Goal: Task Accomplishment & Management: Complete application form

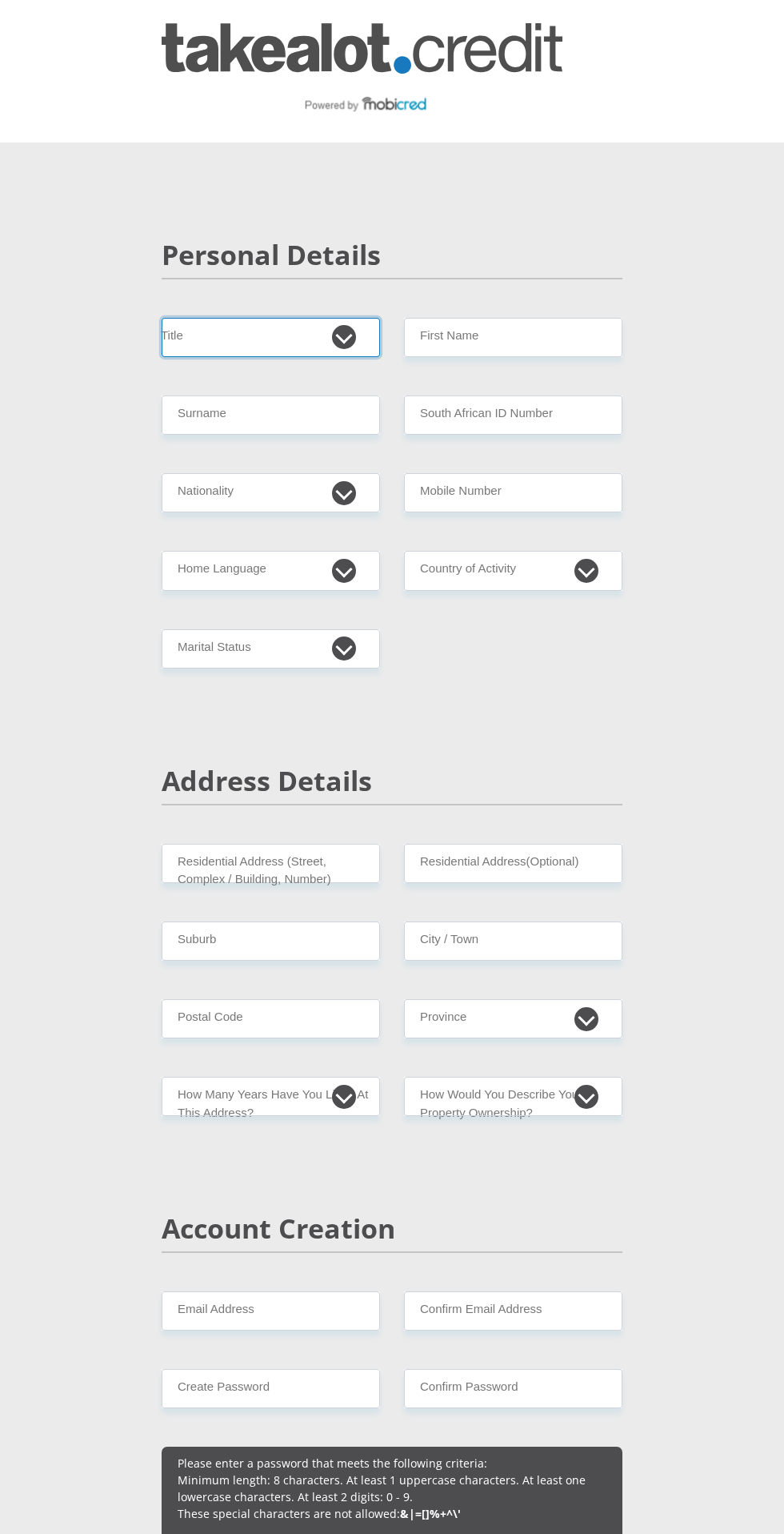
click at [267, 352] on select "Mr Ms Mrs Dr [PERSON_NAME]" at bounding box center [271, 337] width 218 height 39
click at [258, 326] on select "Mr Ms Mrs Dr [PERSON_NAME]" at bounding box center [271, 337] width 218 height 39
select select "Ms"
click at [562, 337] on input "First Name" at bounding box center [513, 337] width 218 height 39
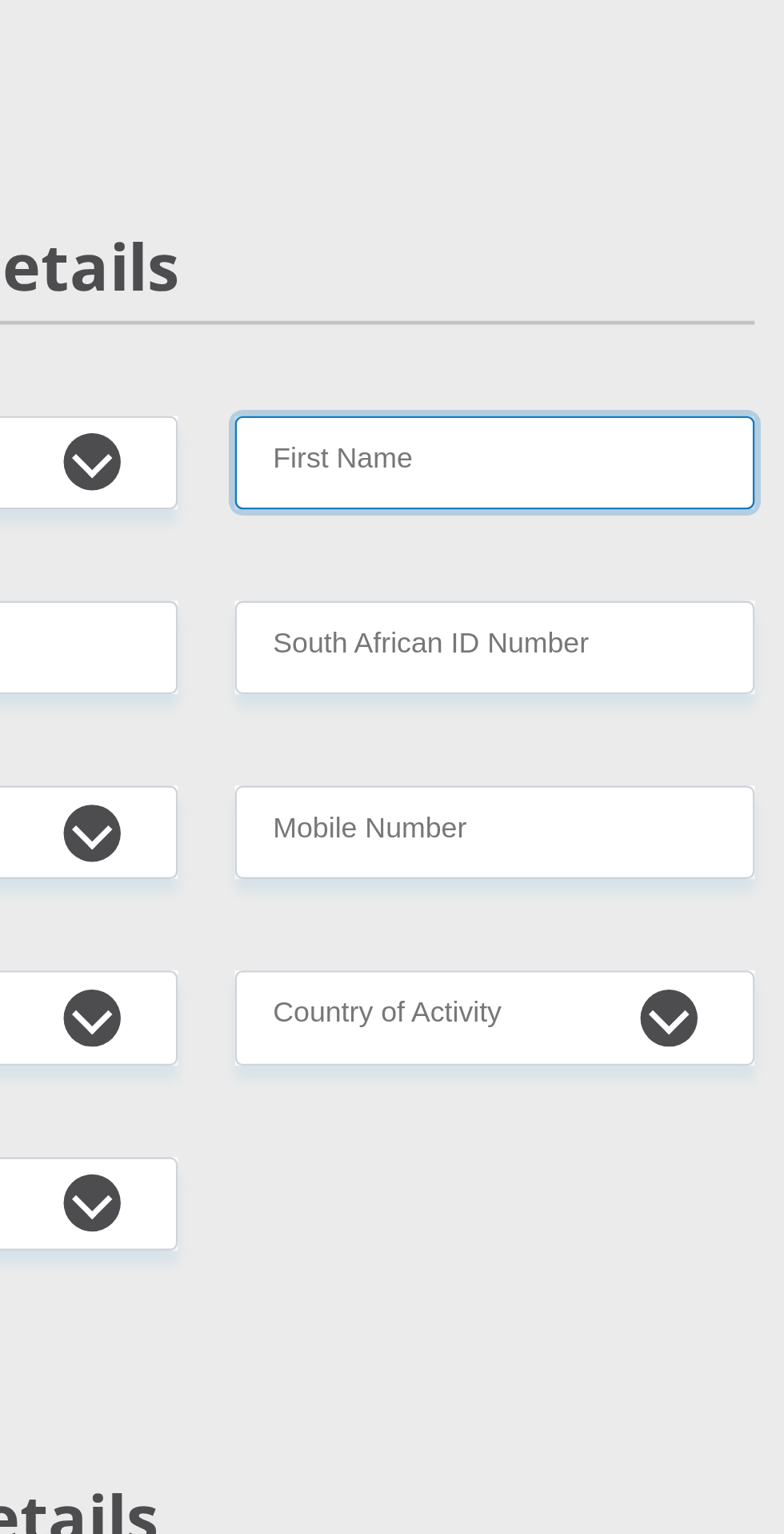
click at [510, 335] on input "First Name" at bounding box center [513, 337] width 218 height 39
type input "Esethu"
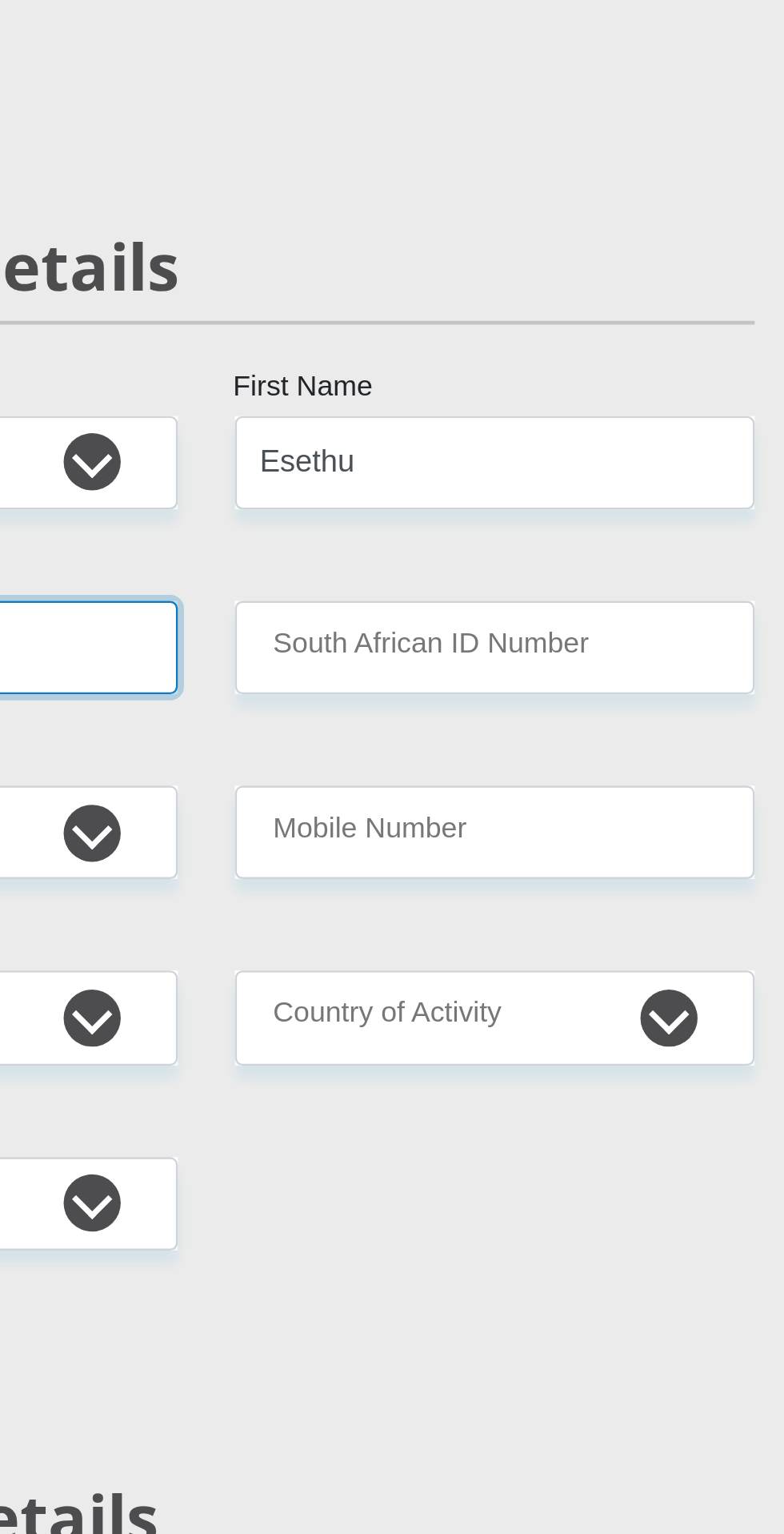
click at [364, 417] on input "Surname" at bounding box center [271, 414] width 218 height 39
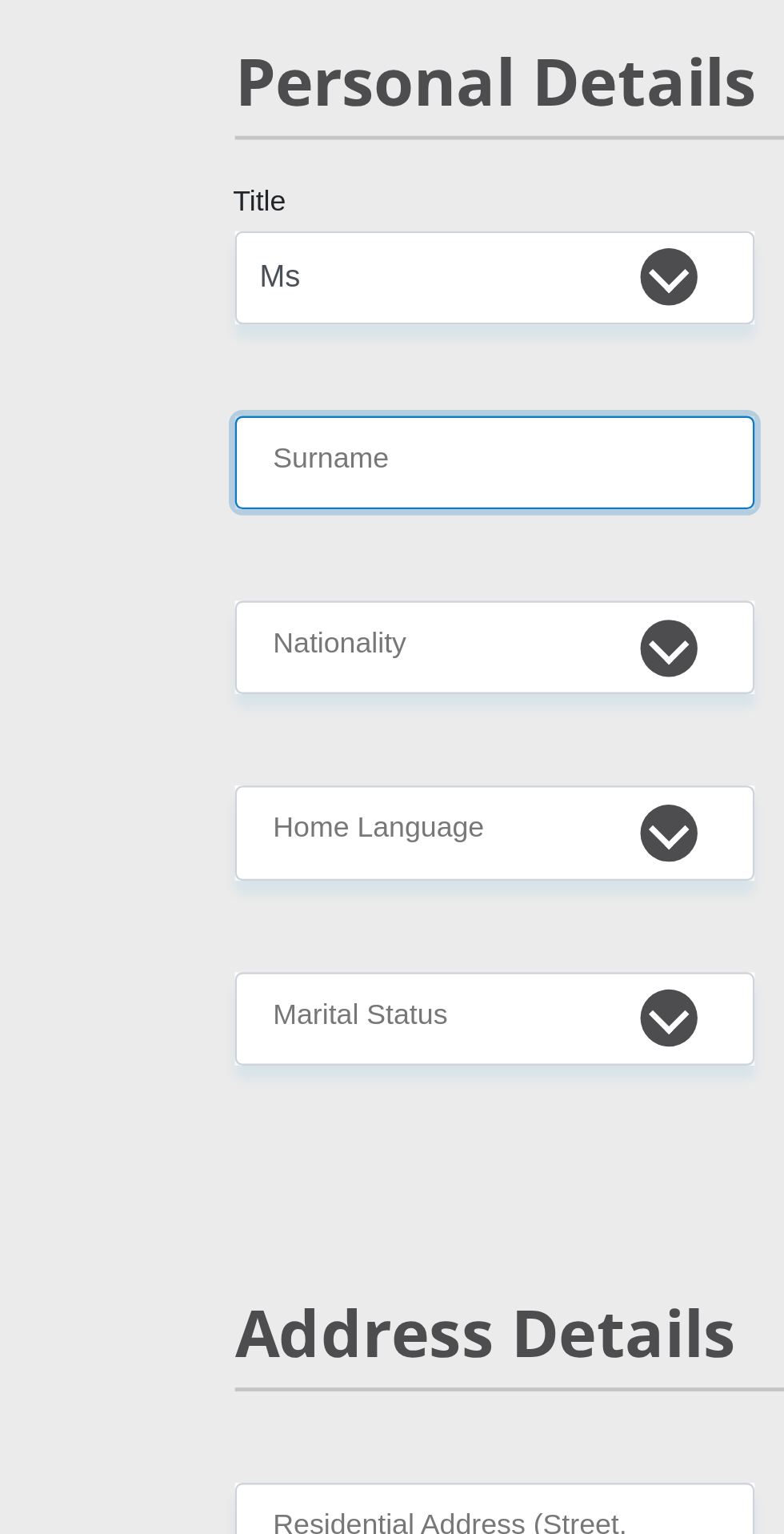
click at [252, 411] on input "Surname" at bounding box center [271, 414] width 218 height 39
type input "Gqeba"
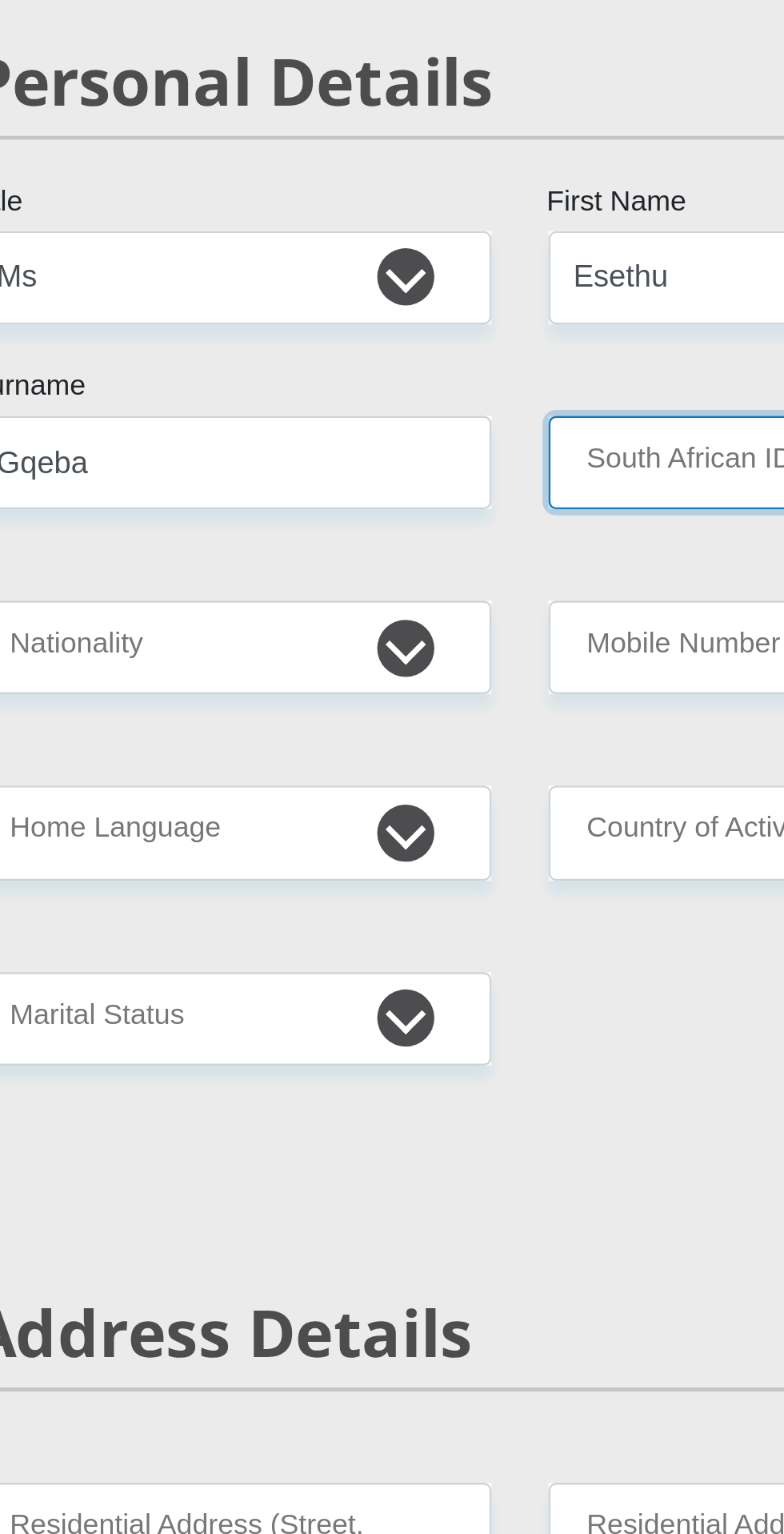
click at [448, 410] on input "South African ID Number" at bounding box center [513, 414] width 218 height 39
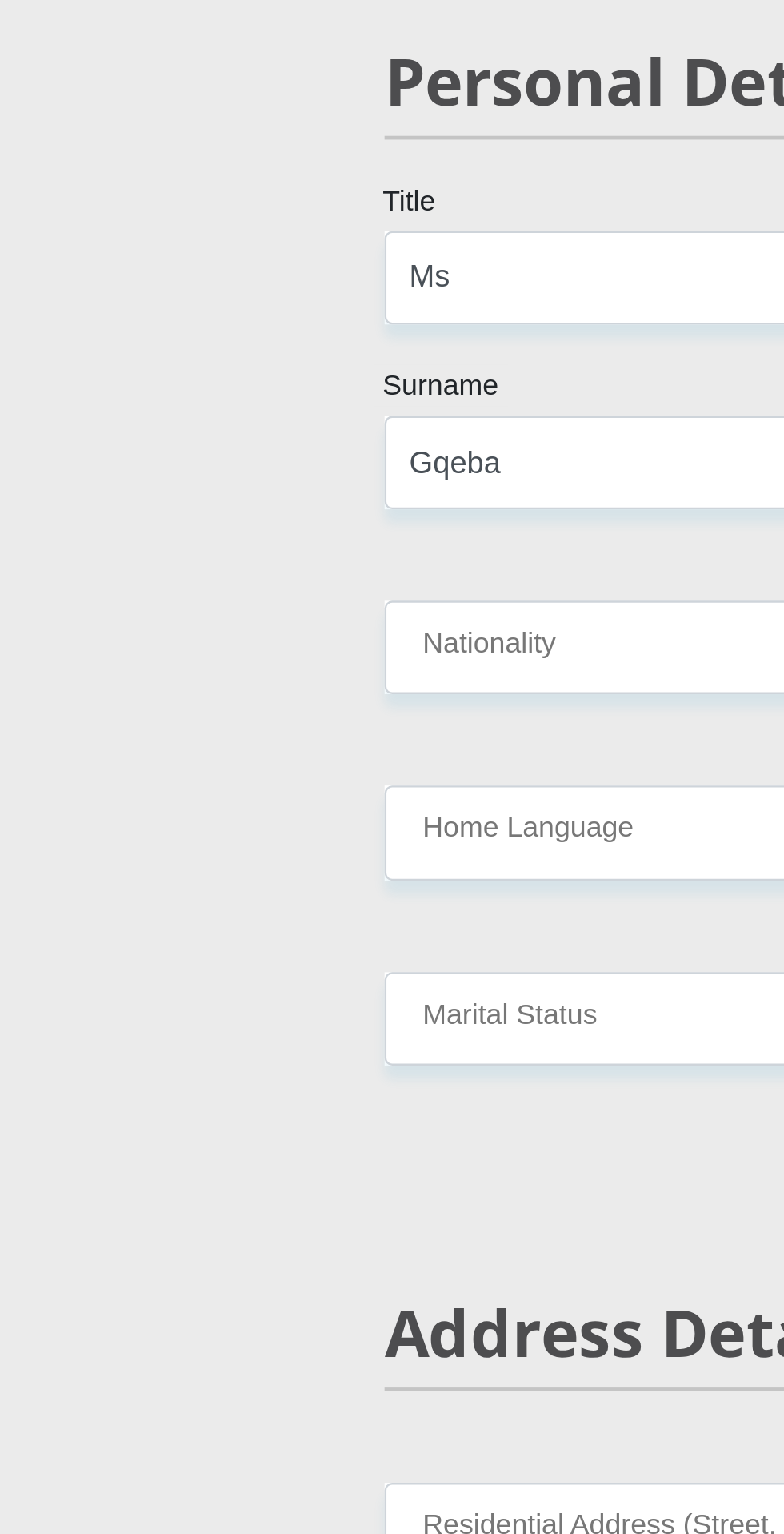
type input "0411280316083"
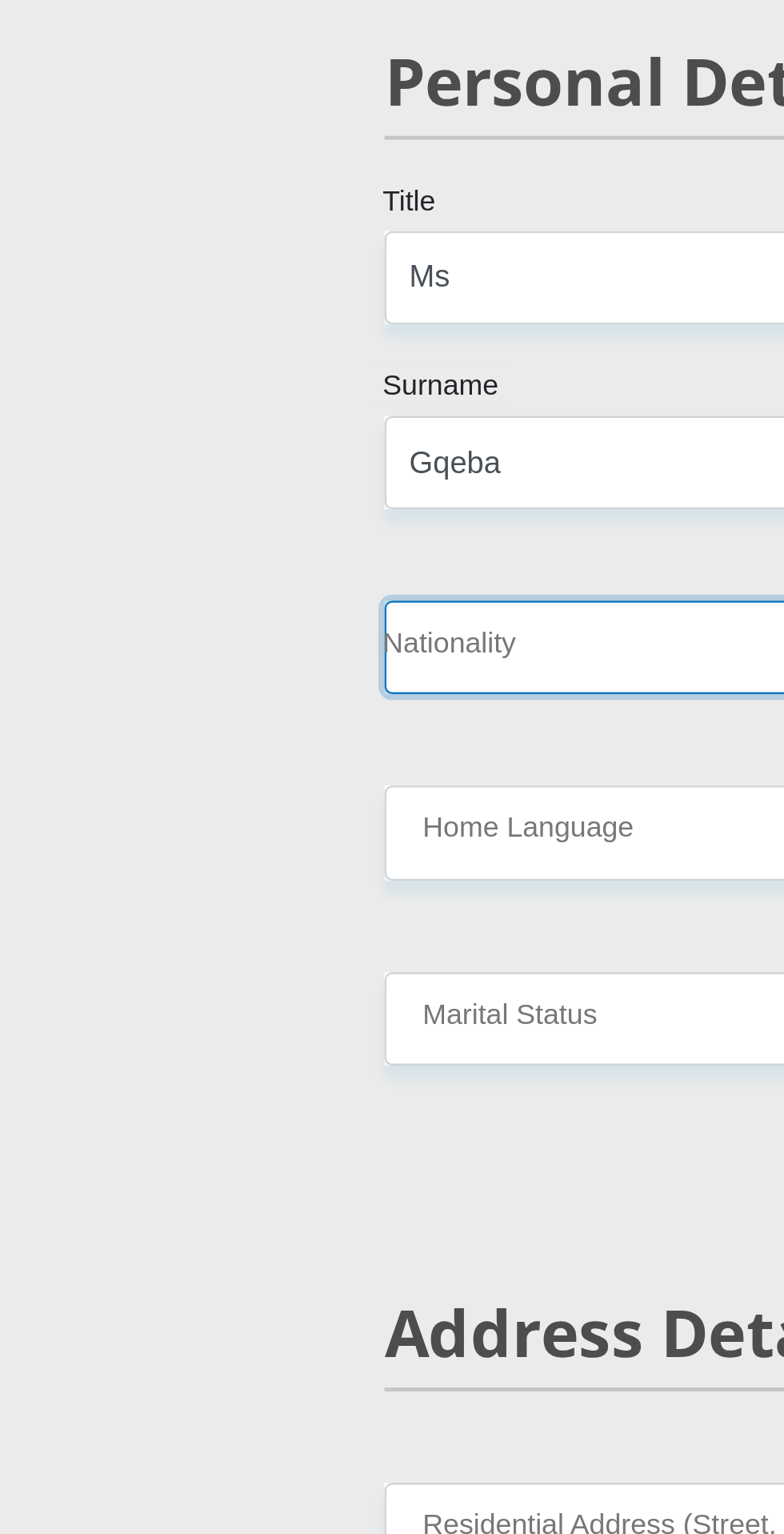
click at [218, 498] on select "[GEOGRAPHIC_DATA] [GEOGRAPHIC_DATA] [GEOGRAPHIC_DATA] [GEOGRAPHIC_DATA] [GEOGRA…" at bounding box center [271, 492] width 218 height 39
select select "ZAF"
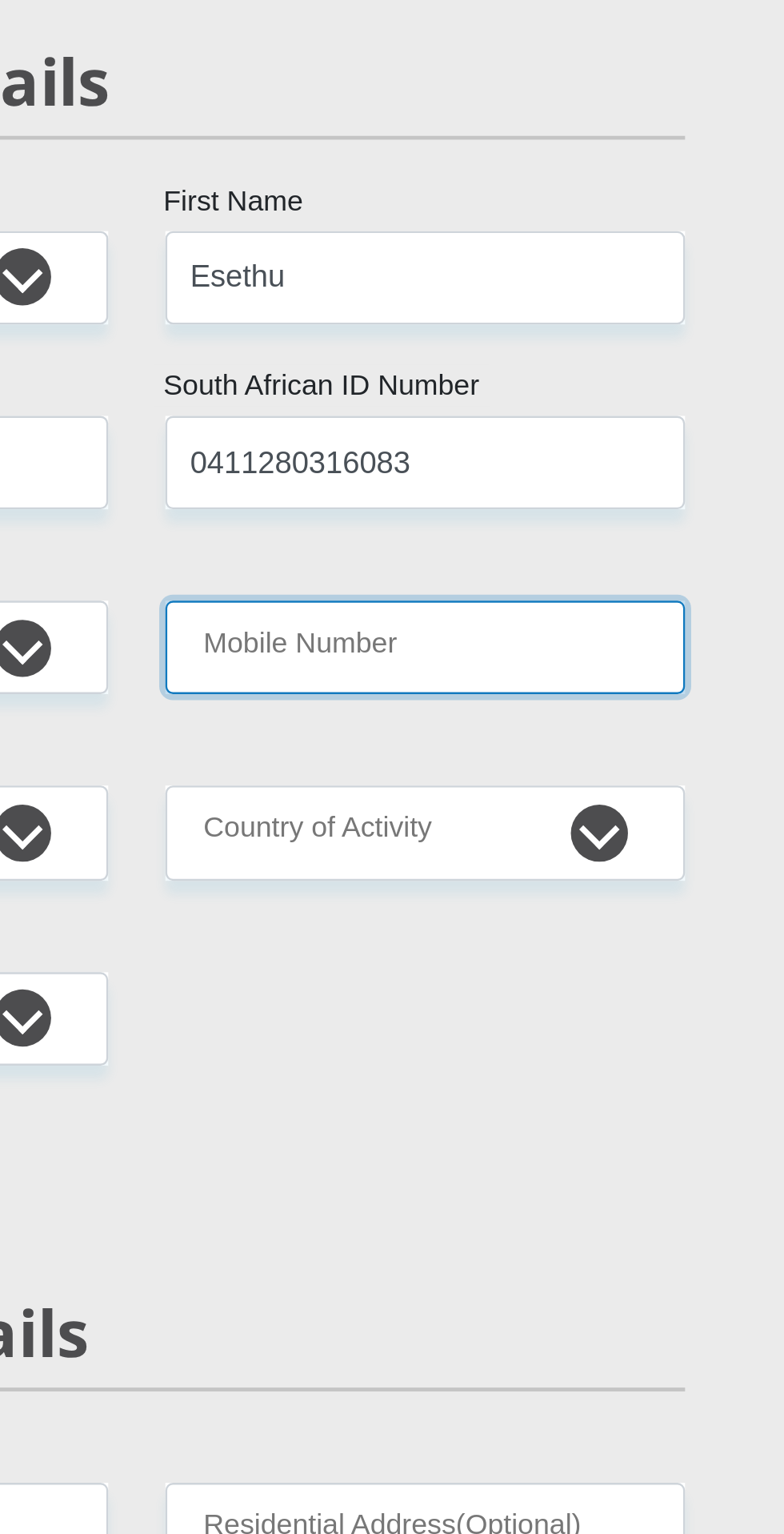
click at [581, 494] on input "Mobile Number" at bounding box center [513, 492] width 218 height 39
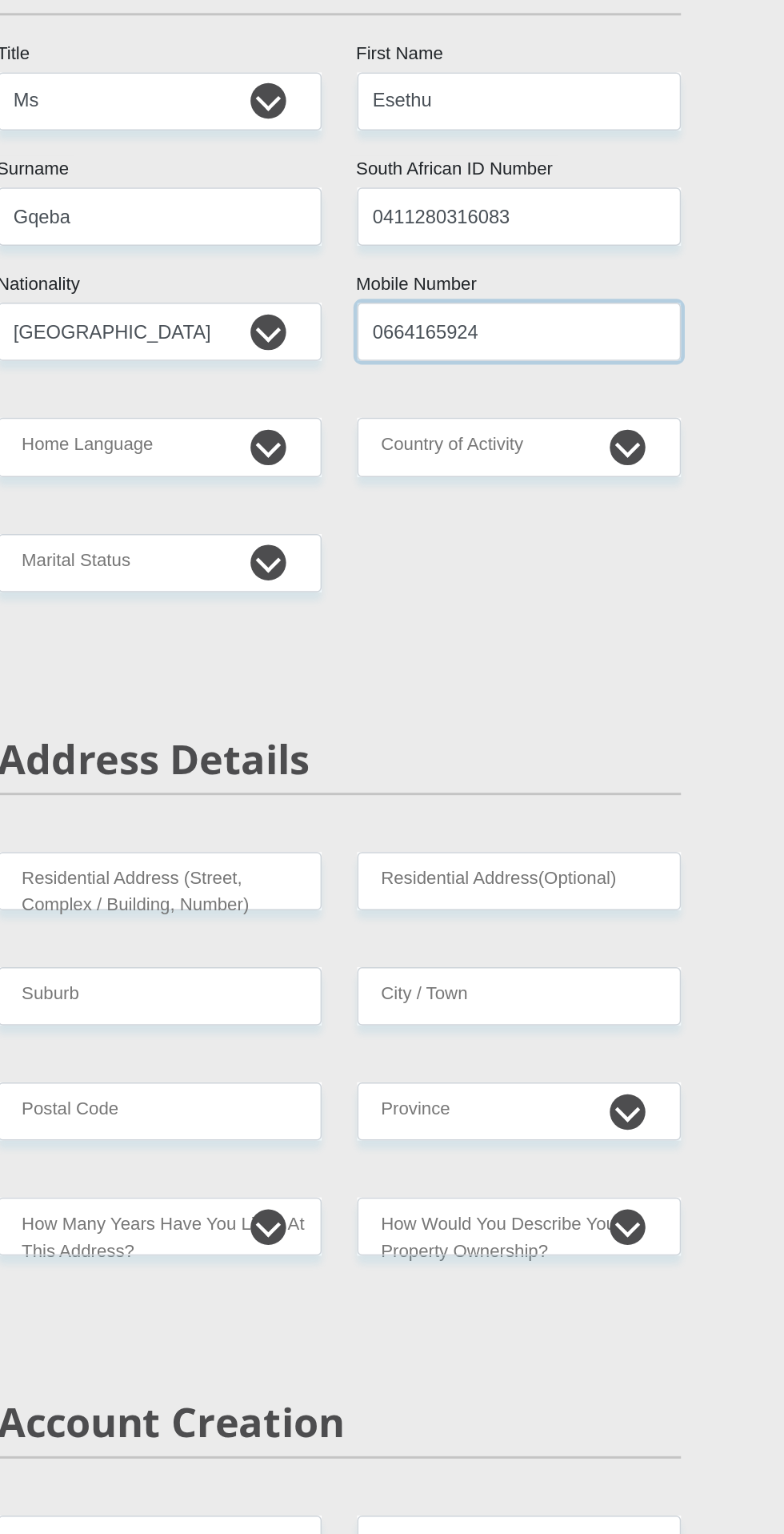
type input "0664165924"
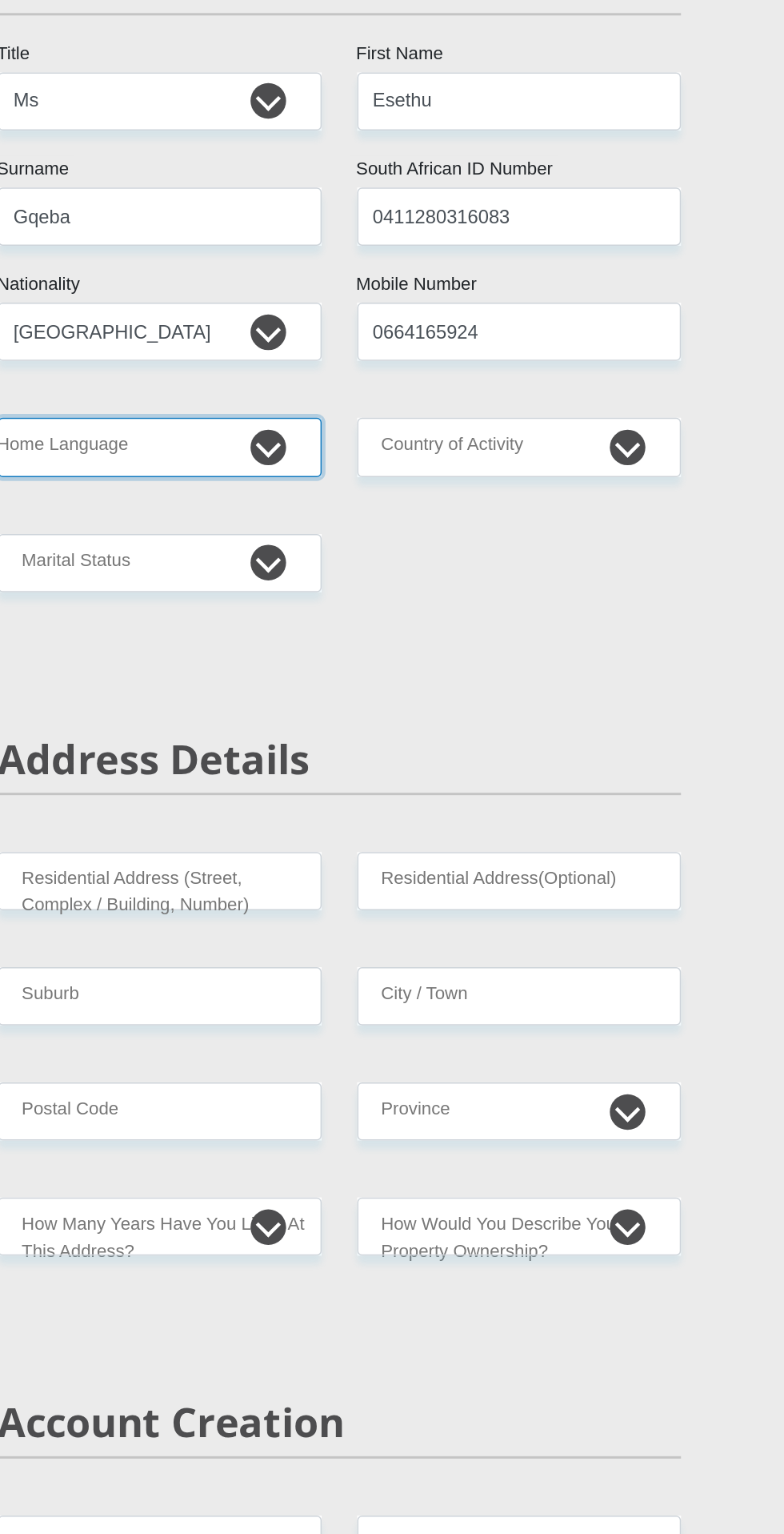
click at [266, 581] on select "Afrikaans English Sepedi South Ndebele Southern Sotho Swati Tsonga Tswana Venda…" at bounding box center [271, 569] width 218 height 39
select select "xho"
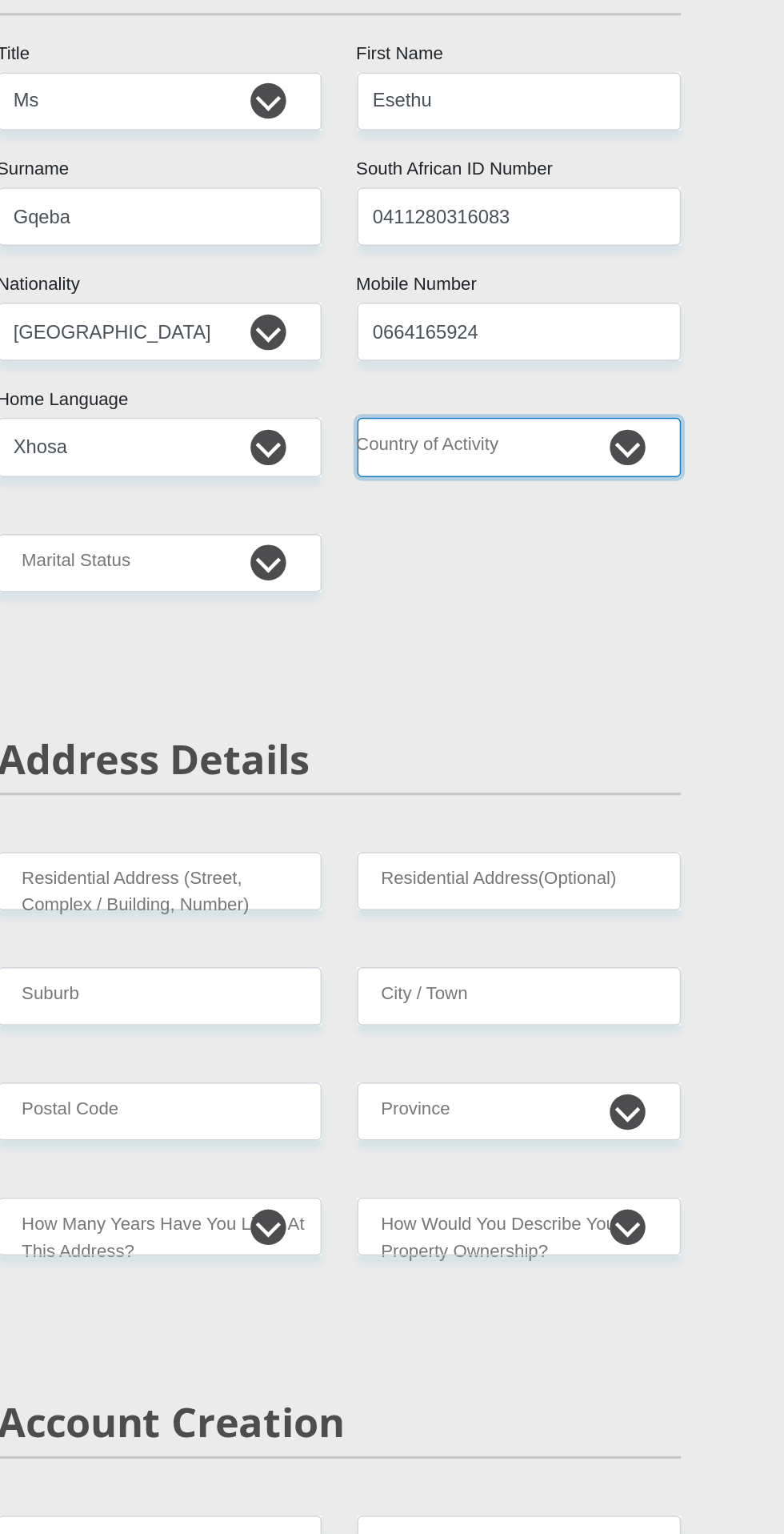
click at [559, 568] on select "[GEOGRAPHIC_DATA] [GEOGRAPHIC_DATA] [GEOGRAPHIC_DATA] [GEOGRAPHIC_DATA] [GEOGRA…" at bounding box center [513, 569] width 218 height 39
select select "ZAF"
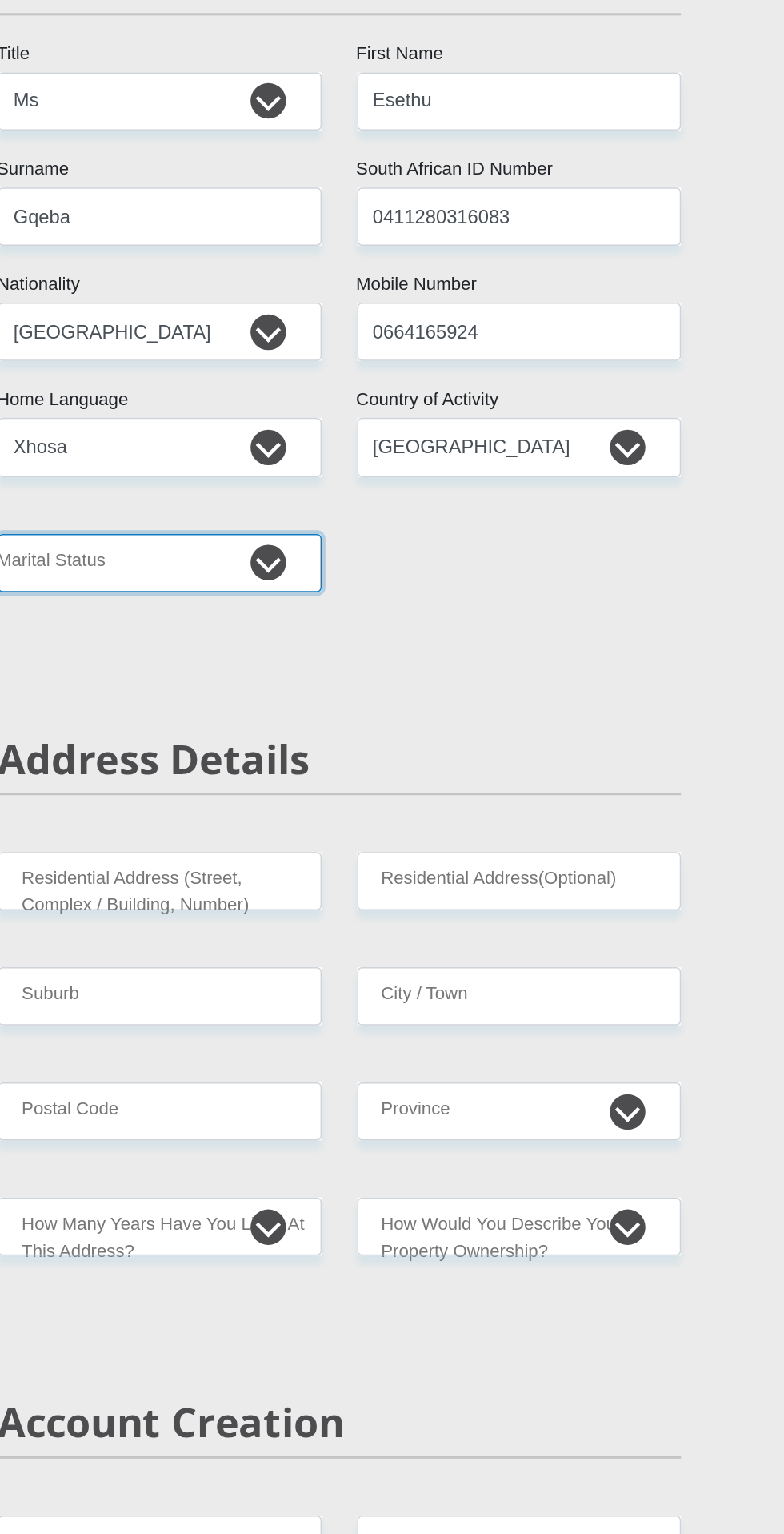
click at [266, 651] on select "Married ANC Single Divorced Widowed Married COP or Customary Law" at bounding box center [271, 648] width 218 height 39
select select "2"
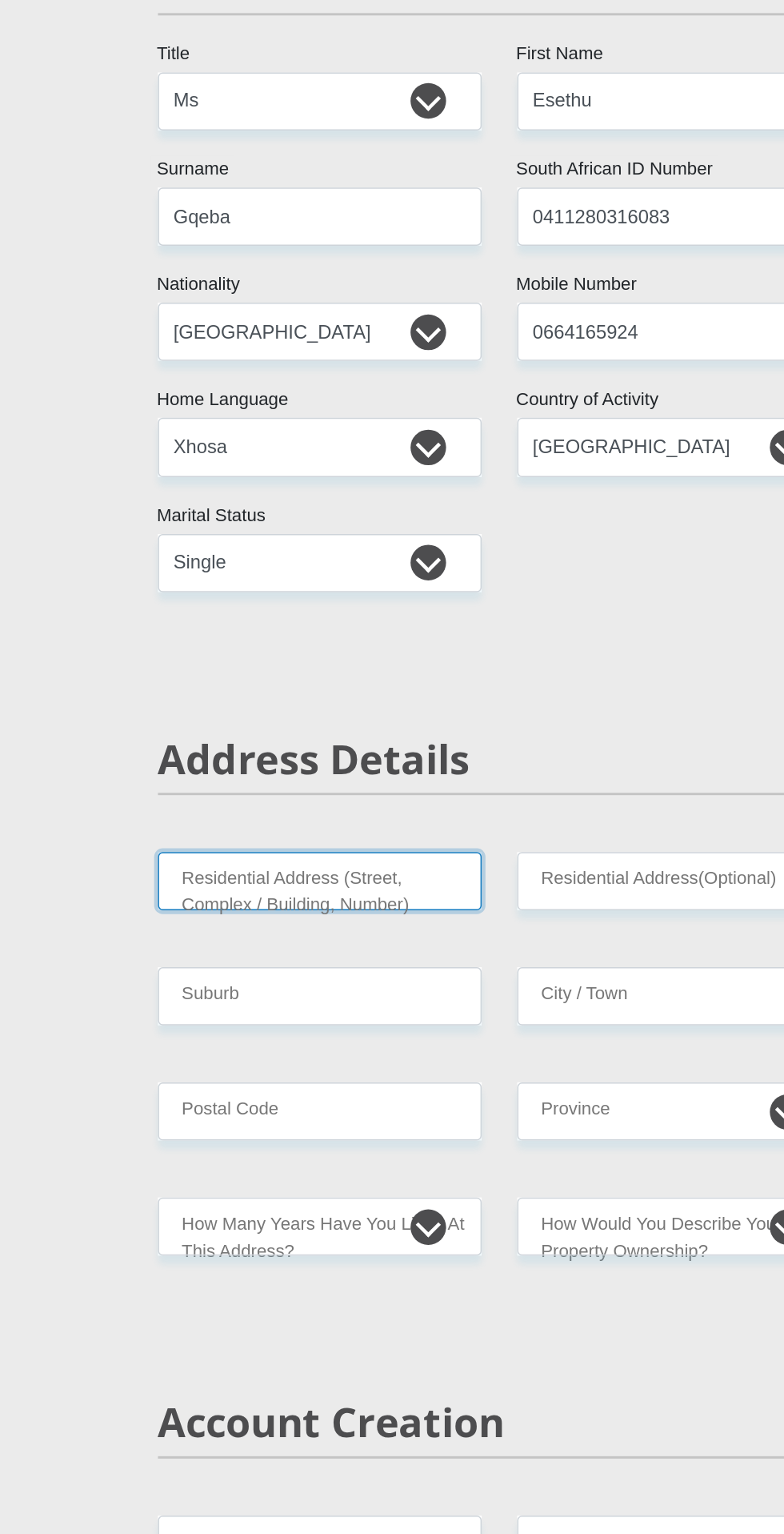
click at [327, 866] on input "Residential Address (Street, Complex / Building, Number)" at bounding box center [271, 863] width 218 height 39
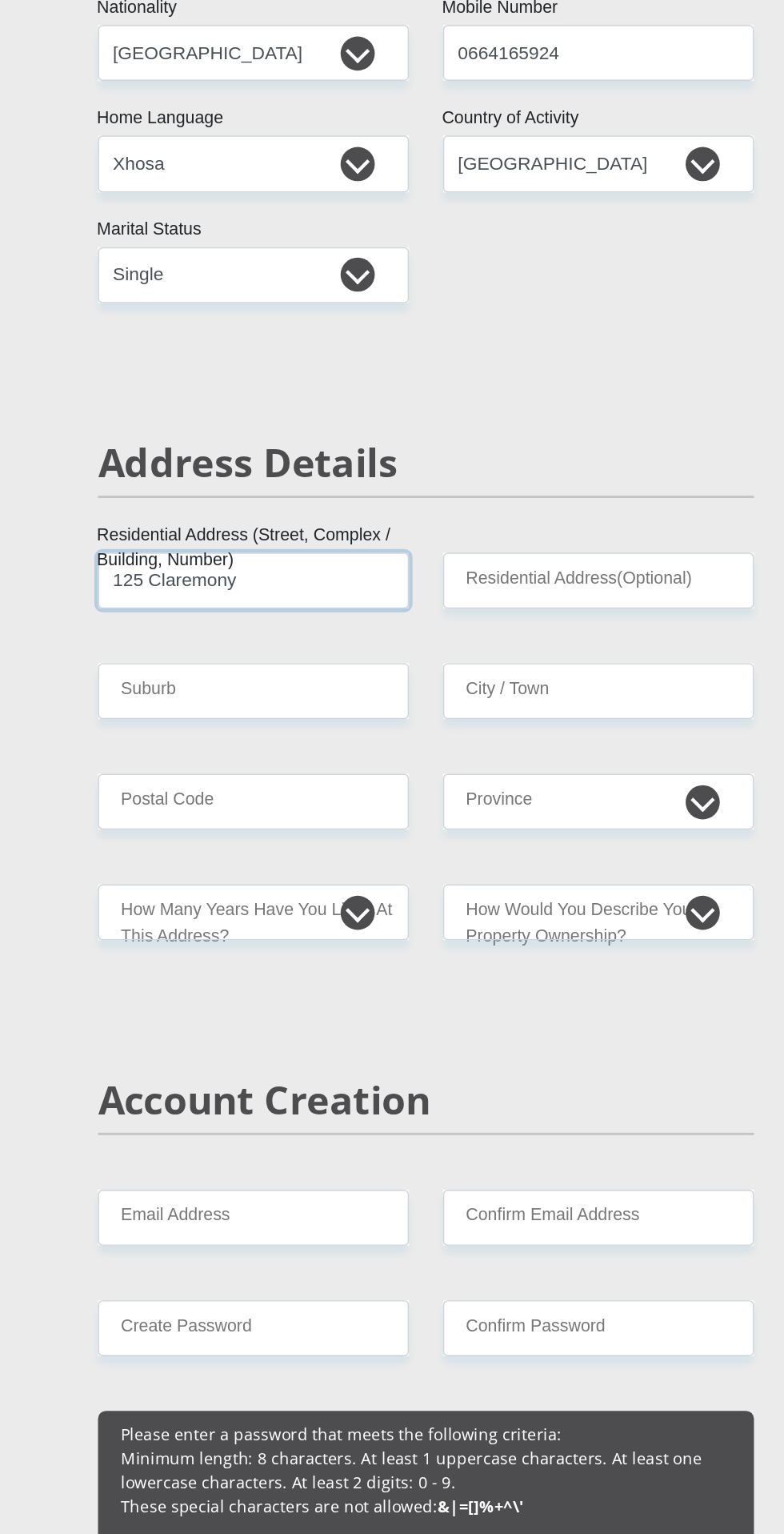
type input "125 Claremony"
click at [281, 942] on input "Suburb" at bounding box center [271, 940] width 218 height 39
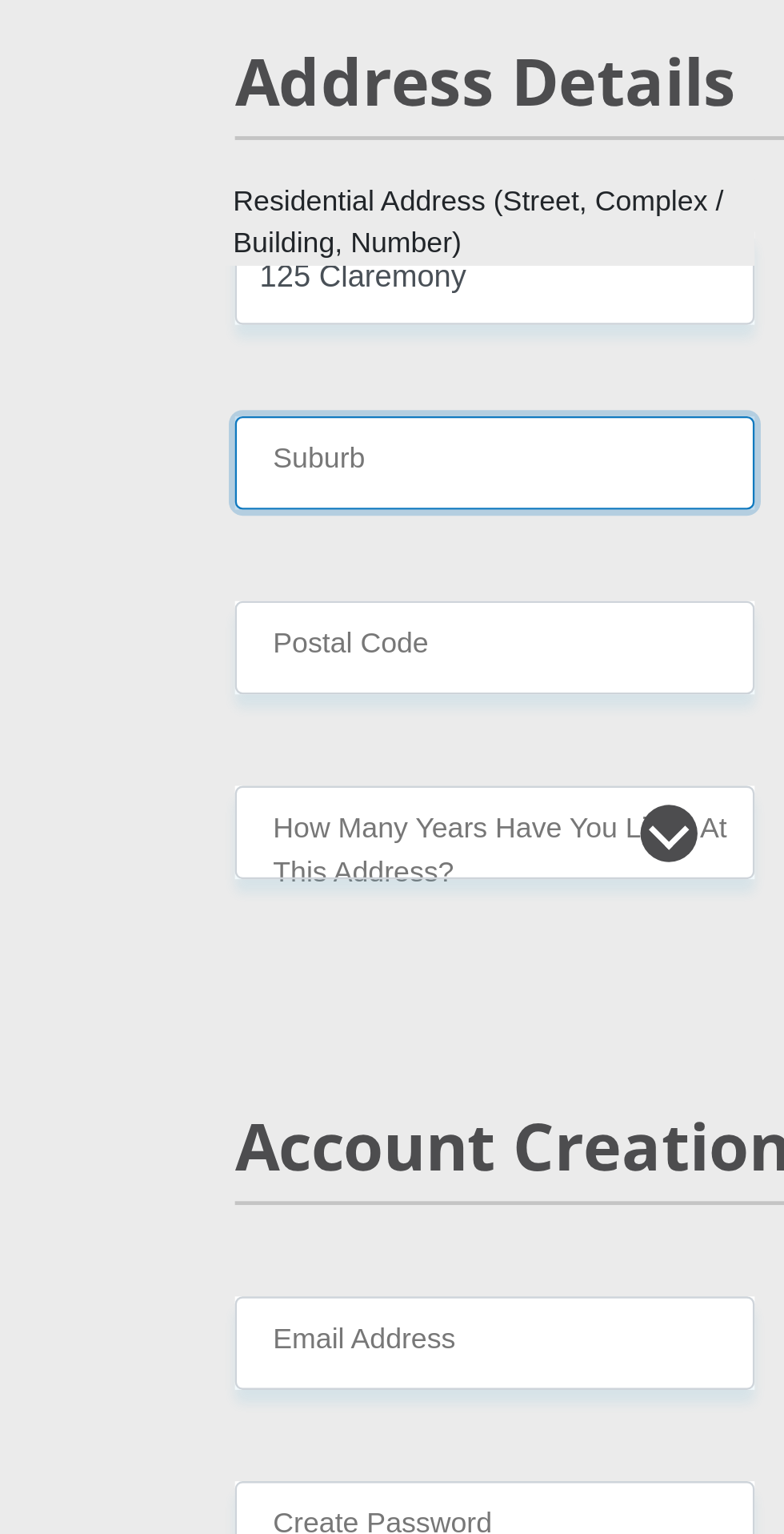
type input "V"
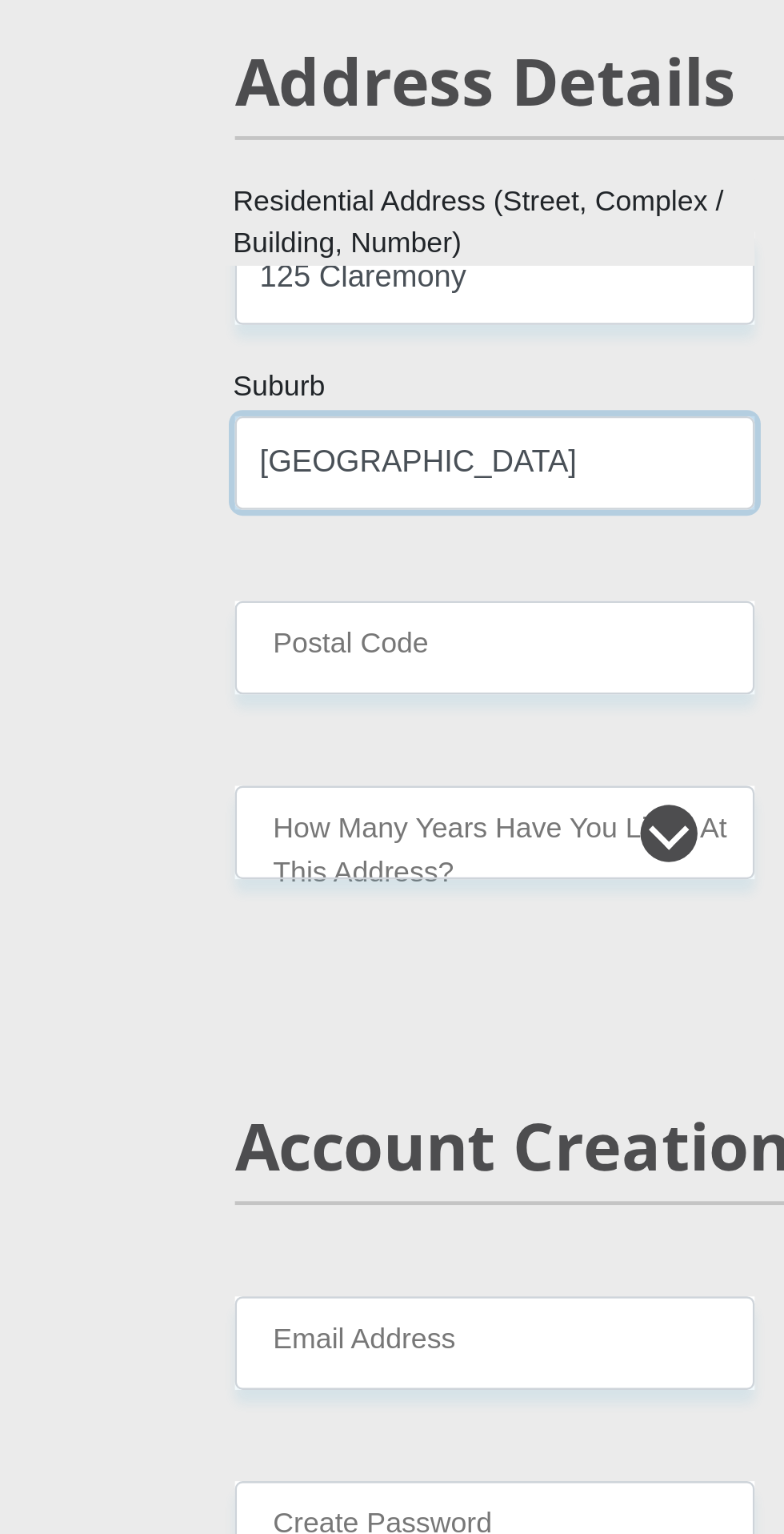
type input "[GEOGRAPHIC_DATA]"
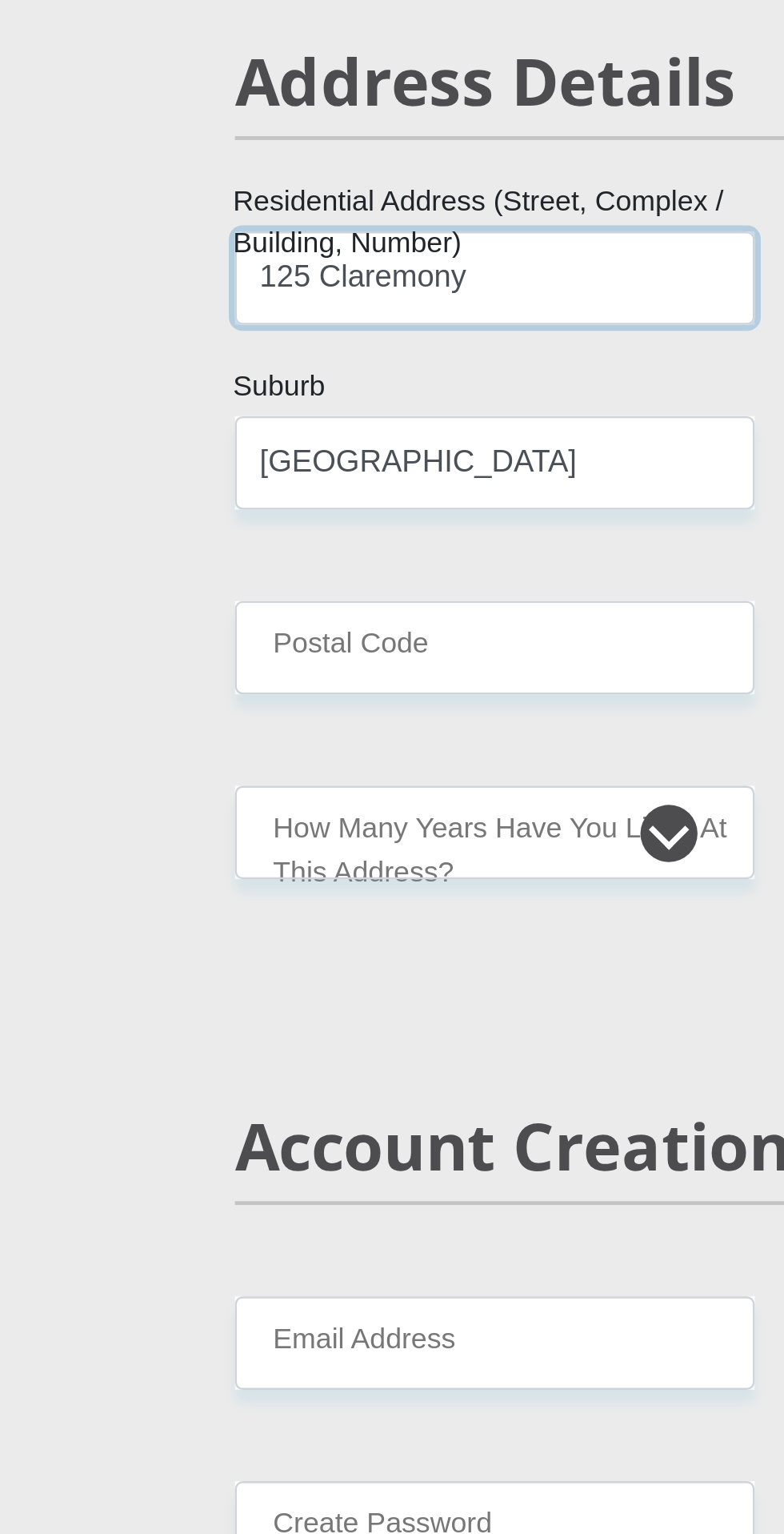
click at [299, 864] on input "125 Claremony" at bounding box center [271, 863] width 218 height 39
click at [205, 855] on input "125 Claremont" at bounding box center [271, 863] width 218 height 39
click at [188, 869] on input "125 Claremont" at bounding box center [271, 863] width 218 height 39
click at [196, 868] on input "125 Claremont" at bounding box center [271, 863] width 218 height 39
type input "[STREET_ADDRESS]"
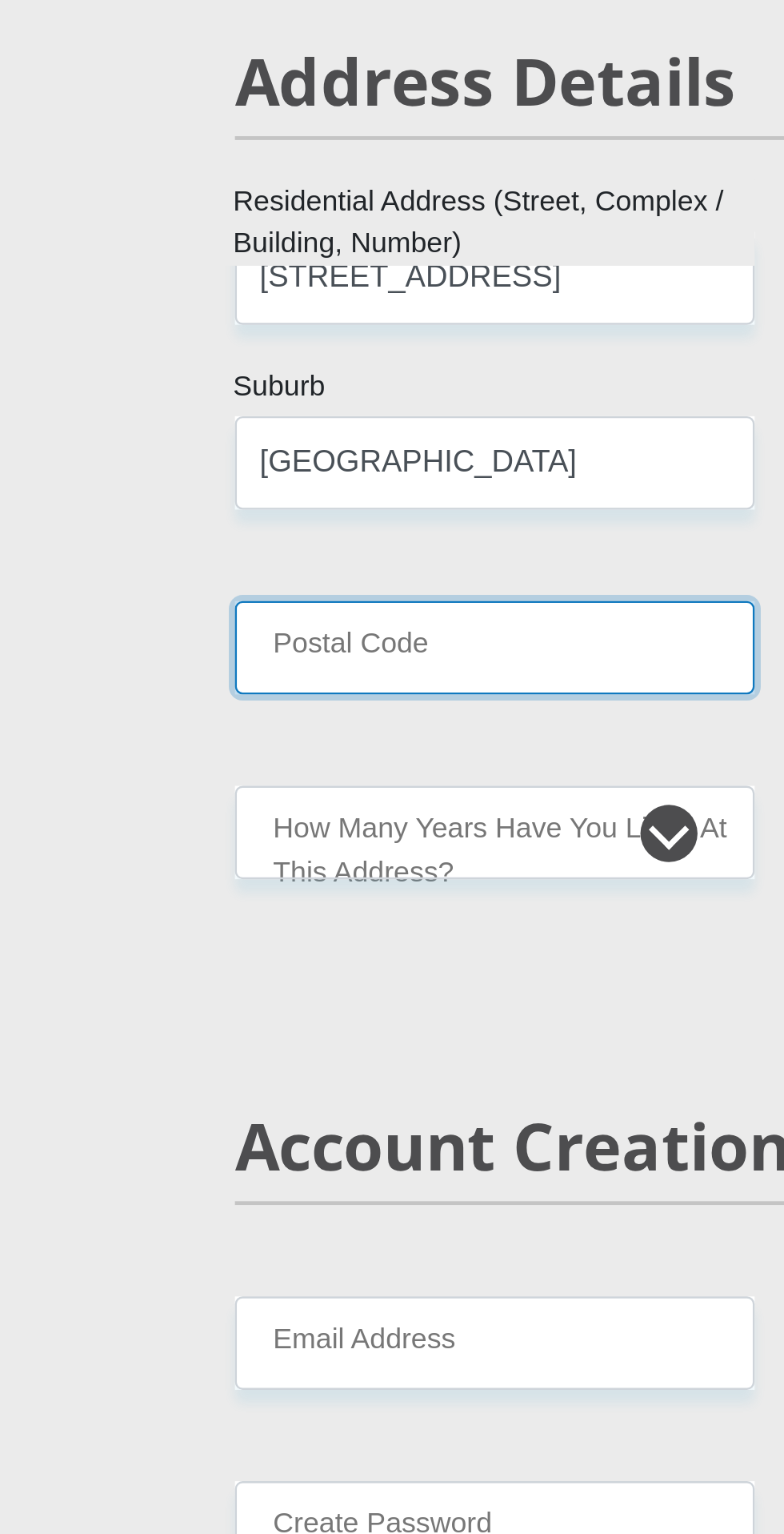
click at [245, 1018] on input "Postal Code" at bounding box center [271, 1018] width 218 height 39
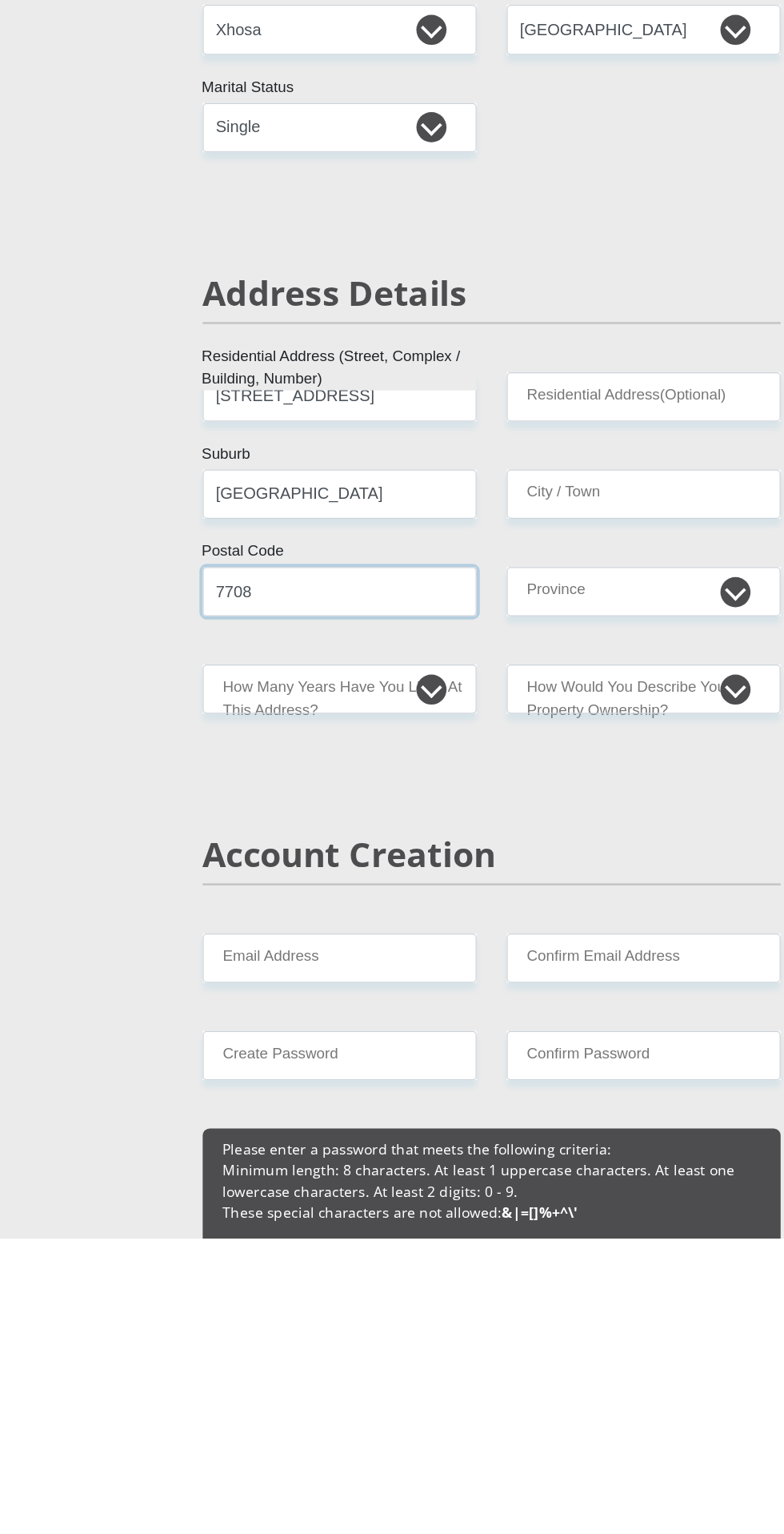
type input "7708"
click at [346, 1089] on select "less than 1 year 1-3 years 3-5 years 5+ years" at bounding box center [271, 1095] width 218 height 39
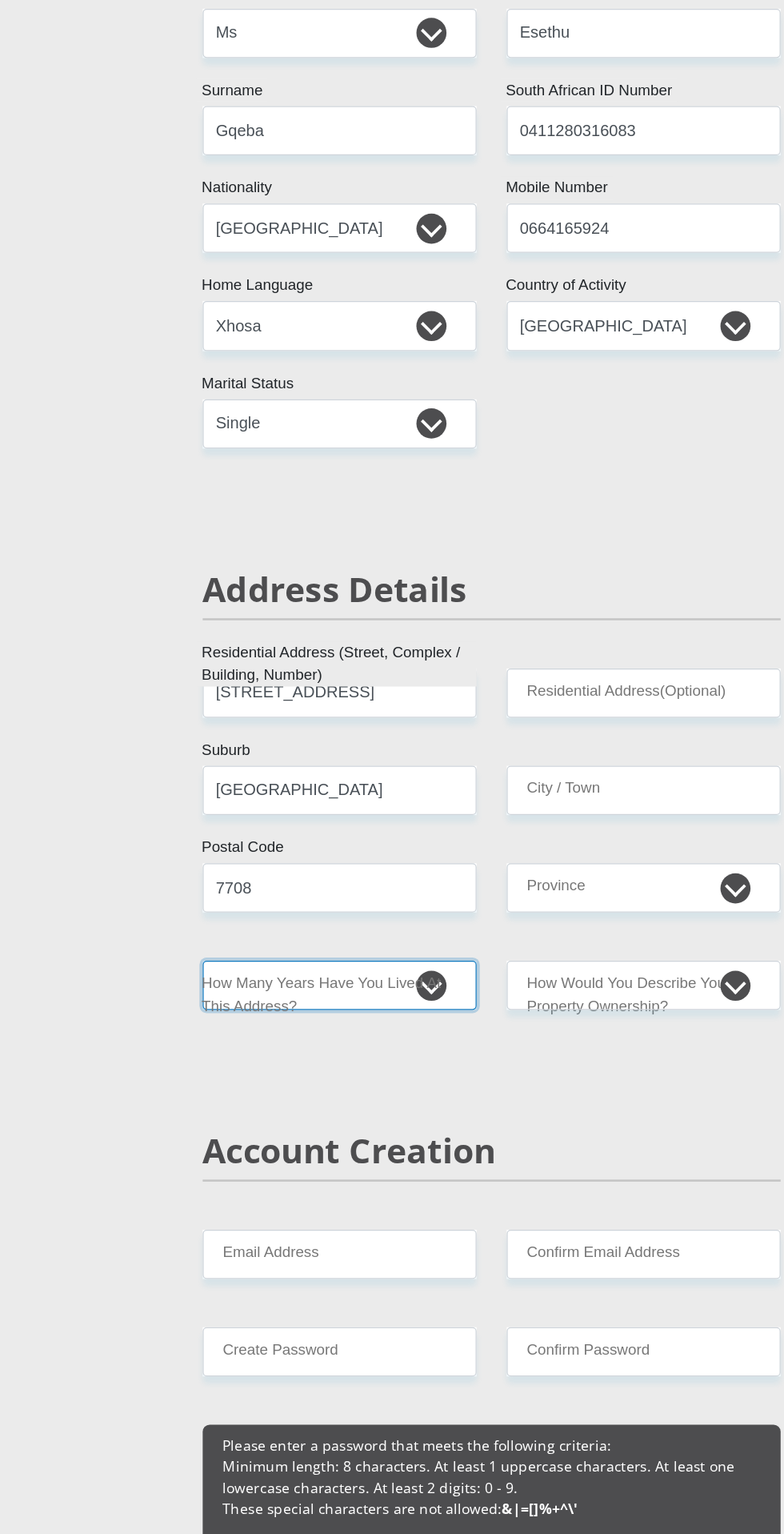
select select "2"
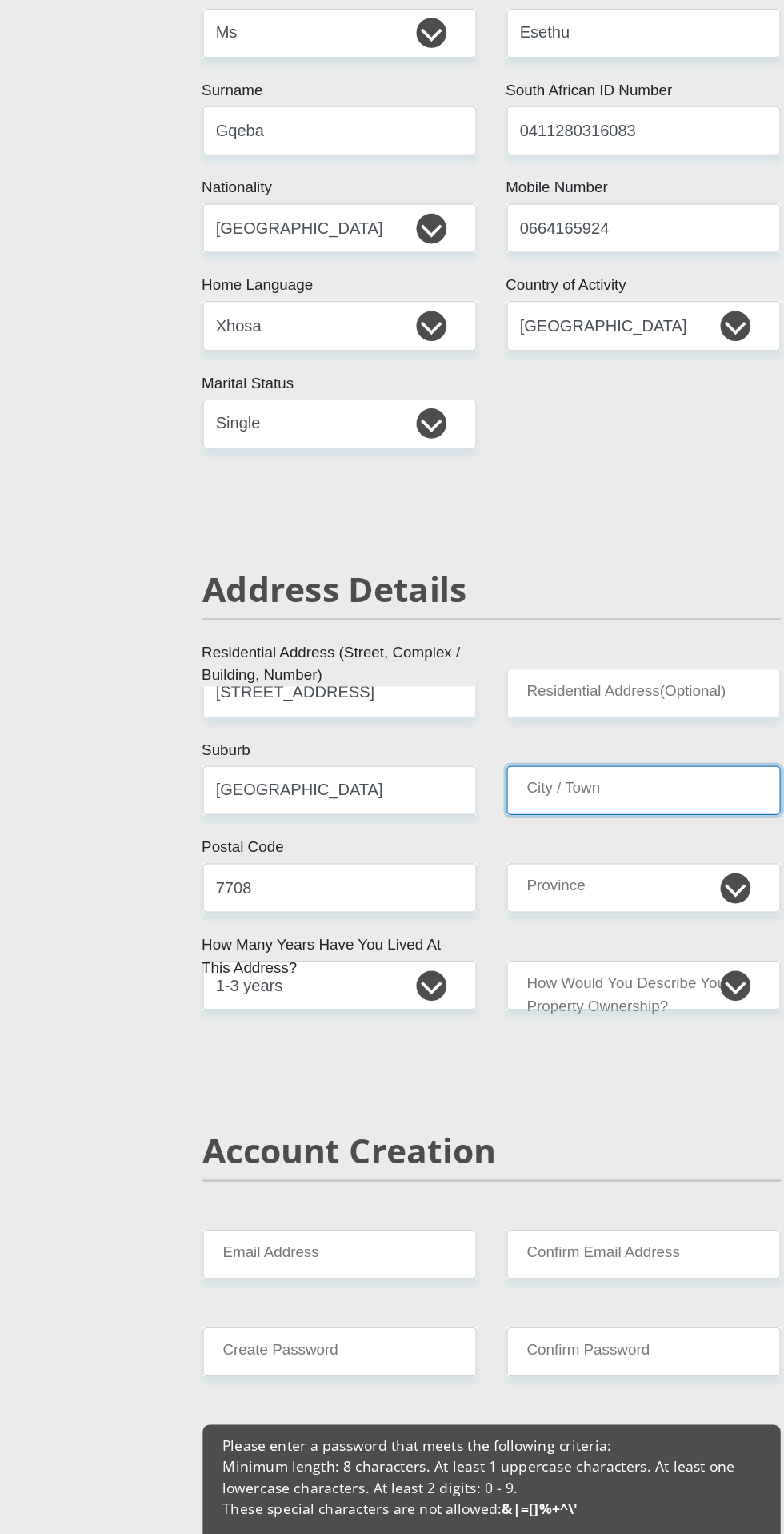
click at [542, 940] on input "City / Town" at bounding box center [513, 940] width 218 height 39
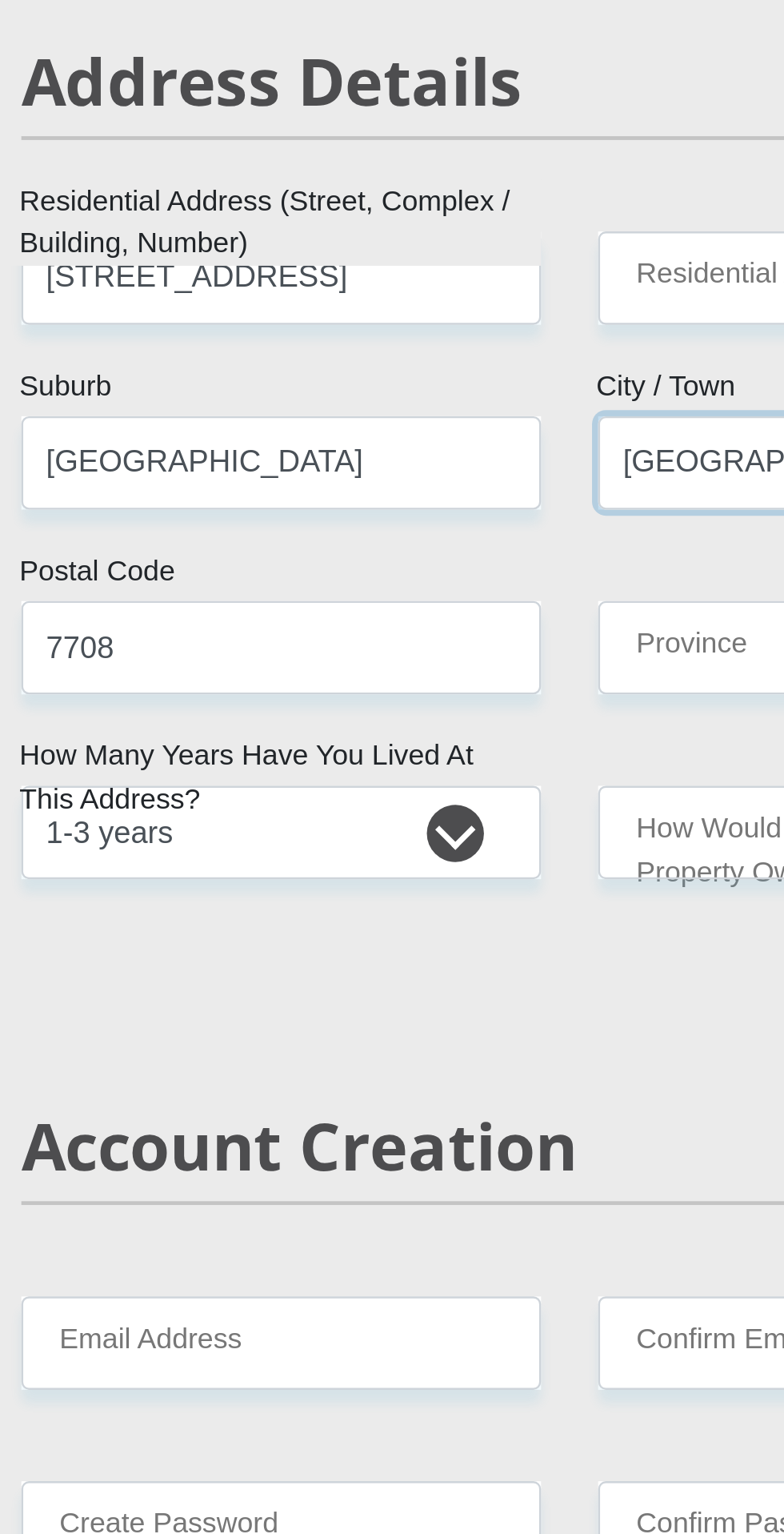
type input "[GEOGRAPHIC_DATA]"
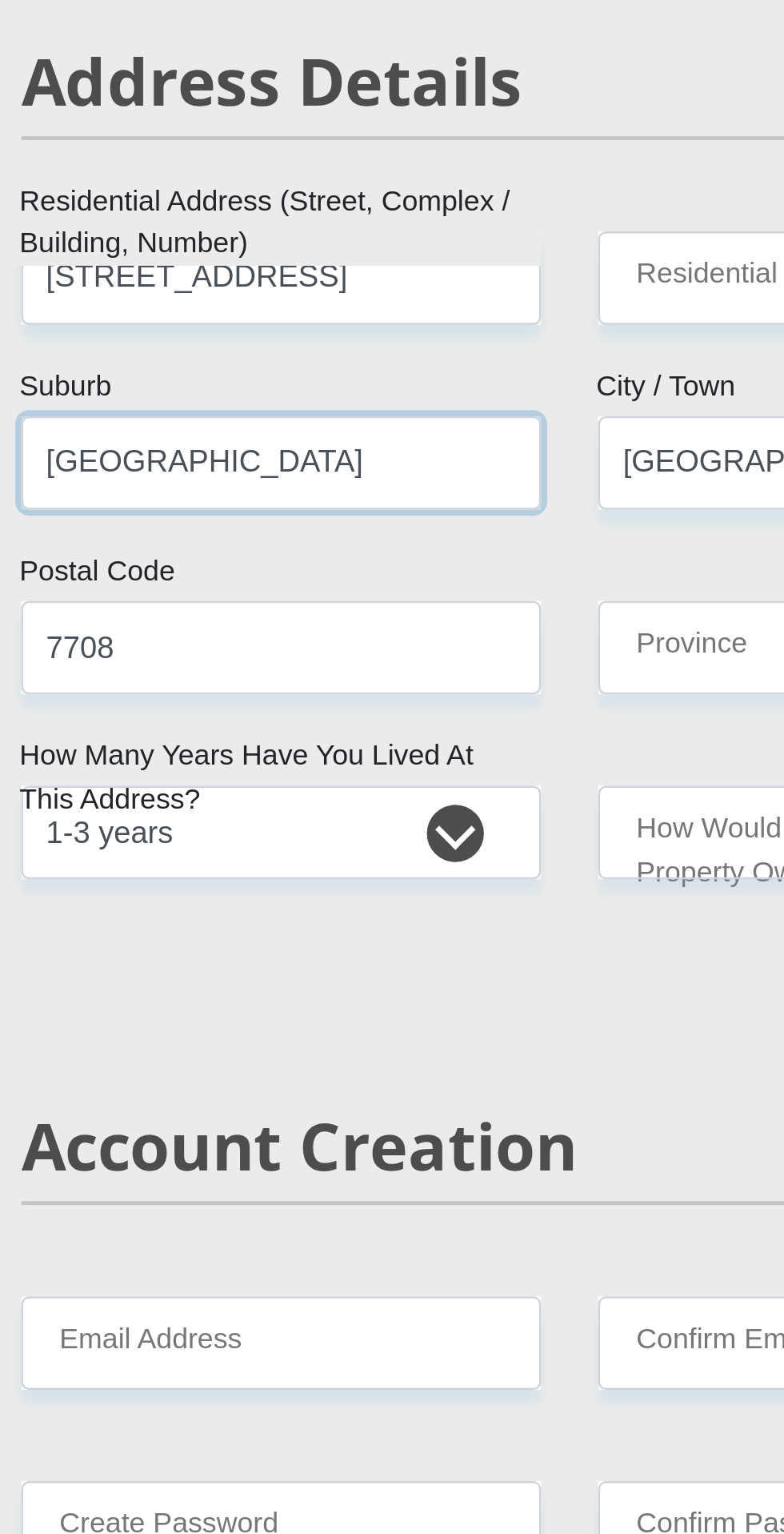
click at [318, 947] on input "[GEOGRAPHIC_DATA]" at bounding box center [271, 940] width 218 height 39
type input "Claremont"
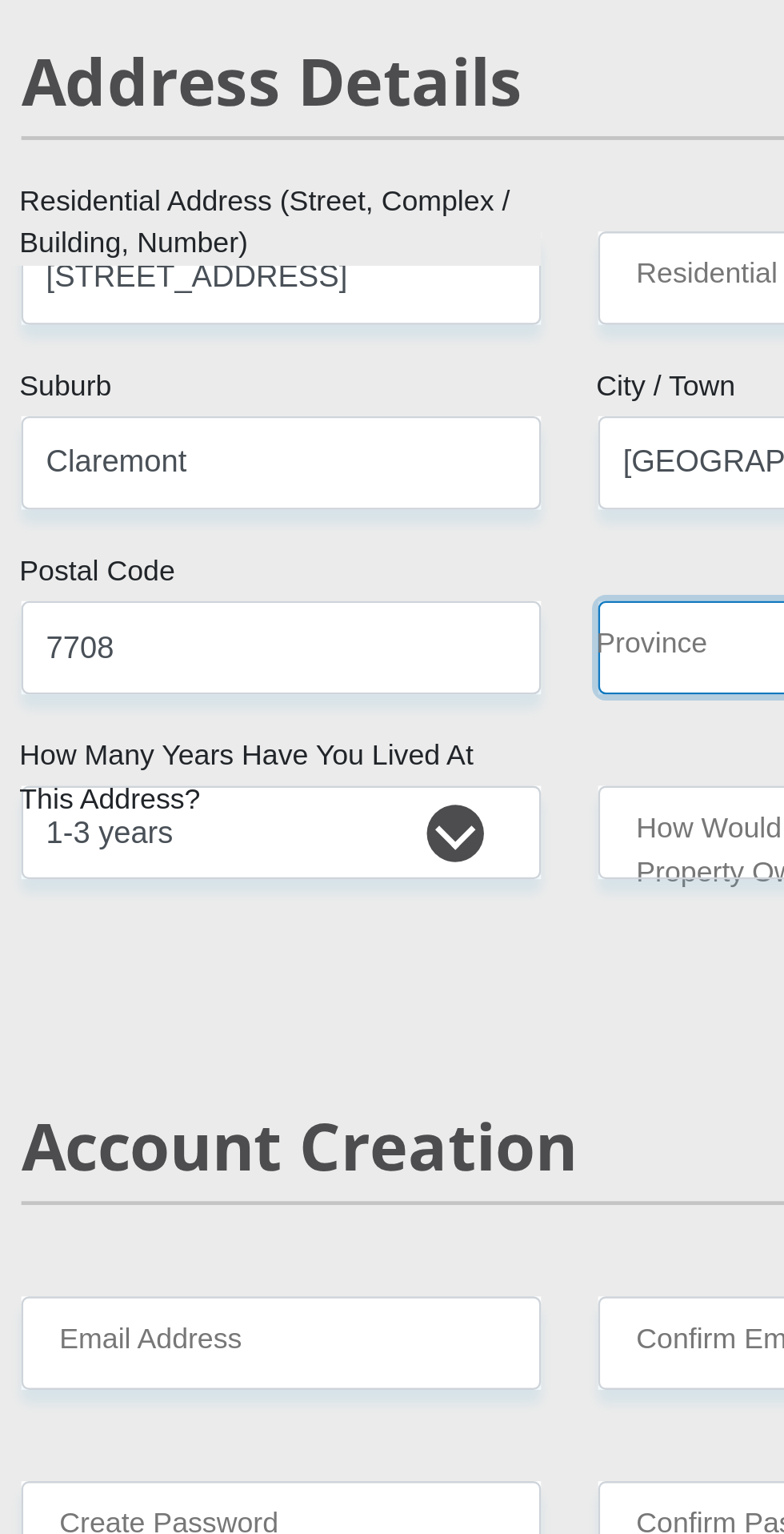
click at [438, 1018] on select "Eastern Cape Free State [GEOGRAPHIC_DATA] [GEOGRAPHIC_DATA][DATE] [GEOGRAPHIC_D…" at bounding box center [513, 1018] width 218 height 39
select select "Western Cape"
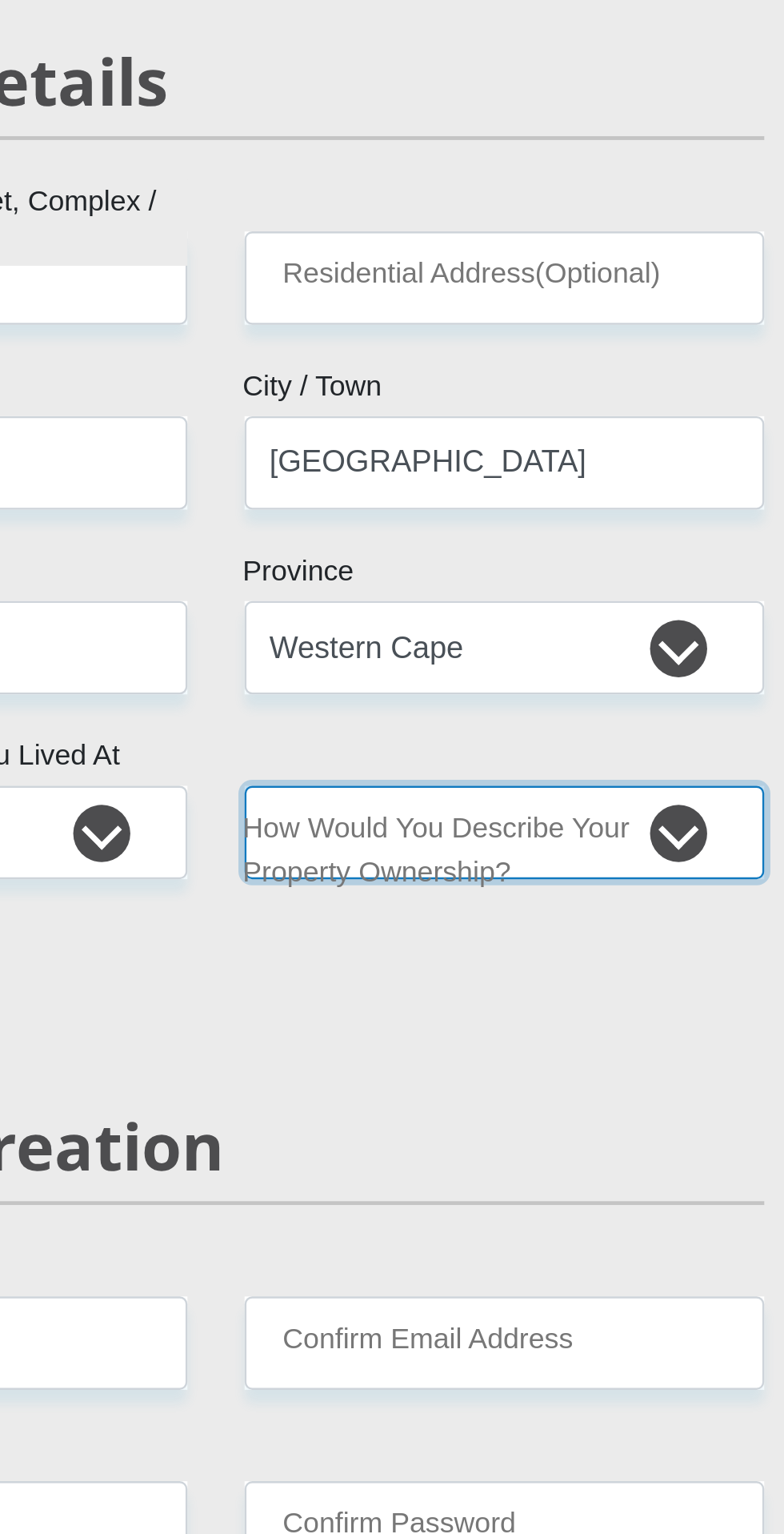
click at [557, 1088] on select "Owned Rented Family Owned Company Dwelling" at bounding box center [513, 1095] width 218 height 39
select select "Rented"
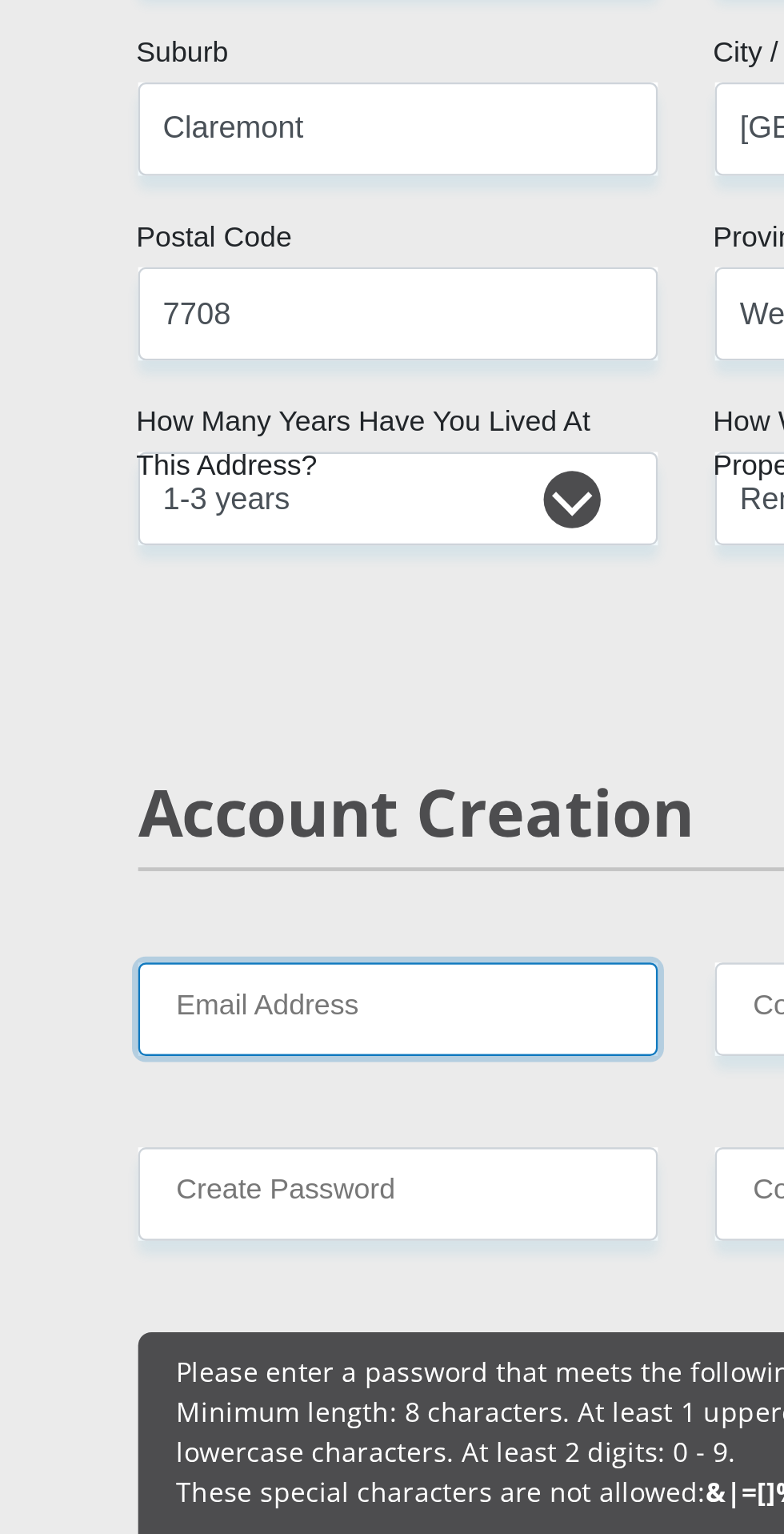
click at [313, 1308] on input "Email Address" at bounding box center [271, 1310] width 218 height 39
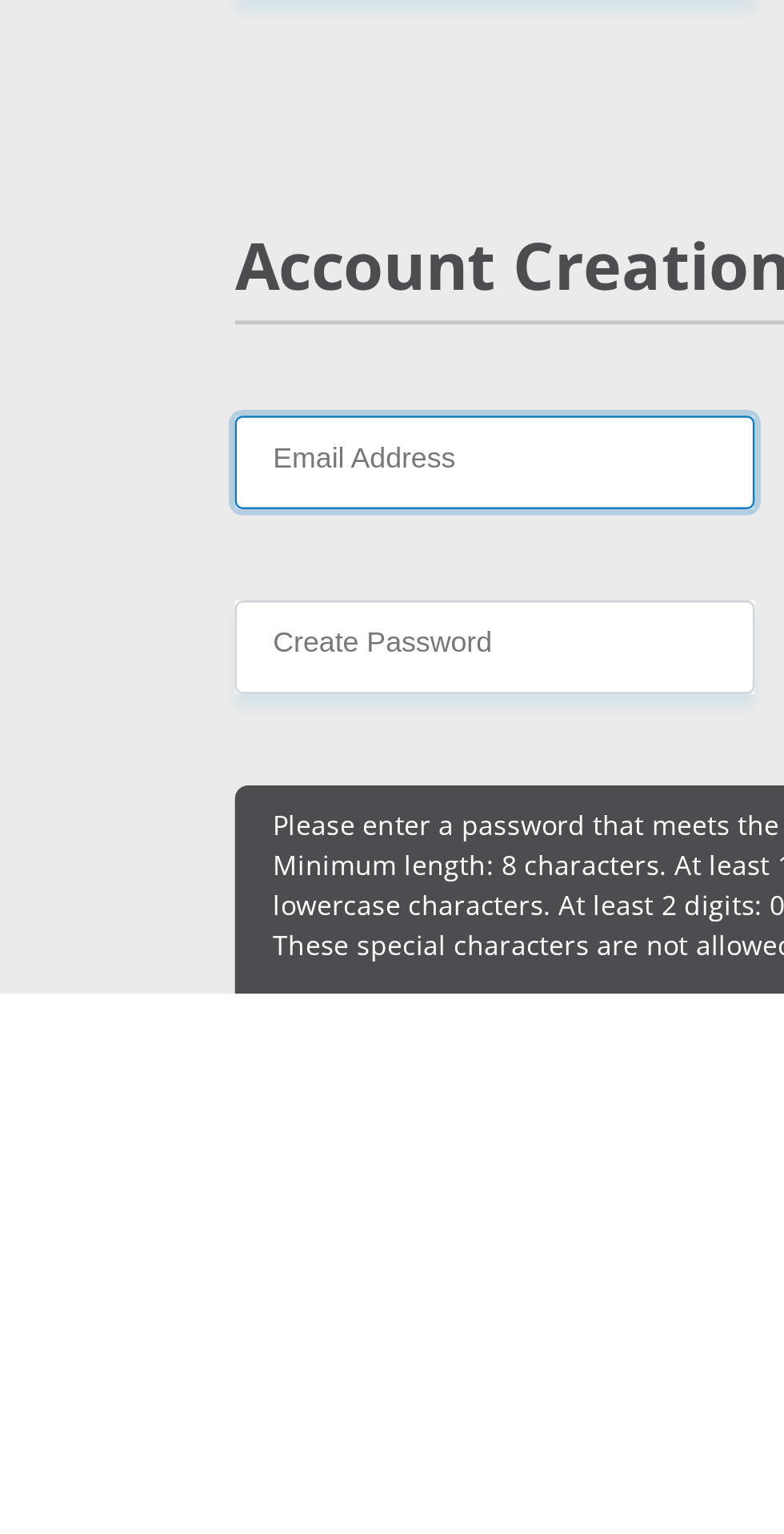
click at [257, 1315] on input "Email Address" at bounding box center [271, 1310] width 218 height 39
type input "[EMAIL_ADDRESS][DOMAIN_NAME]"
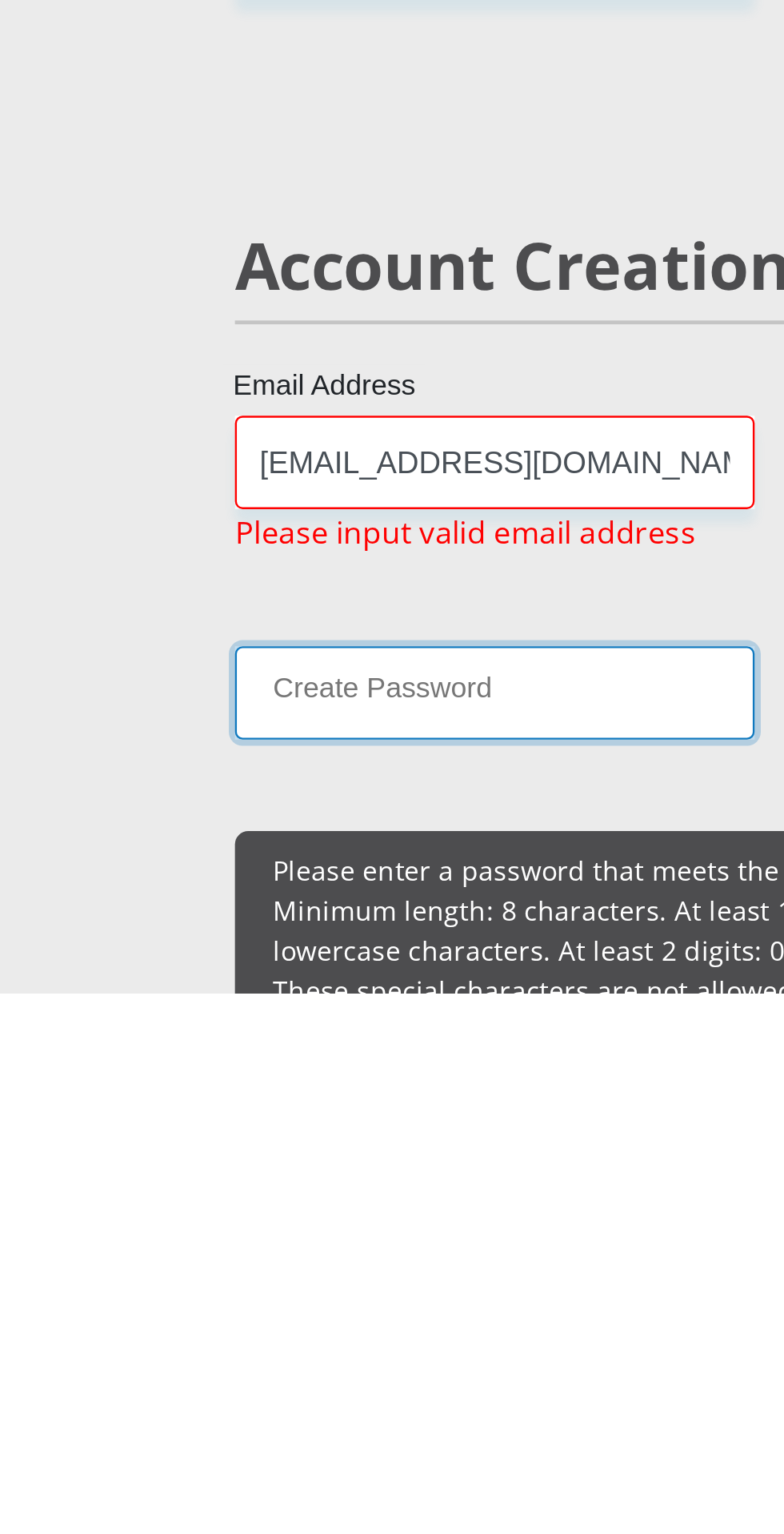
click at [257, 1410] on input "Create Password" at bounding box center [271, 1407] width 218 height 39
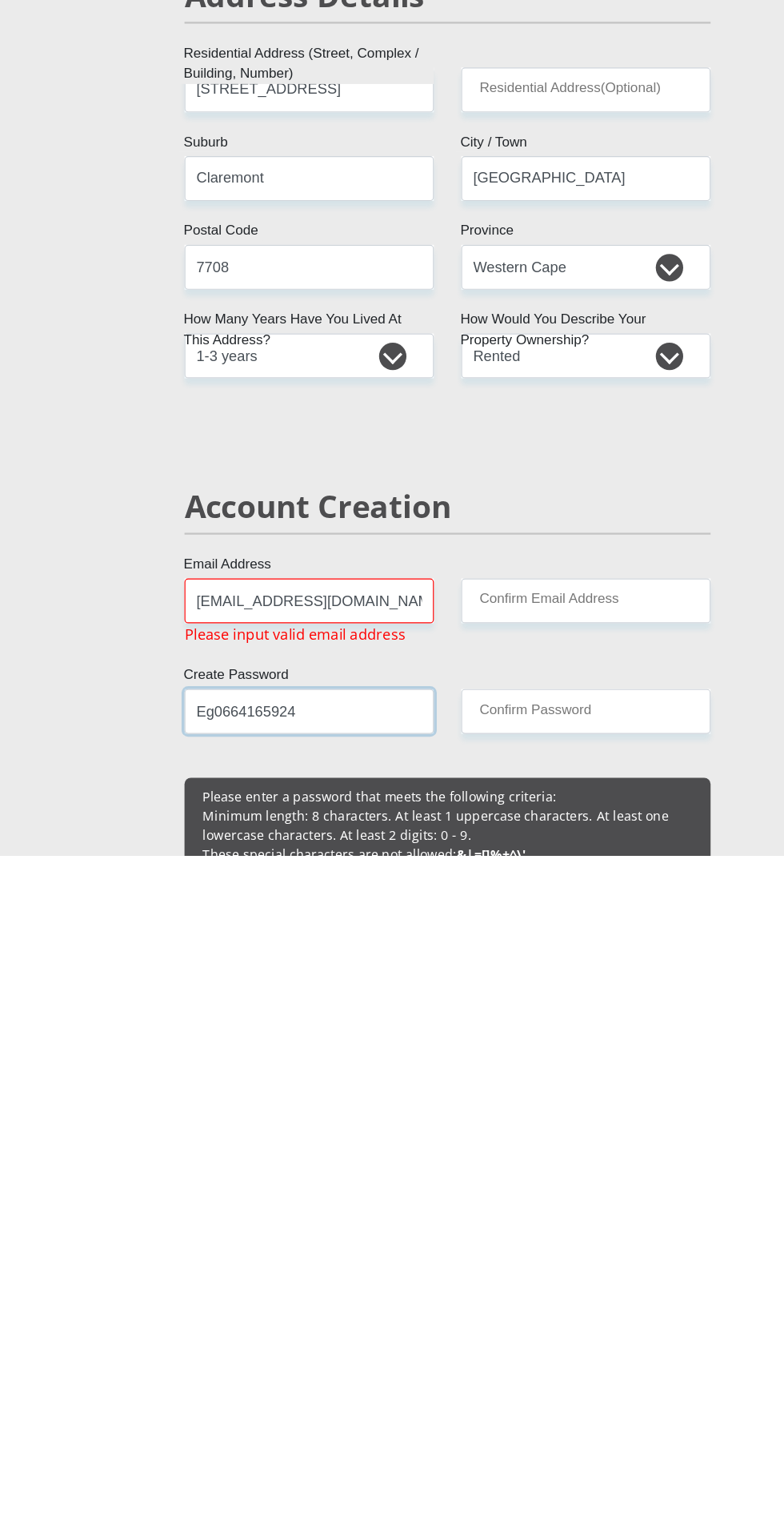
type input "Eg0664165924"
click at [562, 1307] on input "Confirm Email Address" at bounding box center [513, 1310] width 218 height 39
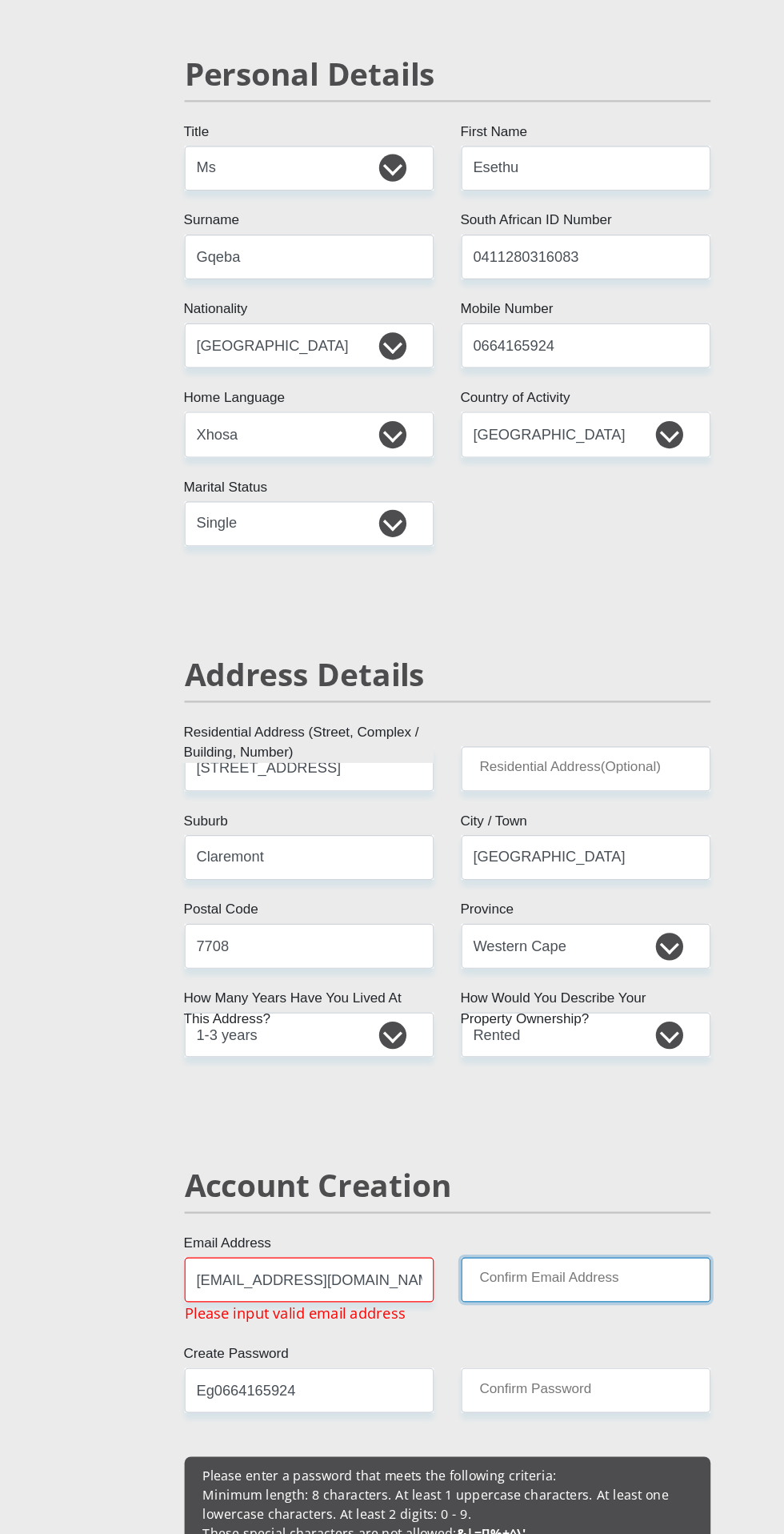
click at [514, 1311] on input "Confirm Email Address" at bounding box center [513, 1310] width 218 height 39
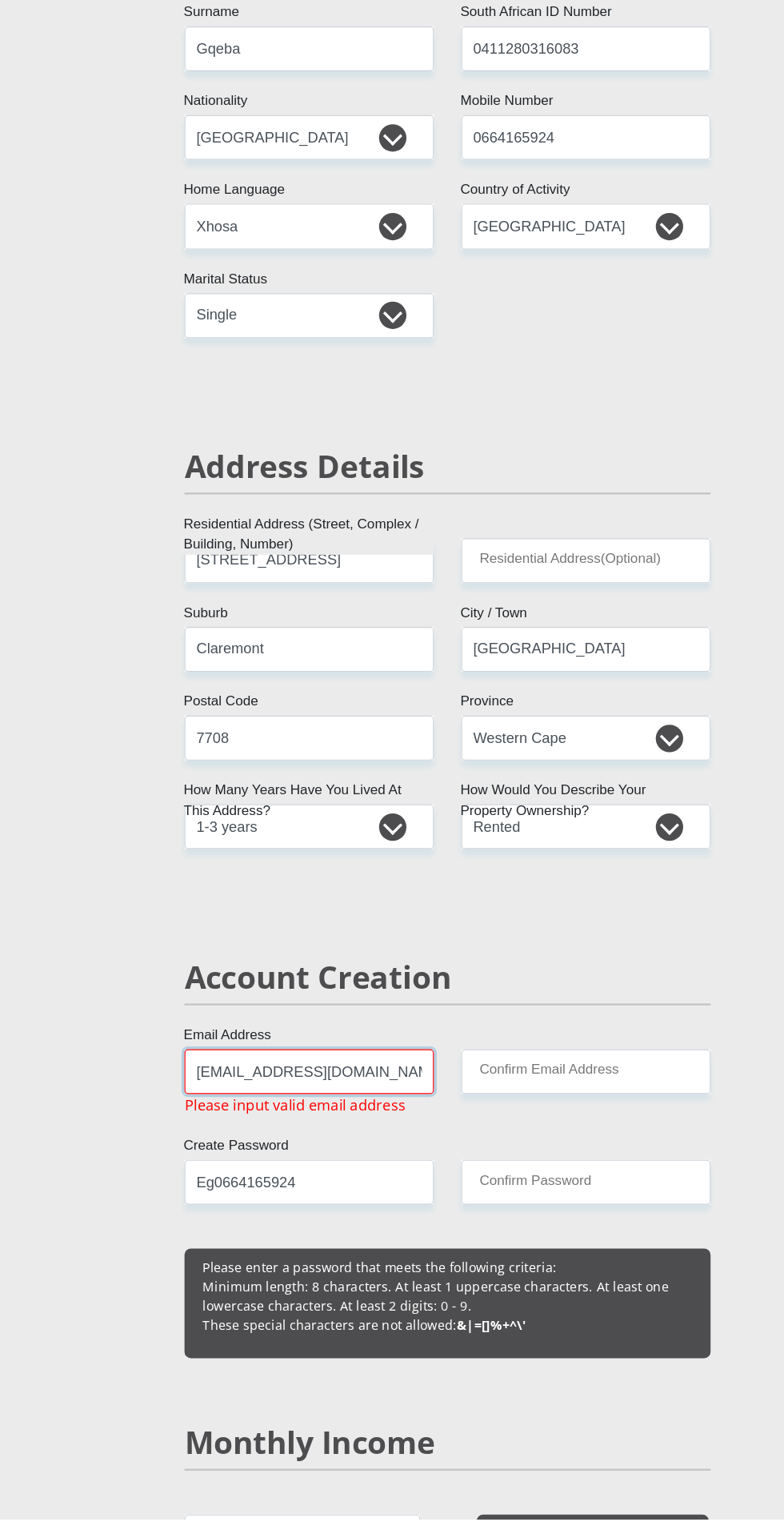
click at [327, 1143] on input "[EMAIL_ADDRESS][DOMAIN_NAME]" at bounding box center [271, 1141] width 218 height 39
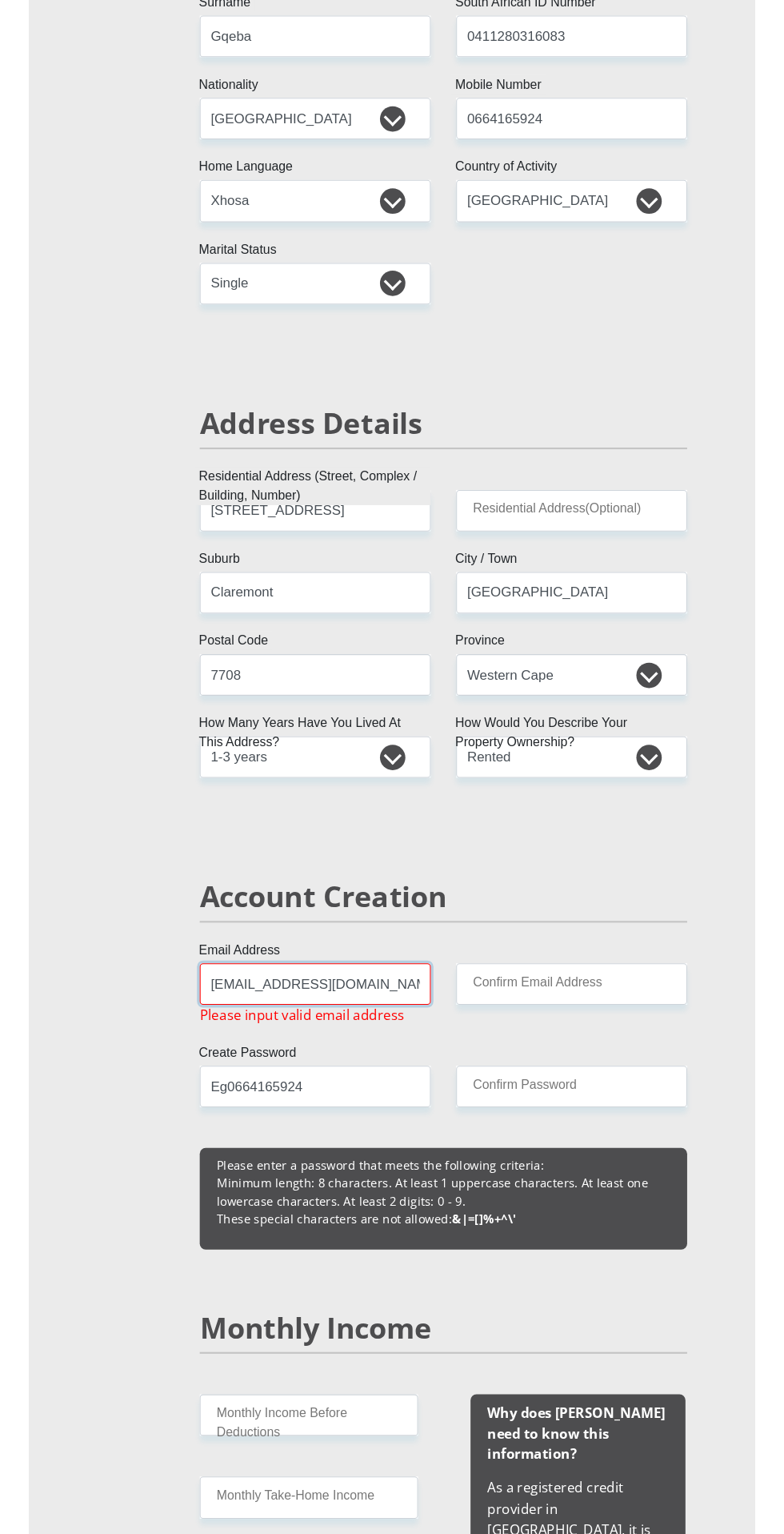
scroll to position [177, 0]
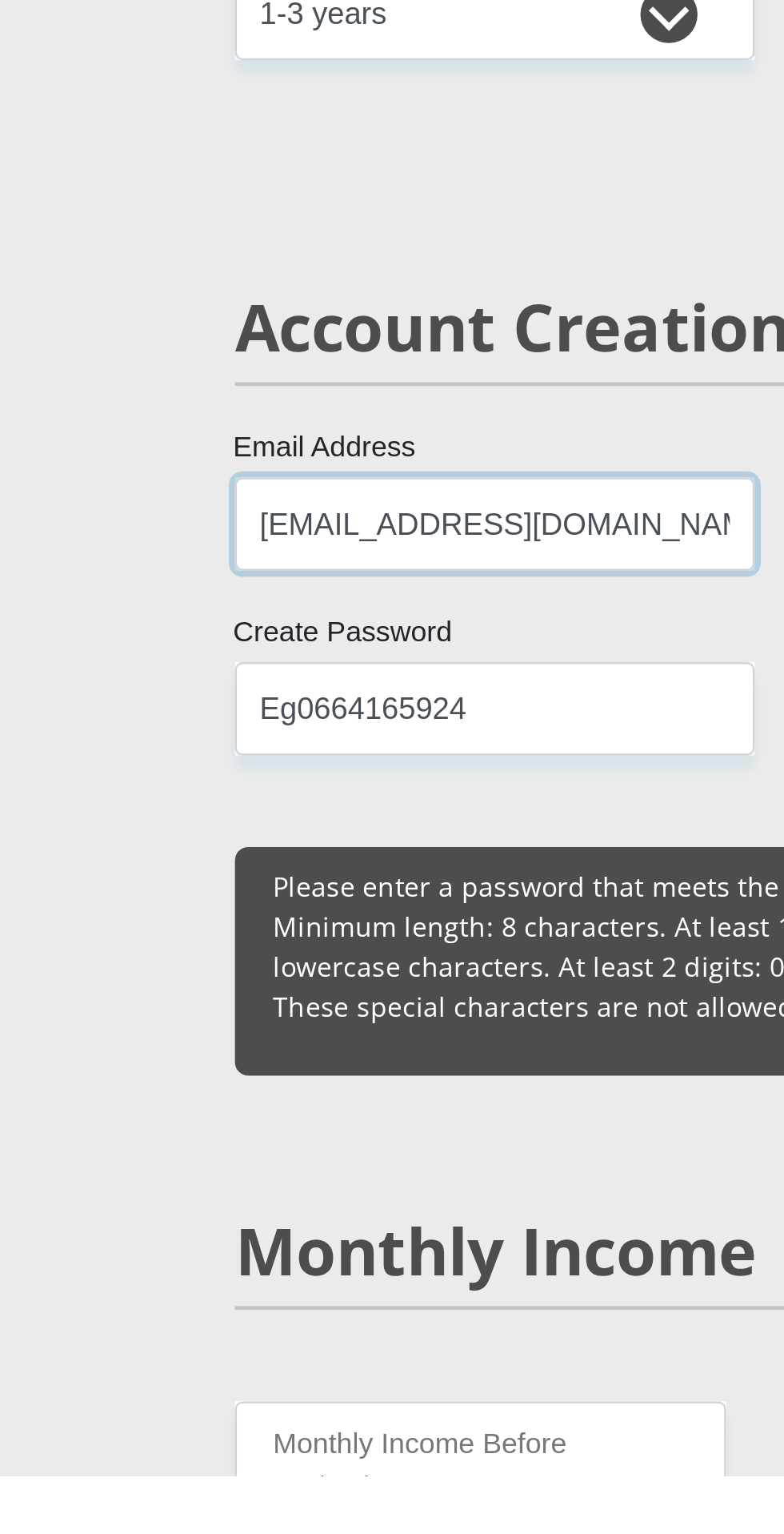
type input "[EMAIL_ADDRESS][DOMAIN_NAME]"
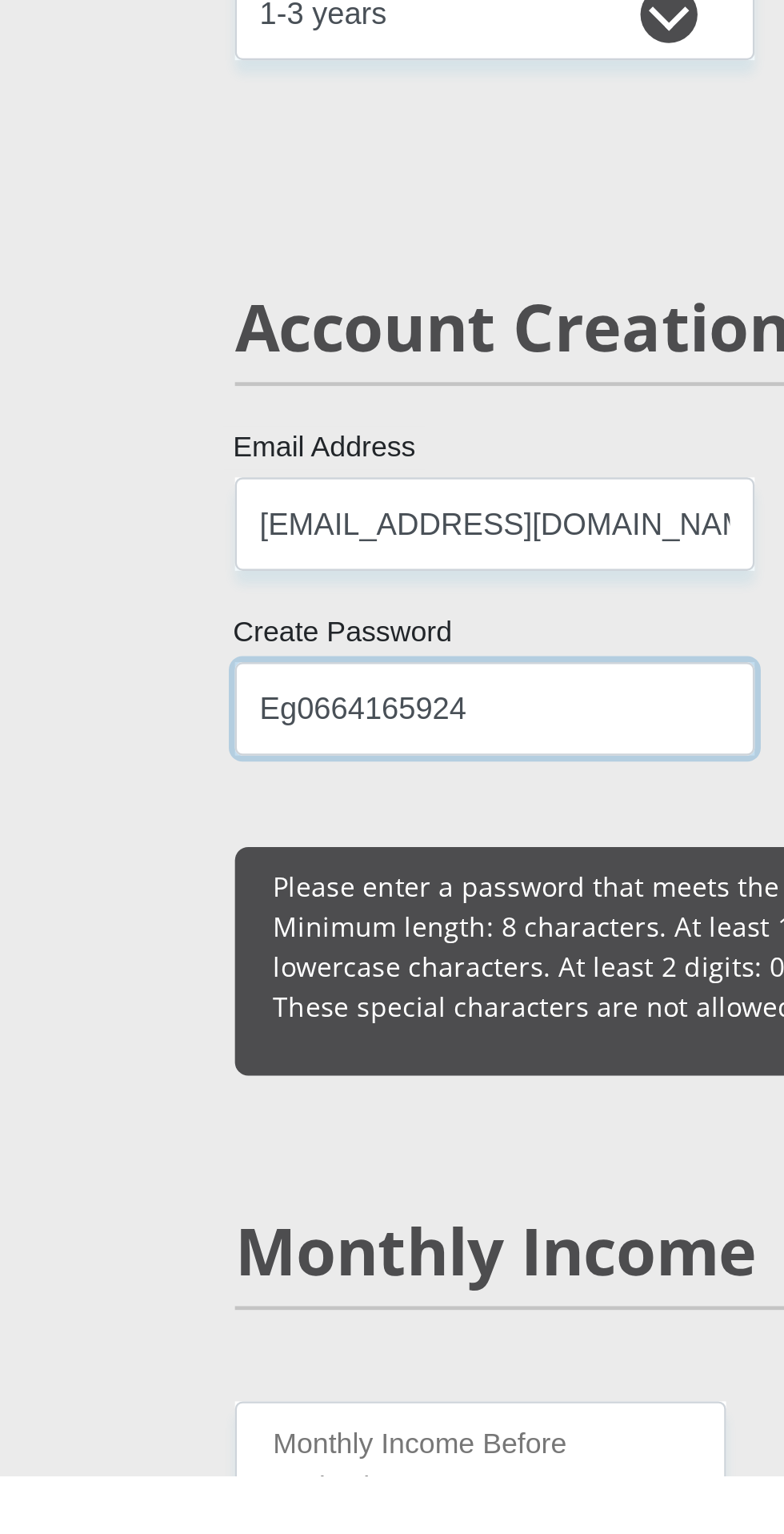
click at [352, 1215] on input "Eg0664165924" at bounding box center [271, 1211] width 218 height 39
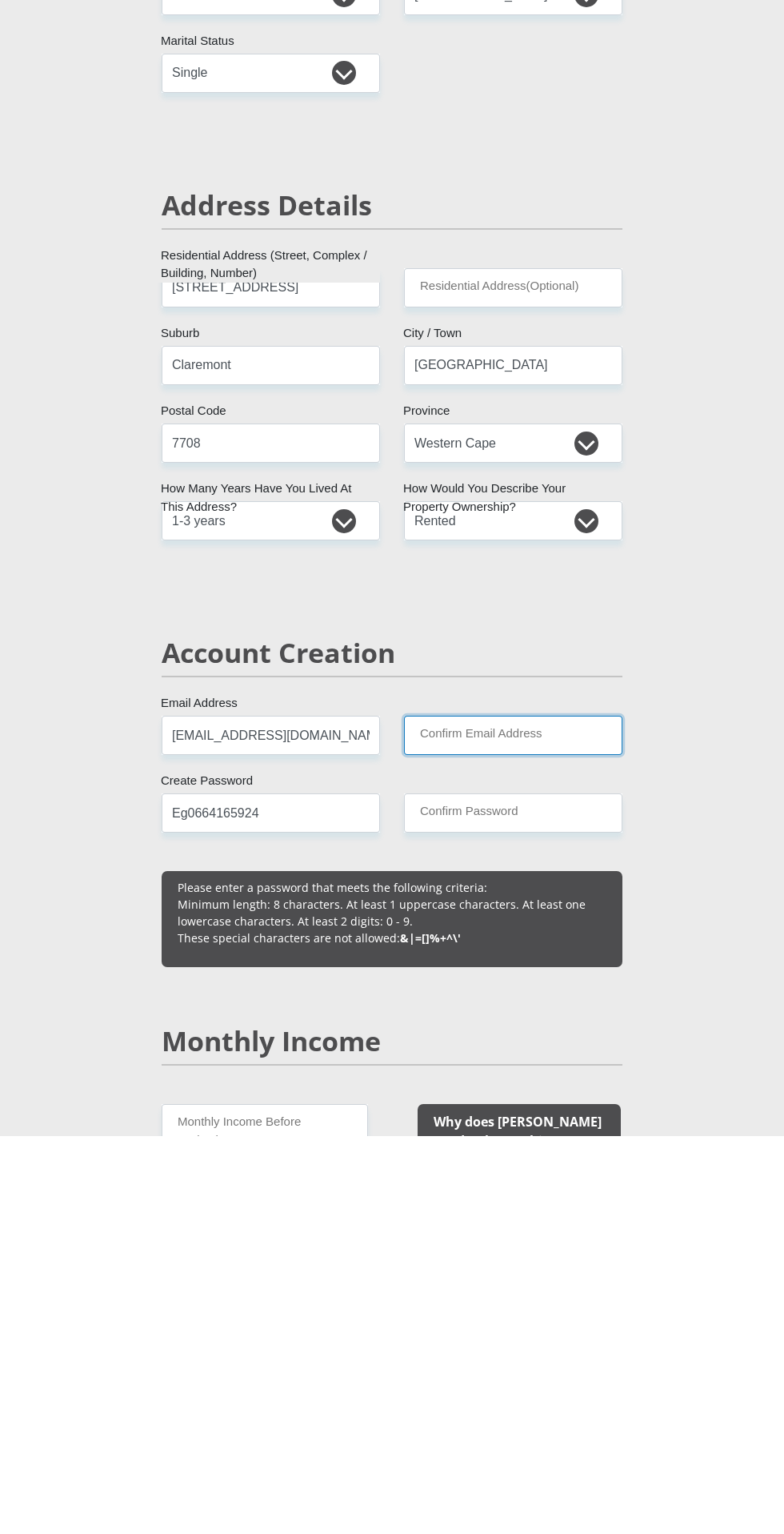
click at [558, 1133] on input "Confirm Email Address" at bounding box center [513, 1133] width 218 height 39
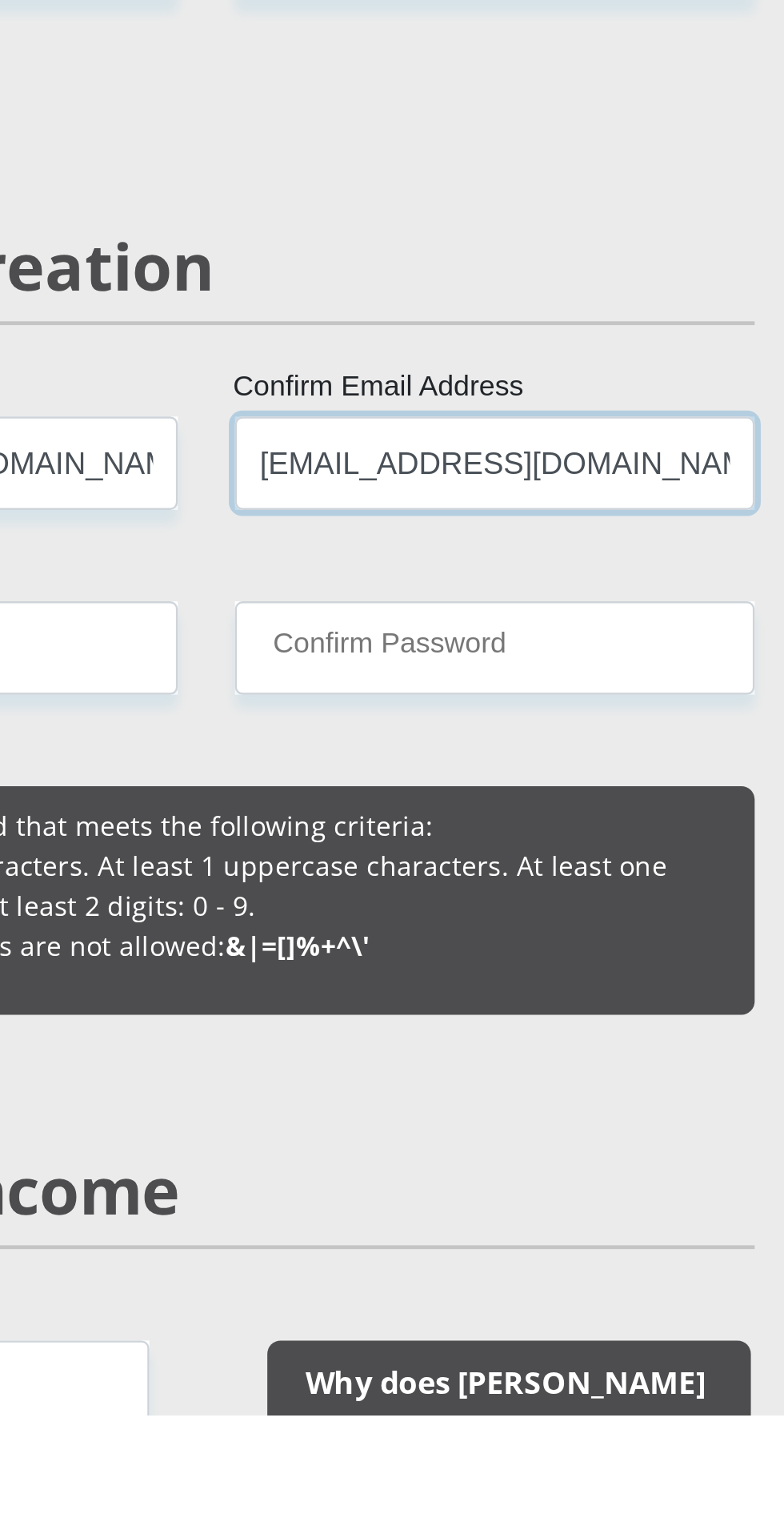
type input "[EMAIL_ADDRESS][DOMAIN_NAME]"
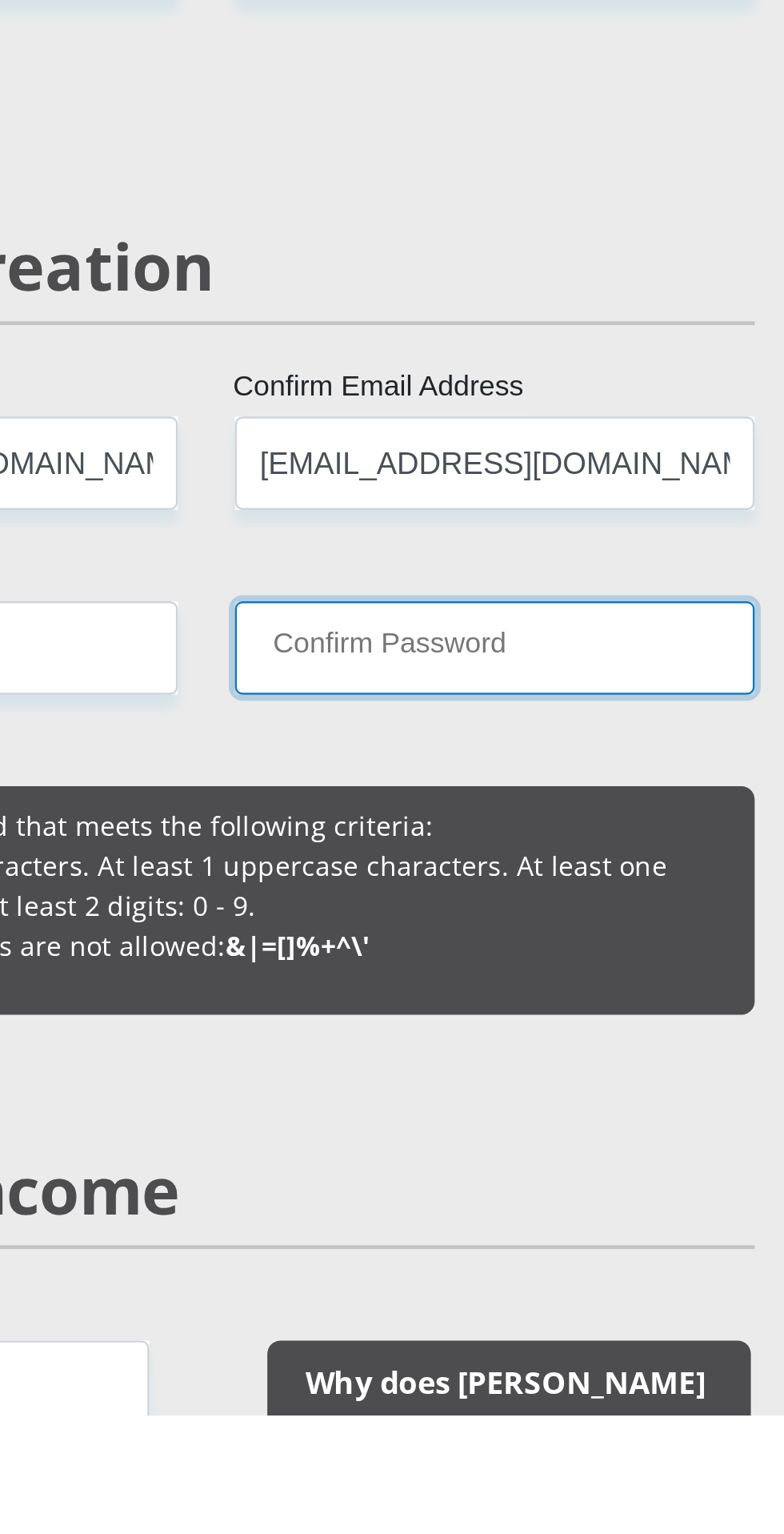
click at [583, 1196] on input "Confirm Password" at bounding box center [513, 1211] width 218 height 39
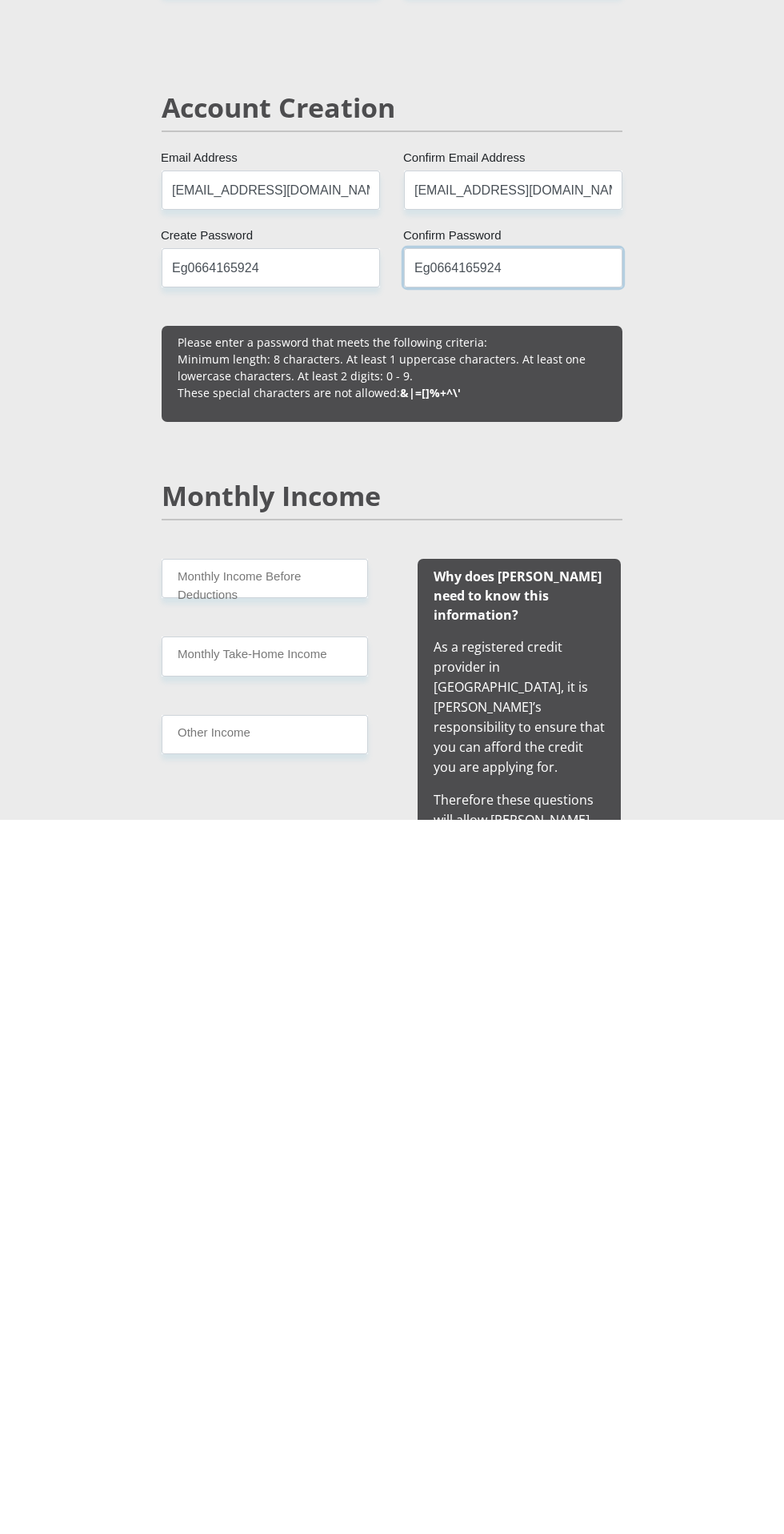
scroll to position [408, 0]
type input "Eg0664165924"
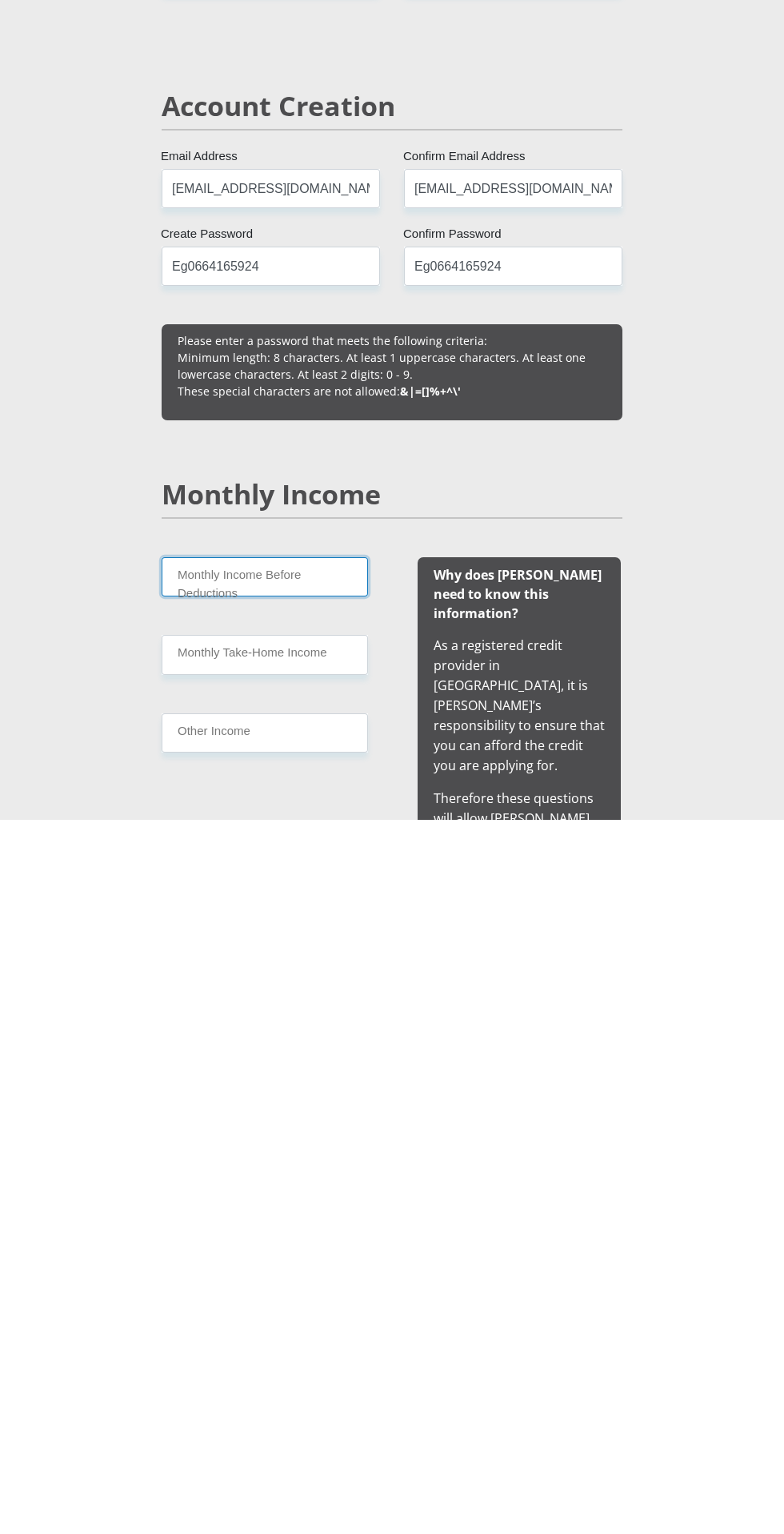
click at [300, 1308] on input "Monthly Income Before Deductions" at bounding box center [264, 1291] width 207 height 39
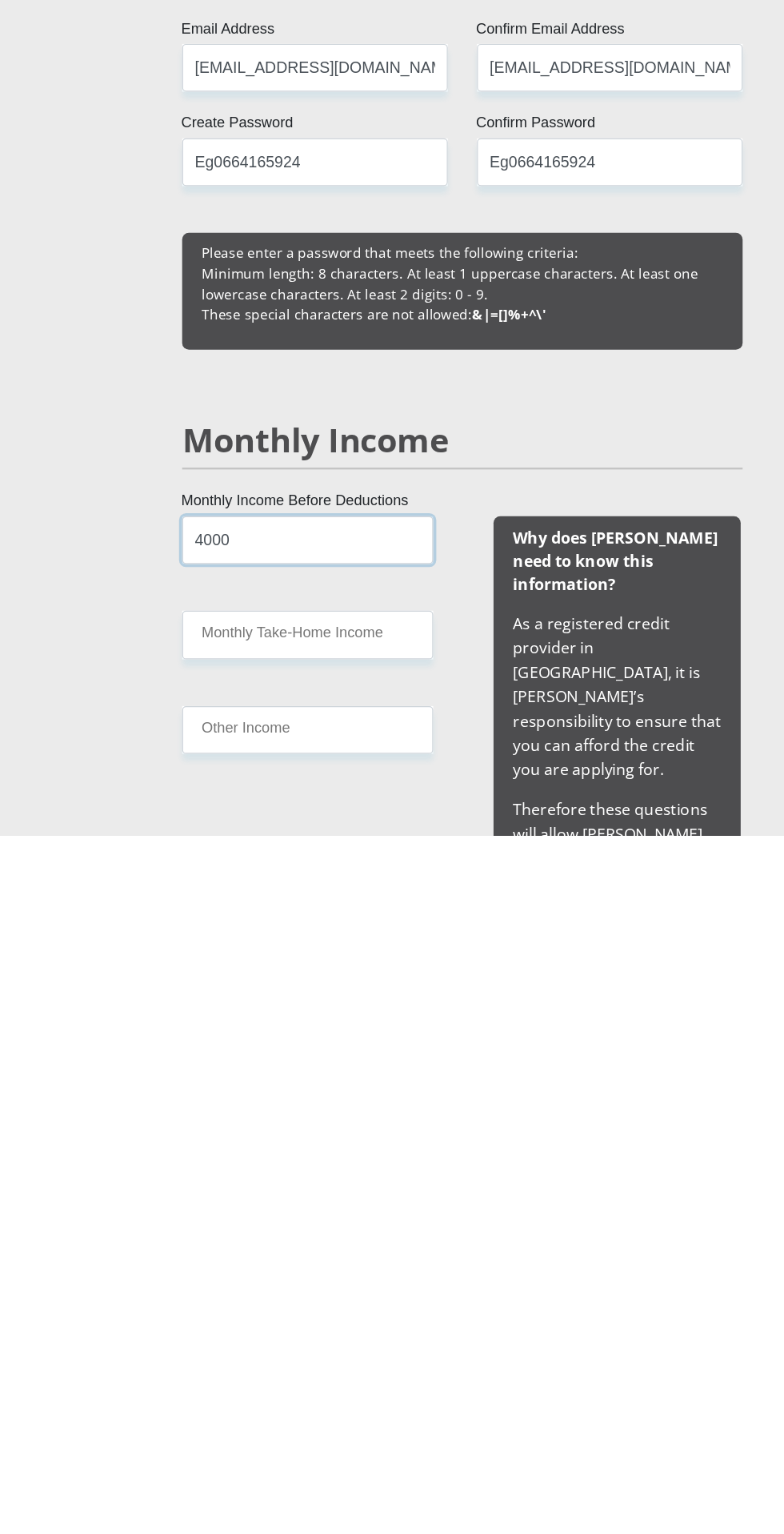
type input "4000"
click at [278, 1388] on input "Monthly Take-Home Income" at bounding box center [264, 1368] width 207 height 39
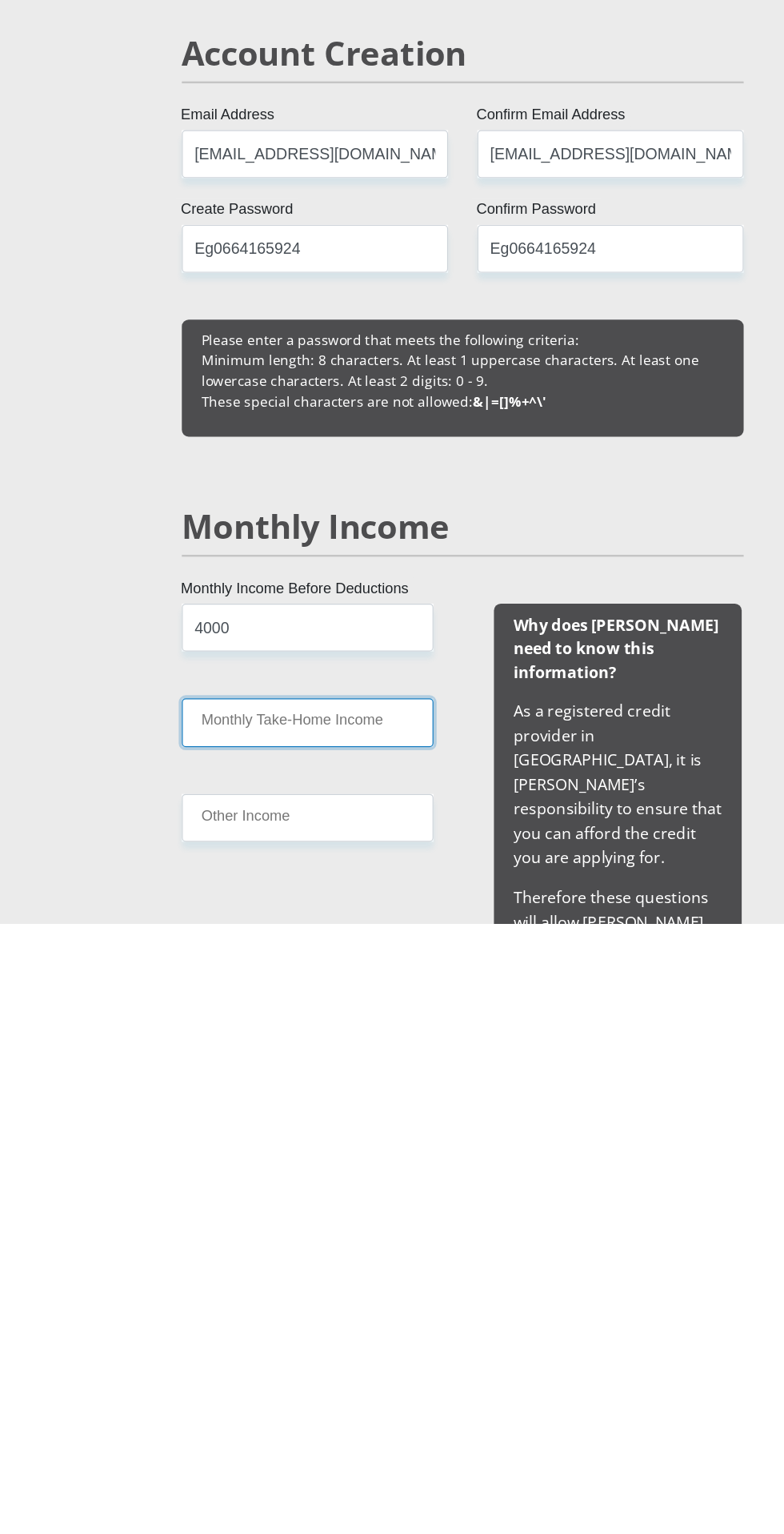
scroll to position [457, 0]
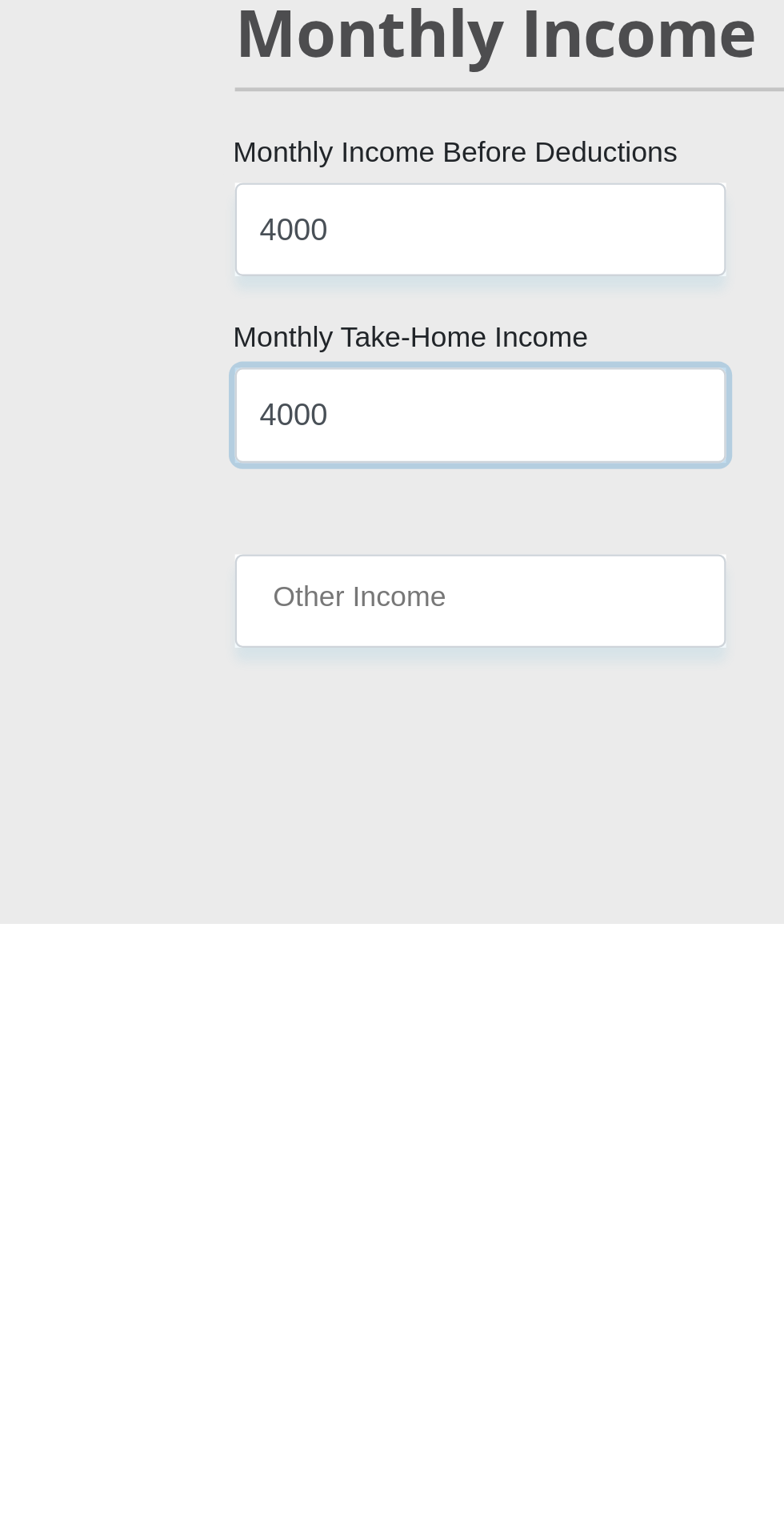
type input "4000"
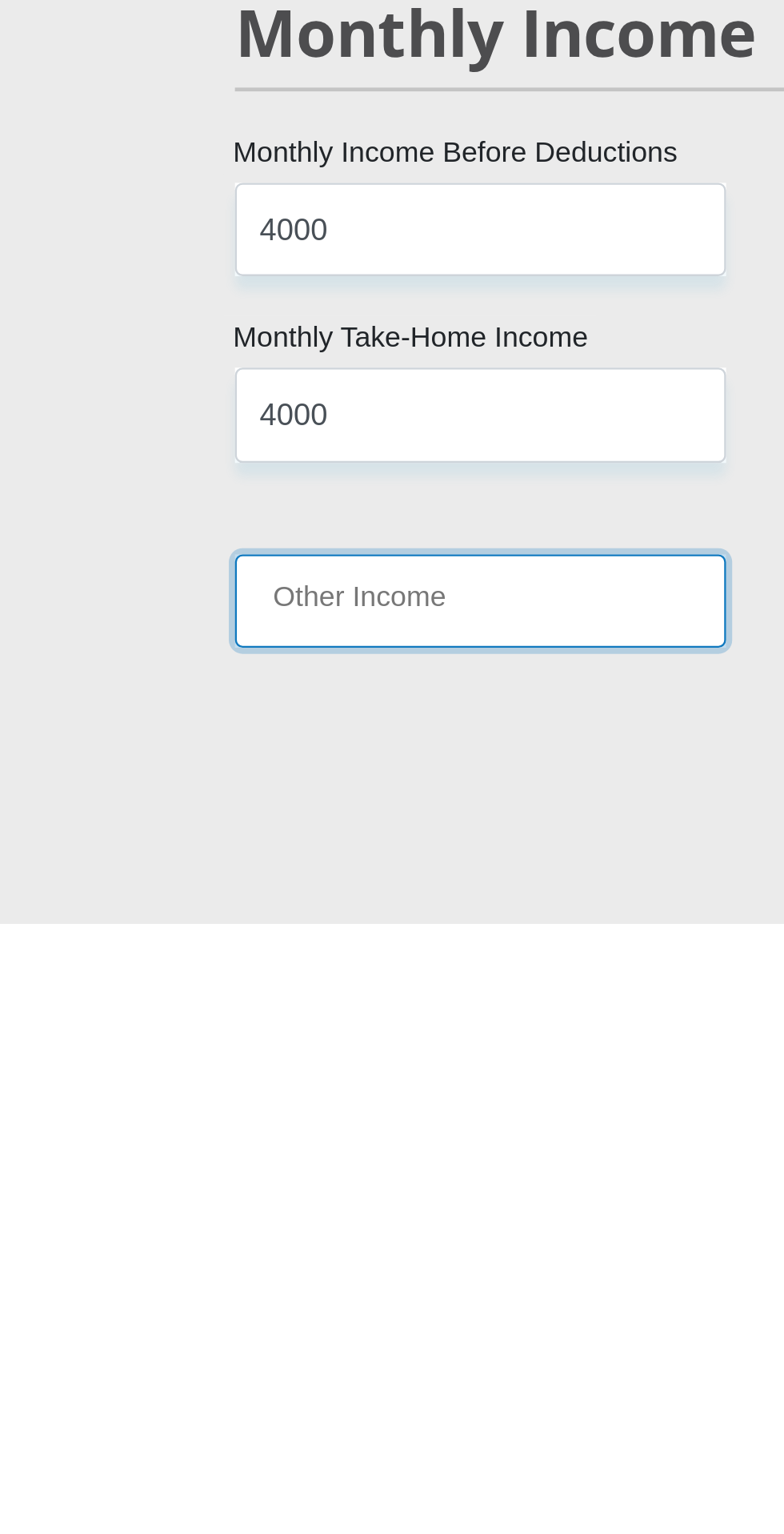
click at [254, 1418] on input "Other Income" at bounding box center [264, 1398] width 207 height 39
type input "1"
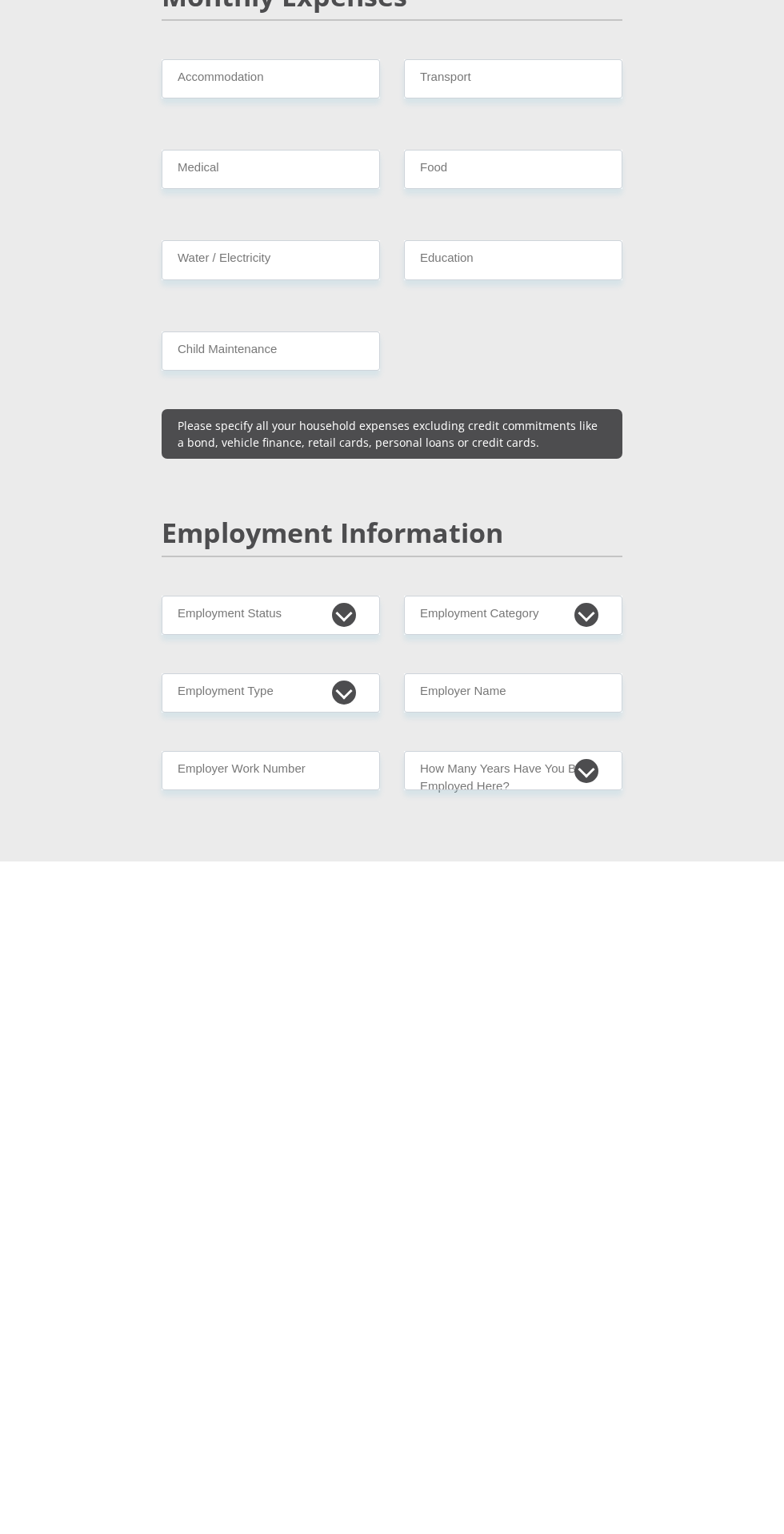
scroll to position [1536, 0]
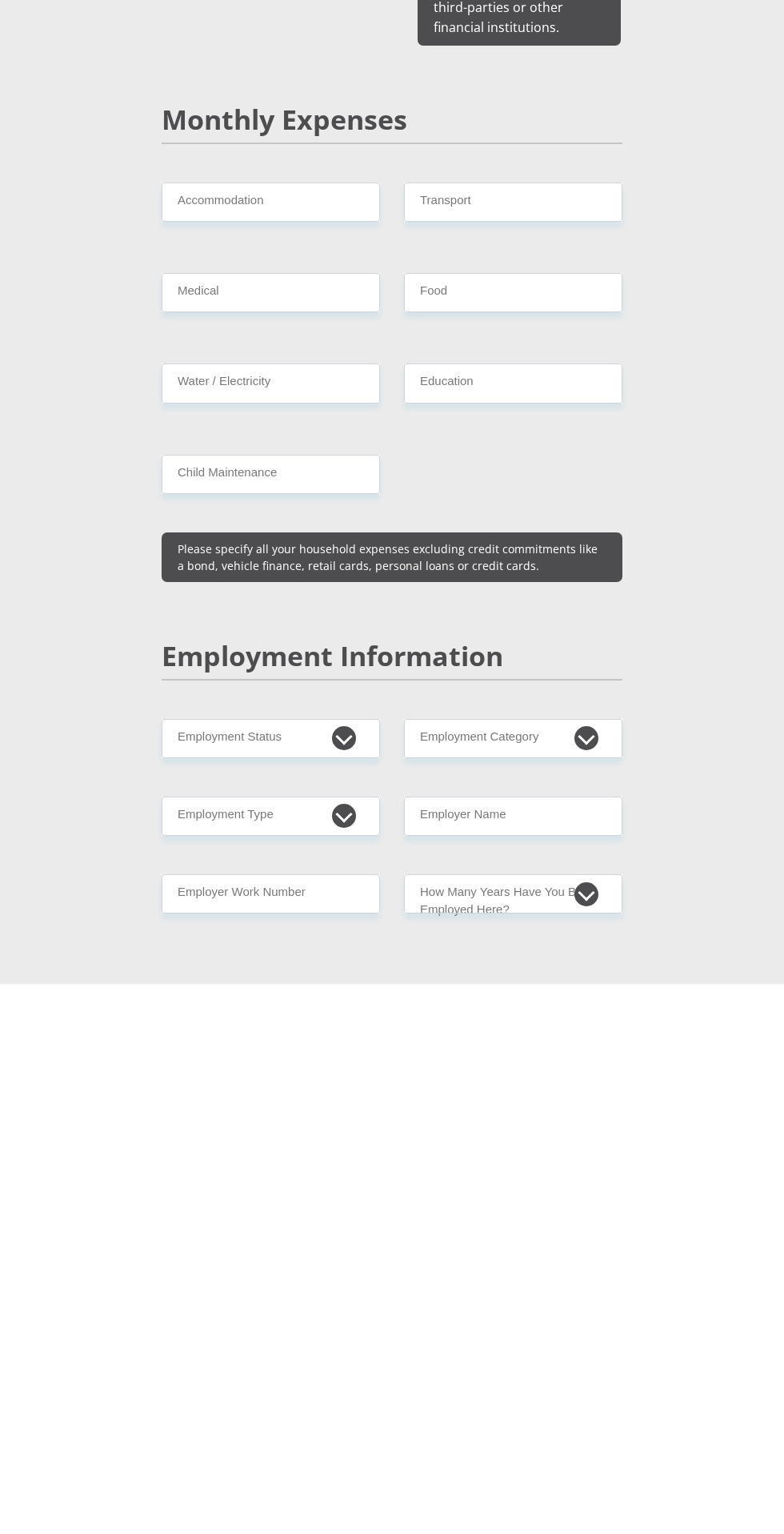
type input "2000"
click at [320, 772] on input "Accommodation" at bounding box center [271, 752] width 218 height 39
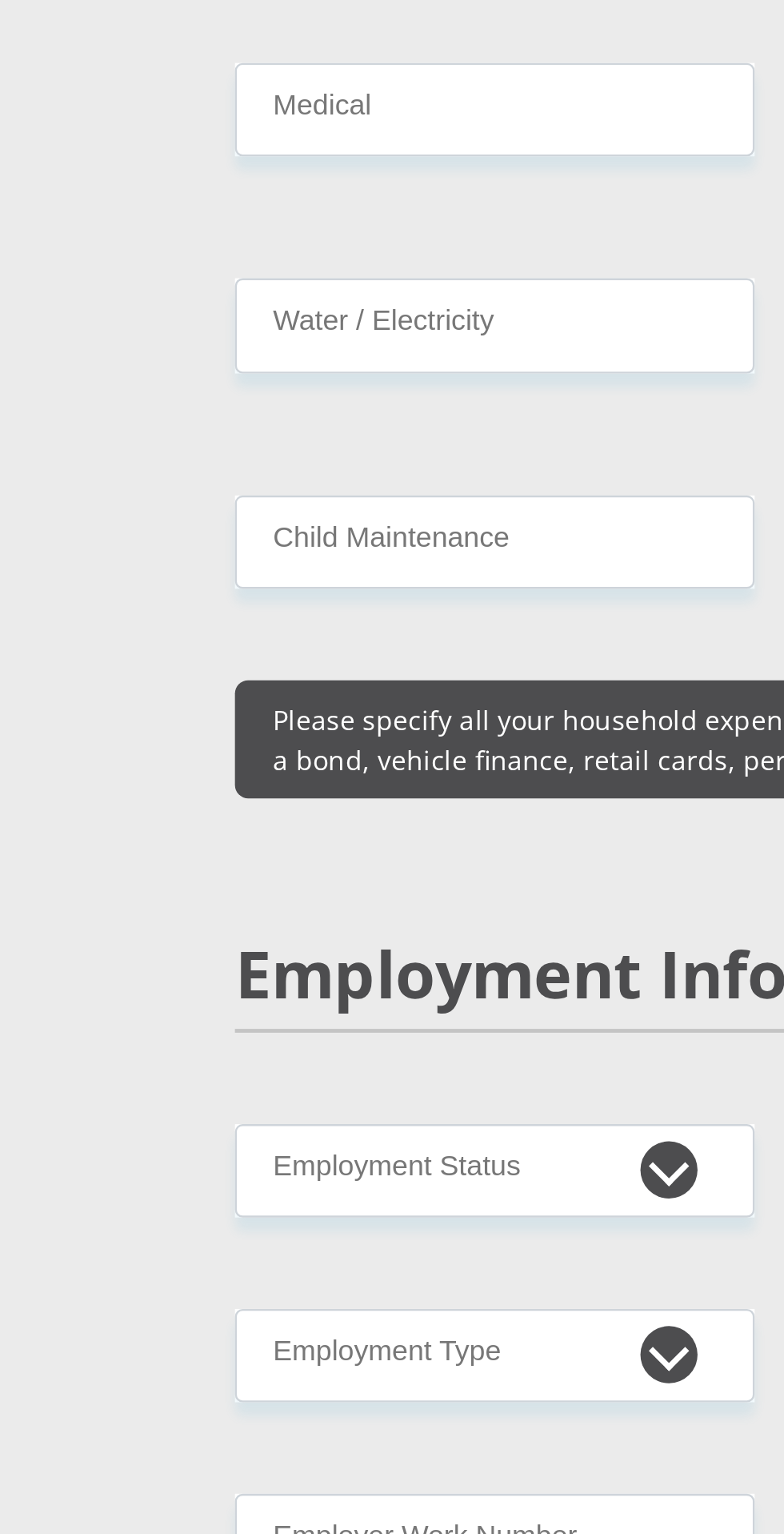
type input "0"
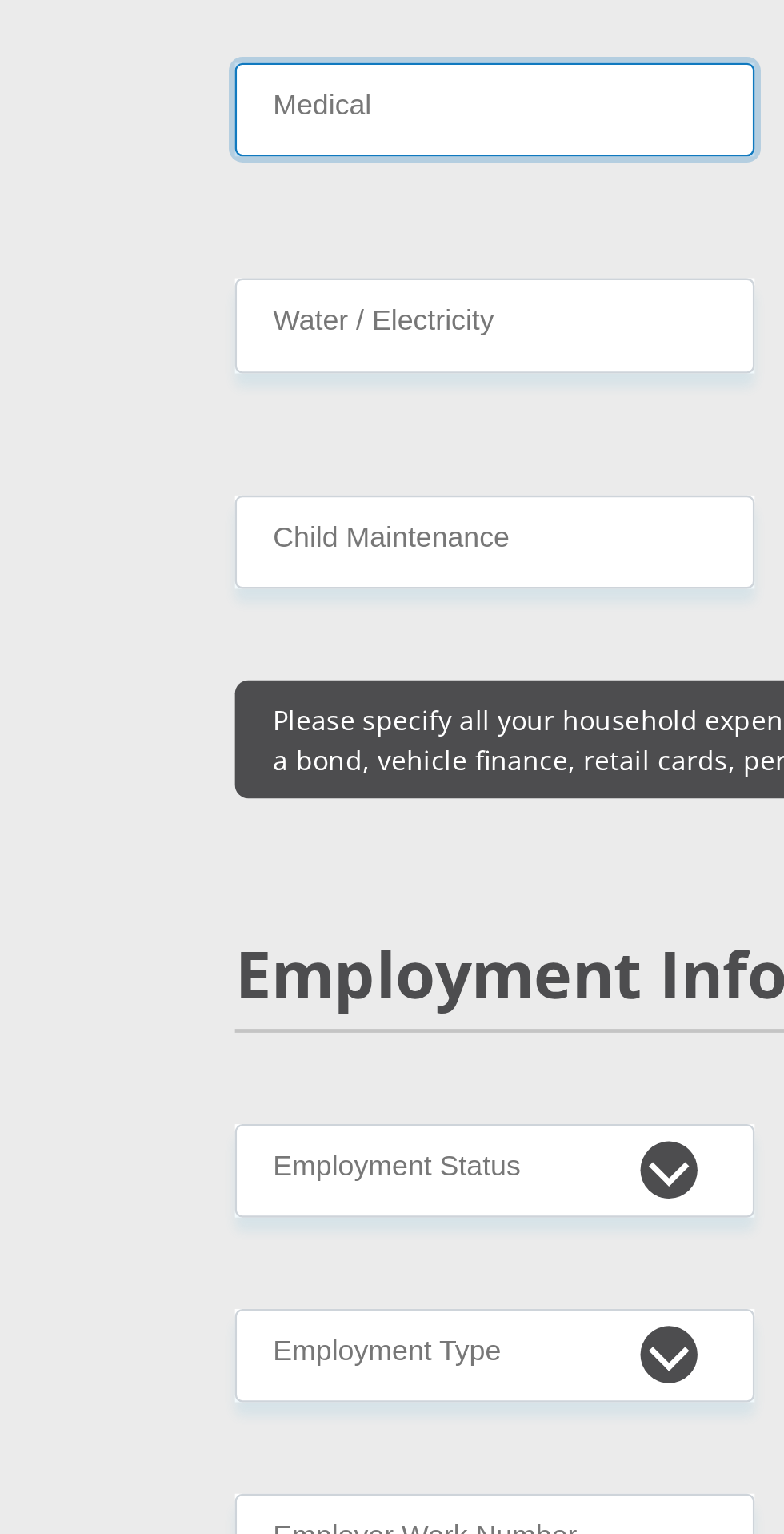
click at [337, 862] on input "Medical" at bounding box center [271, 842] width 218 height 39
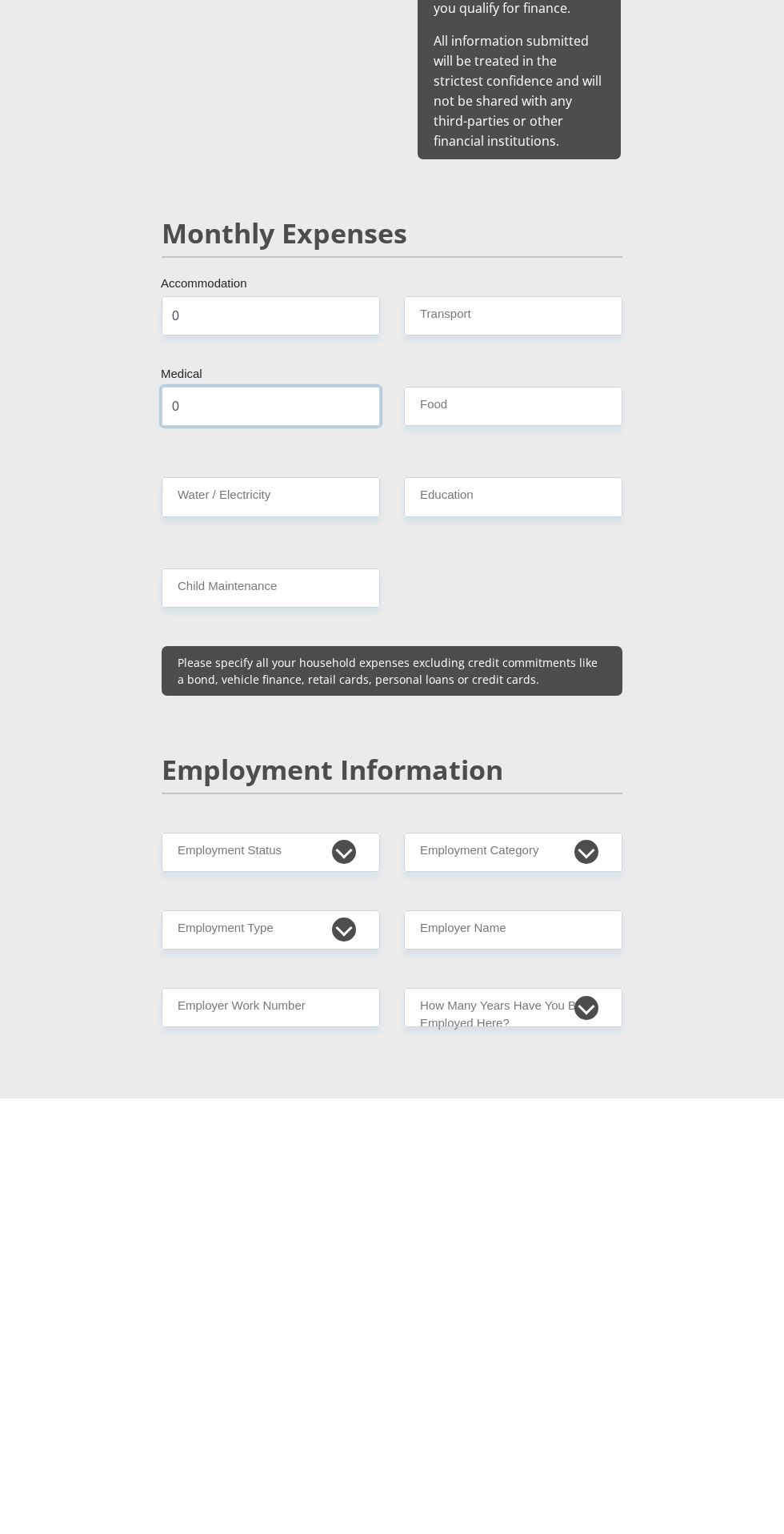
type input "0"
click at [586, 772] on input "Transport" at bounding box center [513, 752] width 218 height 39
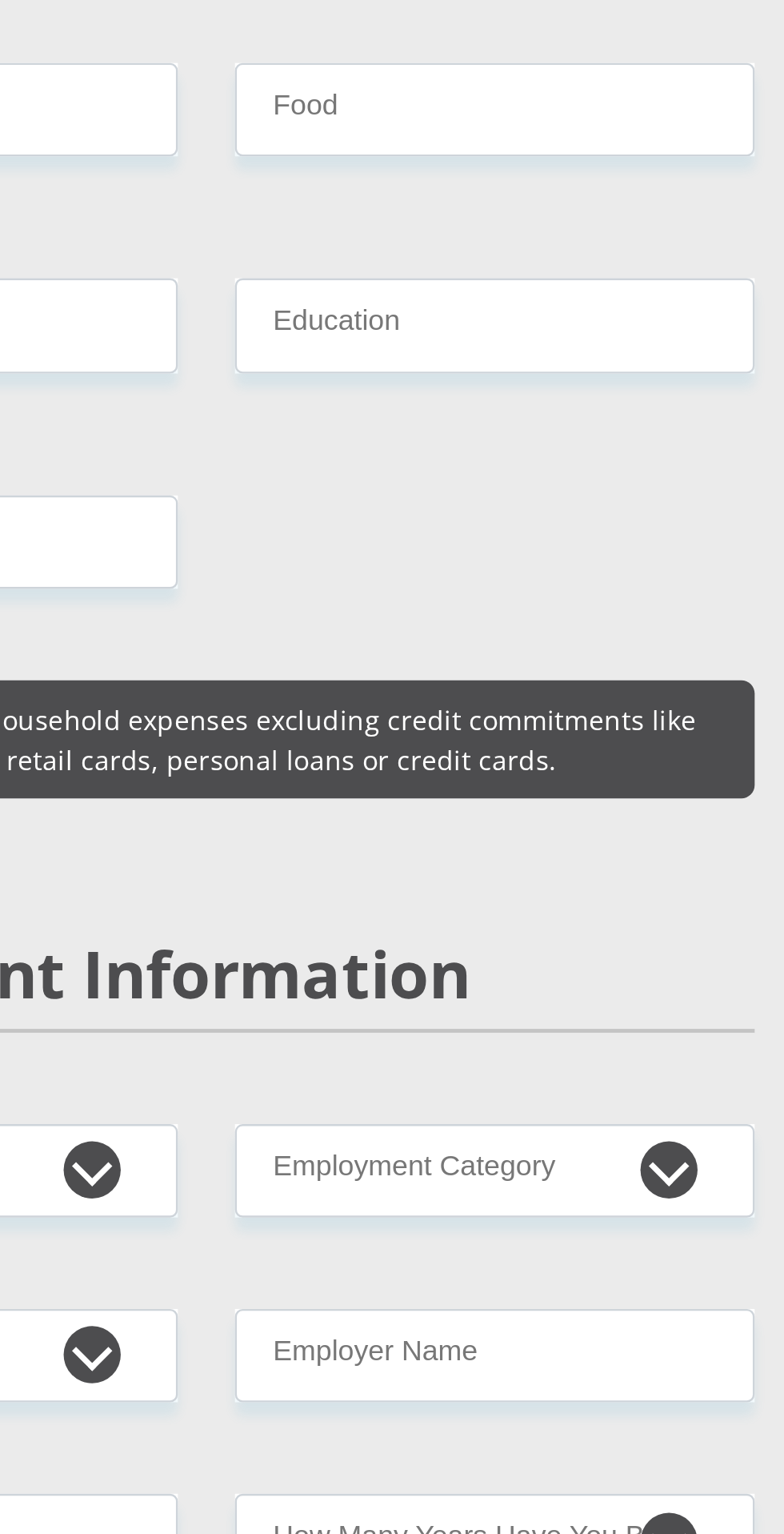
type input "0"
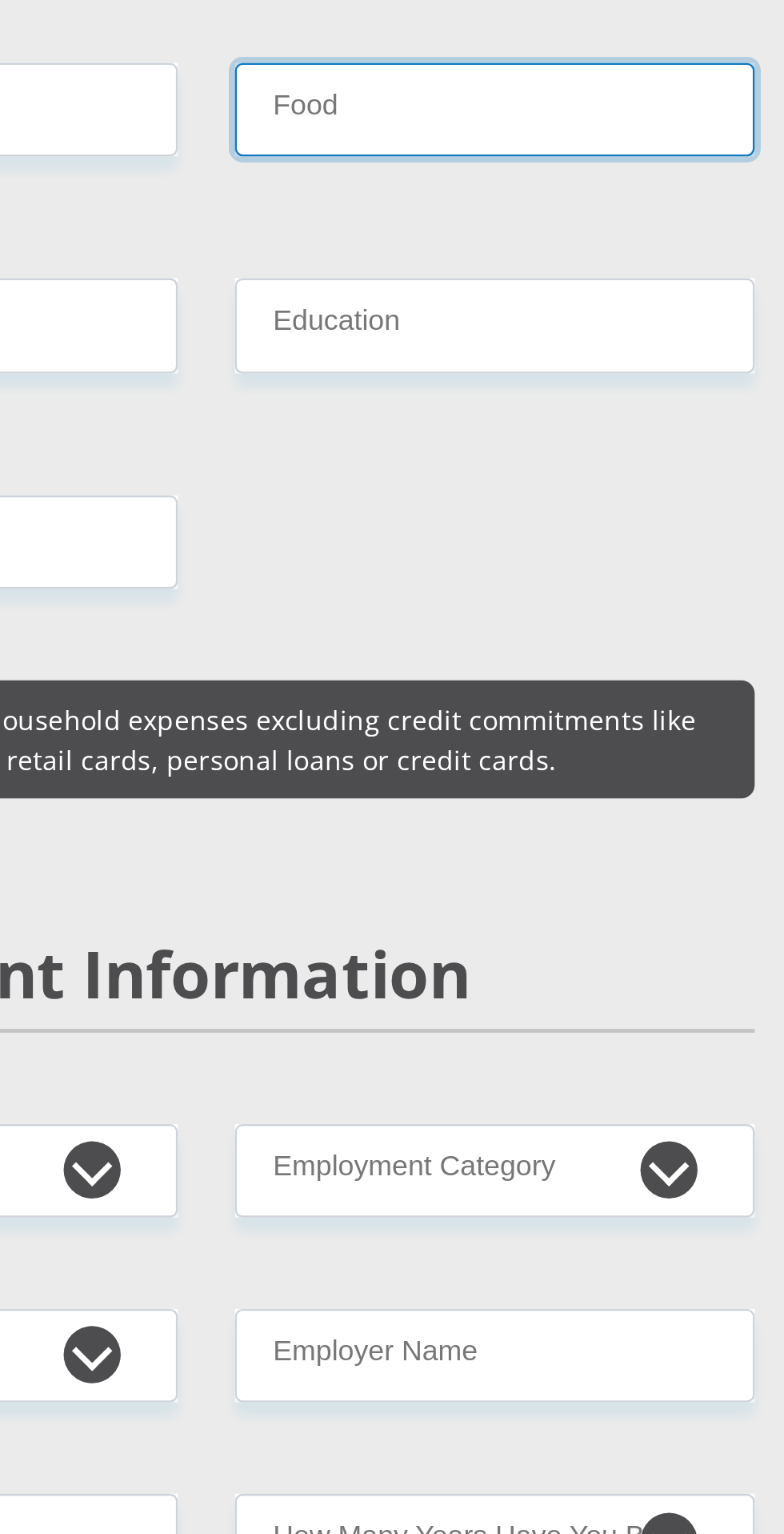
click at [545, 862] on input "Food" at bounding box center [513, 842] width 218 height 39
click at [530, 862] on input "Food" at bounding box center [513, 842] width 218 height 39
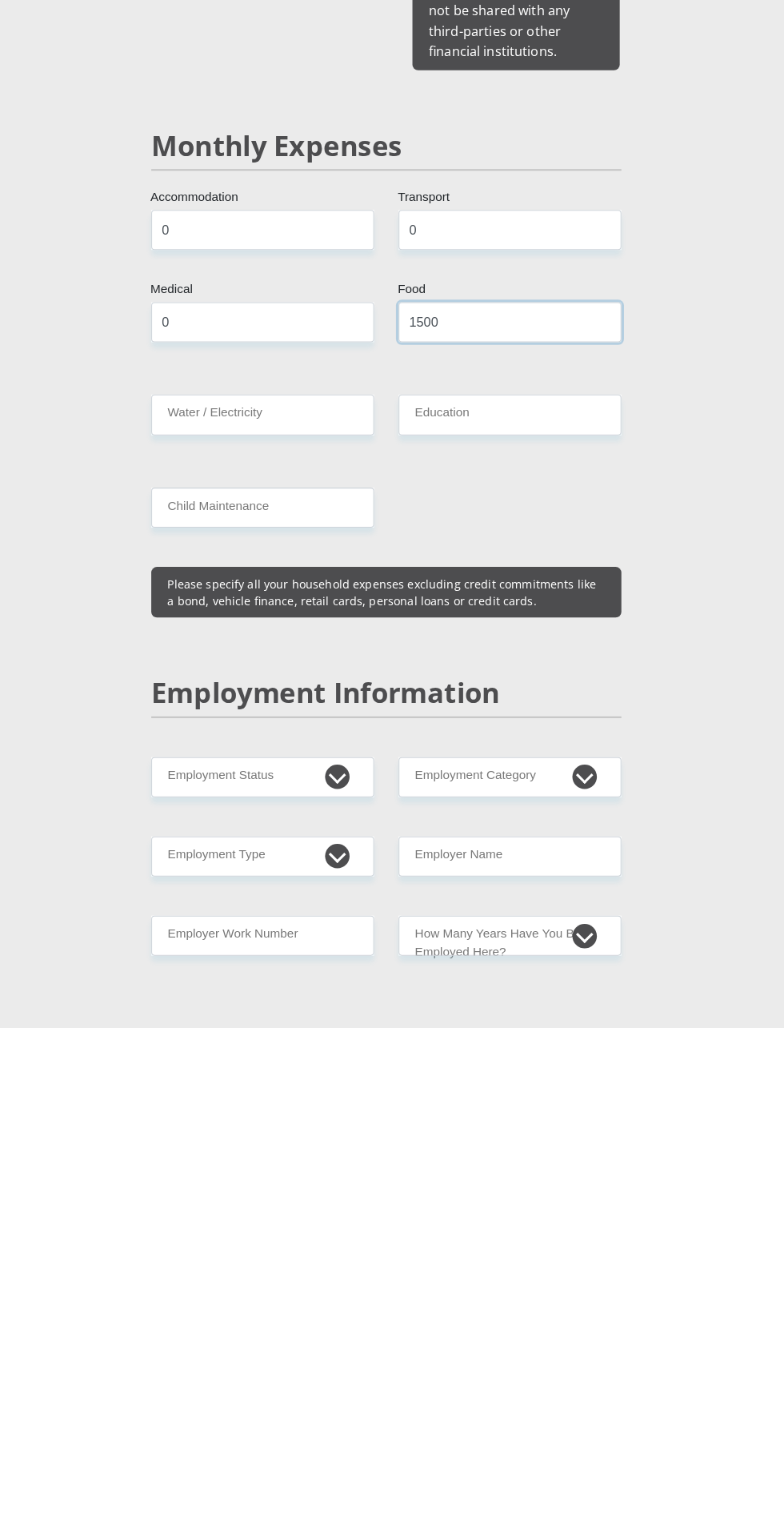
scroll to position [1536, 0]
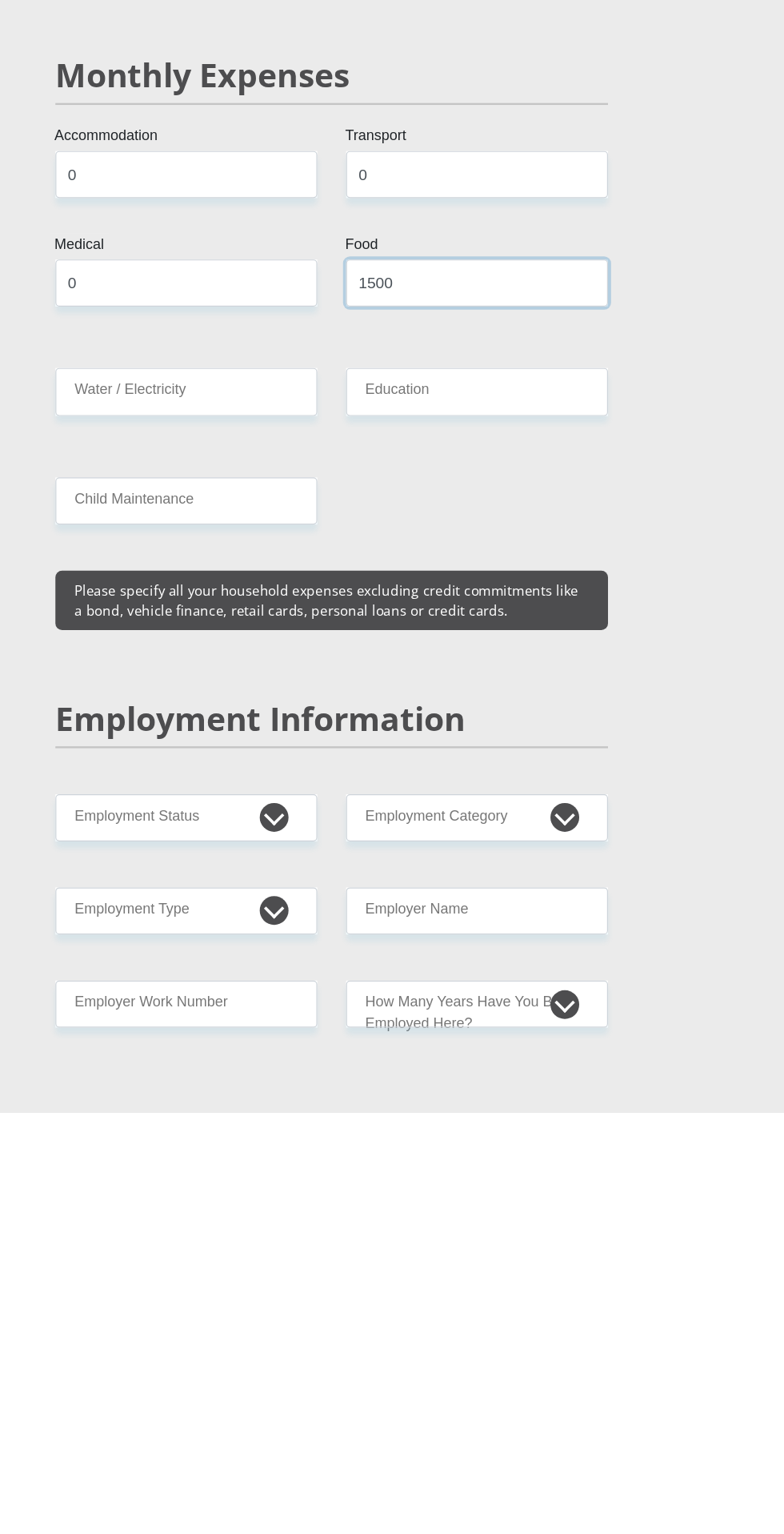
type input "1500"
click at [558, 953] on input "Education" at bounding box center [513, 932] width 218 height 39
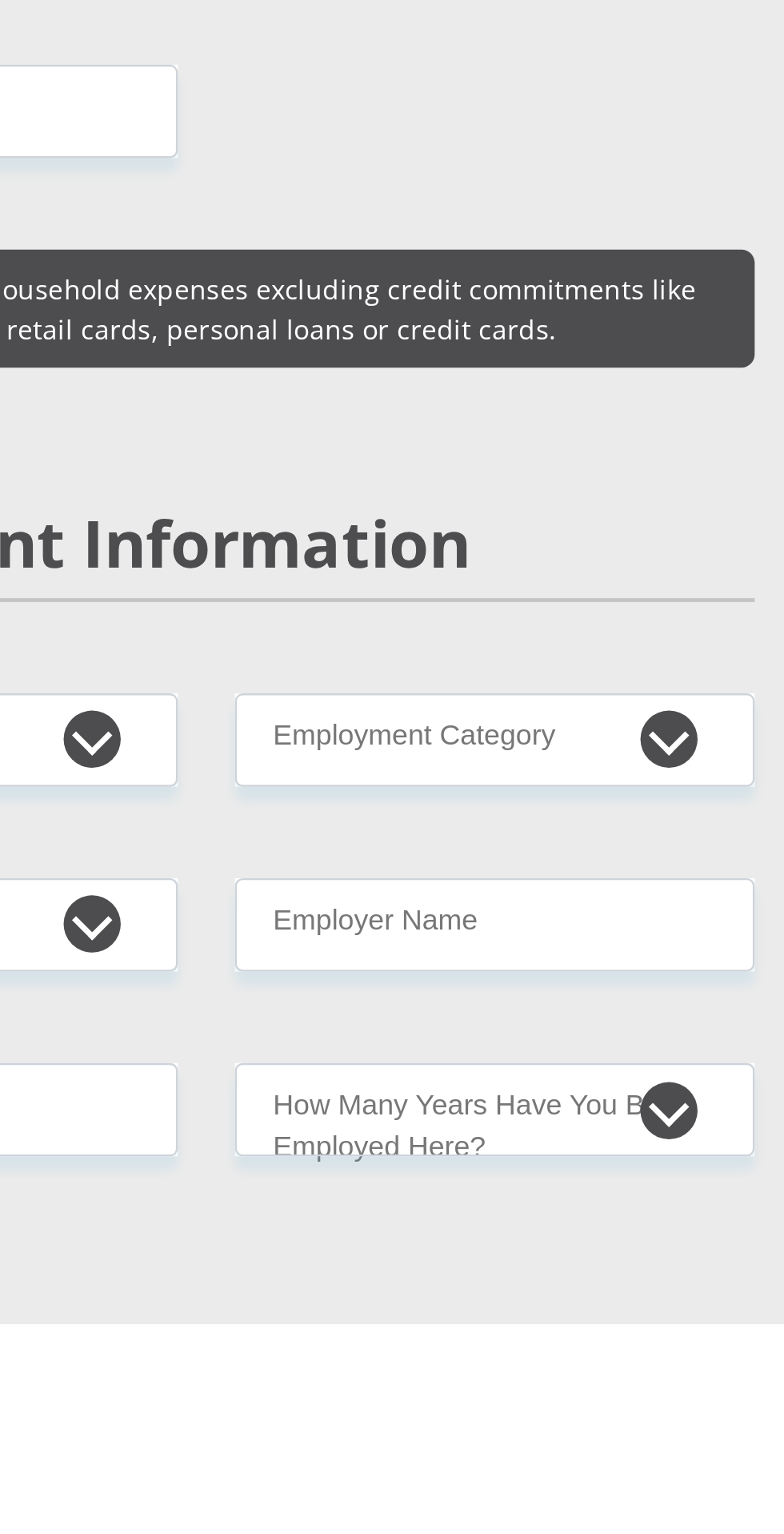
type input "0"
click at [347, 953] on input "Water / Electricity" at bounding box center [271, 932] width 218 height 39
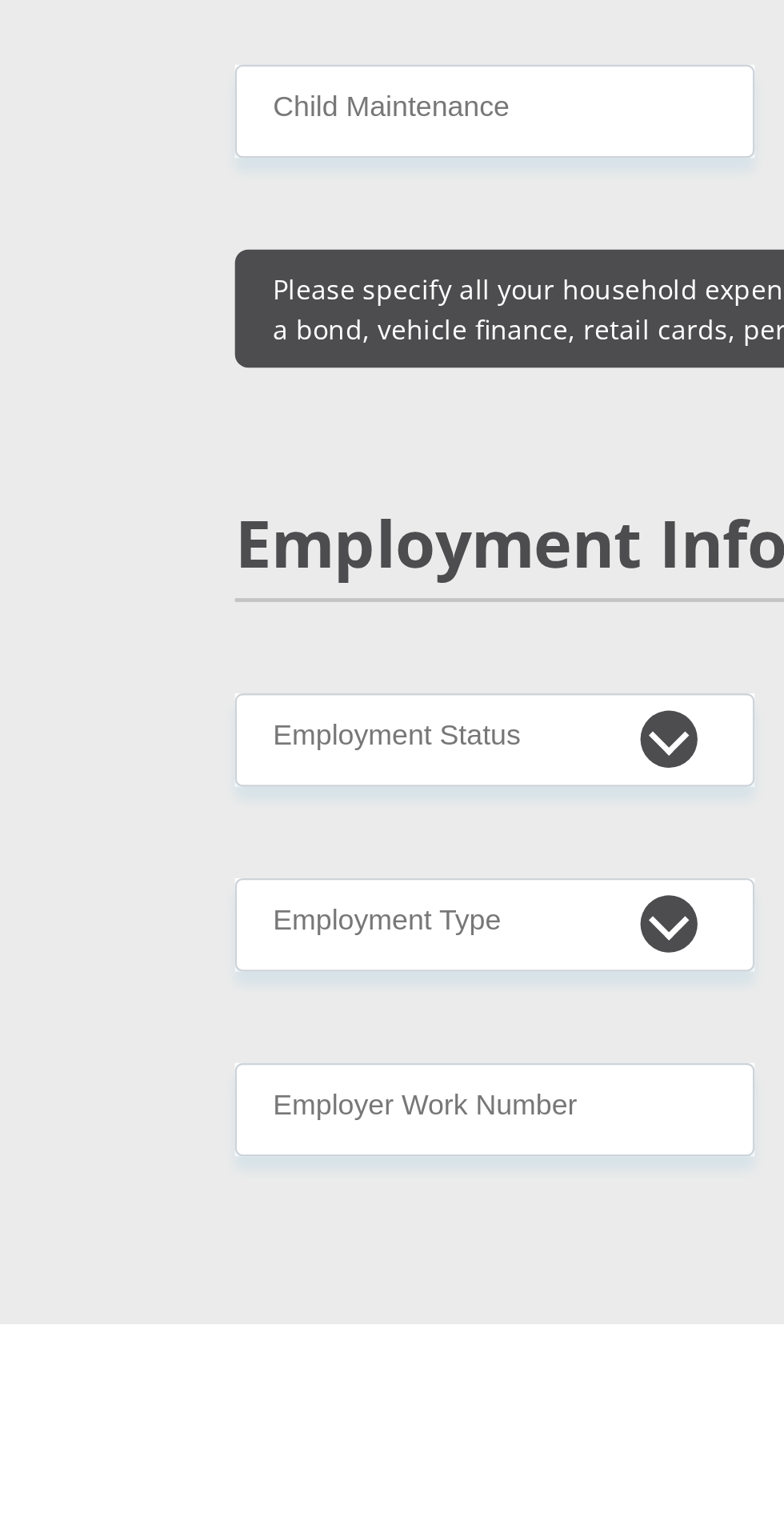
type input "0"
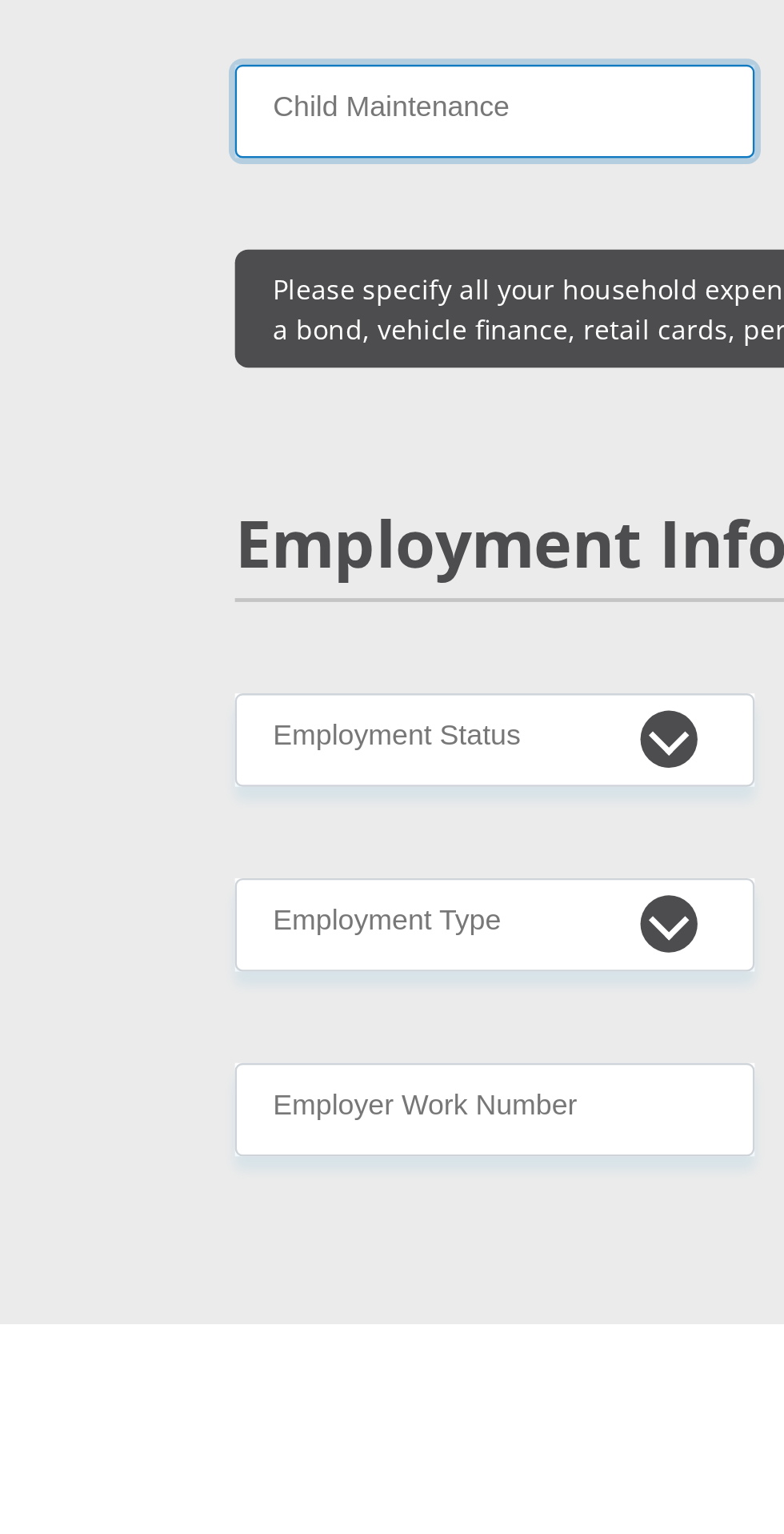
click at [316, 1044] on input "Child Maintenance" at bounding box center [271, 1023] width 218 height 39
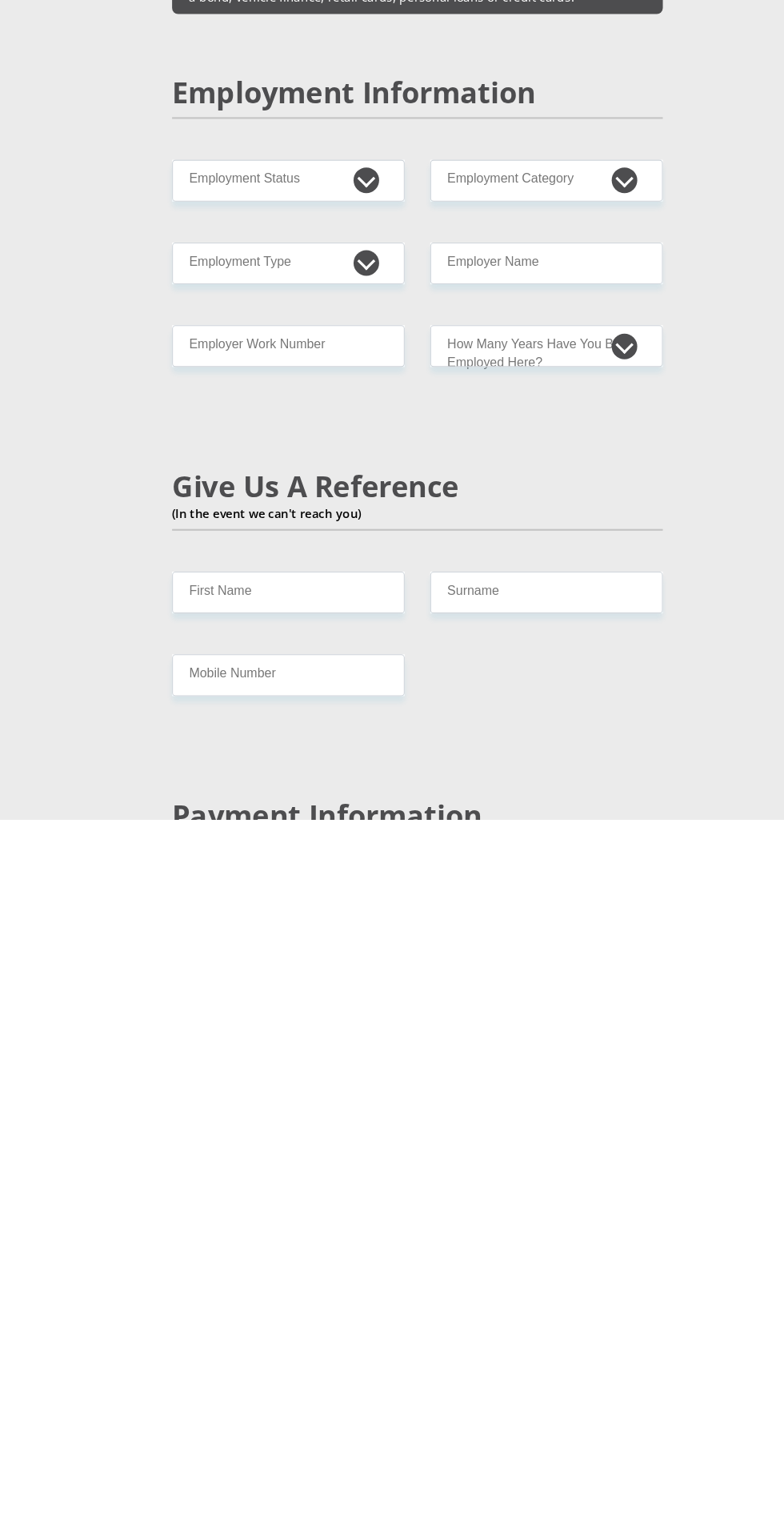
scroll to position [1916, 0]
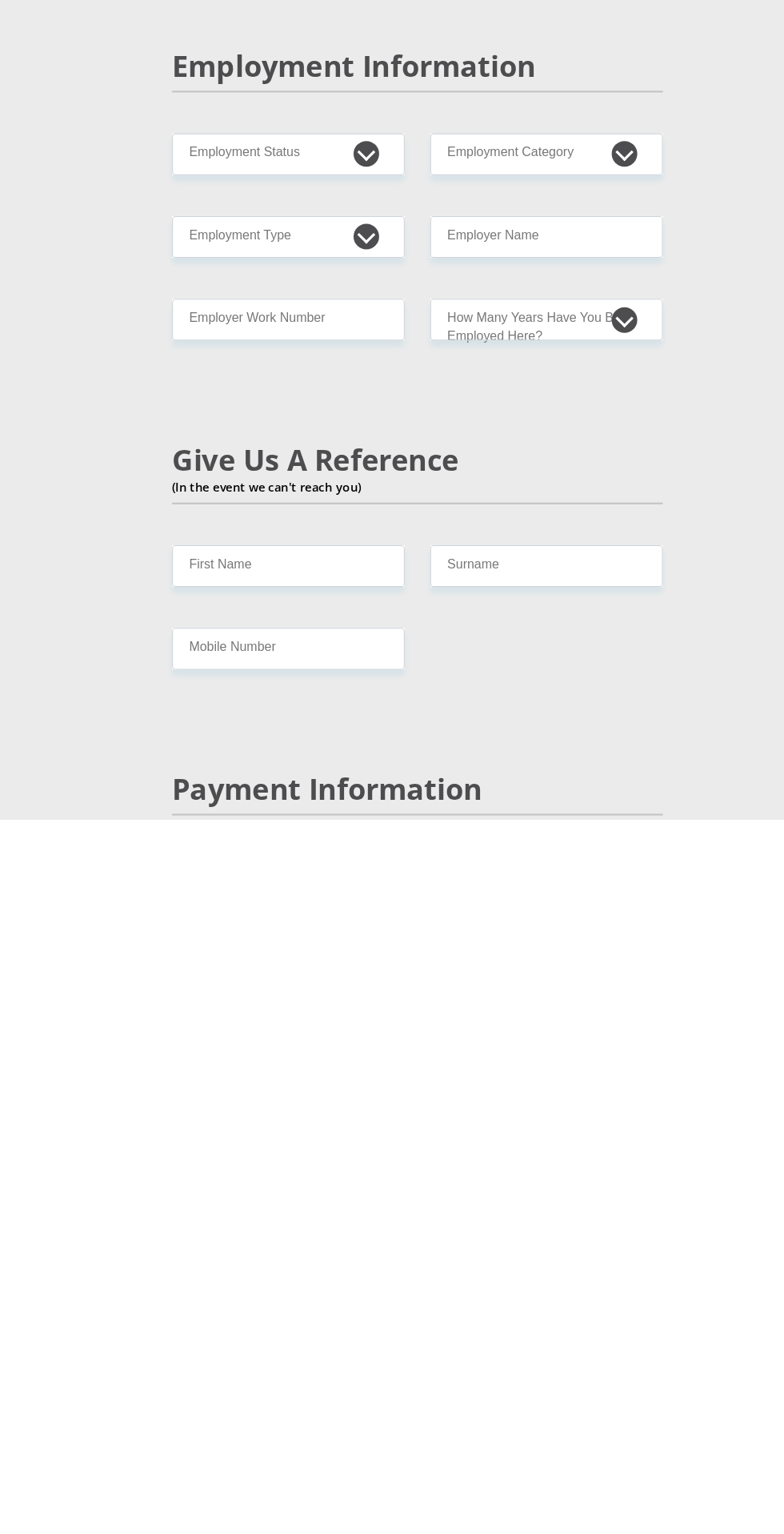
type input "0"
click at [329, 929] on select "Permanent/Full-time Part-time/Casual [DEMOGRAPHIC_DATA] Worker Self-Employed Ho…" at bounding box center [271, 909] width 218 height 39
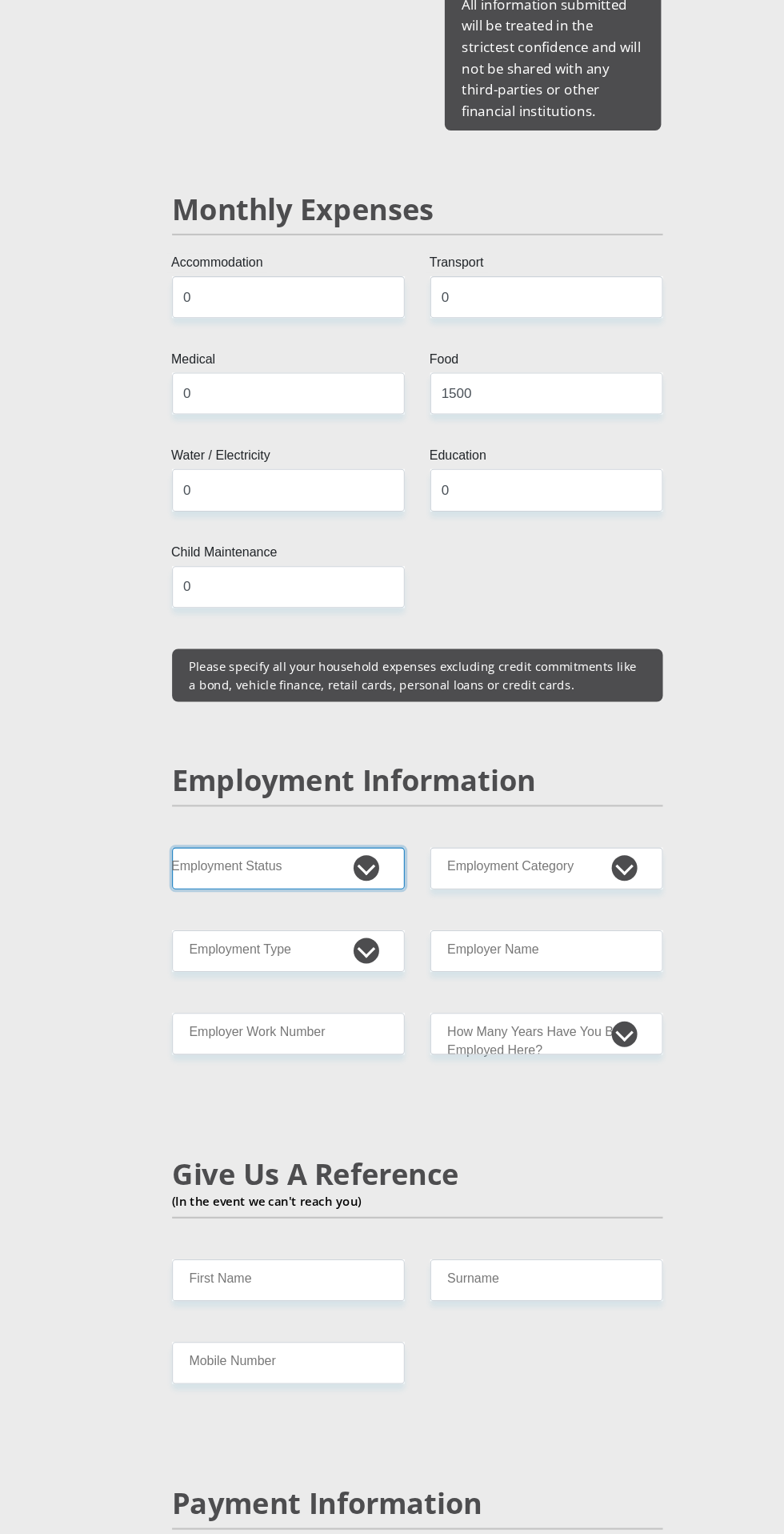
select select "7"
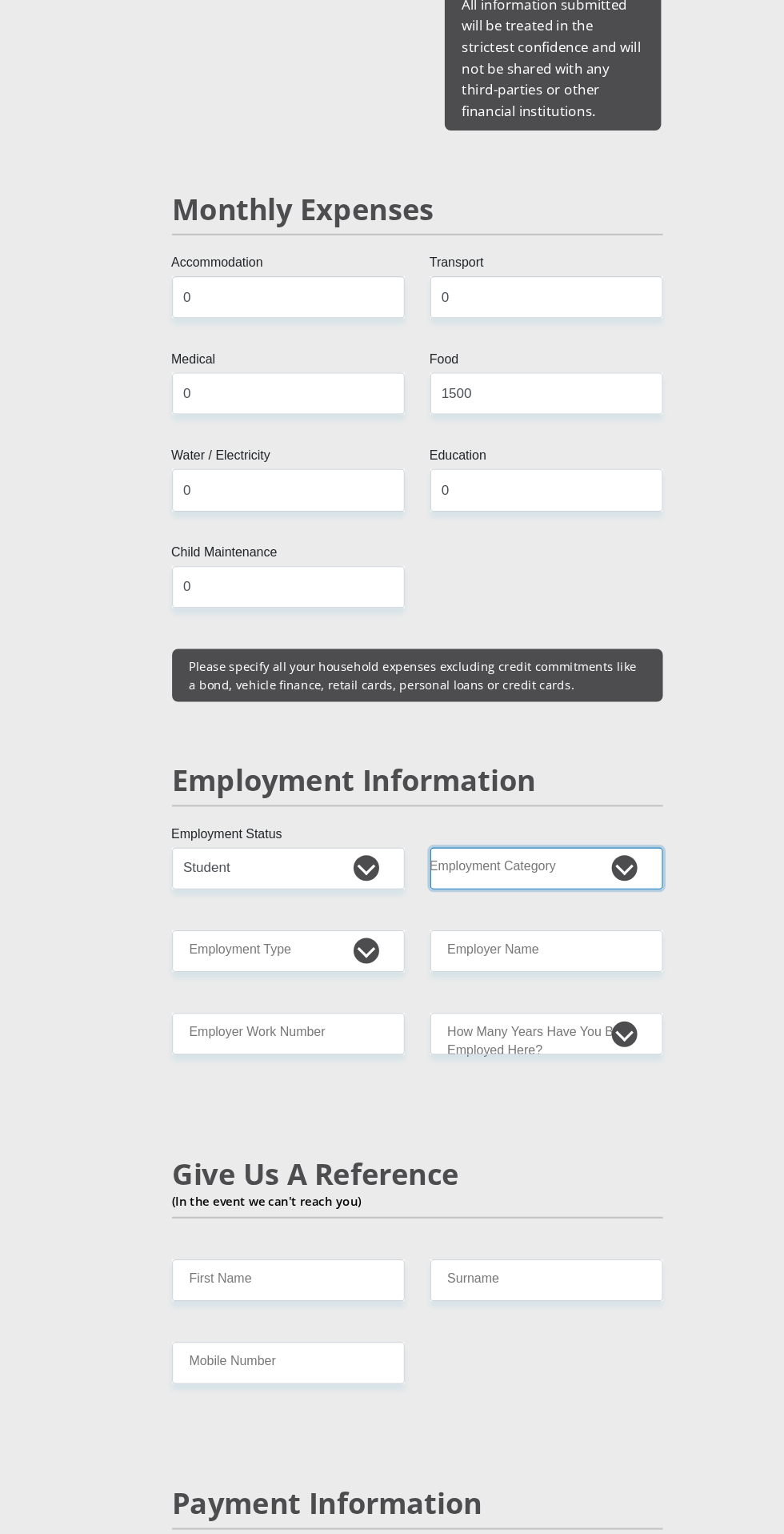
click at [550, 929] on select "AGRICULTURE ALCOHOL & TOBACCO CONSTRUCTION MATERIALS METALLURGY EQUIPMENT FOR R…" at bounding box center [513, 909] width 218 height 39
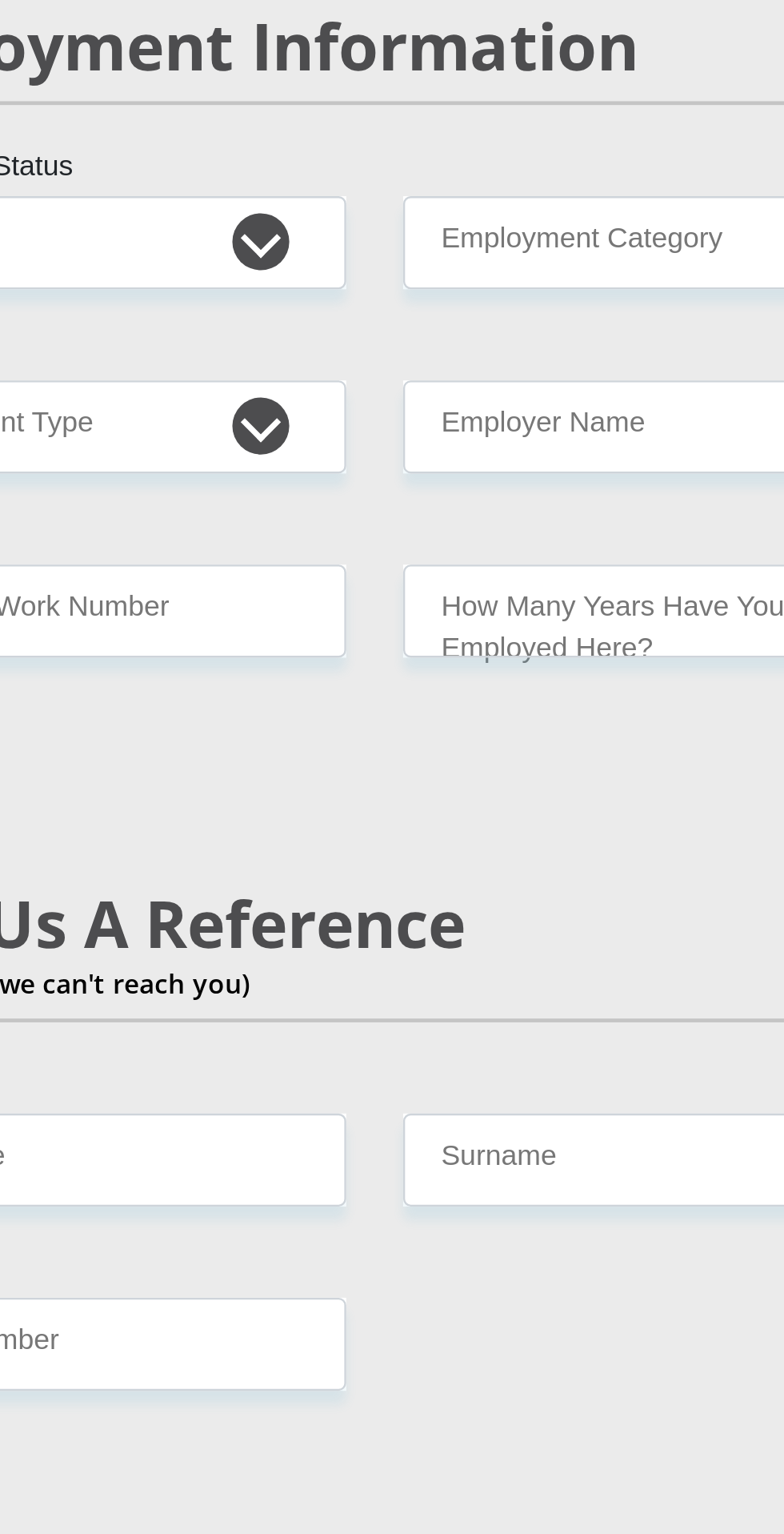
scroll to position [1919, 0]
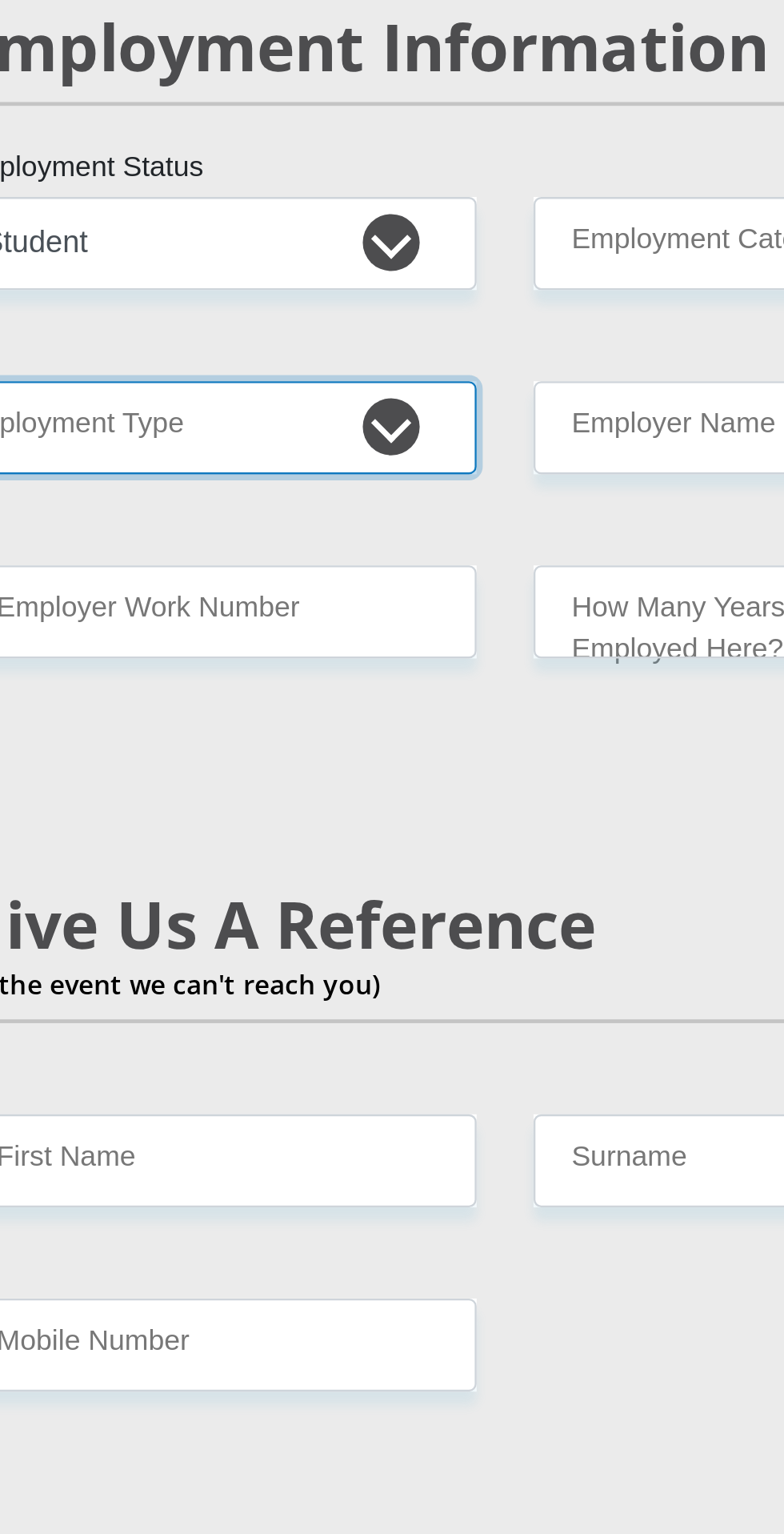
click at [293, 1003] on select "College/Lecturer Craft Seller Creative Driver Executive Farmer Forces - Non Com…" at bounding box center [271, 983] width 218 height 39
select select "Student"
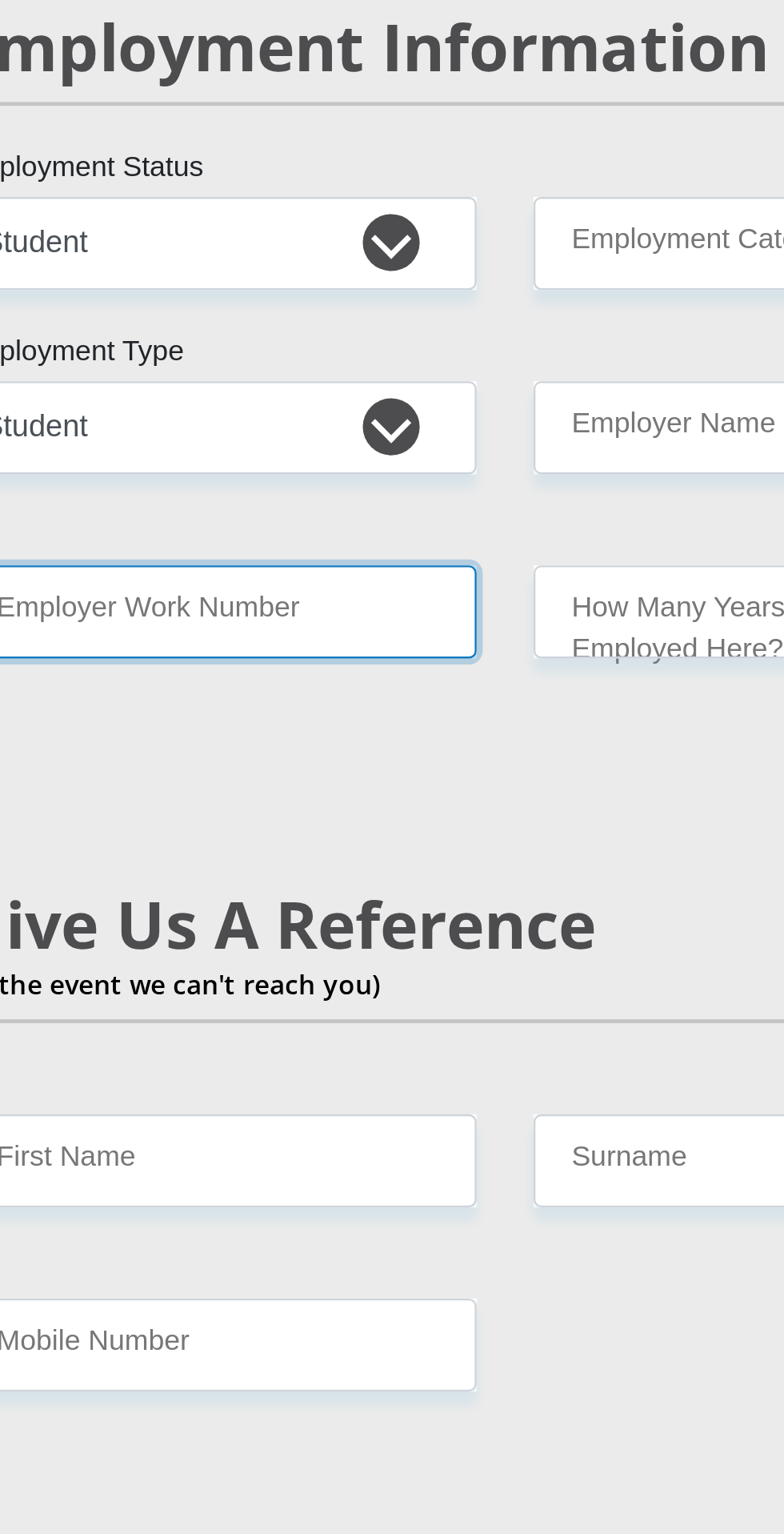
click at [328, 1081] on input "Employer Work Number" at bounding box center [271, 1060] width 218 height 39
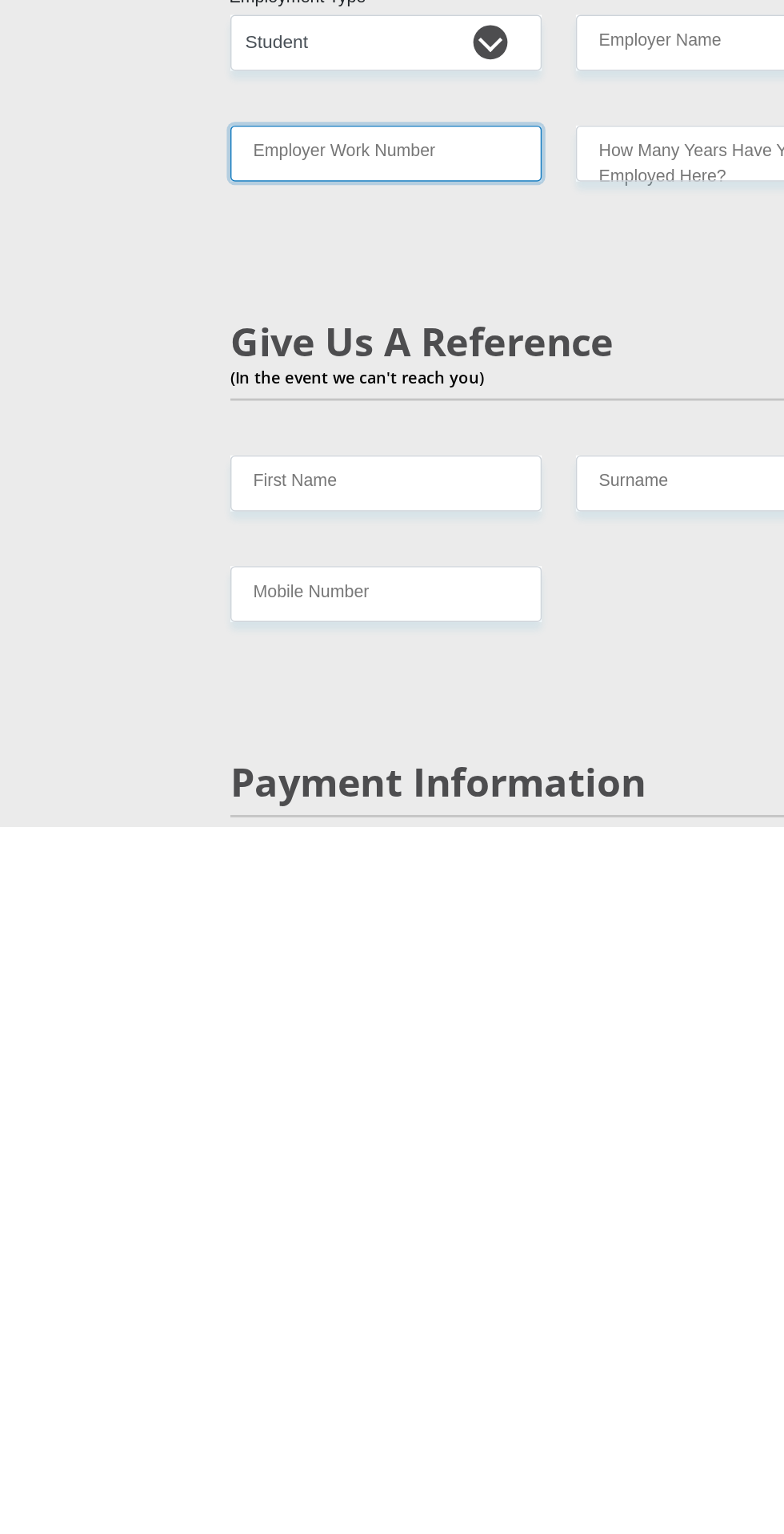
scroll to position [1917, 0]
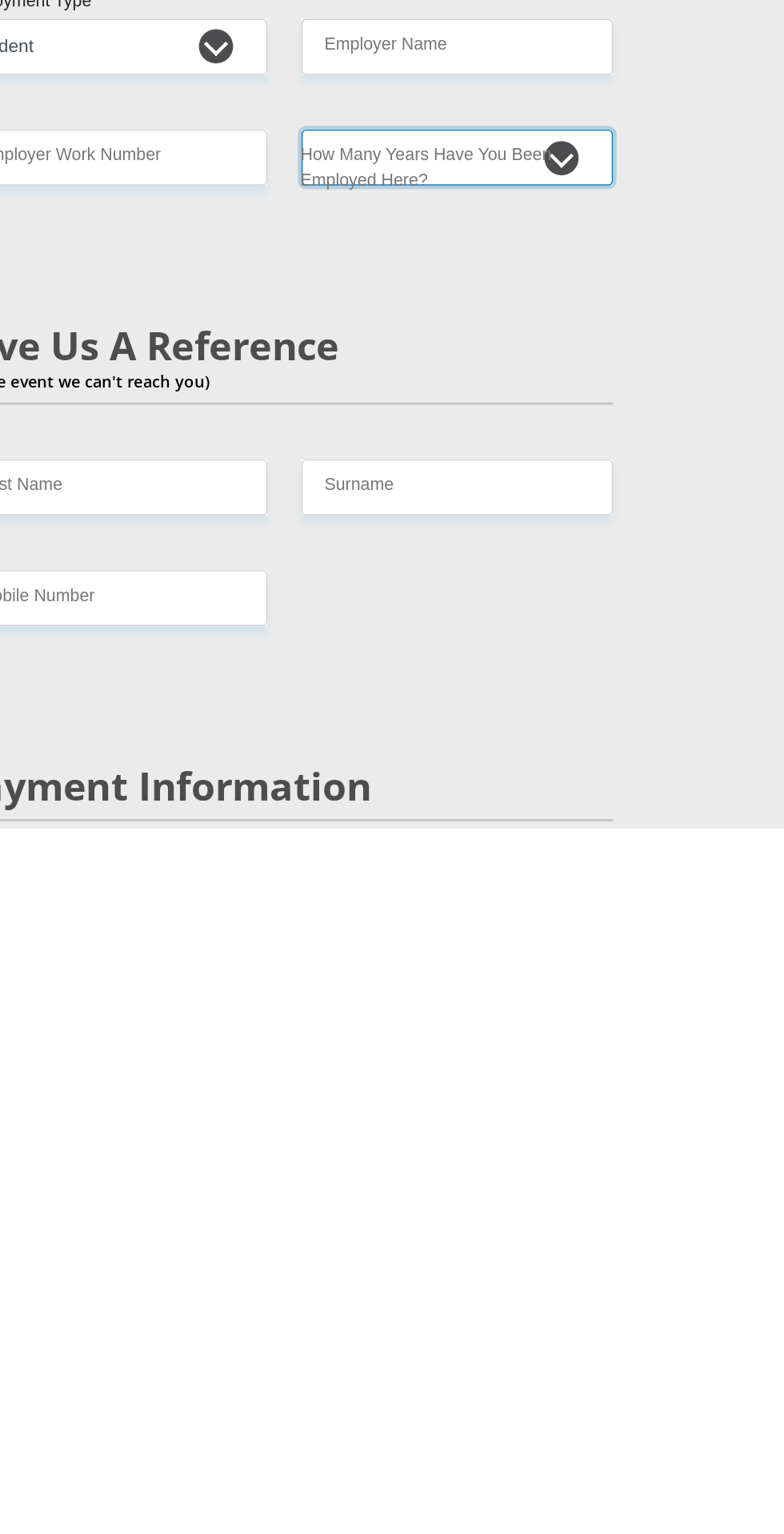
click at [581, 1083] on select "less than 1 year 1-3 years 3-5 years 5+ years" at bounding box center [513, 1063] width 218 height 39
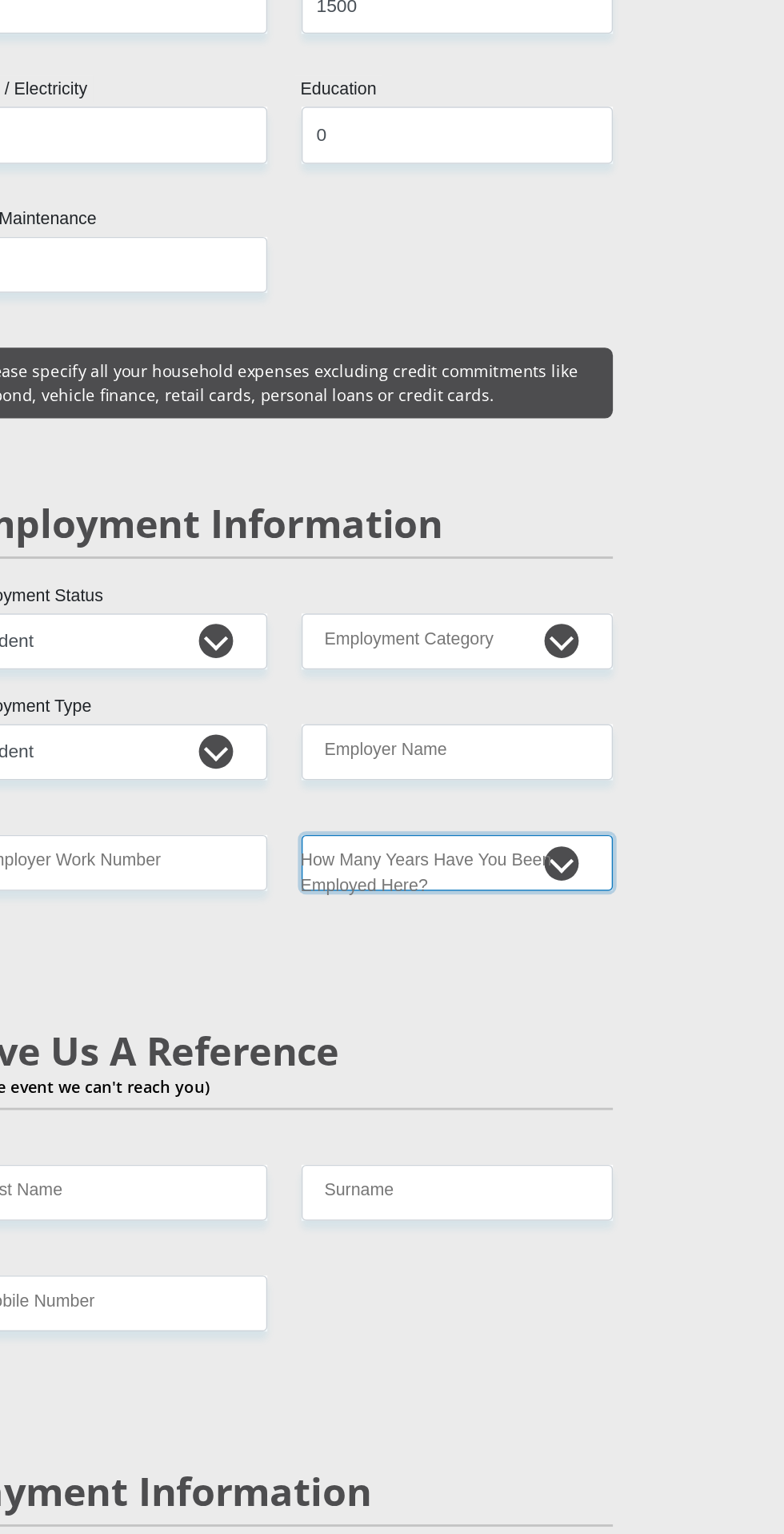
select select "24"
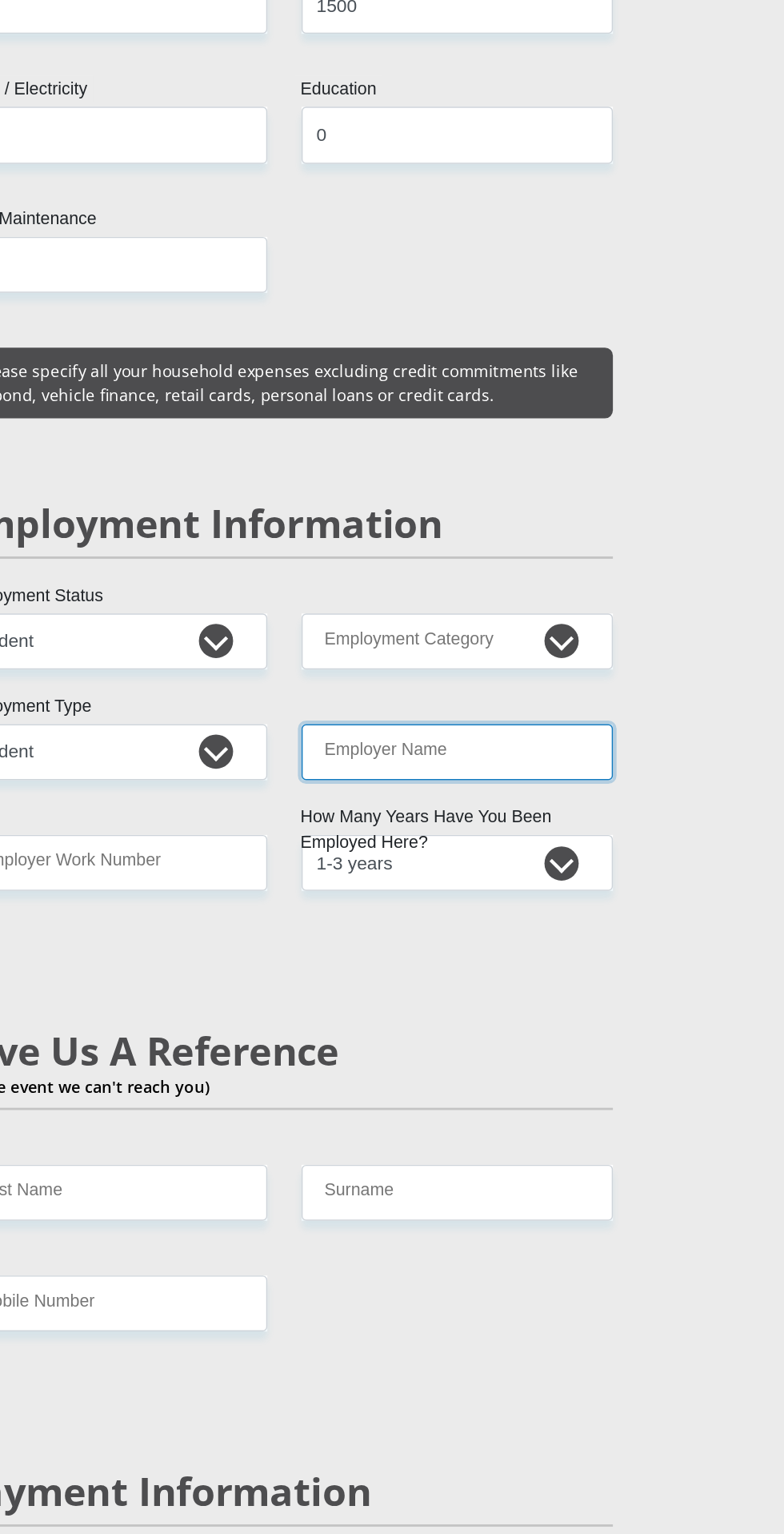
click at [584, 1005] on input "Employer Name" at bounding box center [513, 985] width 218 height 39
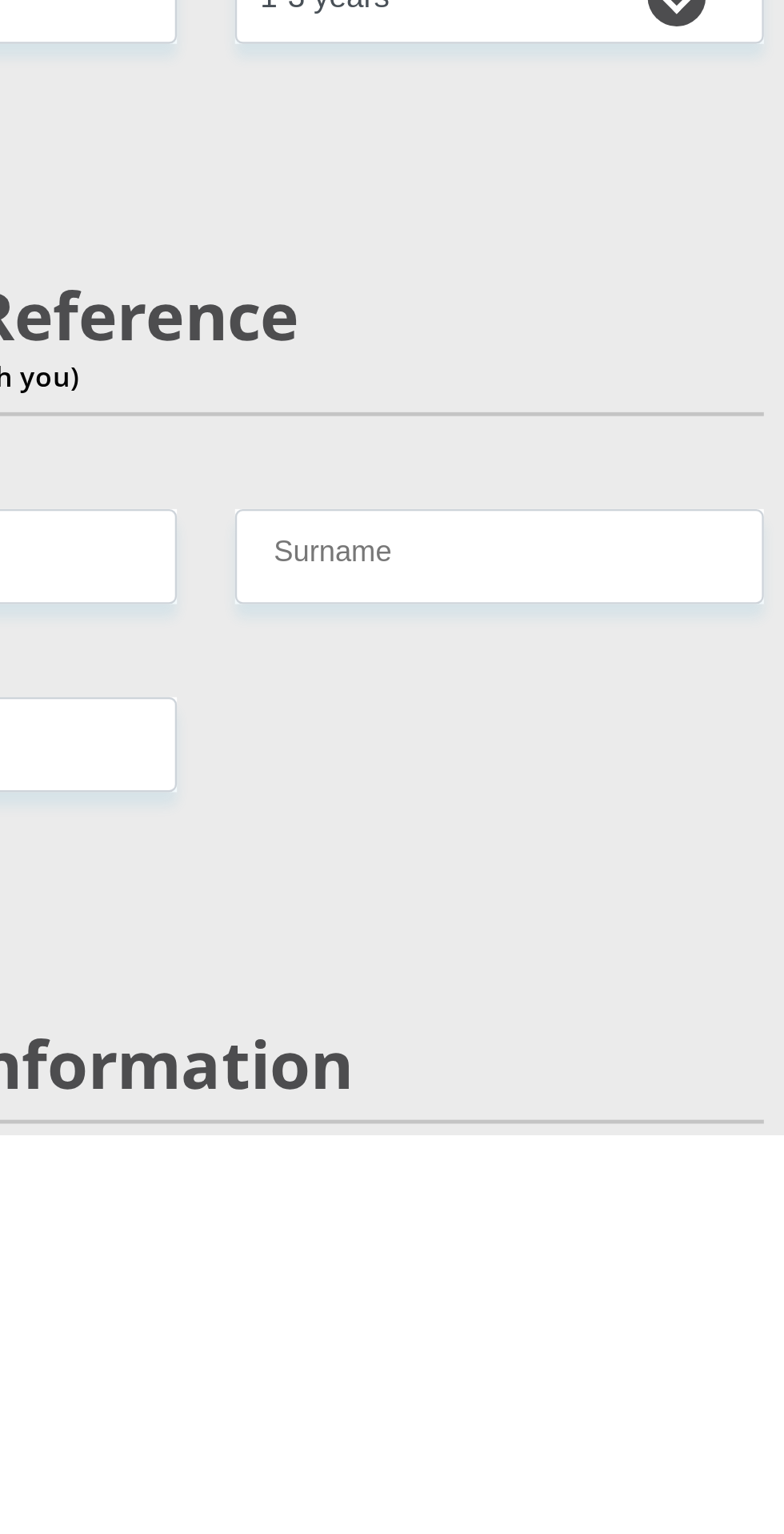
type input "UCT"
click at [544, 928] on select "AGRICULTURE ALCOHOL & TOBACCO CONSTRUCTION MATERIALS METALLURGY EQUIPMENT FOR R…" at bounding box center [513, 908] width 218 height 39
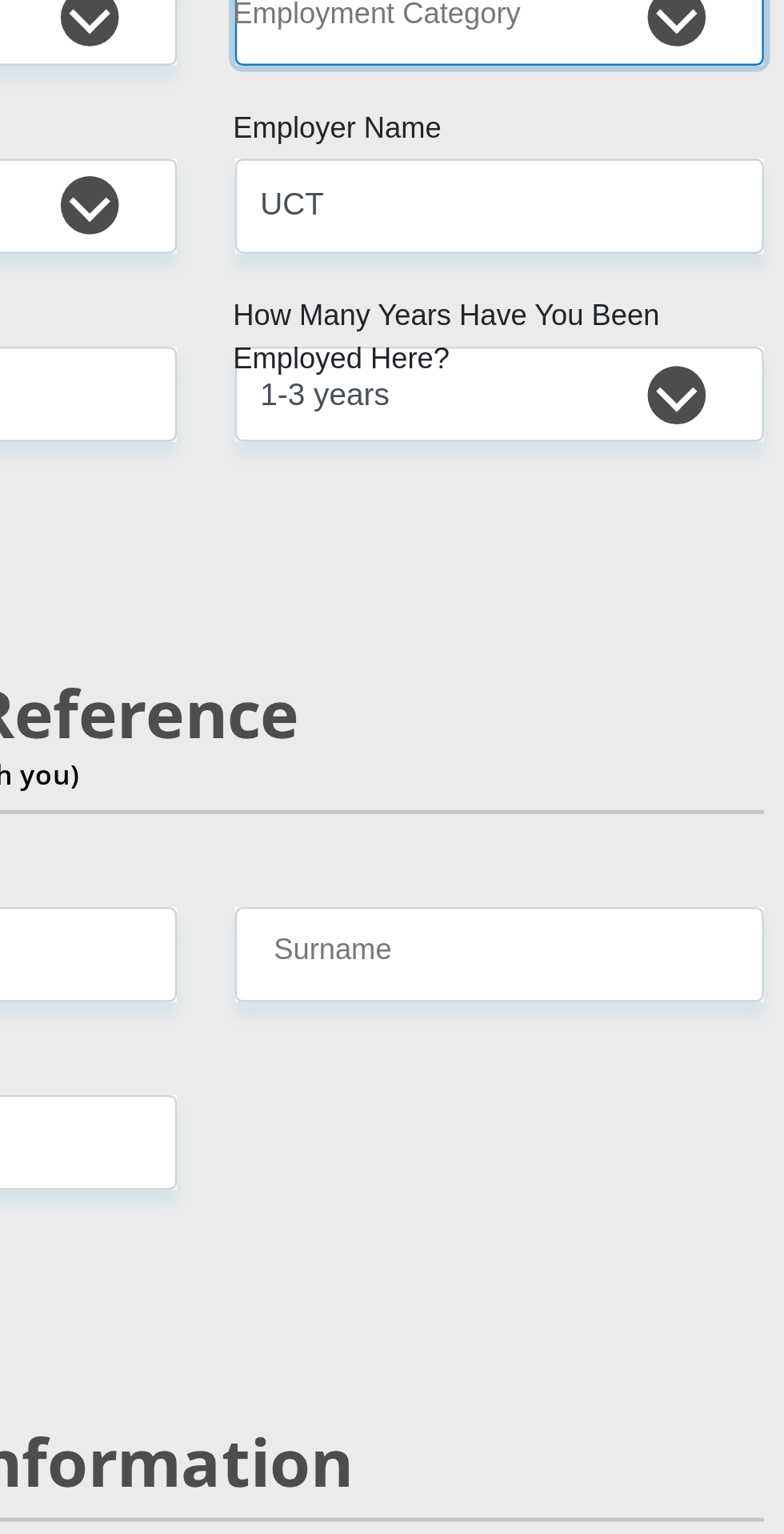
select select "14"
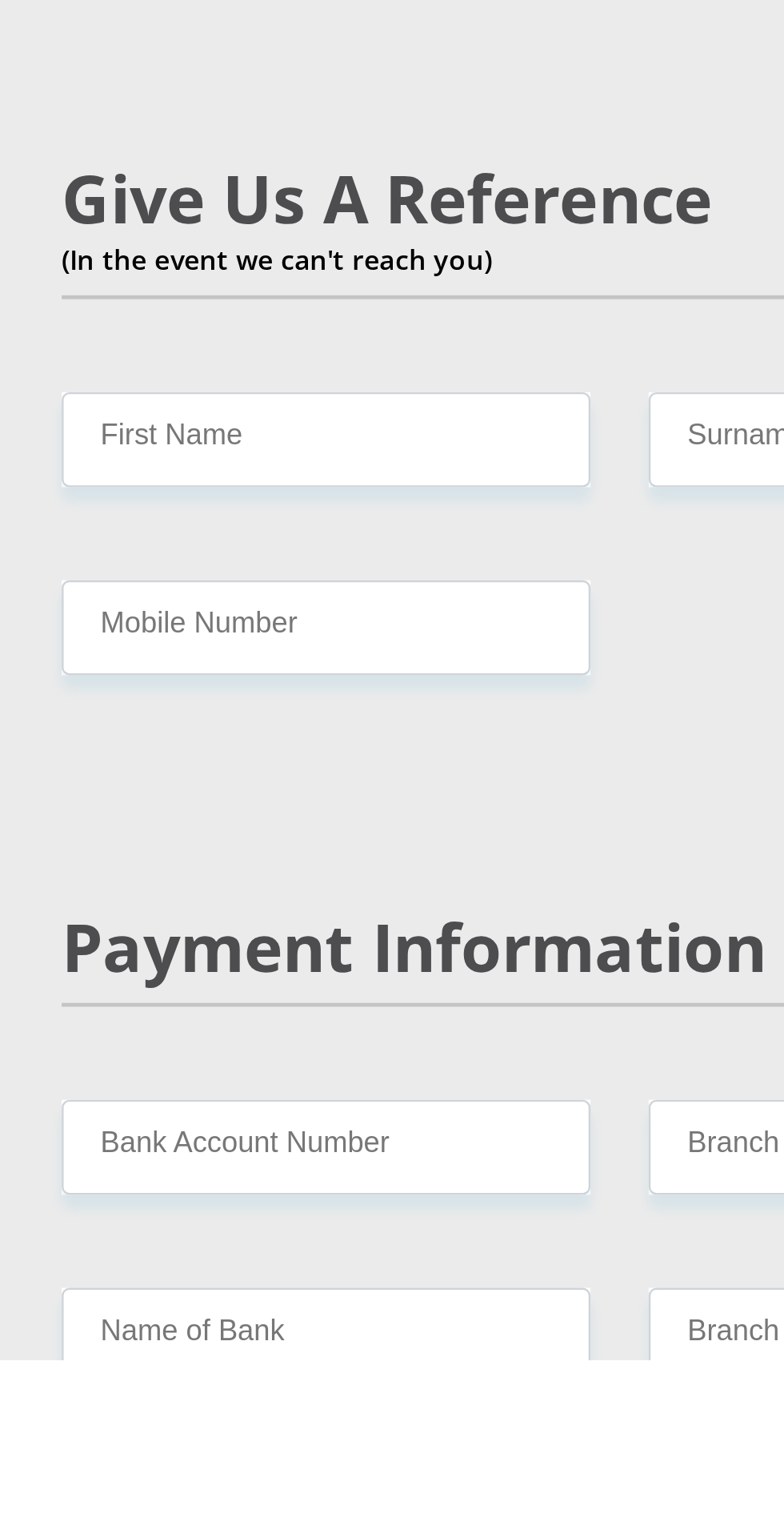
scroll to position [2058, 0]
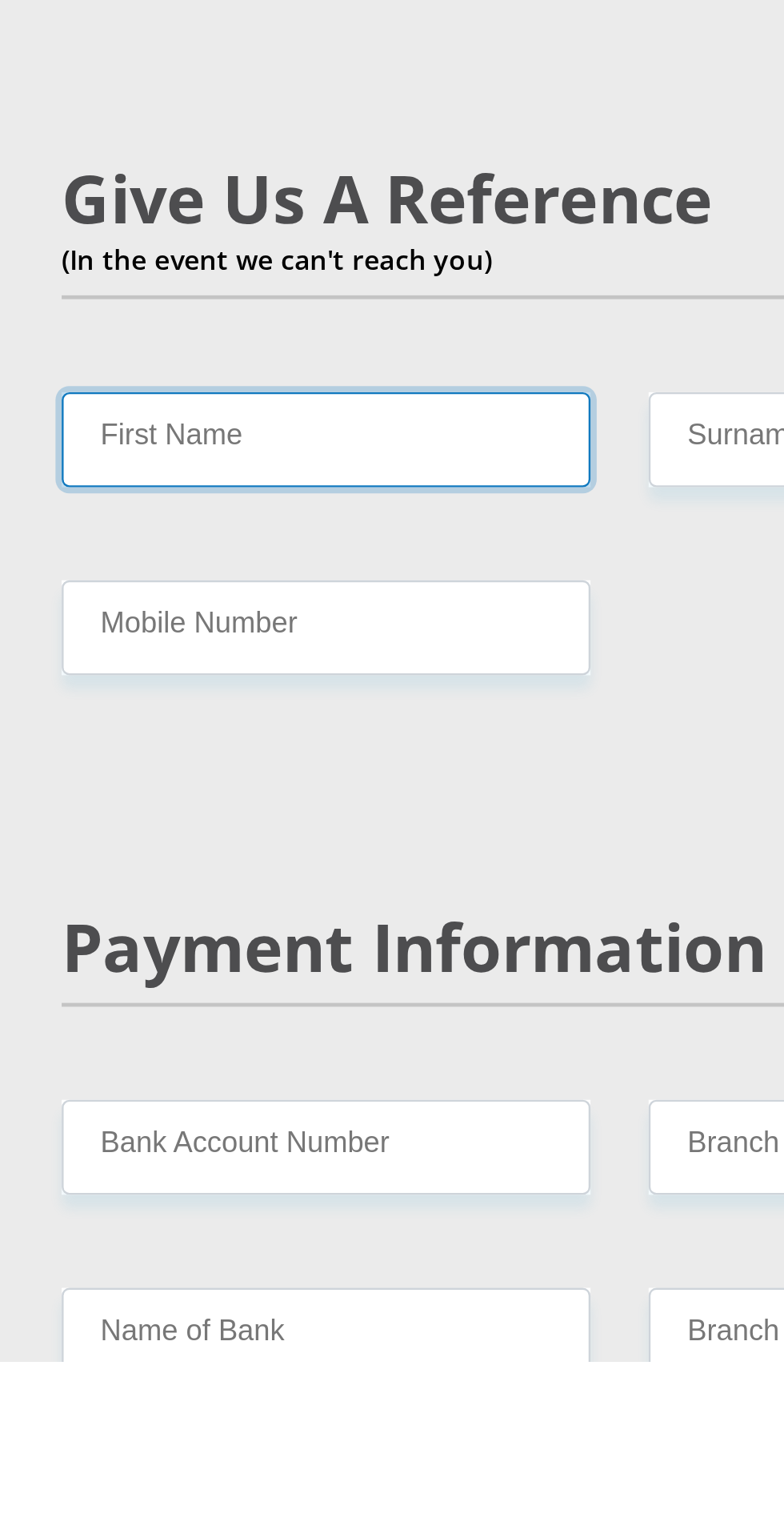
click at [327, 1173] on input "First Name" at bounding box center [271, 1152] width 218 height 39
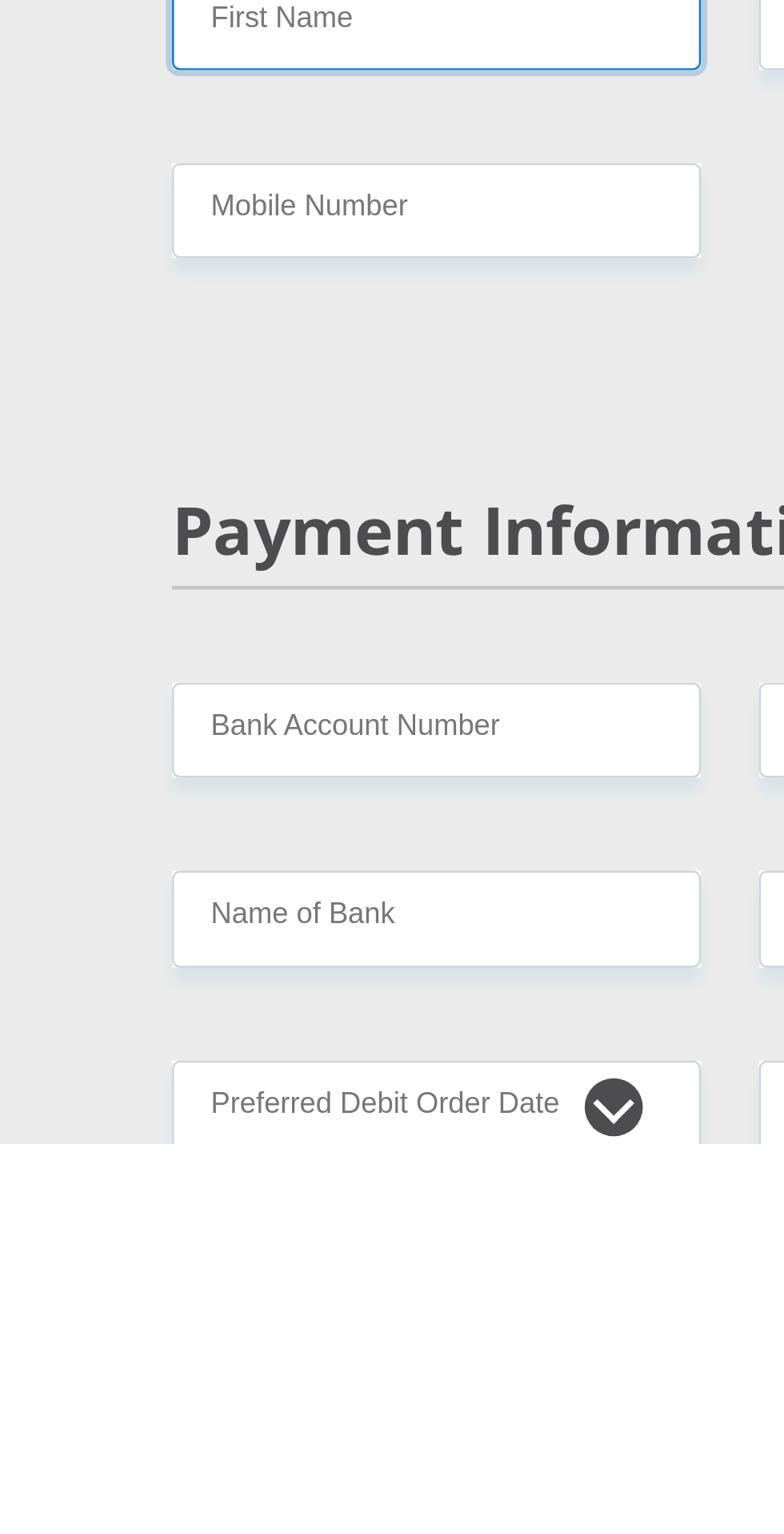
scroll to position [2140, 0]
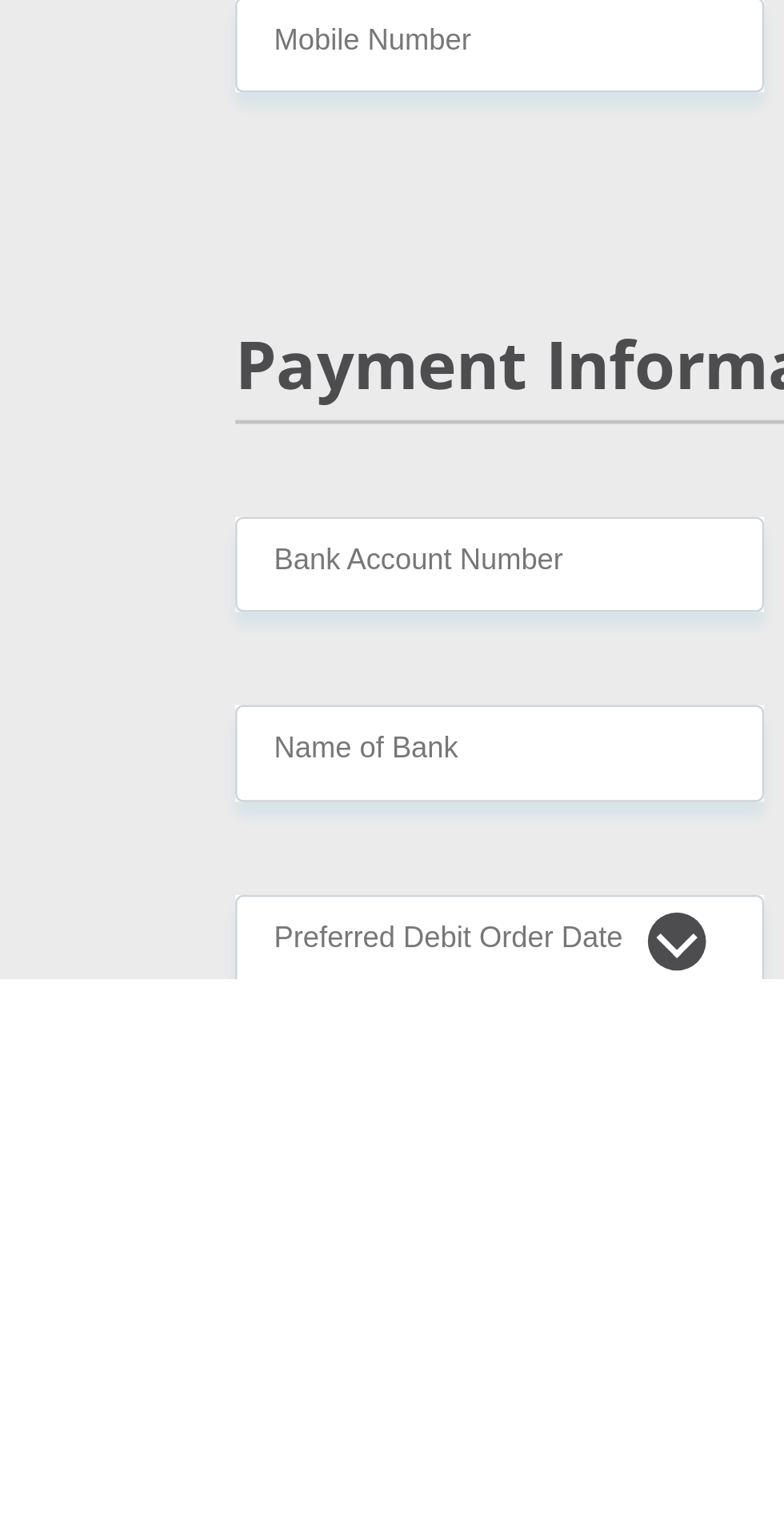
type input "Yoliswa"
click at [304, 1168] on input "Mobile Number" at bounding box center [271, 1148] width 218 height 39
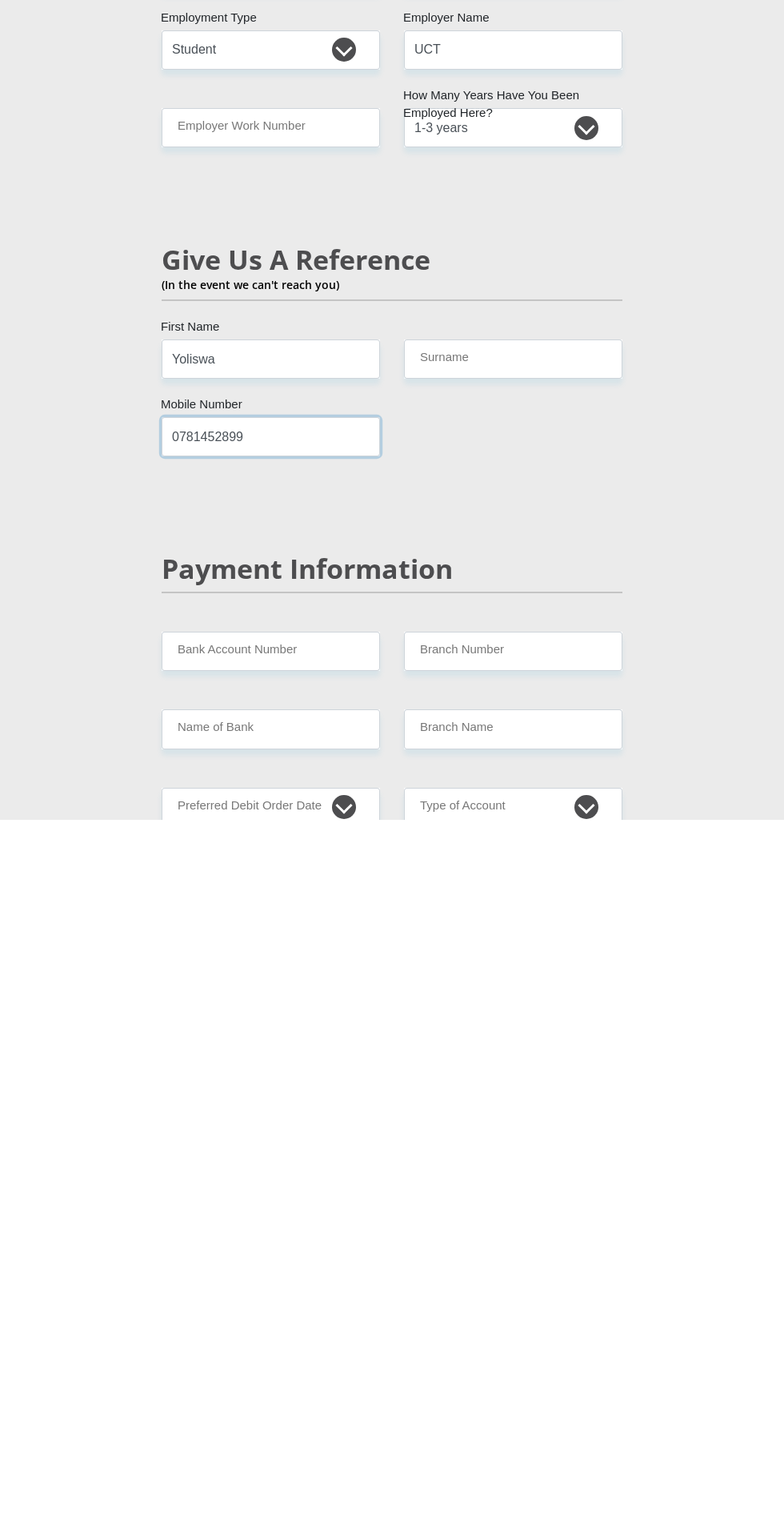
type input "0781452899"
click at [550, 1094] on input "Surname" at bounding box center [513, 1073] width 218 height 39
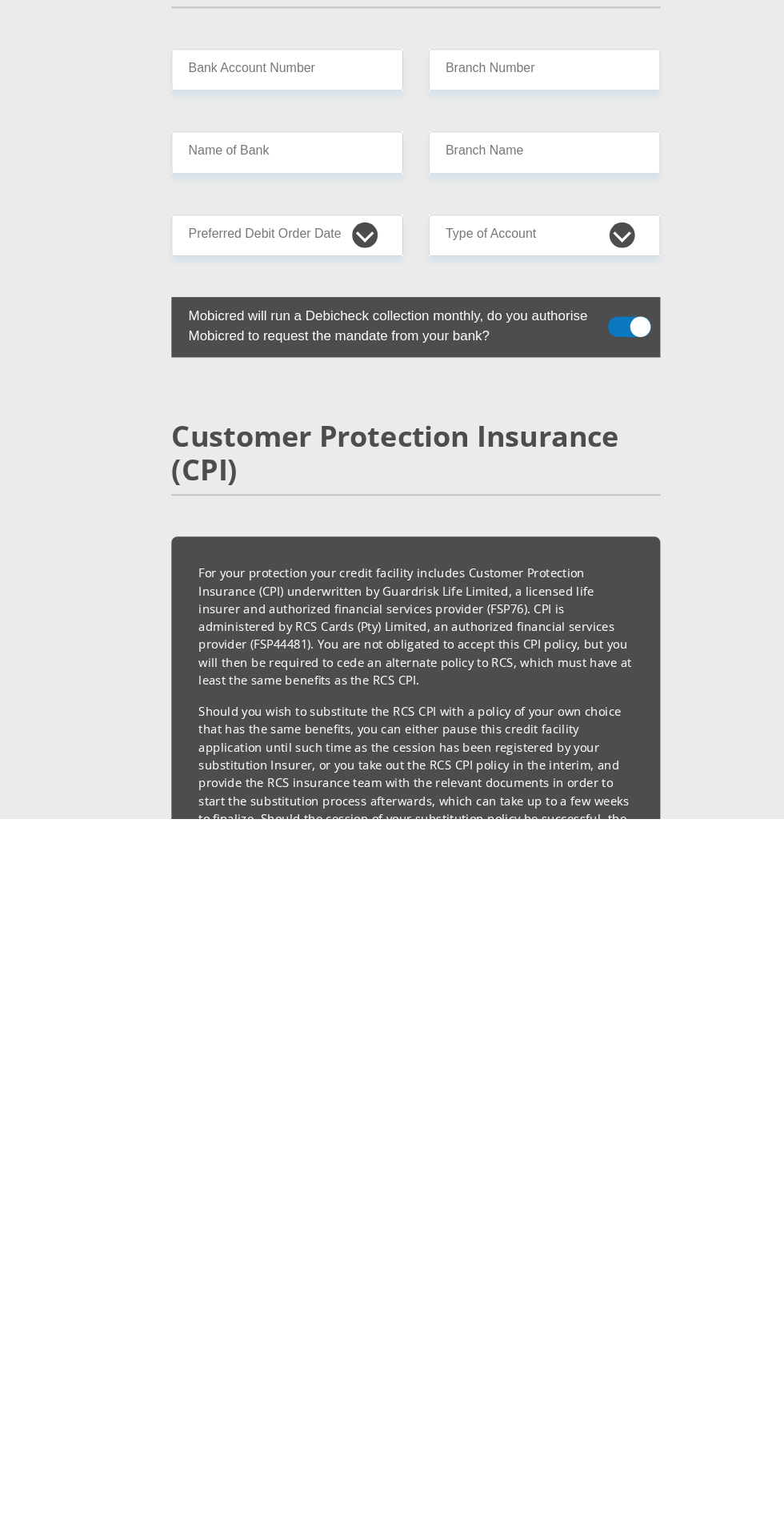
scroll to position [2677, 0]
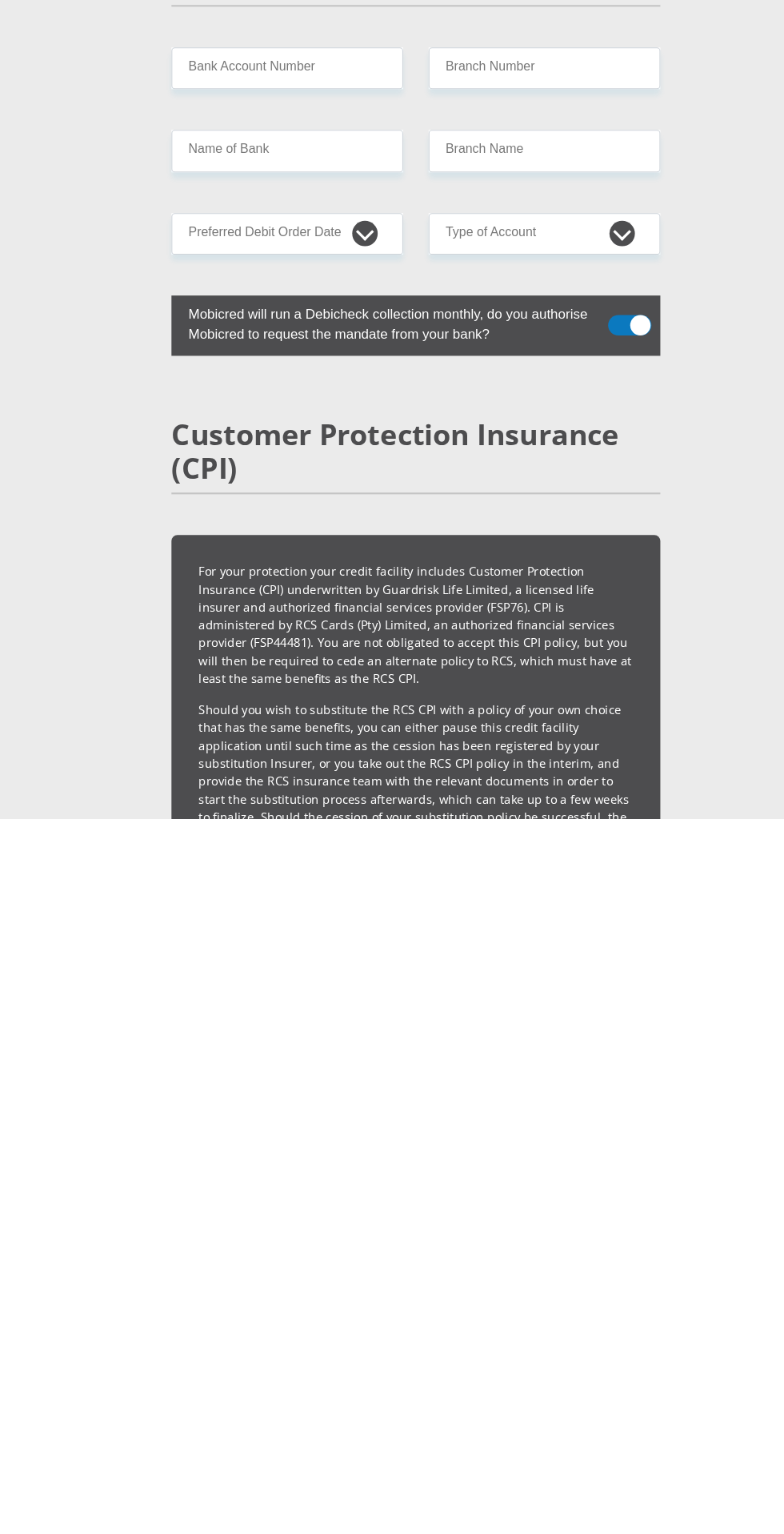
type input "Gqeba"
click at [306, 846] on input "Bank Account Number" at bounding box center [271, 826] width 218 height 39
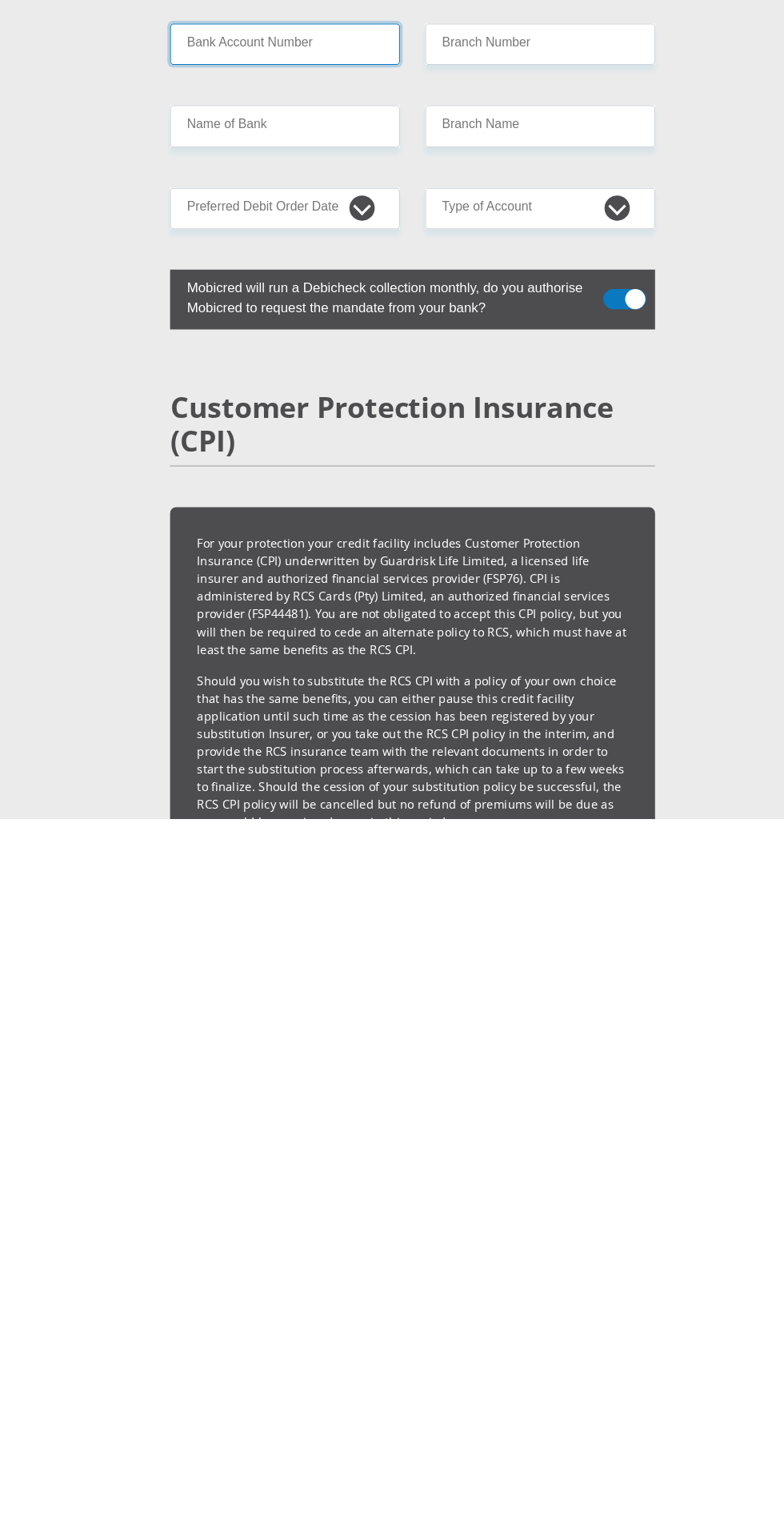
scroll to position [2709, 0]
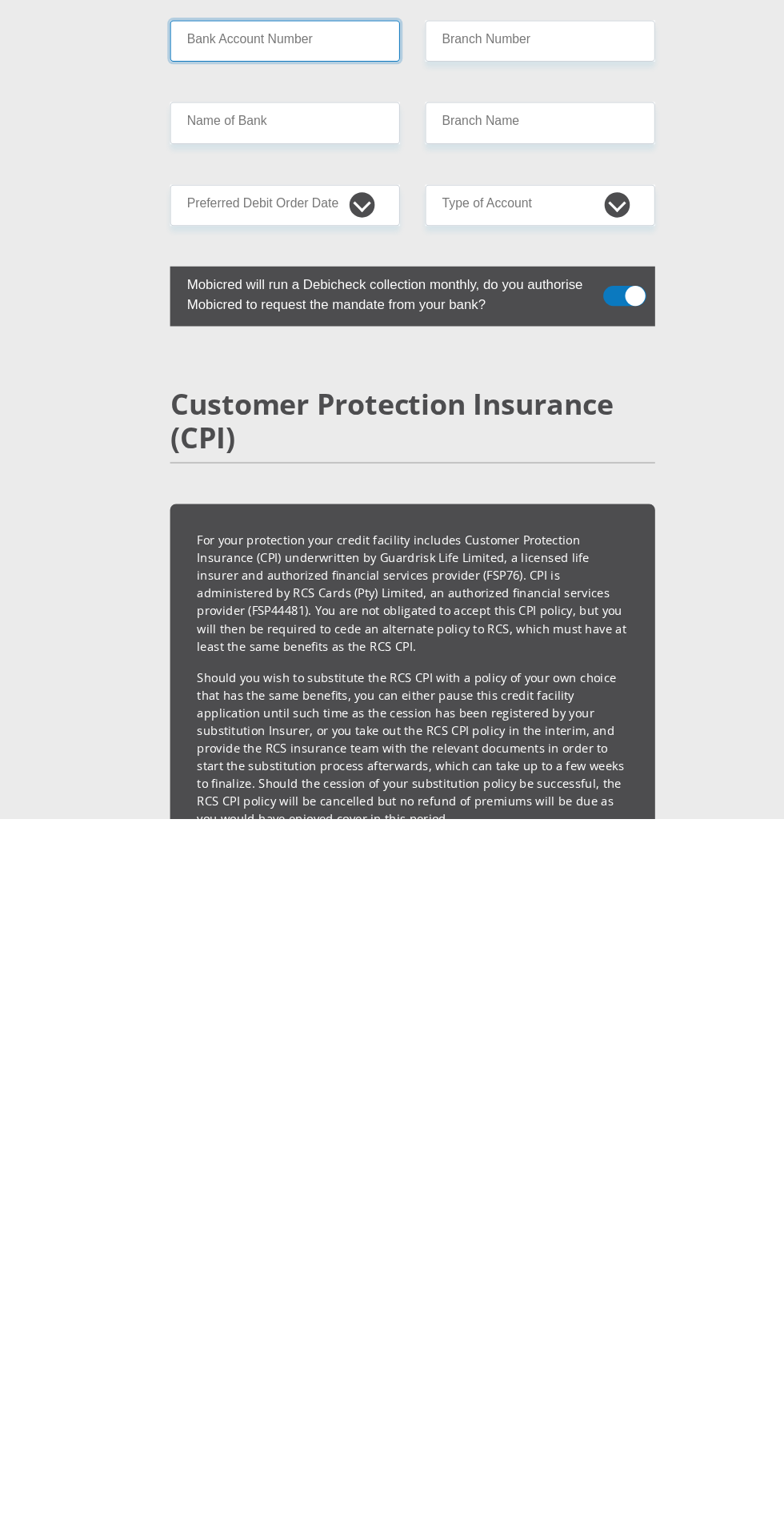
click at [304, 814] on input "Bank Account Number" at bounding box center [271, 794] width 218 height 39
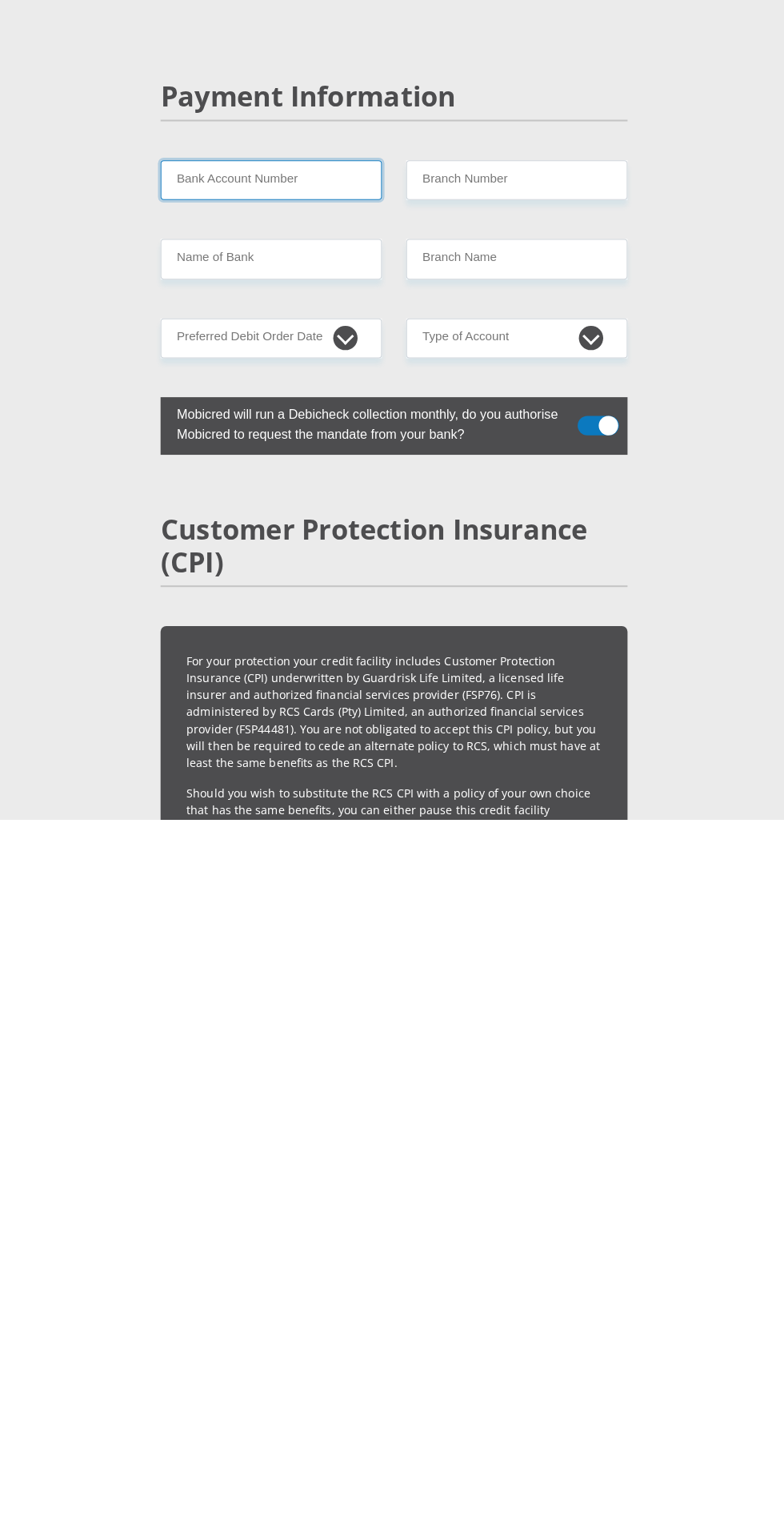
scroll to position [2601, 0]
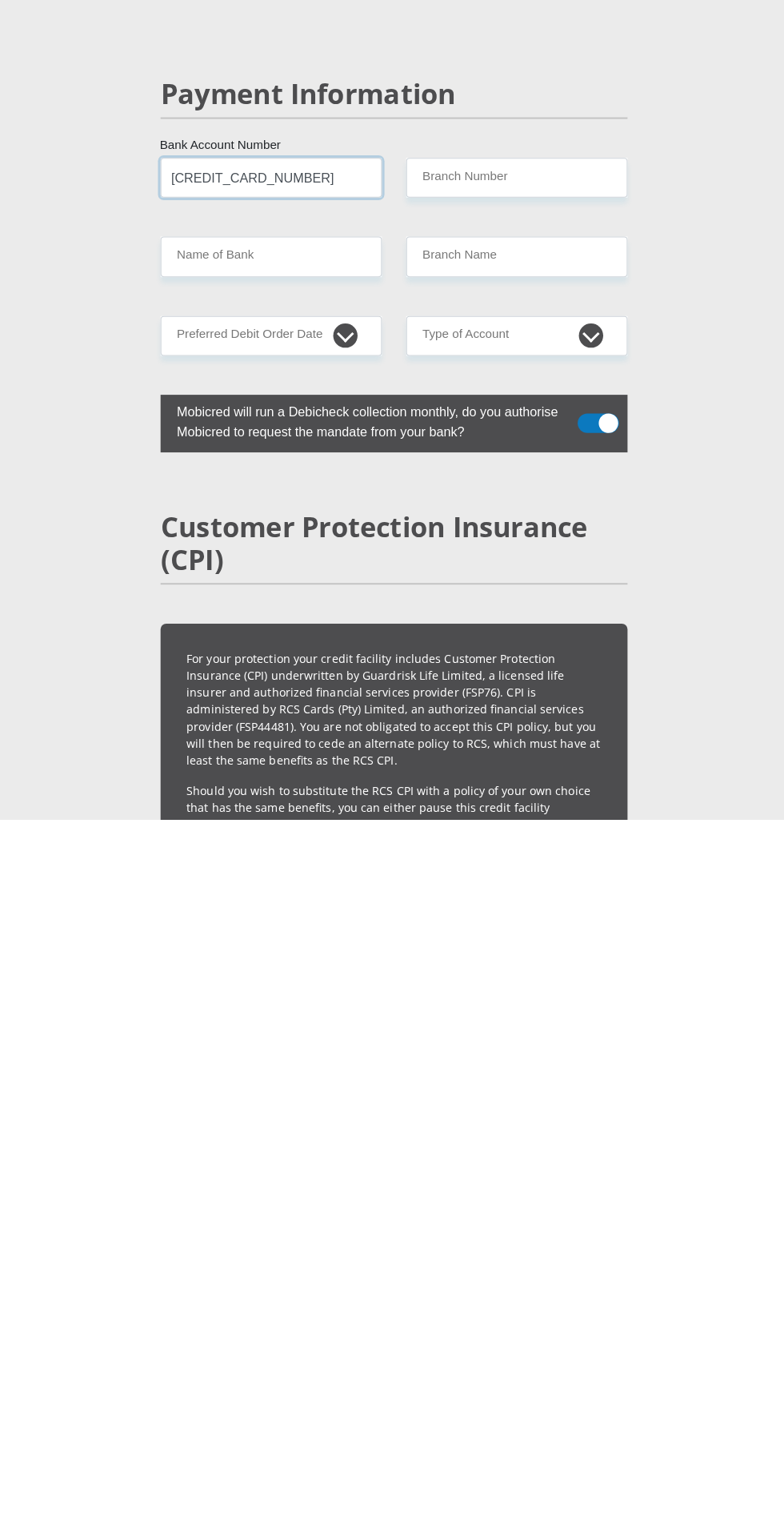
type input "[CREDIT_CARD_NUMBER]"
click at [226, 998] on input "Name of Bank" at bounding box center [271, 978] width 218 height 39
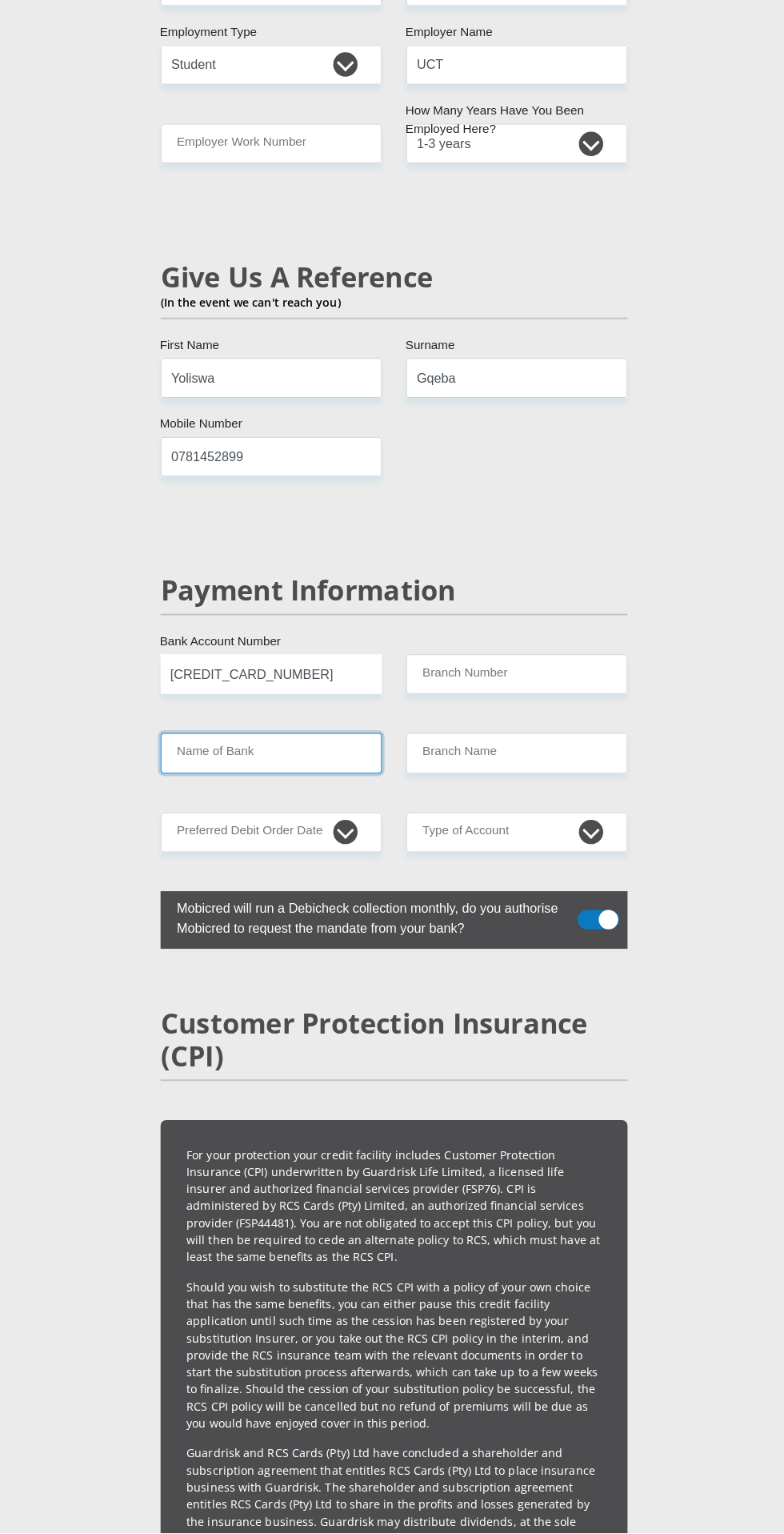
scroll to position [2827, 0]
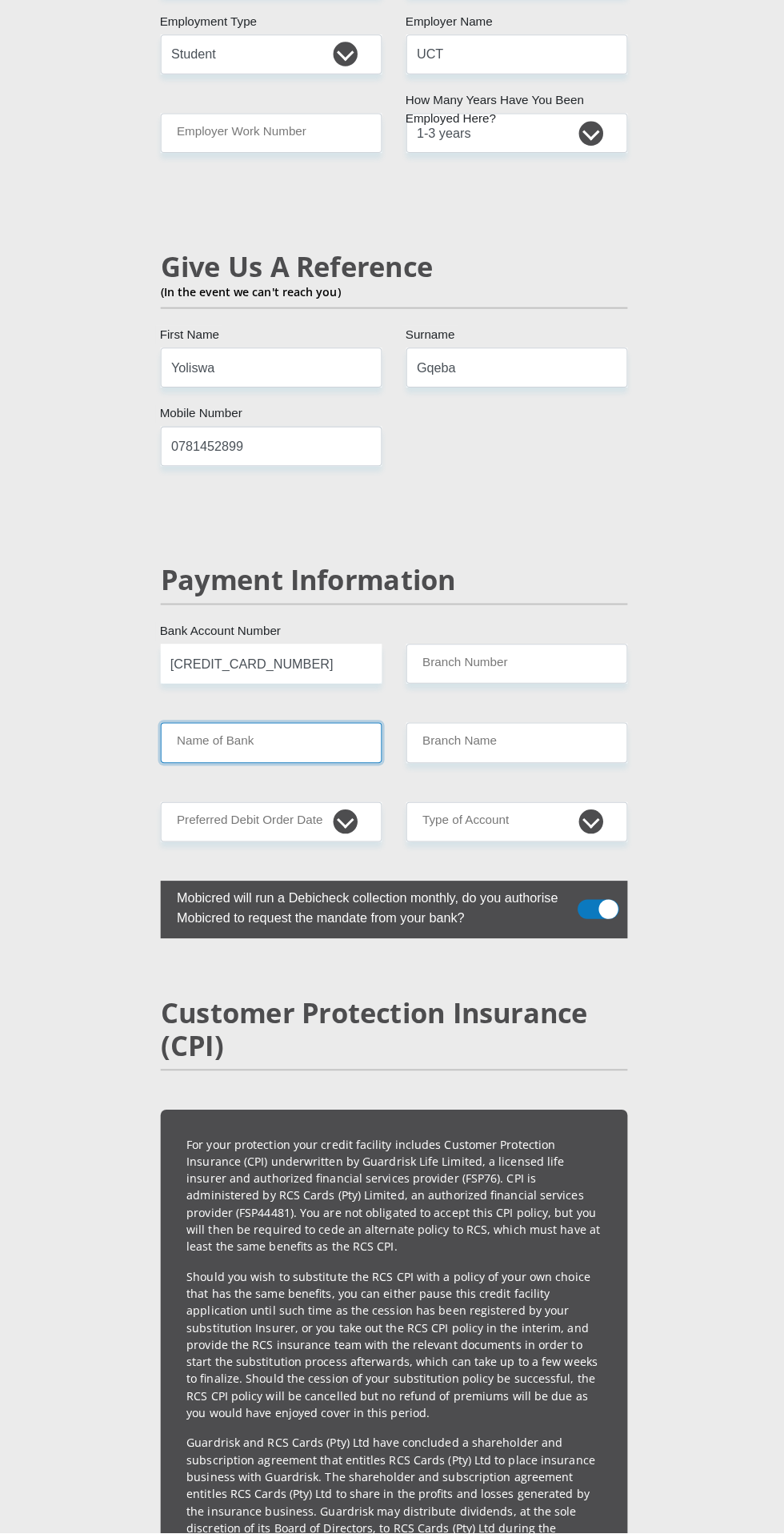
click at [299, 773] on input "Name of Bank" at bounding box center [271, 753] width 218 height 39
click at [209, 773] on input "Name of Bank" at bounding box center [271, 753] width 218 height 39
click at [189, 773] on input "Name of Bank" at bounding box center [271, 753] width 218 height 39
click at [538, 696] on input "Branch Number" at bounding box center [513, 675] width 218 height 39
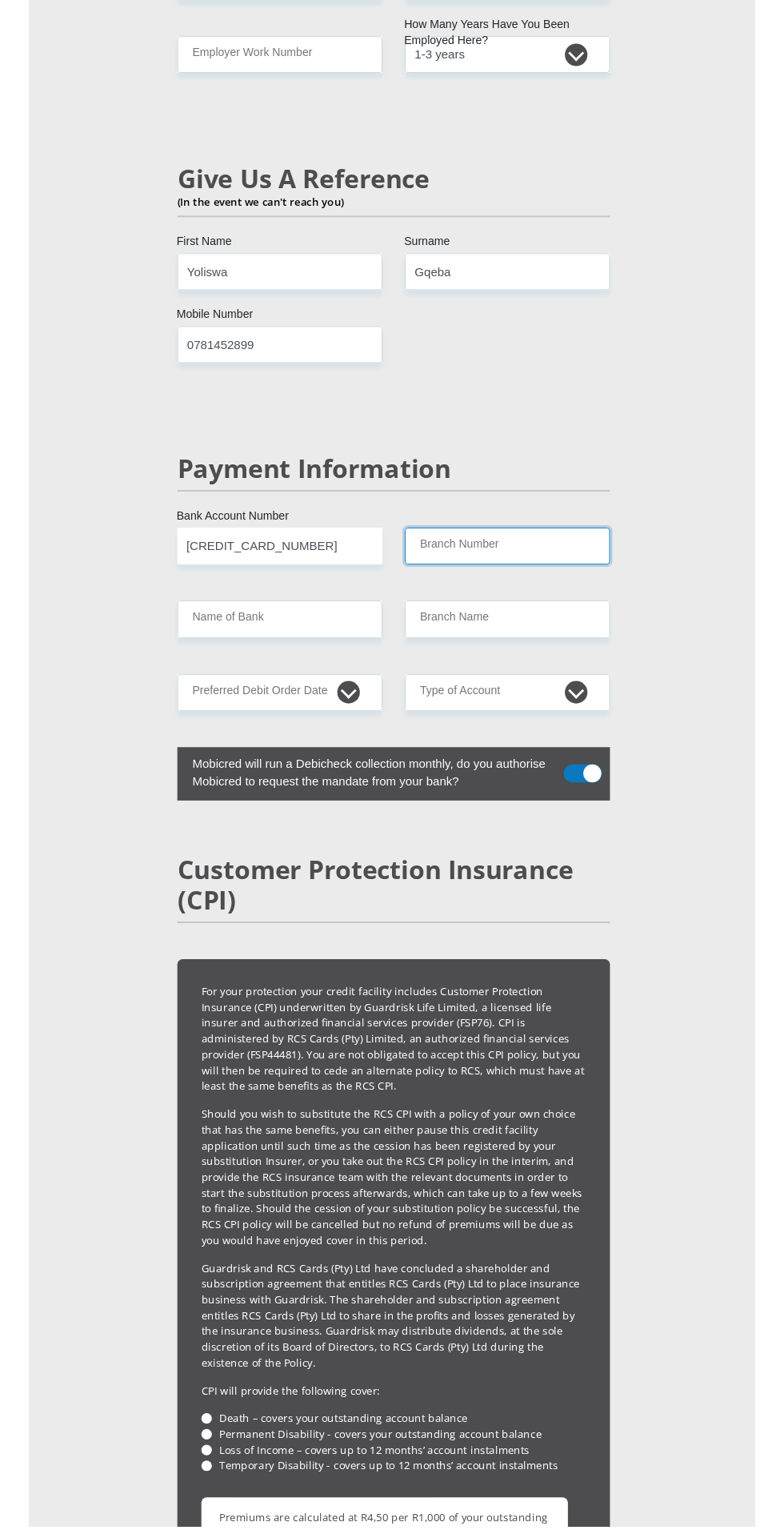
scroll to position [2891, 0]
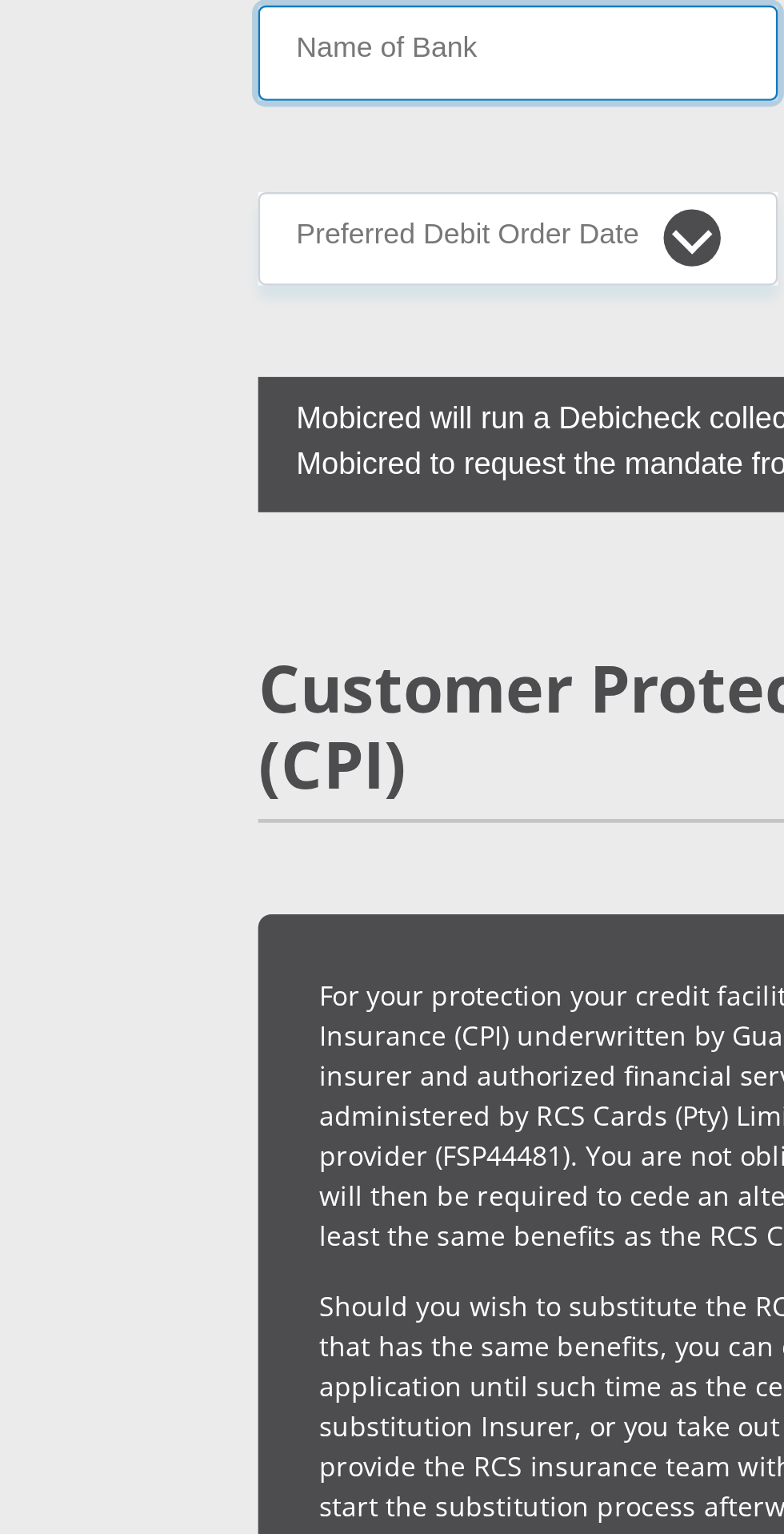
click at [206, 709] on input "Name of Bank" at bounding box center [271, 689] width 218 height 39
click at [191, 709] on input "Name of Bank" at bounding box center [271, 689] width 218 height 39
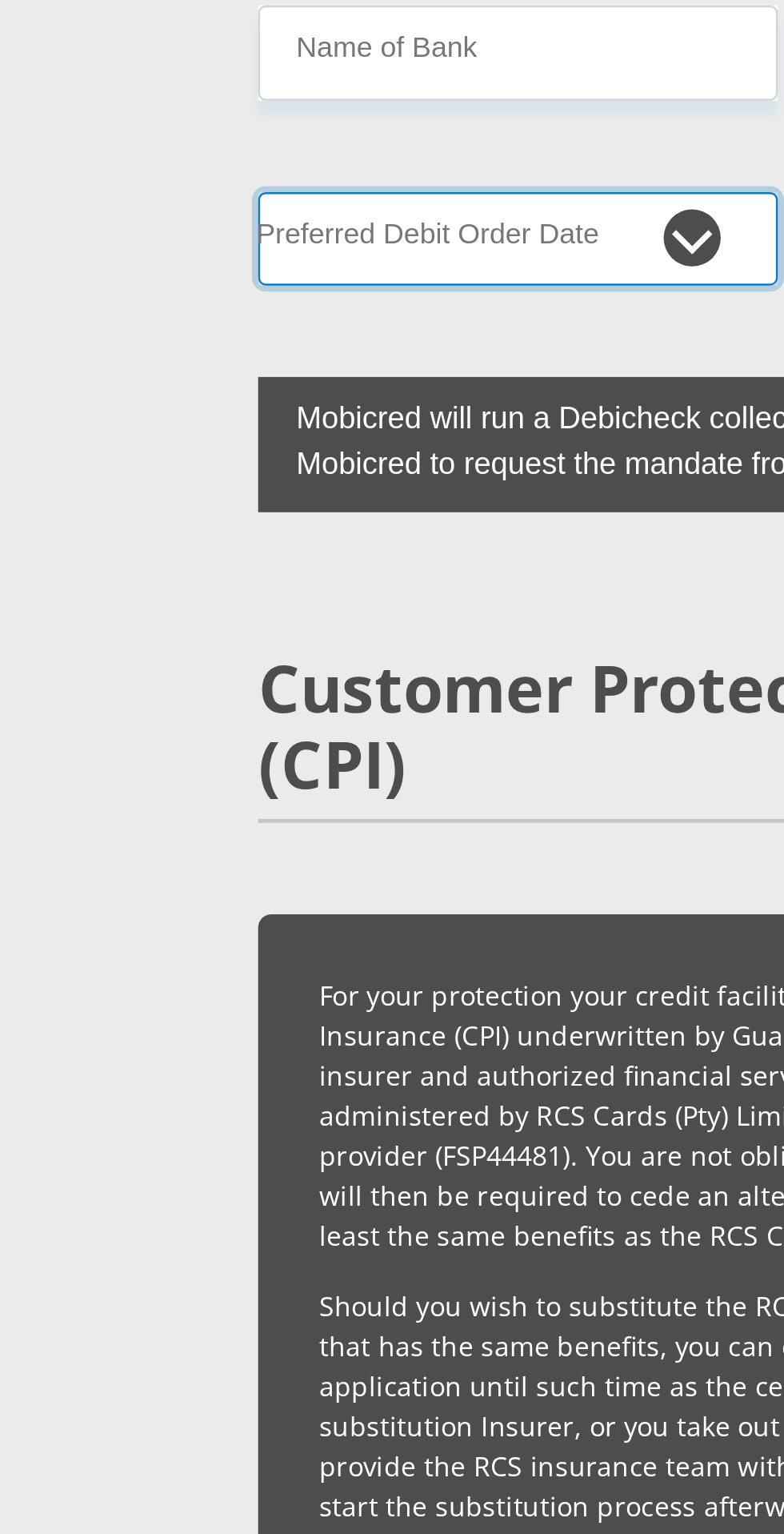
click at [343, 788] on select "1st 2nd 3rd 4th 5th 7th 18th 19th 20th 21st 22nd 23rd 24th 25th 26th 27th 28th …" at bounding box center [271, 767] width 218 height 39
select select "5"
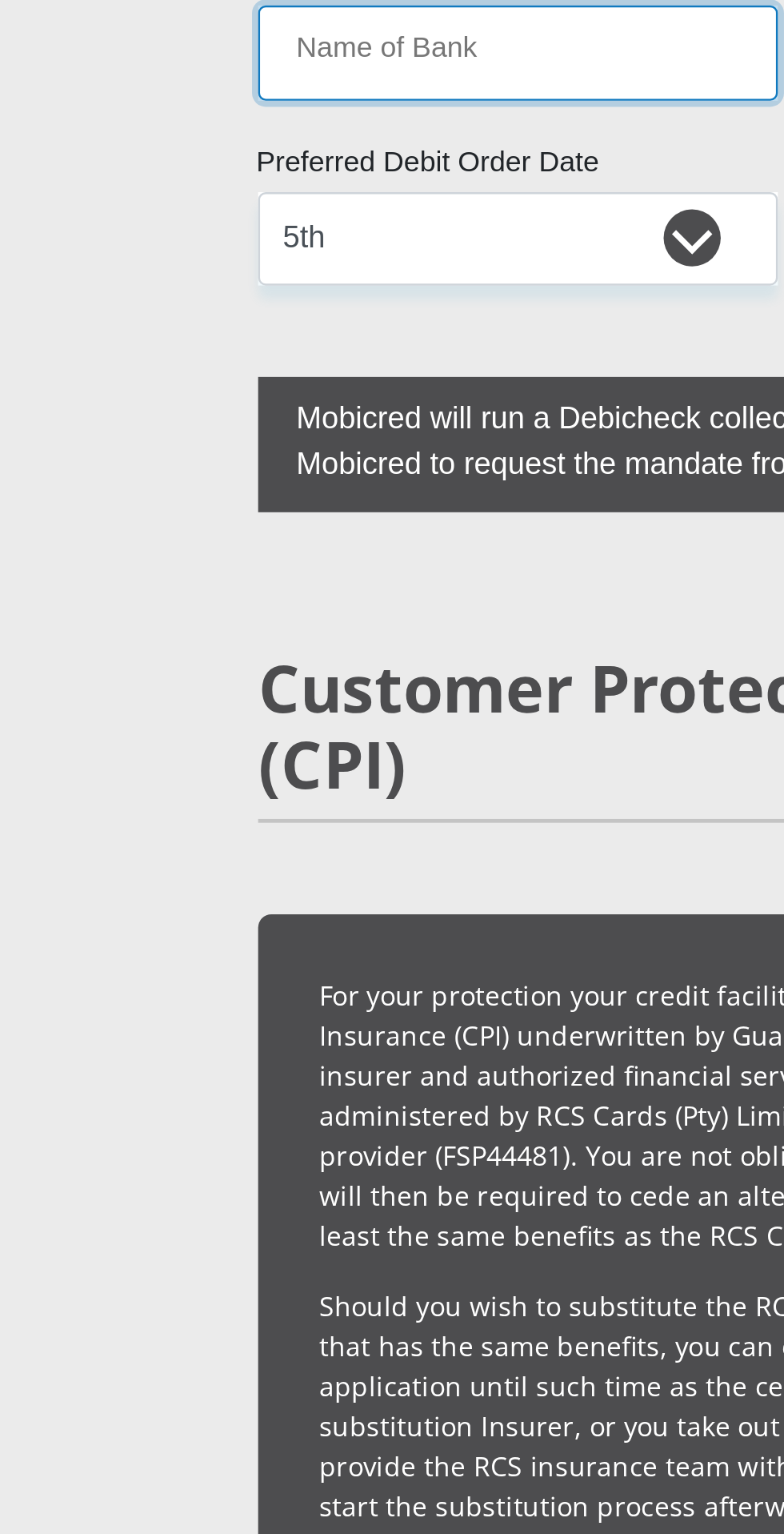
click at [217, 709] on input "Name of Bank" at bounding box center [271, 689] width 218 height 39
click at [206, 709] on input "Name of Bank" at bounding box center [271, 689] width 218 height 39
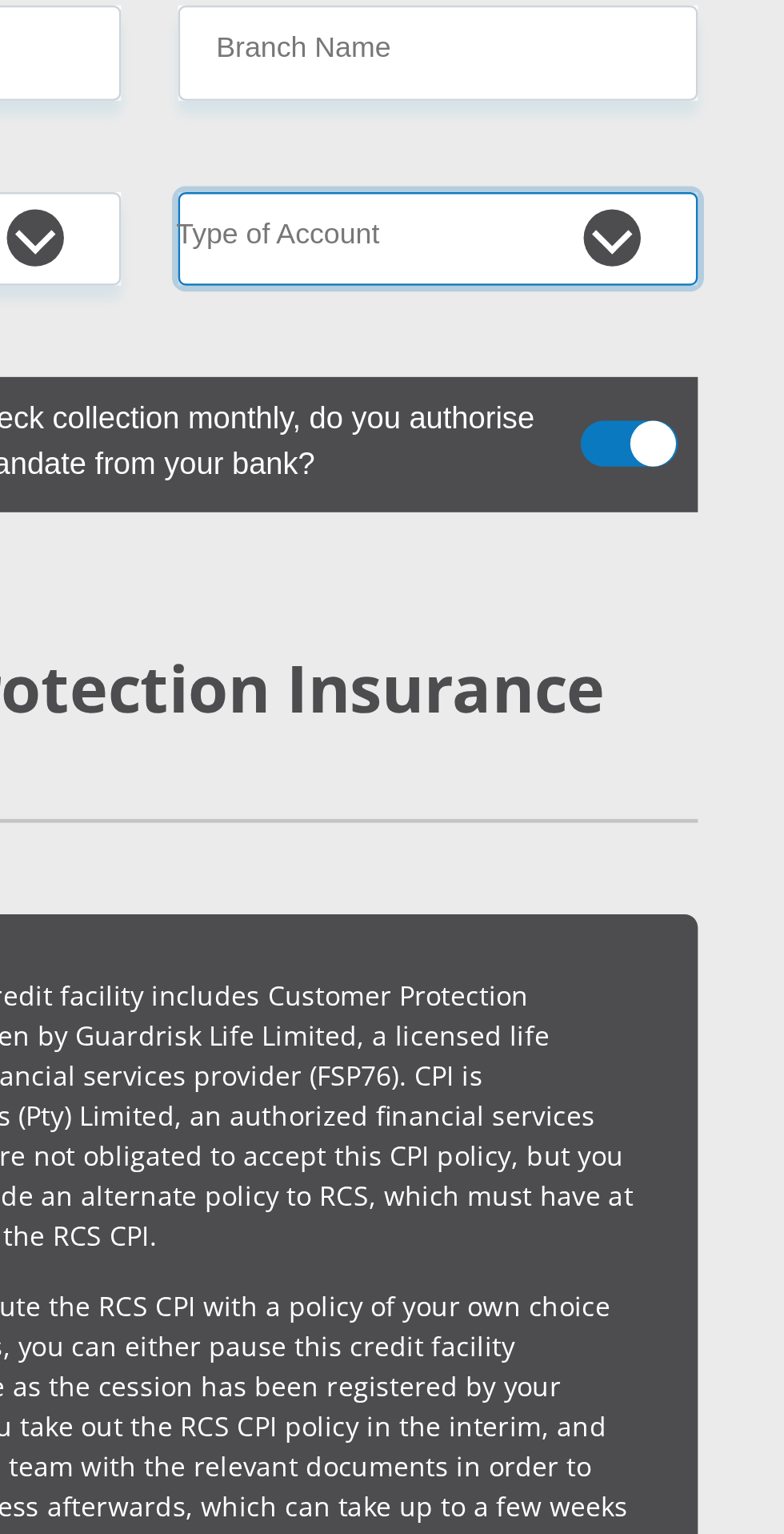
click at [558, 788] on select "Cheque Savings" at bounding box center [513, 767] width 218 height 39
select select "SAV"
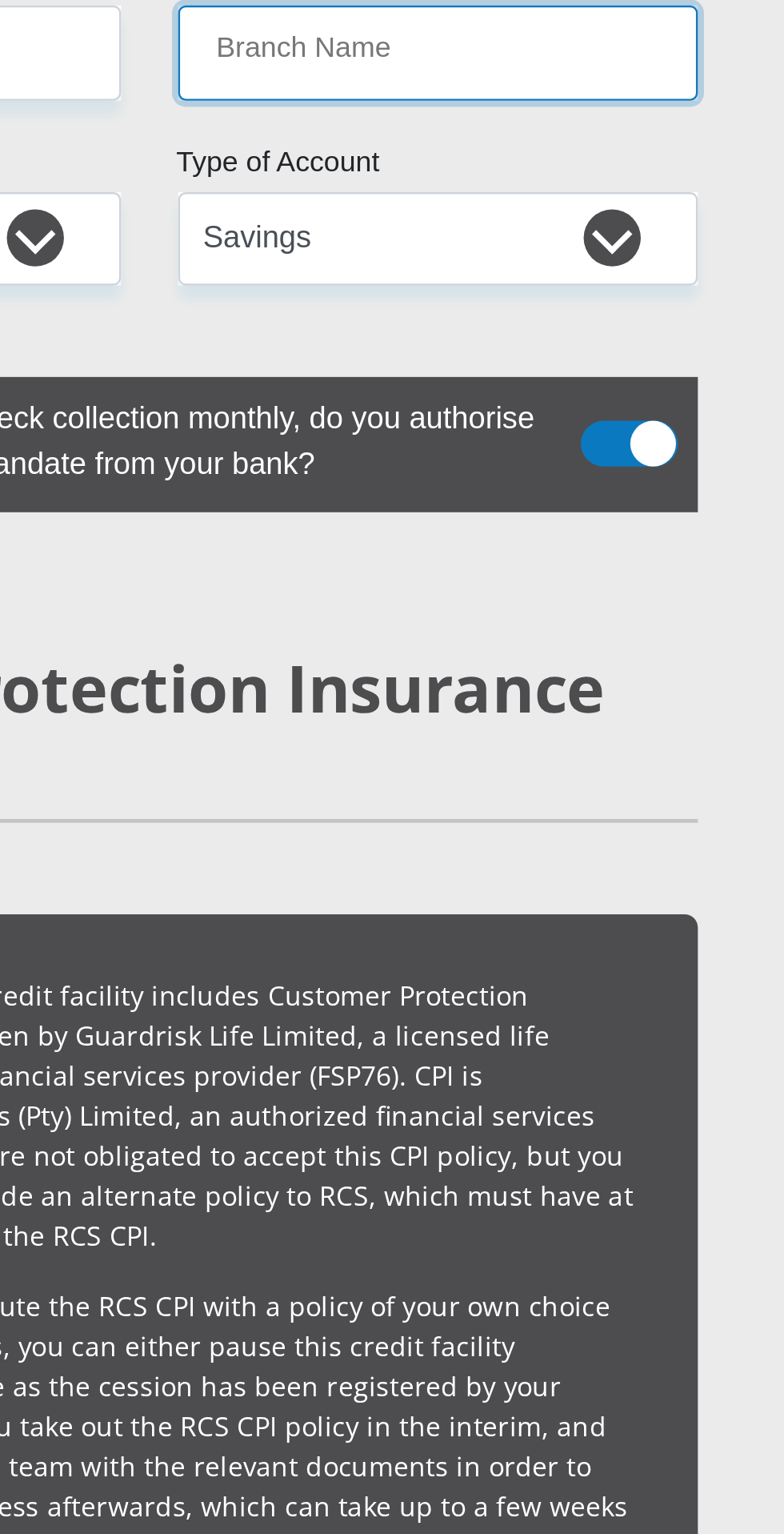
click at [457, 709] on input "Branch Name" at bounding box center [513, 689] width 218 height 39
click at [466, 709] on input "Branch Name" at bounding box center [513, 689] width 218 height 39
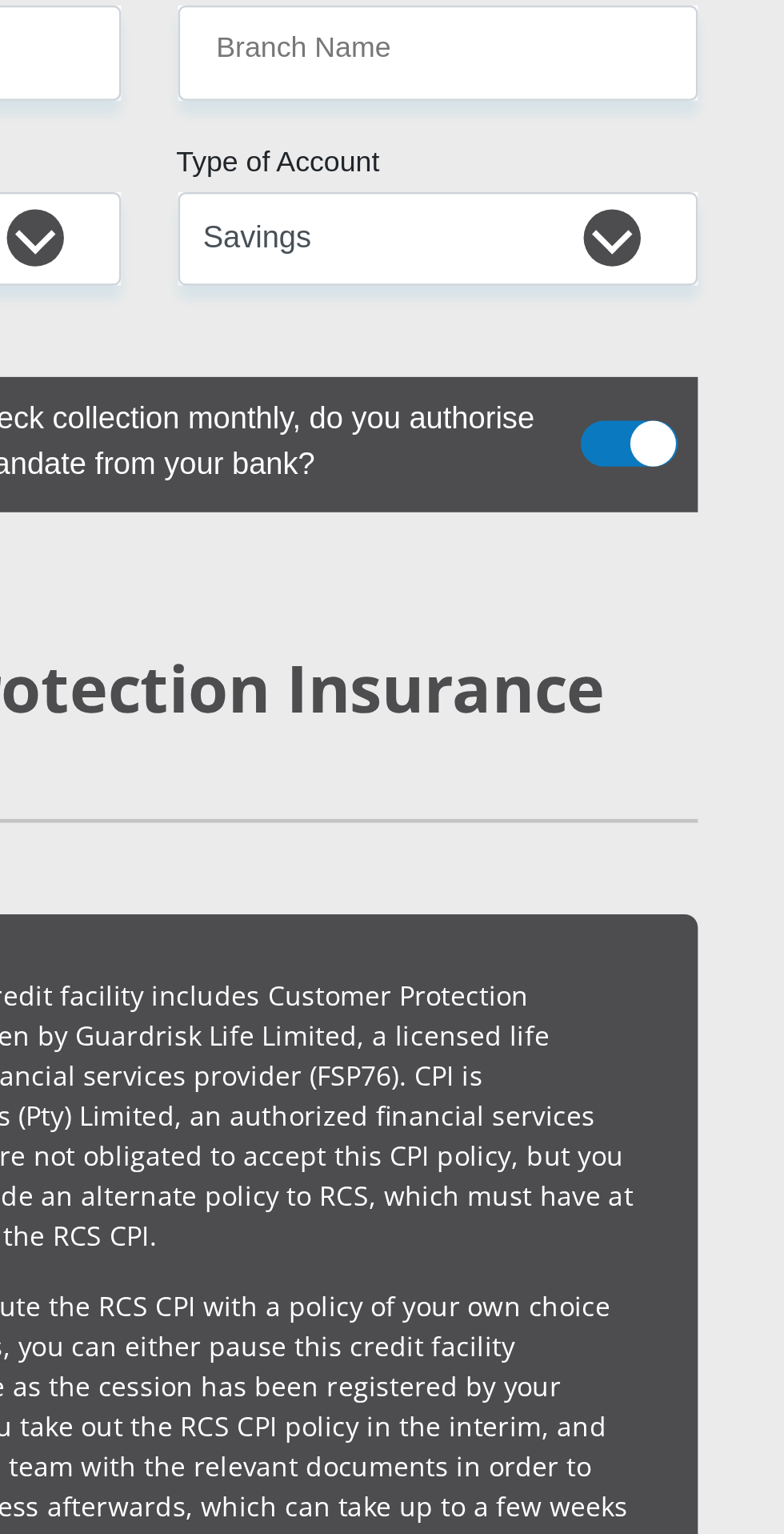
click at [445, 632] on input "Branch Number" at bounding box center [513, 611] width 218 height 39
click at [355, 709] on input "Name of Bank" at bounding box center [271, 689] width 218 height 39
click at [351, 709] on input "Name of Bank" at bounding box center [271, 689] width 218 height 39
click at [450, 632] on input "Branch Number" at bounding box center [513, 611] width 218 height 39
click at [447, 632] on input "Branch Number" at bounding box center [513, 611] width 218 height 39
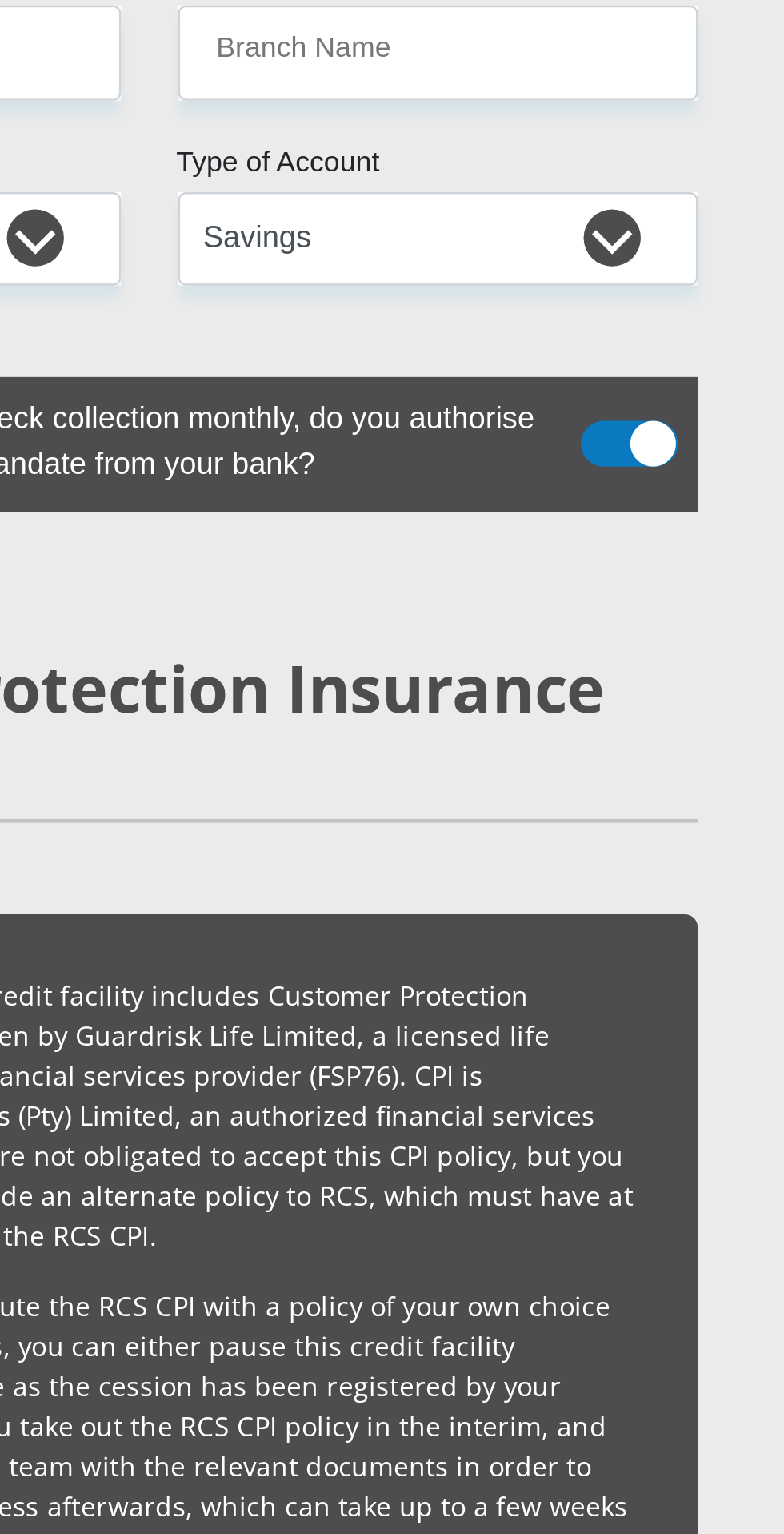
type input "198765"
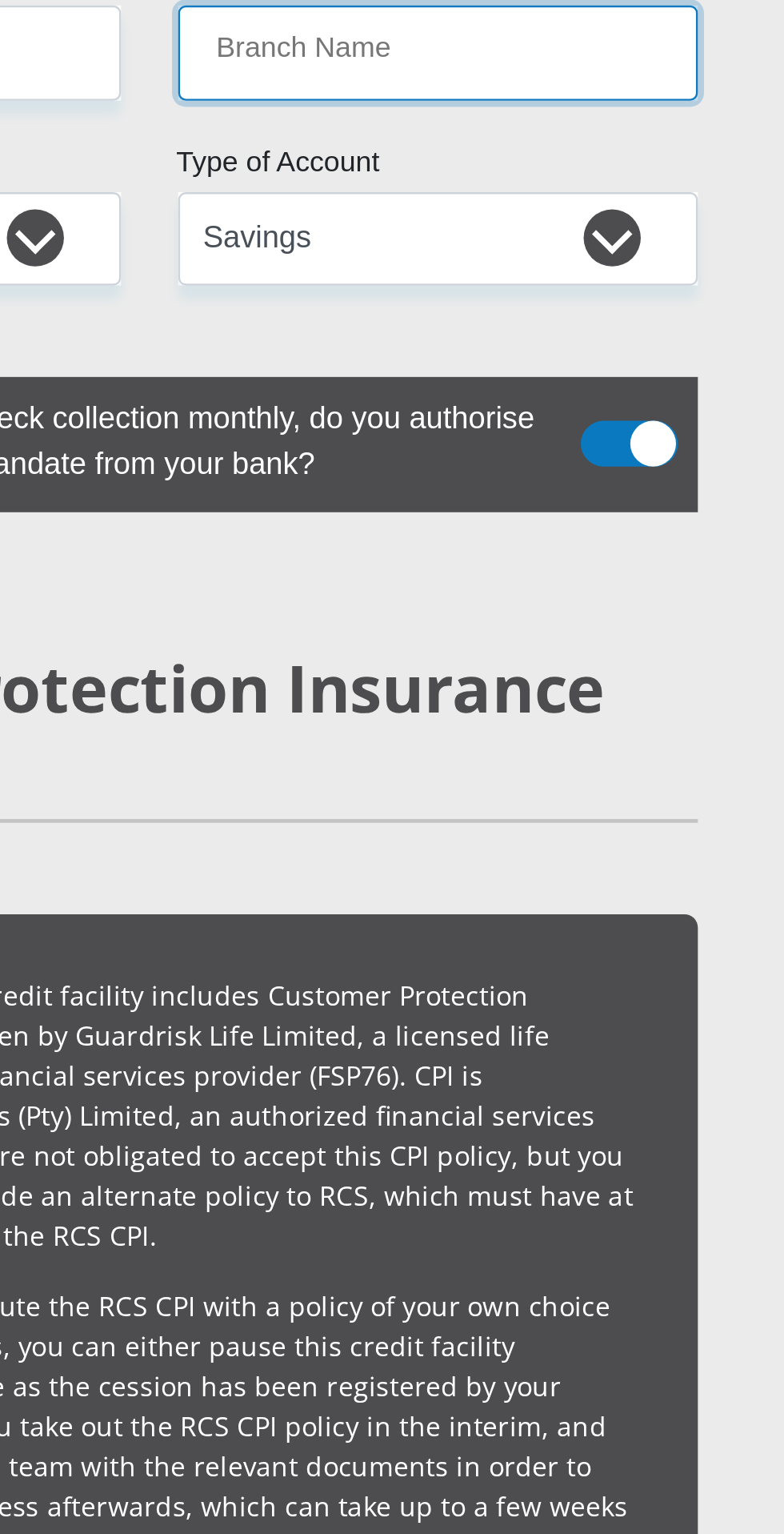
click at [450, 709] on input "Branch Name" at bounding box center [513, 689] width 218 height 39
type input "NEDBANK"
type input "NEDBANK [GEOGRAPHIC_DATA]"
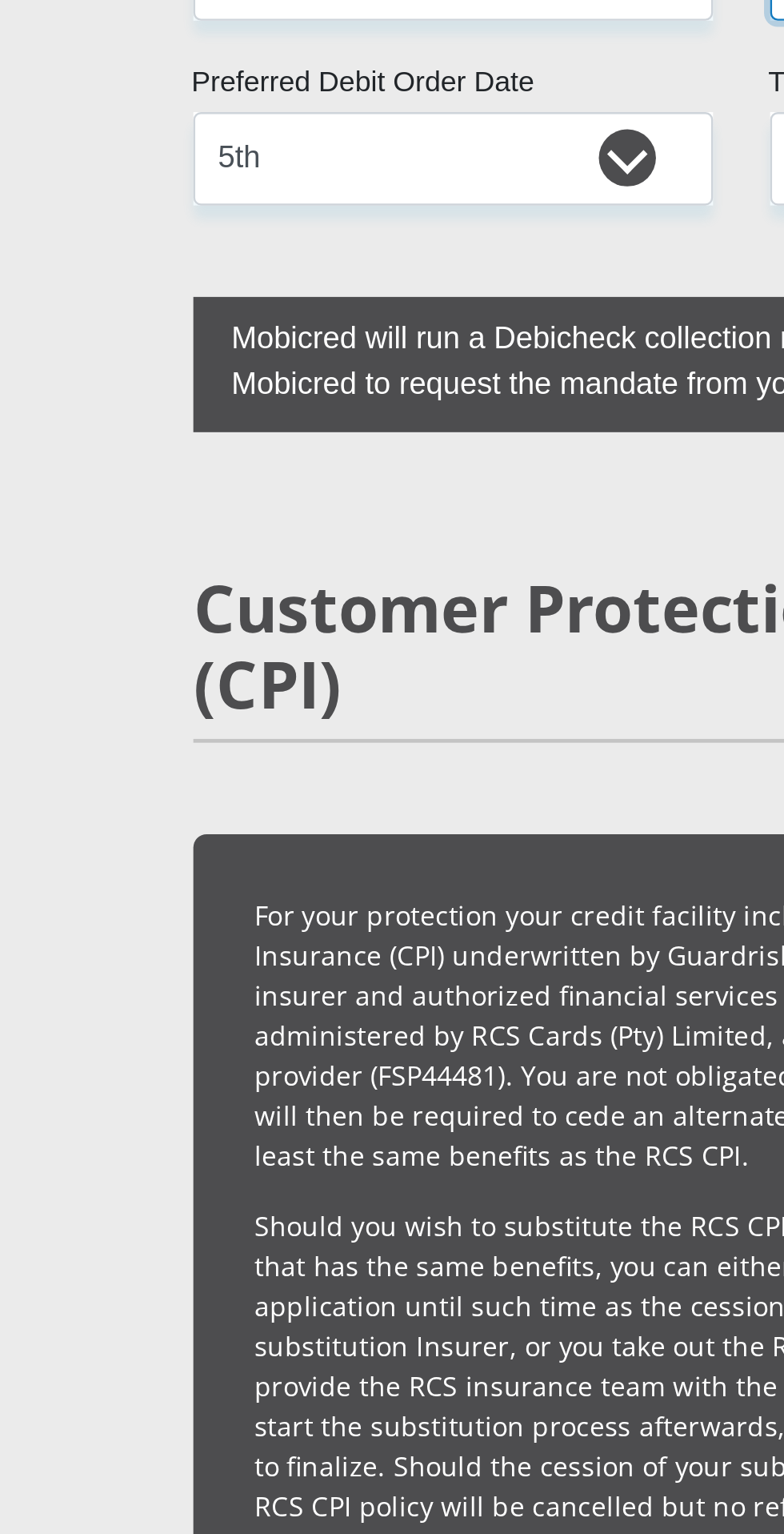
scroll to position [3558, 0]
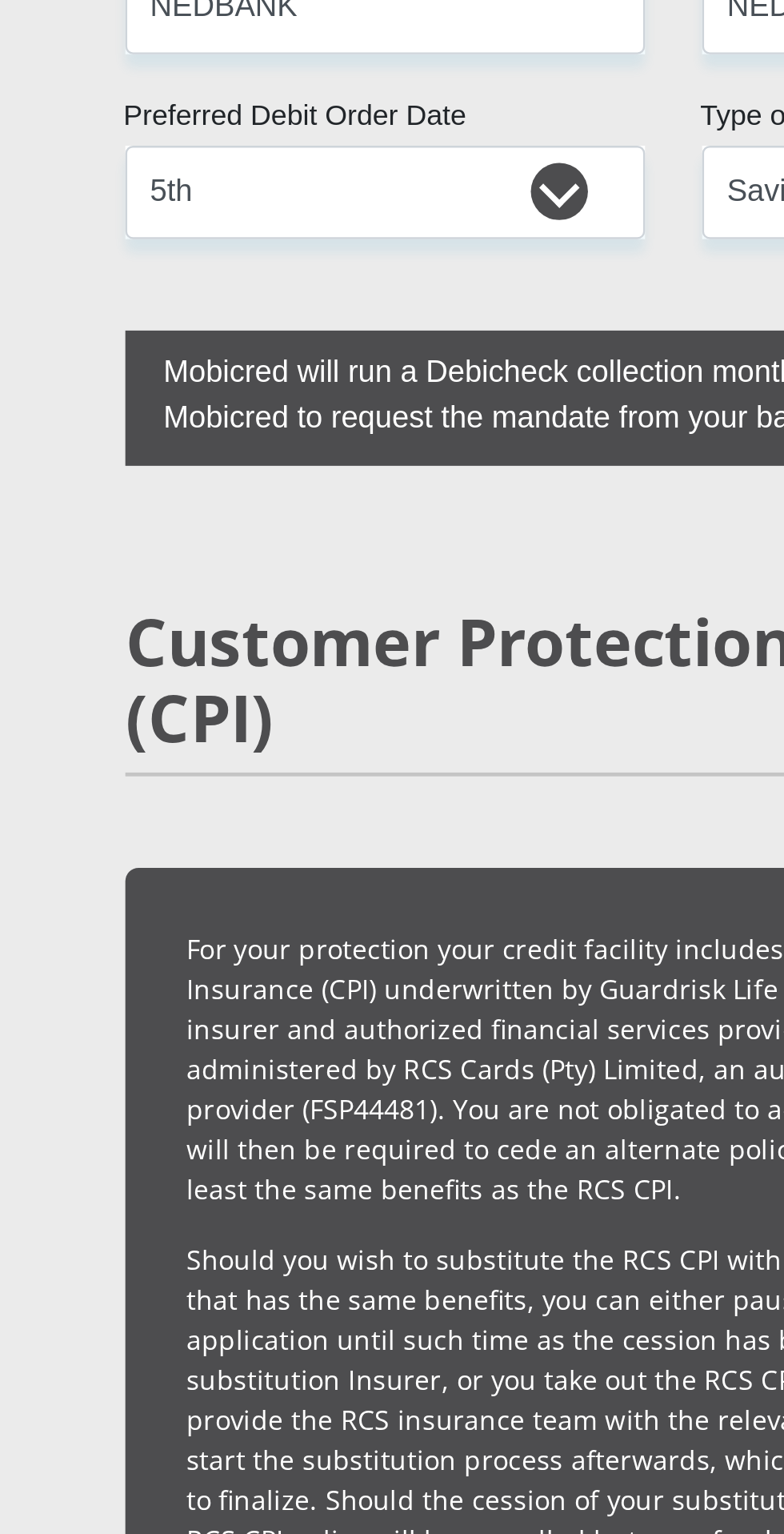
type input "5"
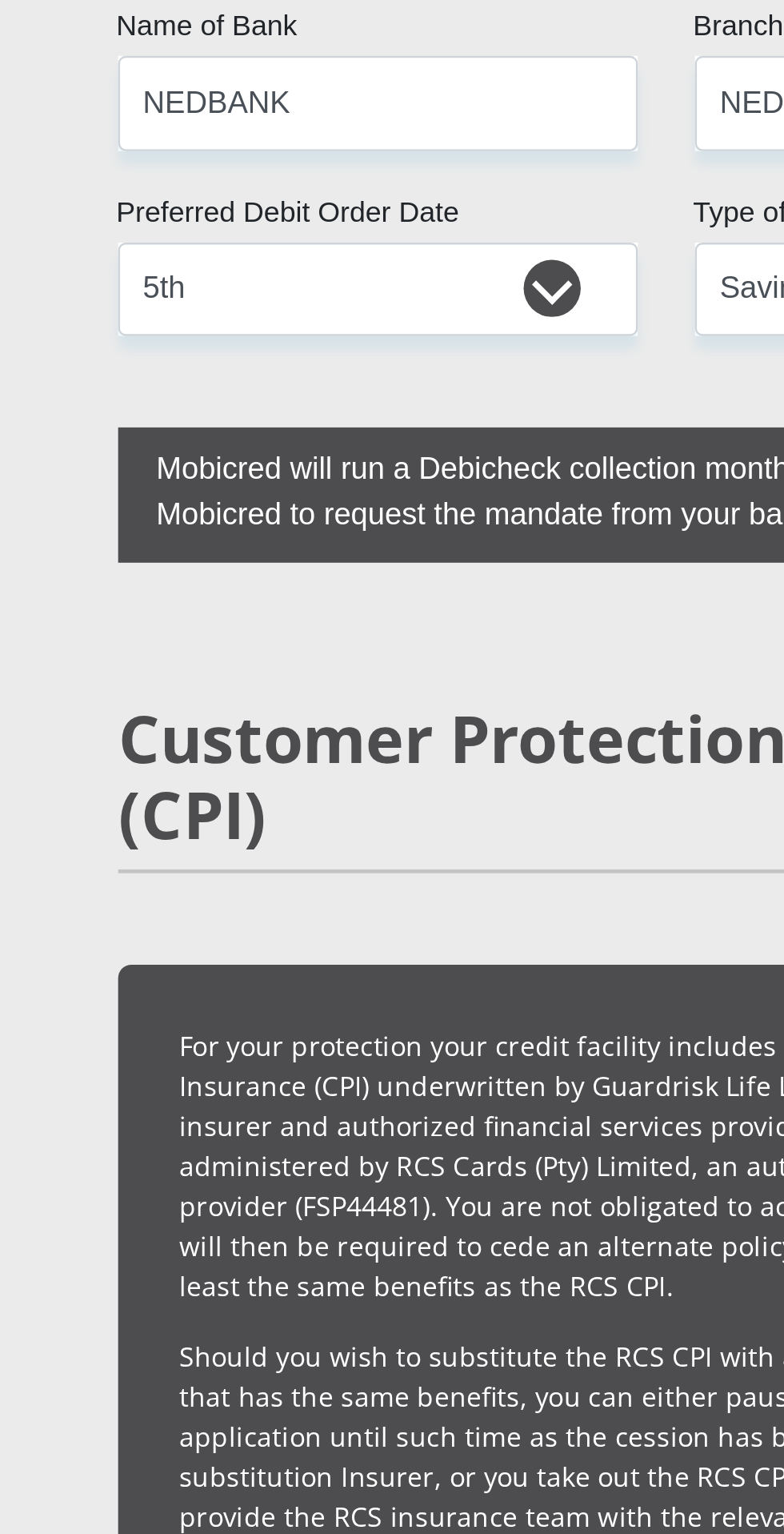
type input "1"
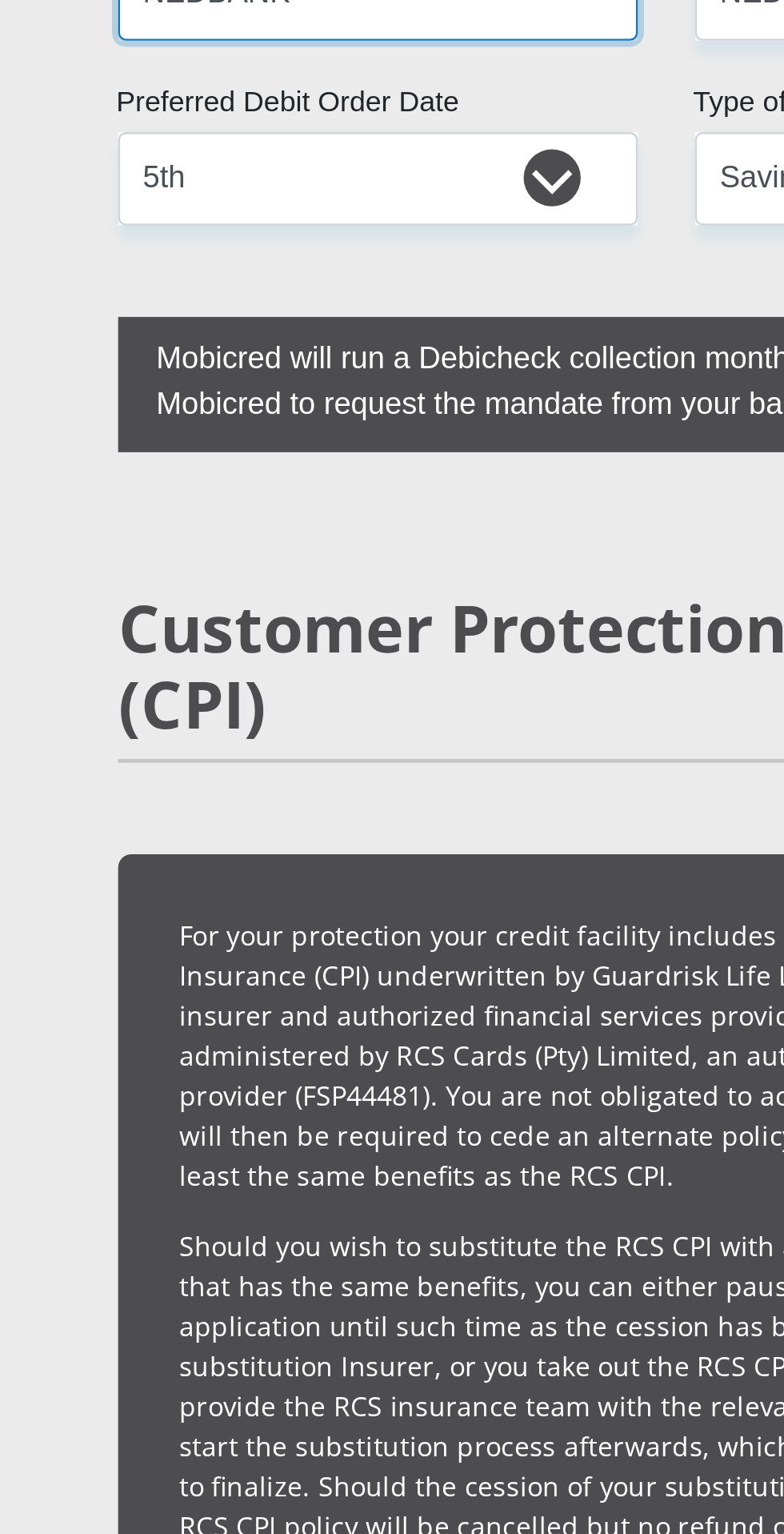
click at [263, 42] on input "NEDBANK" at bounding box center [271, 23] width 218 height 39
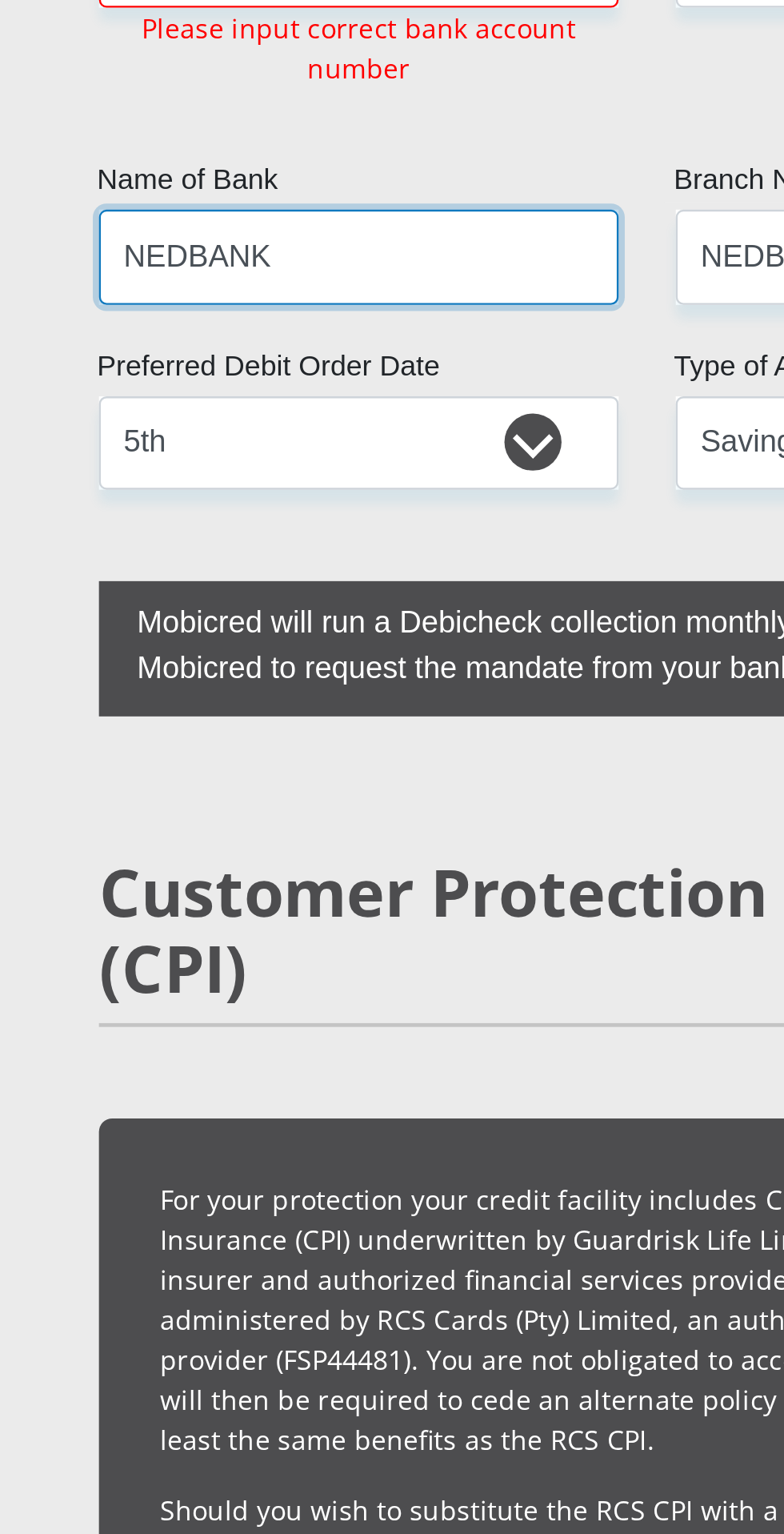
scroll to position [3459, 0]
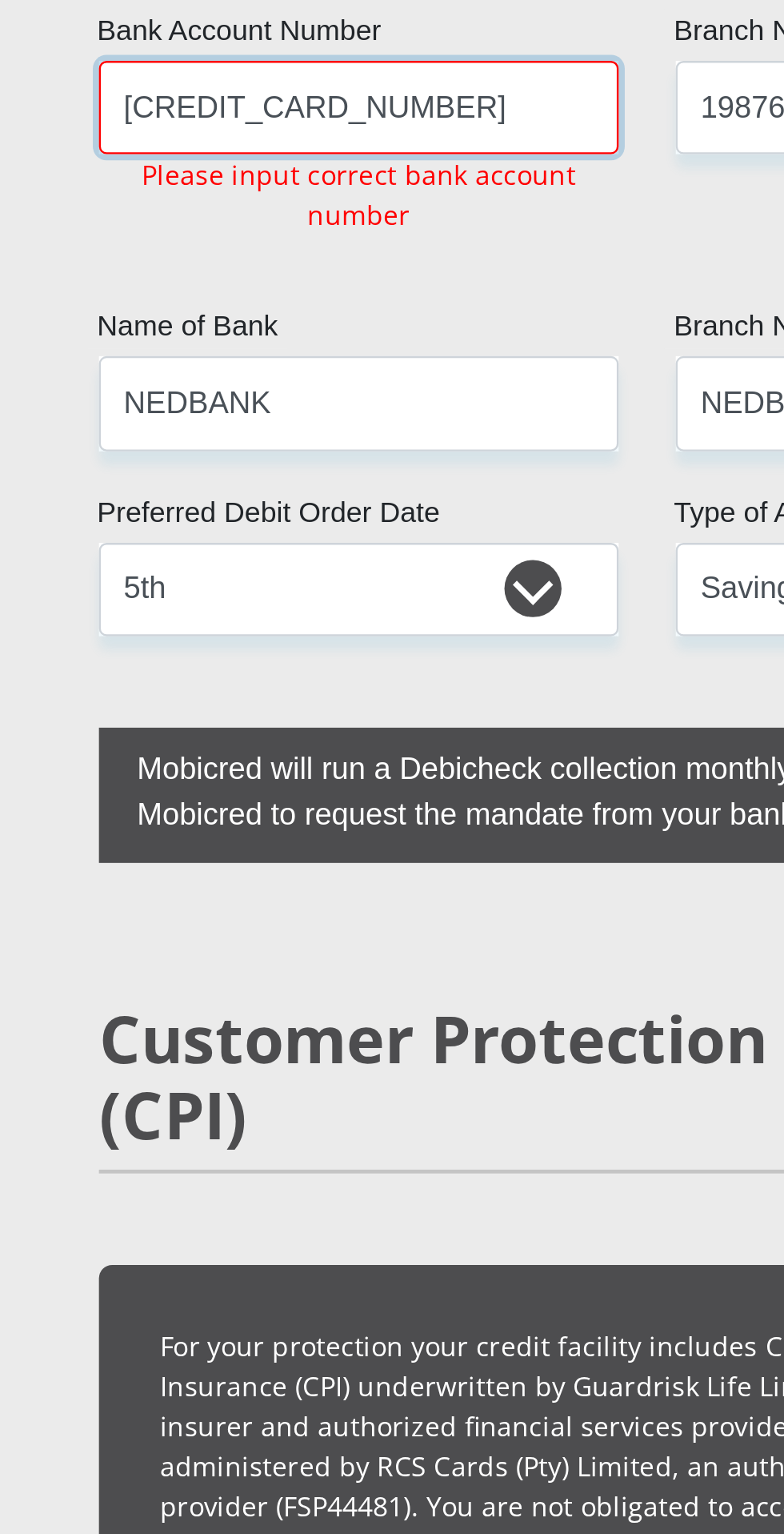
click at [346, 65] on input "[CREDIT_CARD_NUMBER]" at bounding box center [271, 44] width 218 height 39
type input "5"
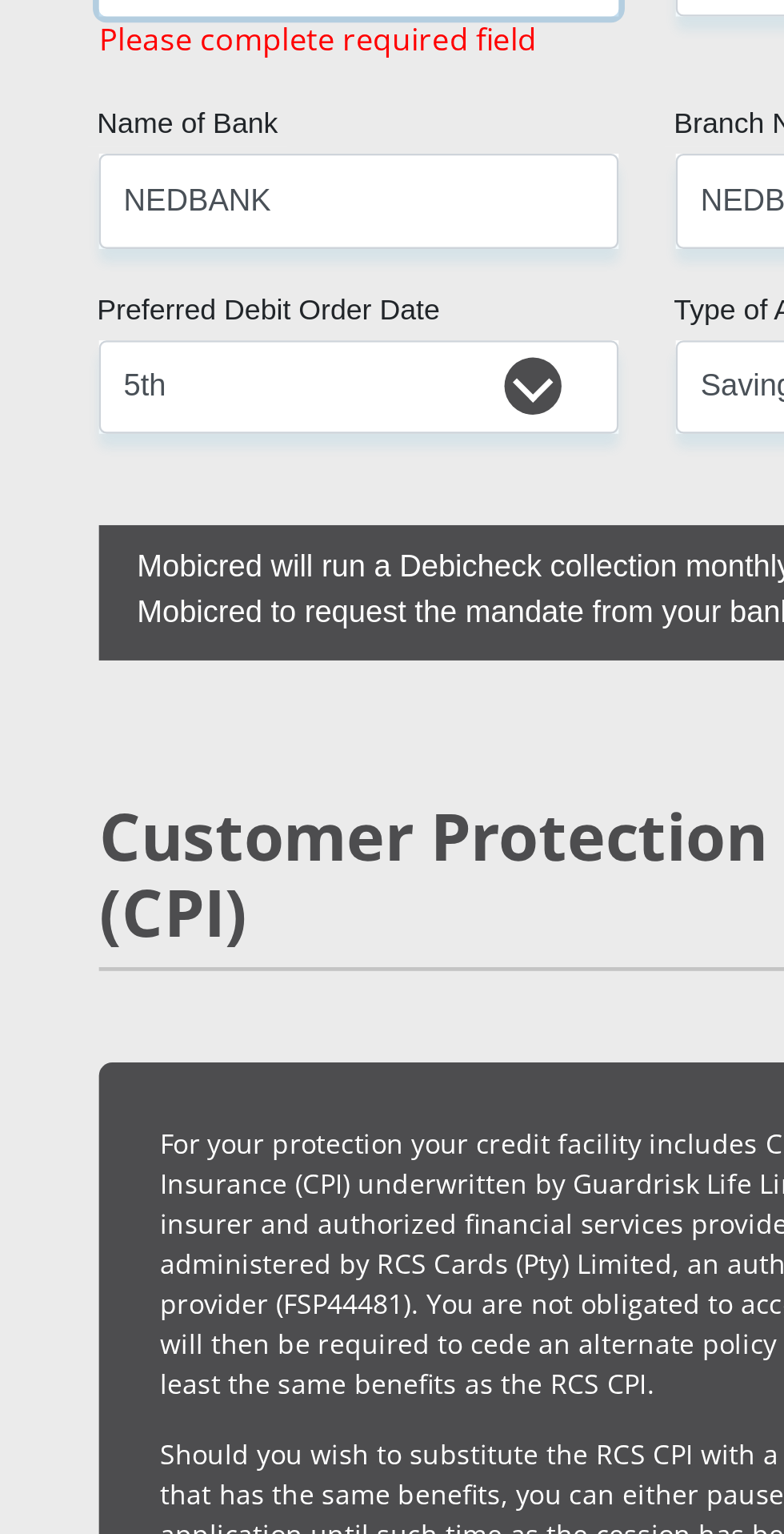
scroll to position [3361, 0]
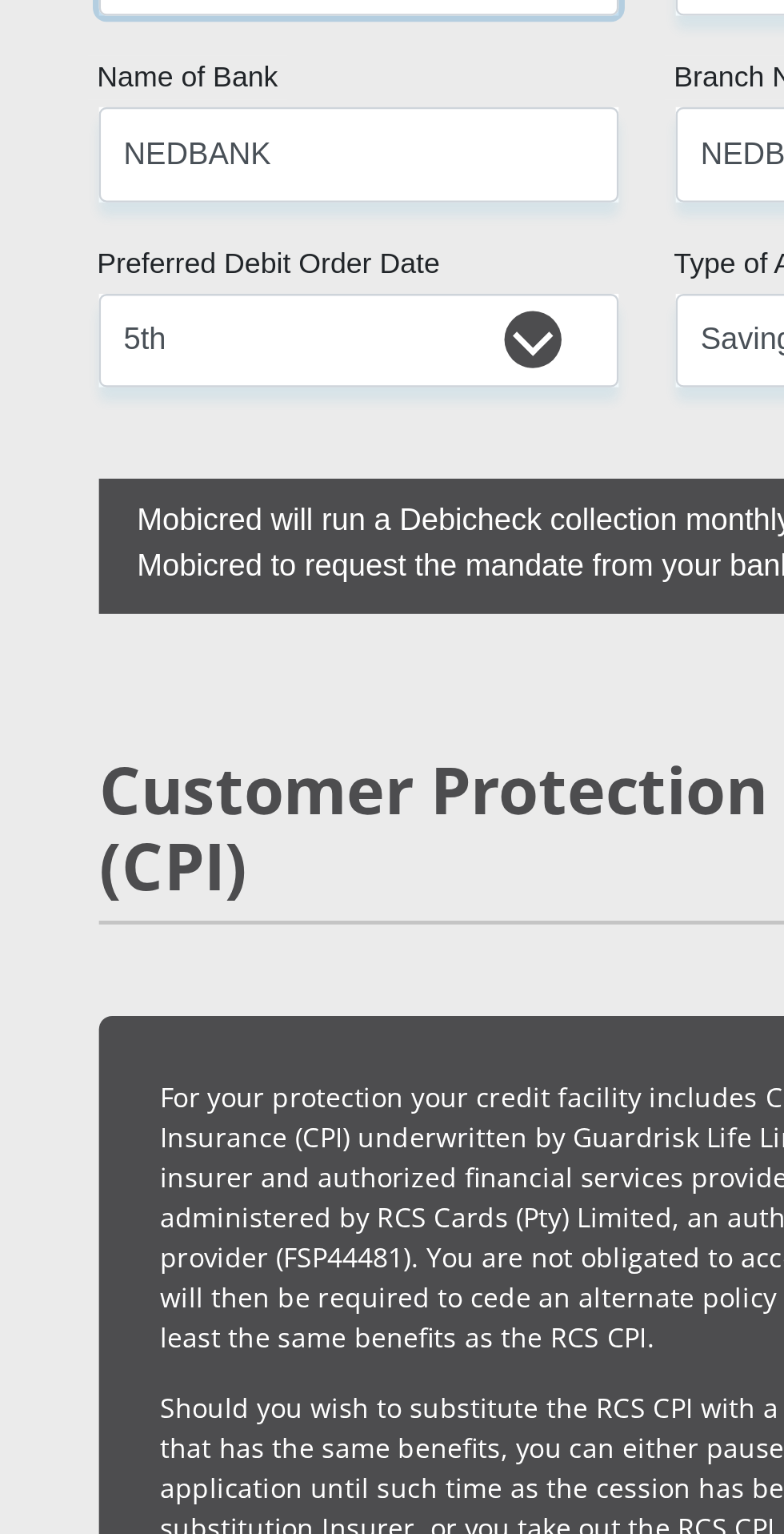
type input "1245126865"
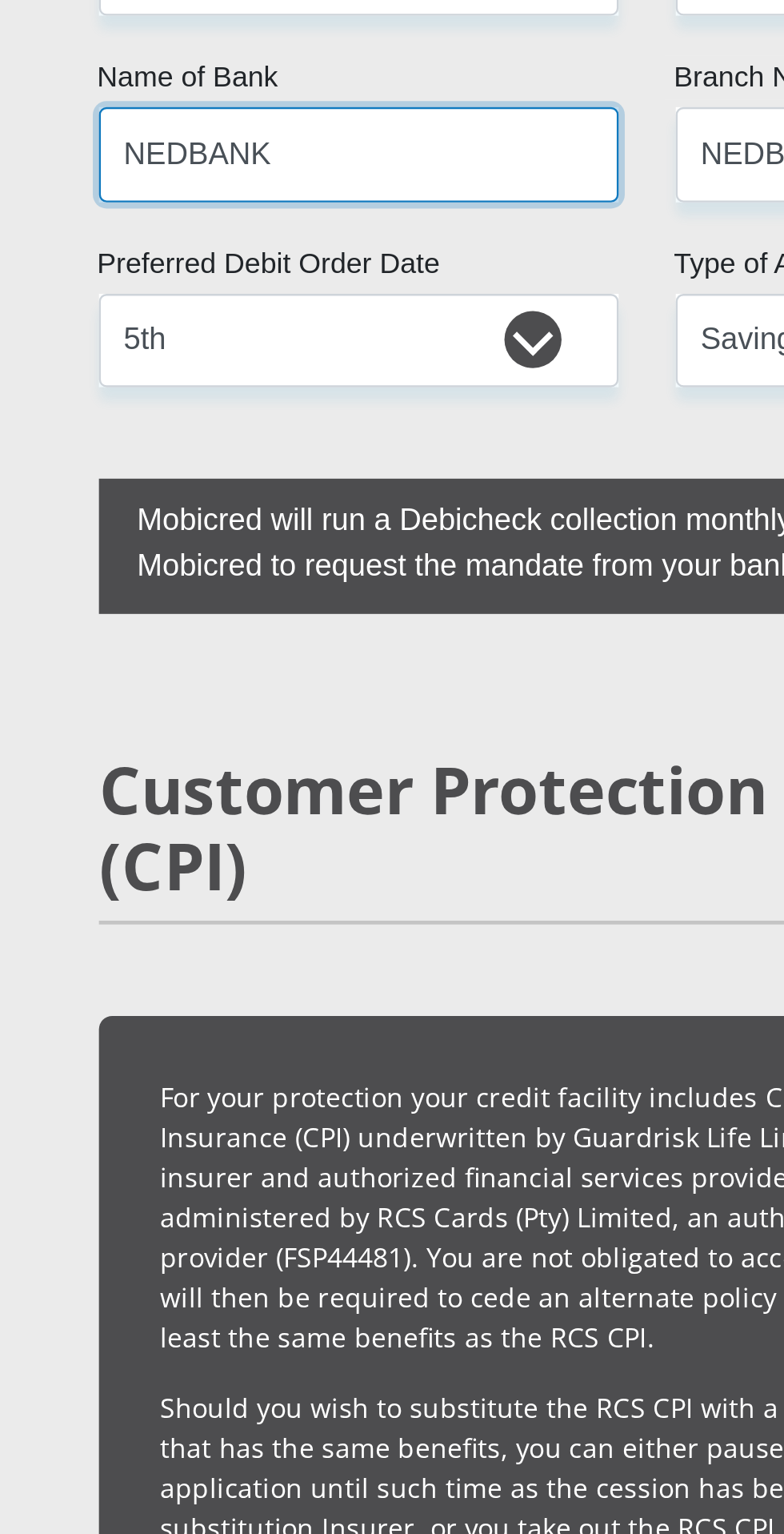
click at [263, 239] on input "NEDBANK" at bounding box center [271, 219] width 218 height 39
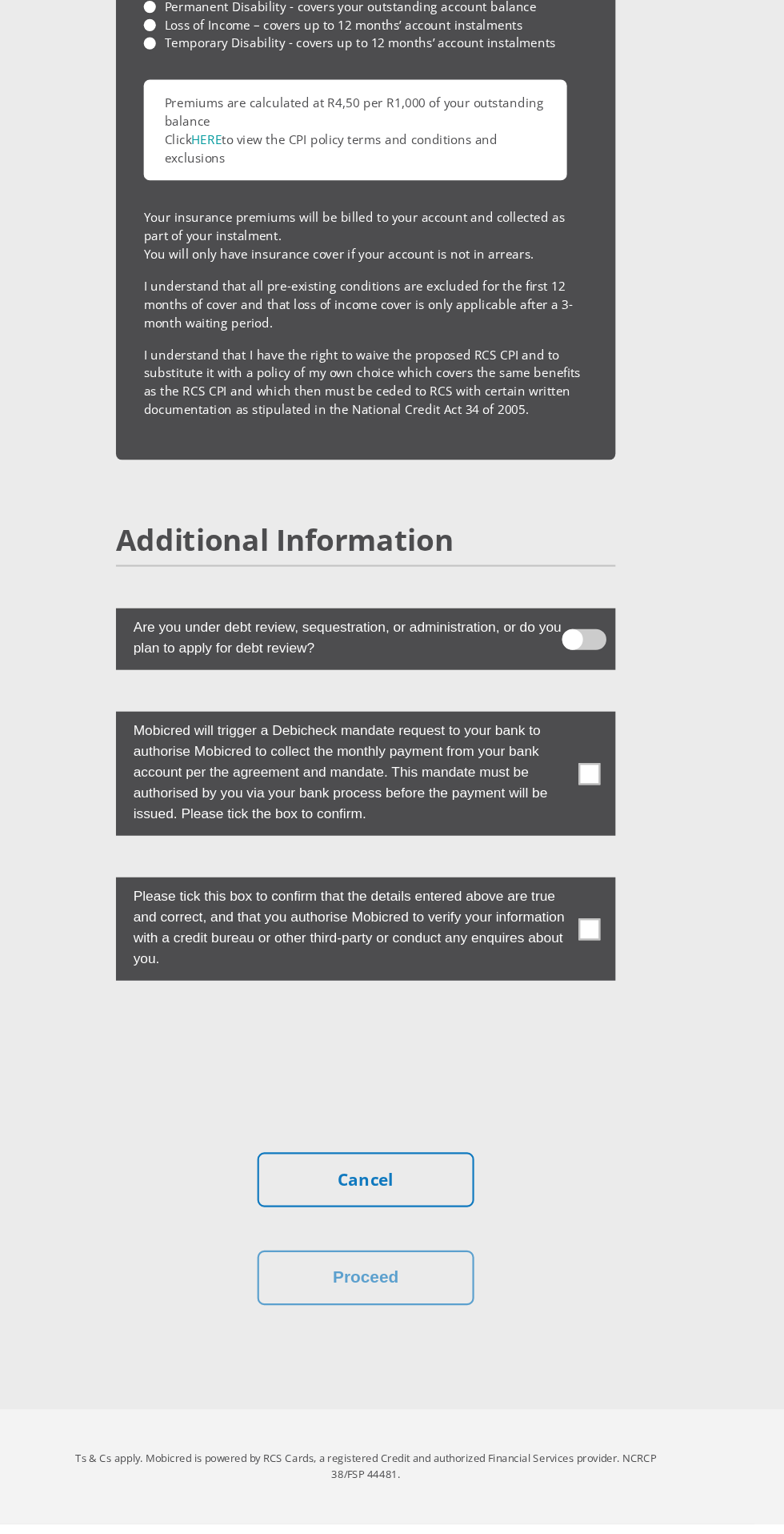
scroll to position [4835, 0]
click at [600, 899] on label at bounding box center [392, 841] width 461 height 115
click at [584, 789] on input "checkbox" at bounding box center [584, 789] width 0 height 0
click at [599, 1032] on label at bounding box center [392, 985] width 461 height 96
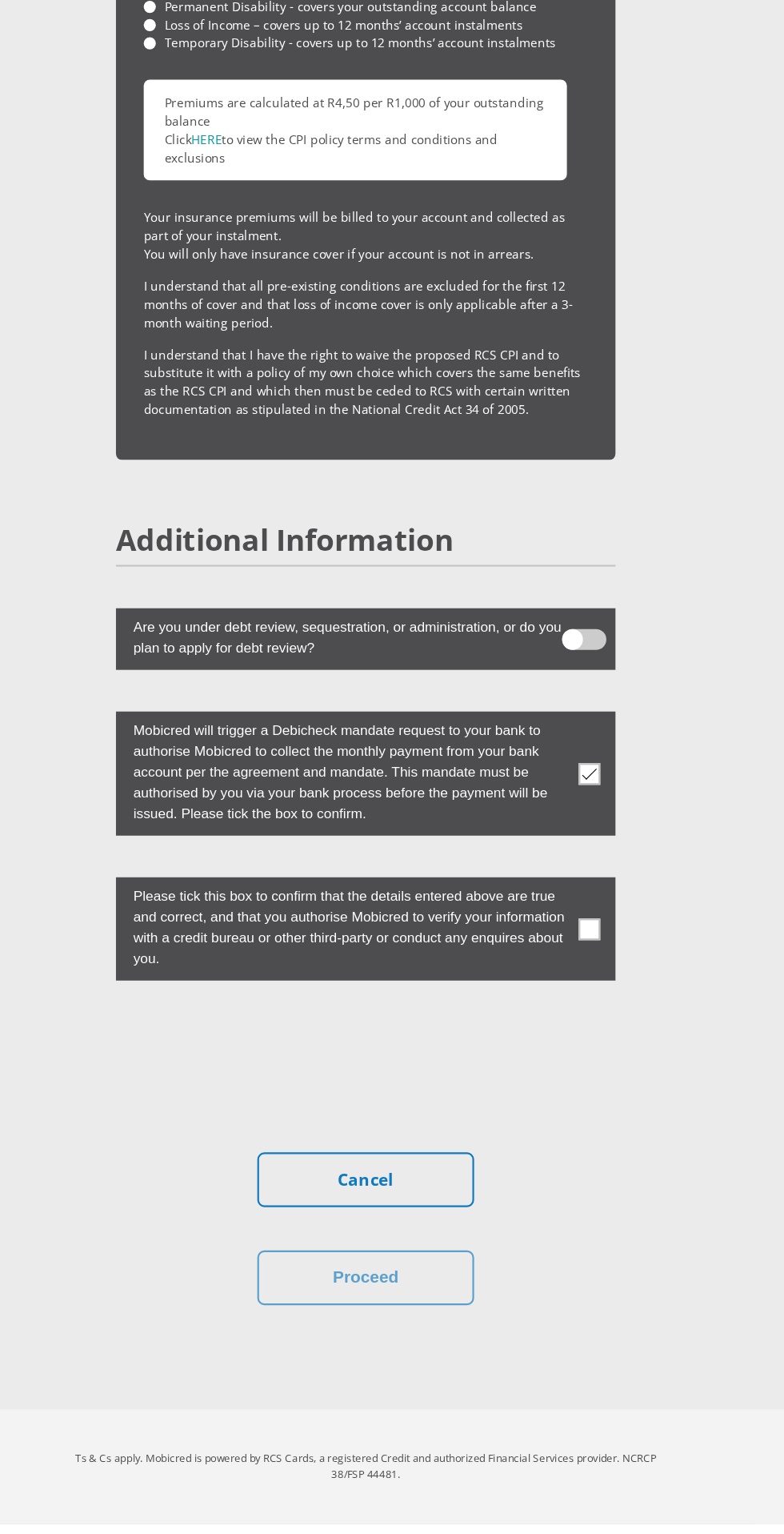
click at [584, 941] on input "checkbox" at bounding box center [584, 941] width 0 height 0
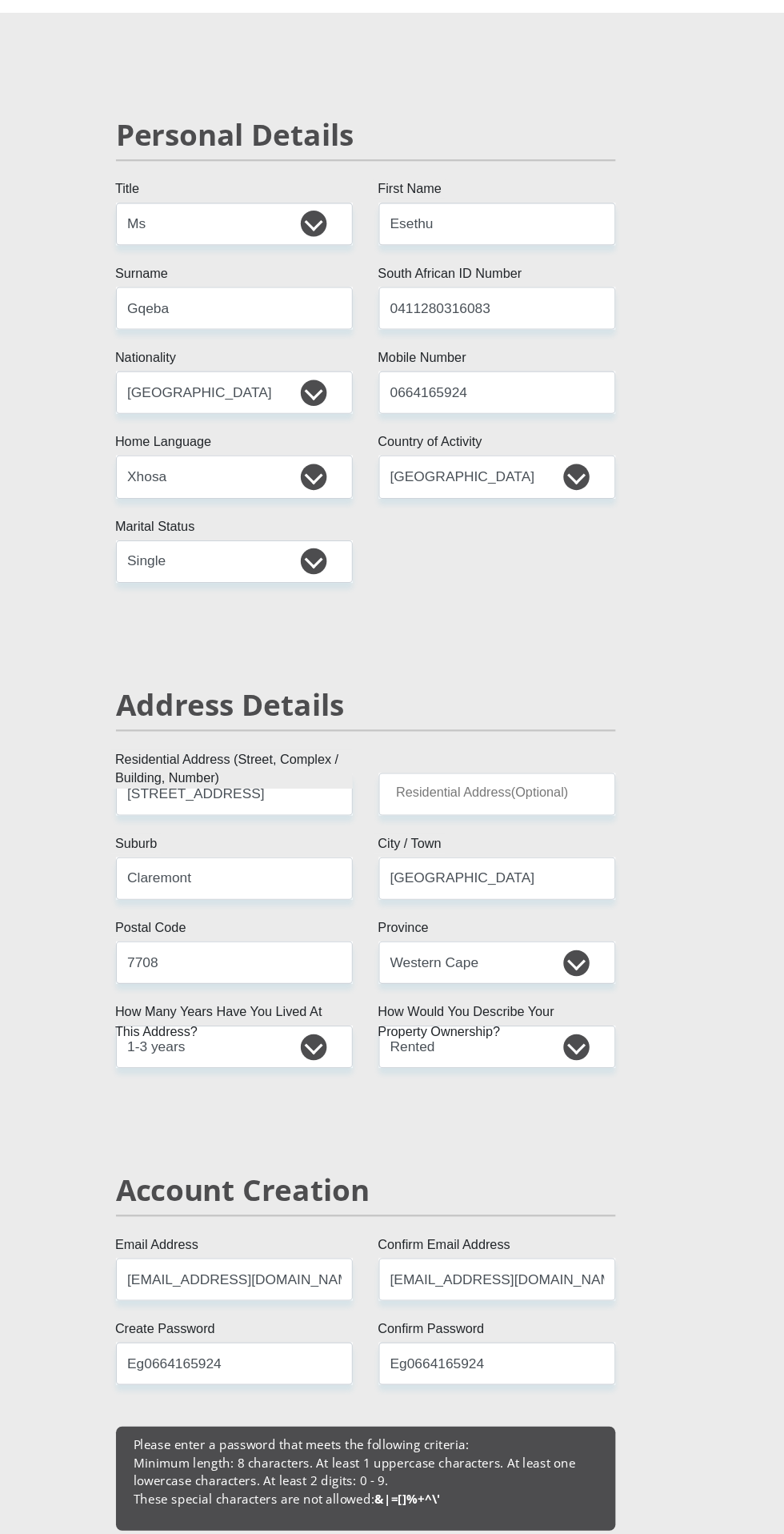
scroll to position [0, 0]
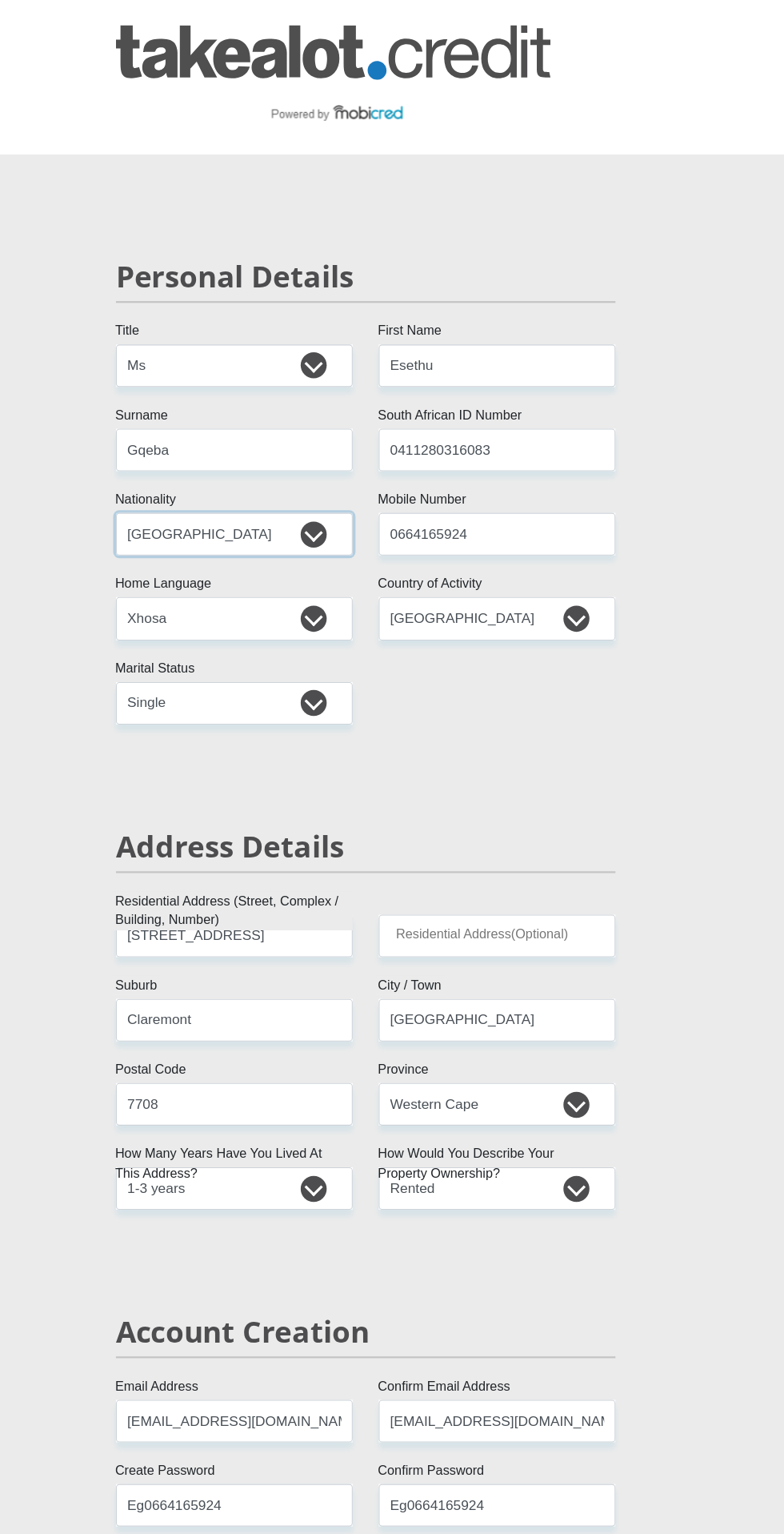
click at [326, 493] on select "[GEOGRAPHIC_DATA] [GEOGRAPHIC_DATA] [GEOGRAPHIC_DATA] [GEOGRAPHIC_DATA] [GEOGRA…" at bounding box center [271, 492] width 218 height 39
click at [299, 490] on select "[GEOGRAPHIC_DATA] [GEOGRAPHIC_DATA] [GEOGRAPHIC_DATA] [GEOGRAPHIC_DATA] [GEOGRA…" at bounding box center [271, 492] width 218 height 39
select select "ZAF"
click at [305, 411] on input "Gqeba" at bounding box center [271, 414] width 218 height 39
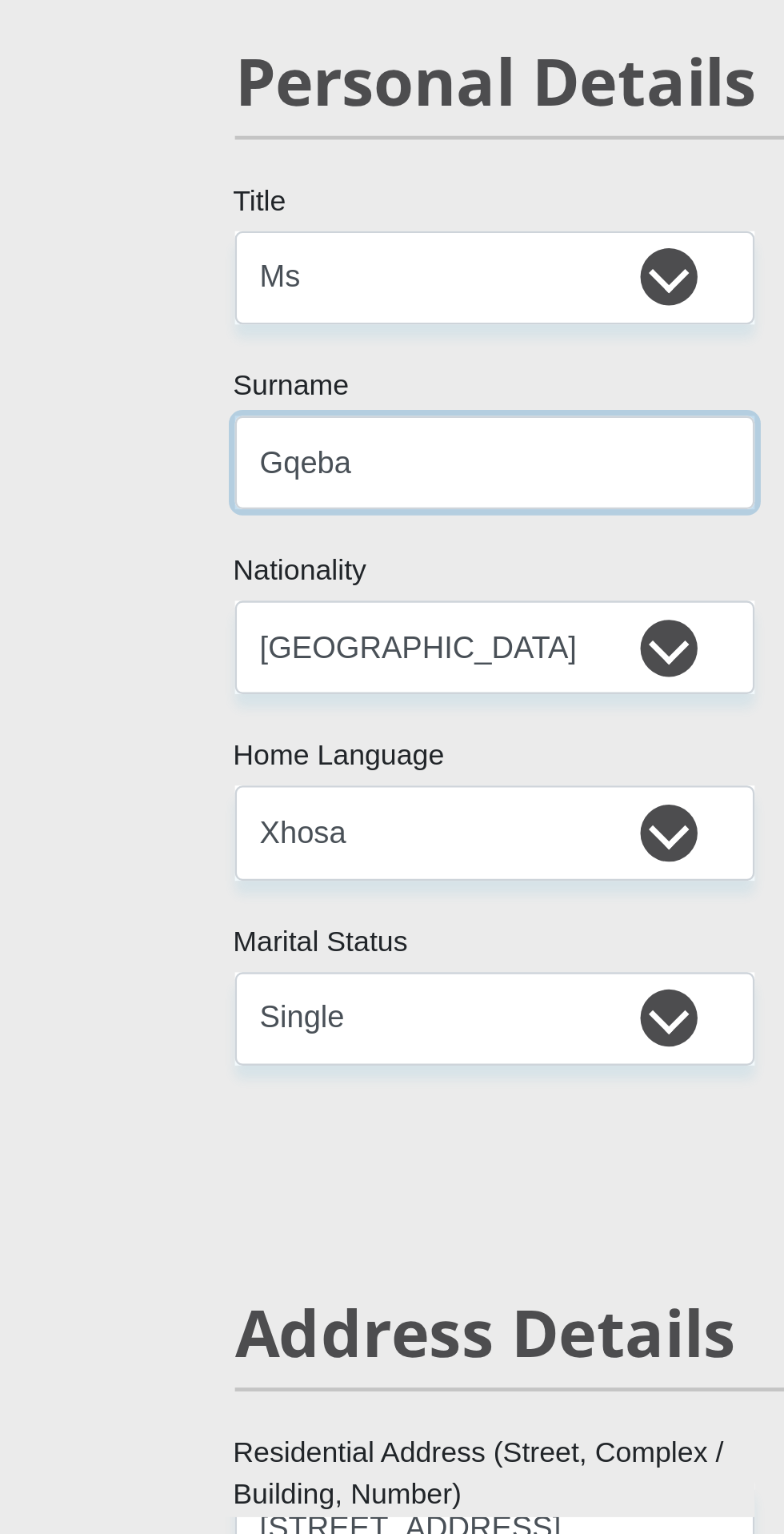
type input "Gqeba"
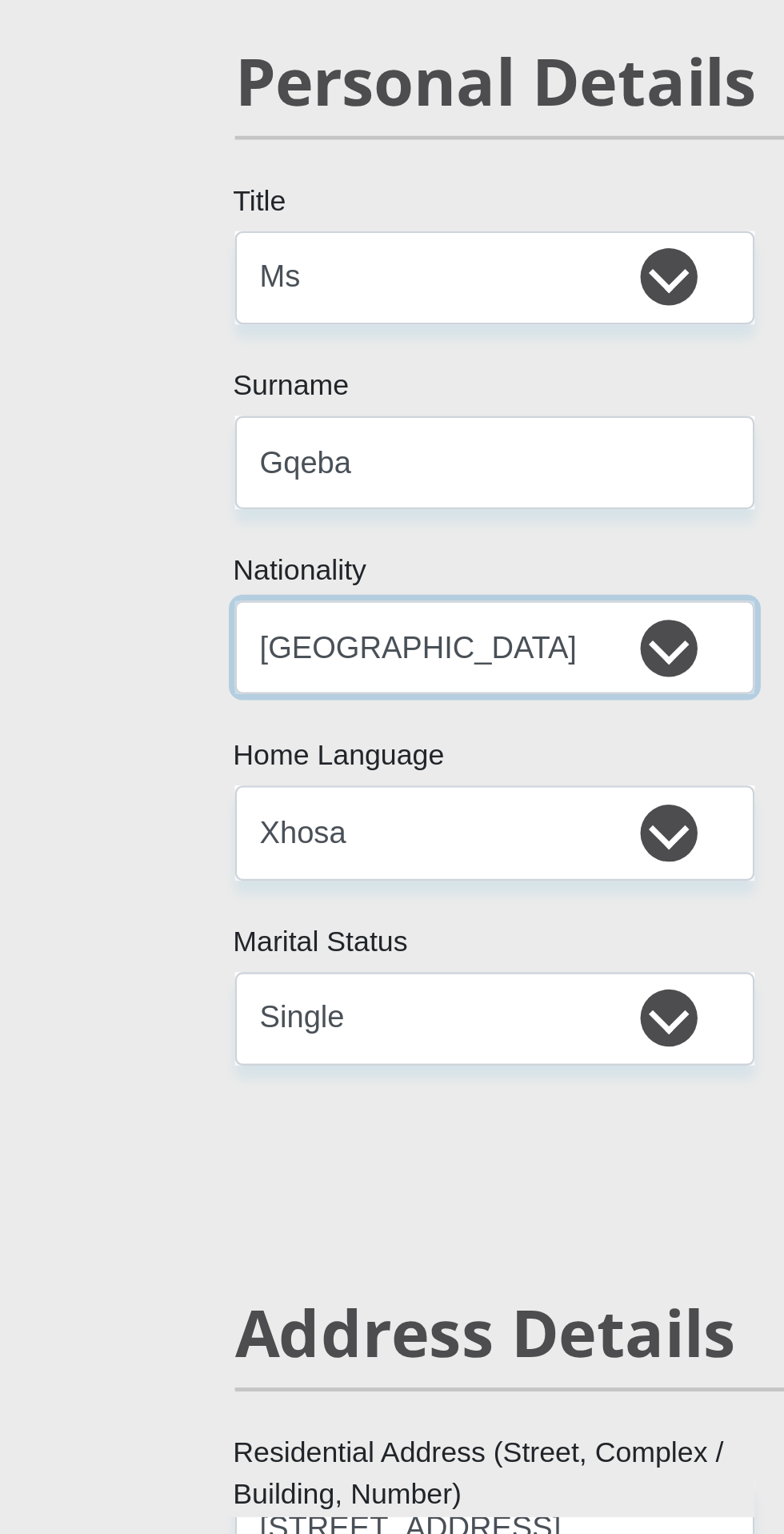
click at [252, 482] on select "[GEOGRAPHIC_DATA] [GEOGRAPHIC_DATA] [GEOGRAPHIC_DATA] [GEOGRAPHIC_DATA] [GEOGRA…" at bounding box center [271, 492] width 218 height 39
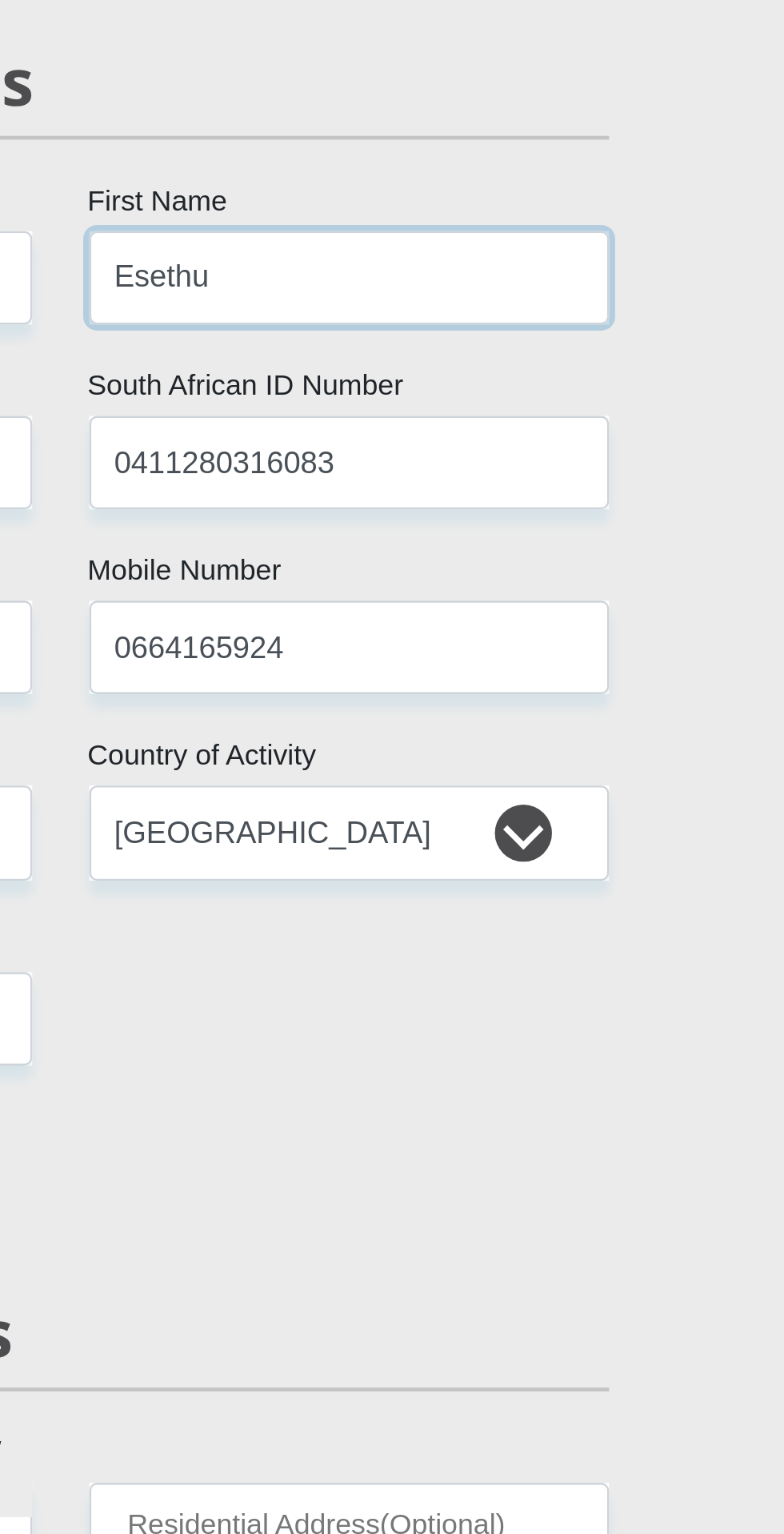
click at [594, 343] on input "Esethu" at bounding box center [513, 337] width 218 height 39
type input "Esethu"
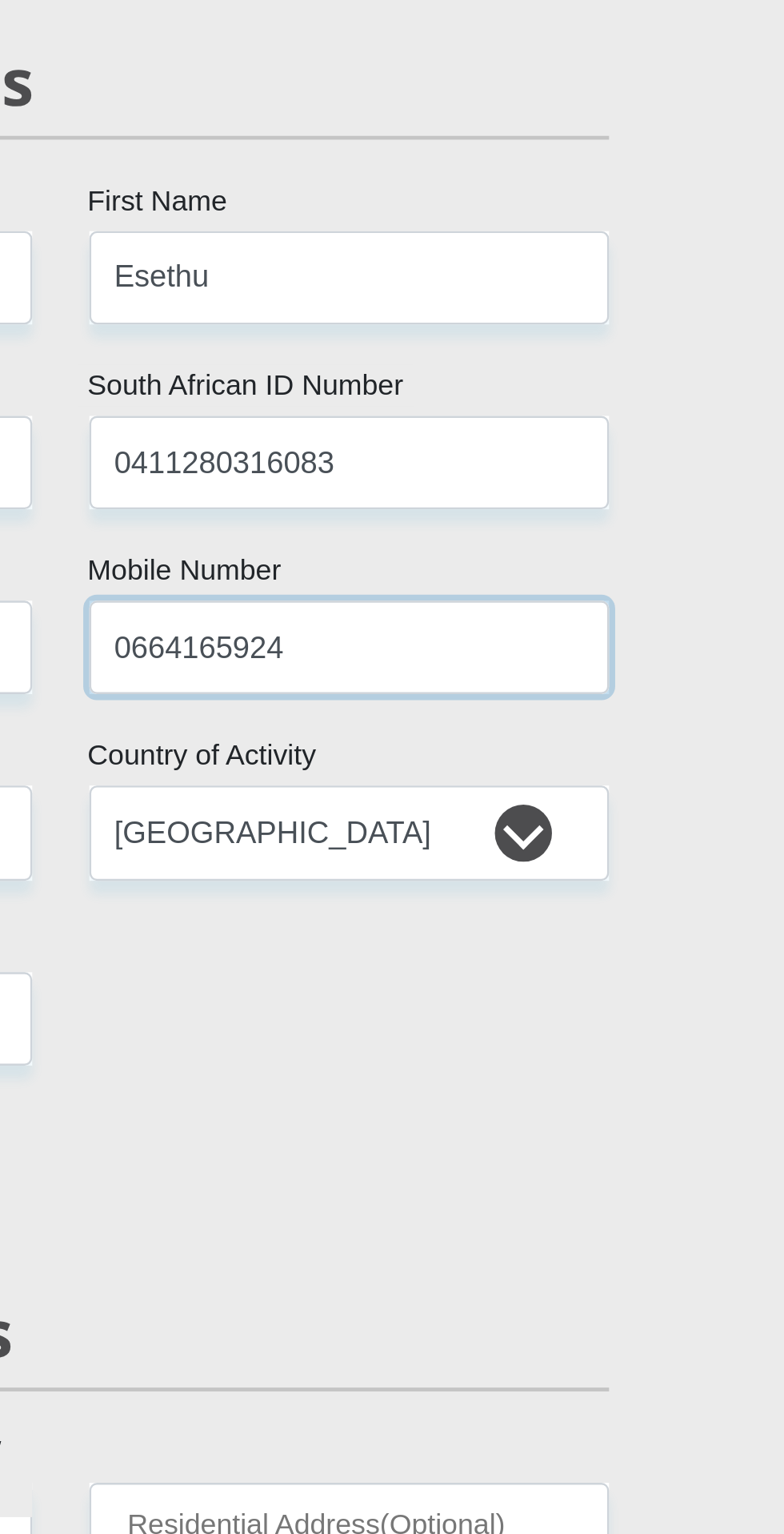
click at [618, 477] on input "0664165924" at bounding box center [513, 492] width 218 height 39
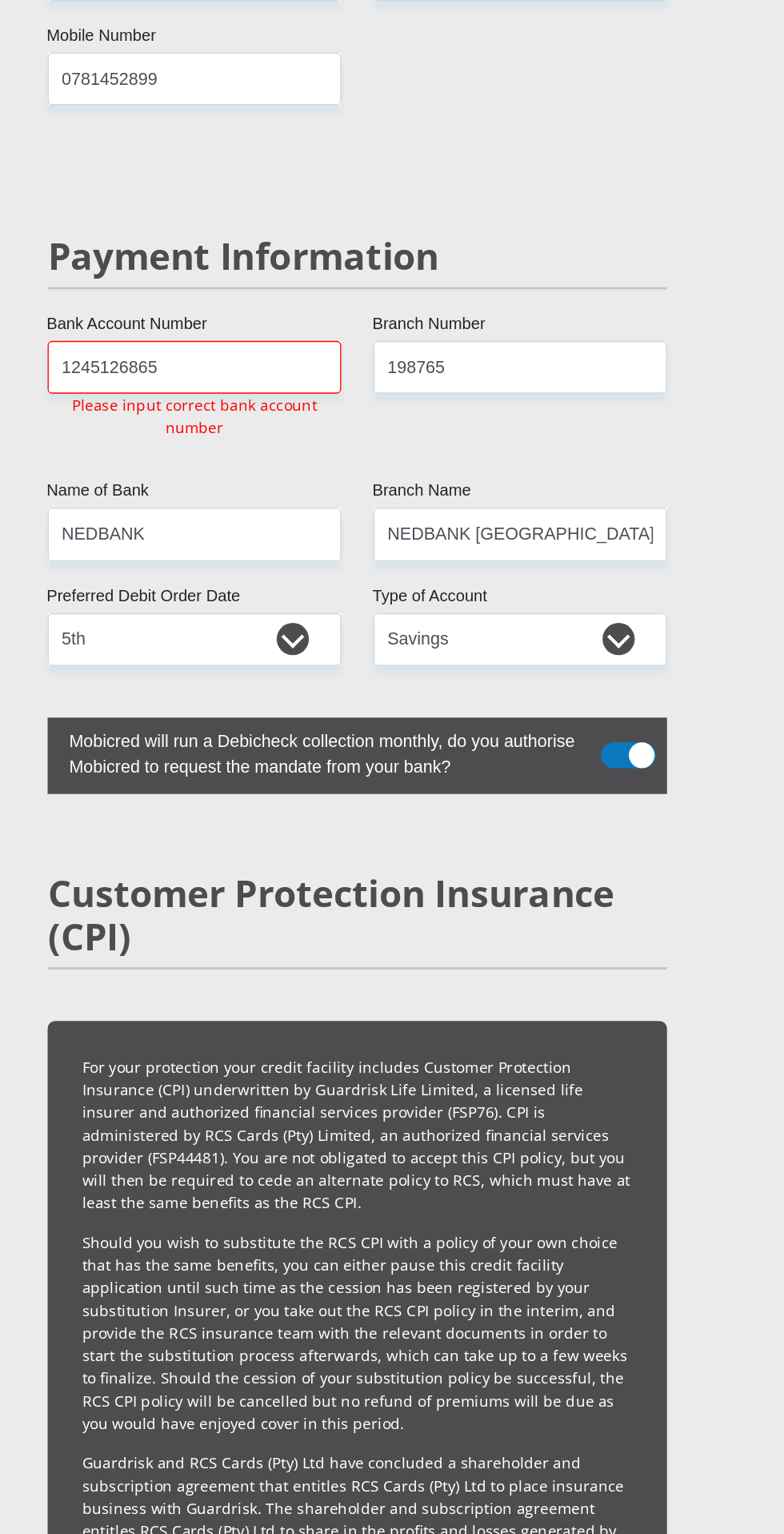
scroll to position [3220, 0]
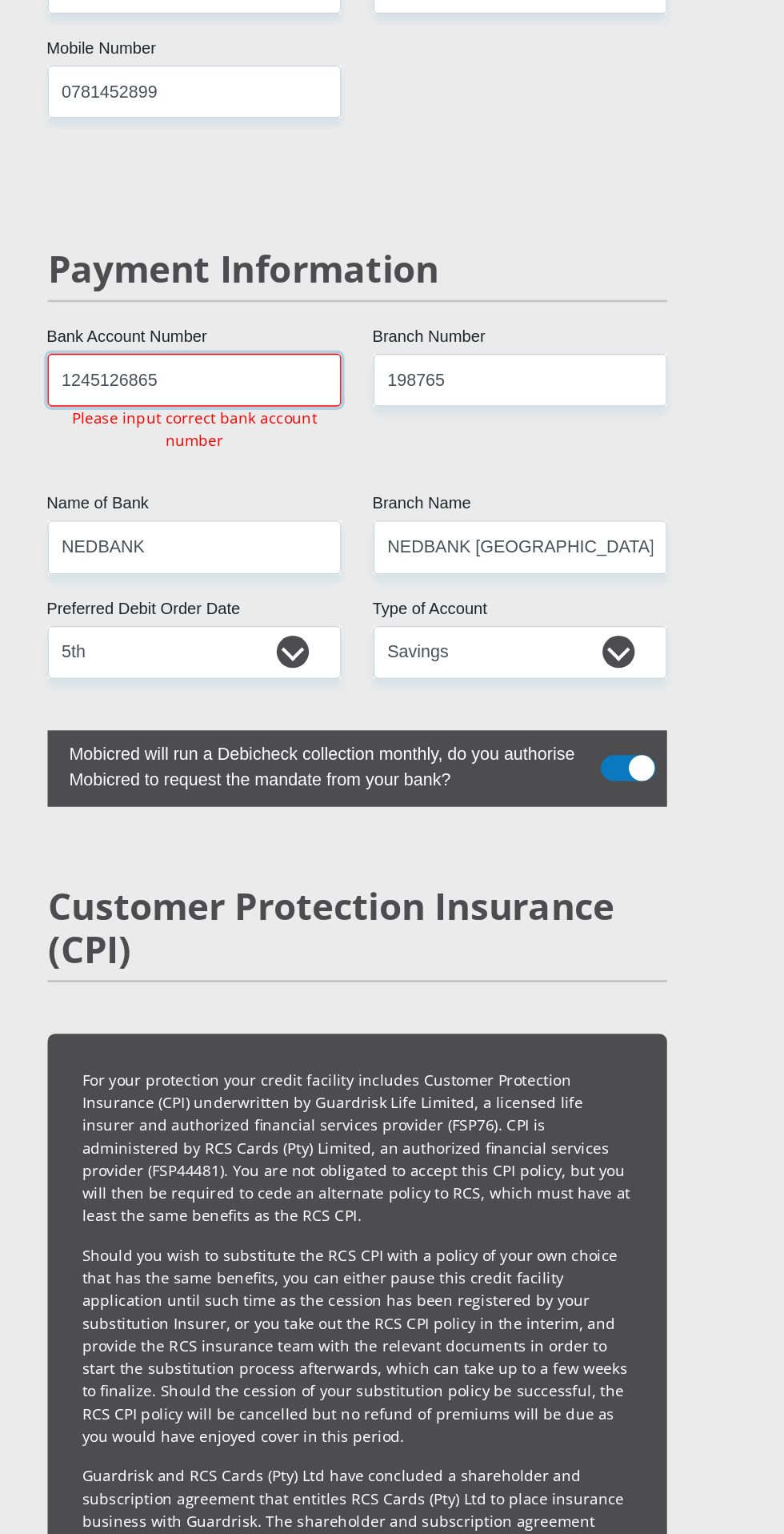
click at [362, 302] on input "1245126865" at bounding box center [271, 282] width 218 height 39
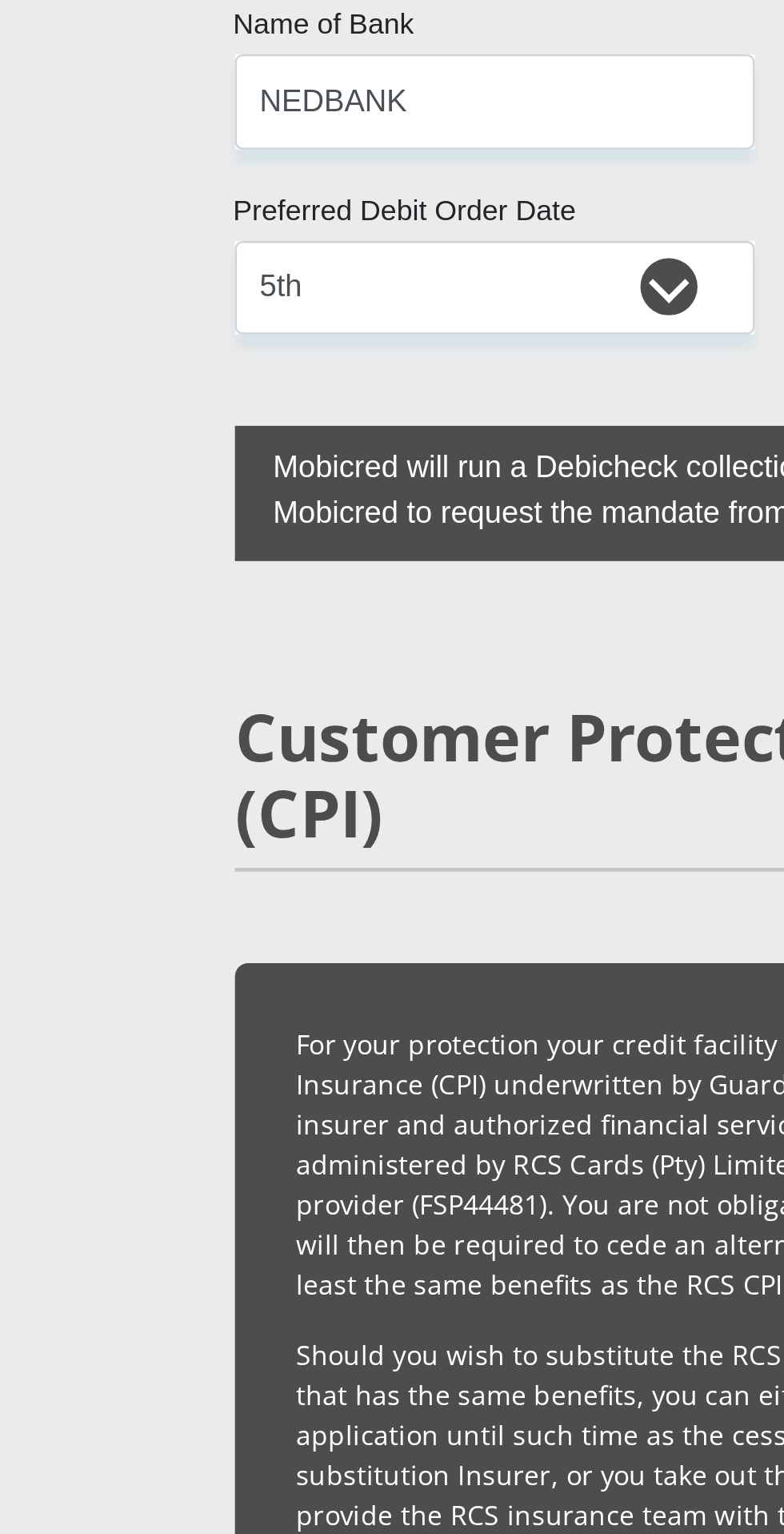
type input "1"
type input "517992004421880"
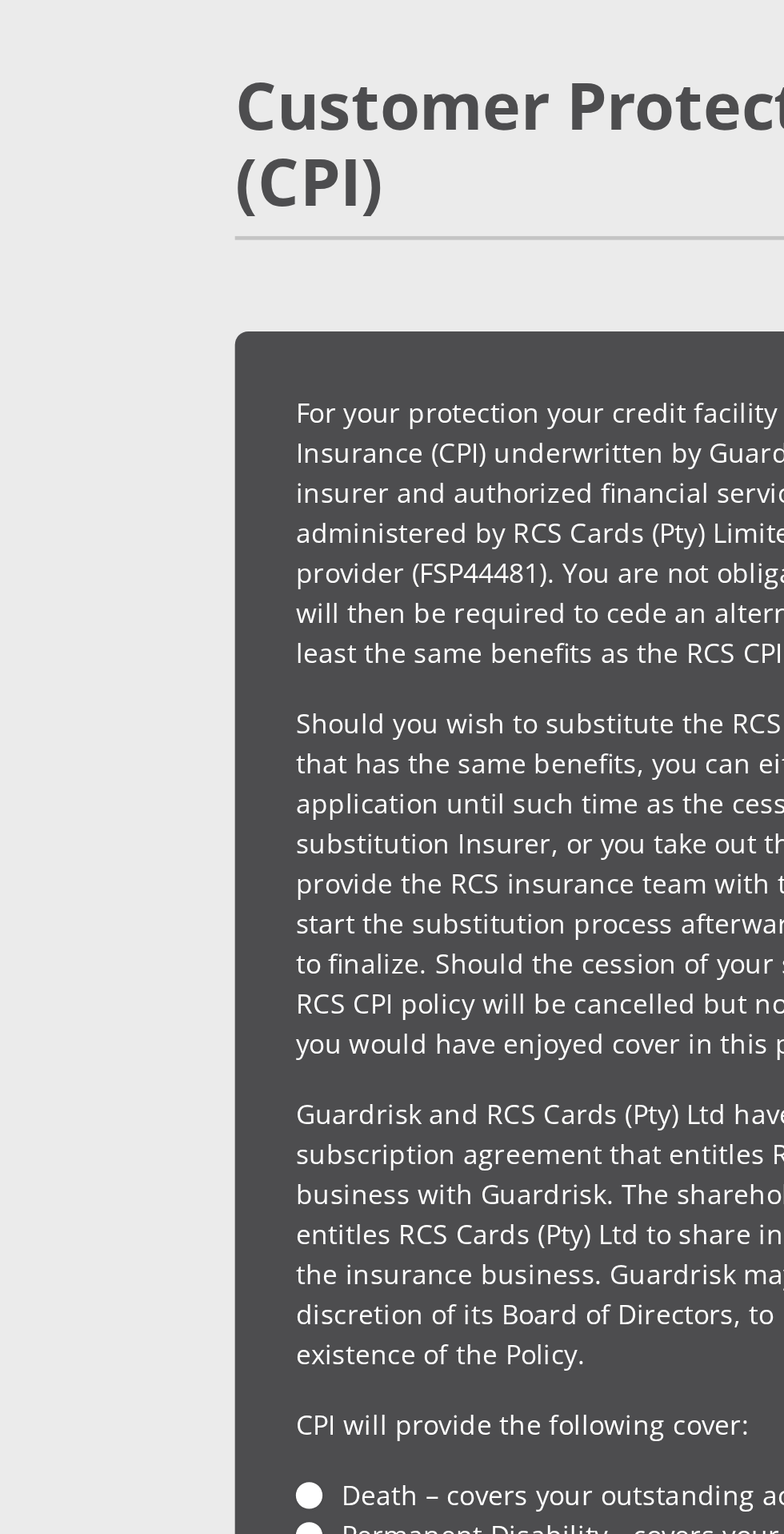
scroll to position [3558, 0]
click at [244, 88] on input "NEDBANK" at bounding box center [271, 69] width 218 height 39
click at [250, 88] on input "NEDBANK" at bounding box center [271, 69] width 218 height 39
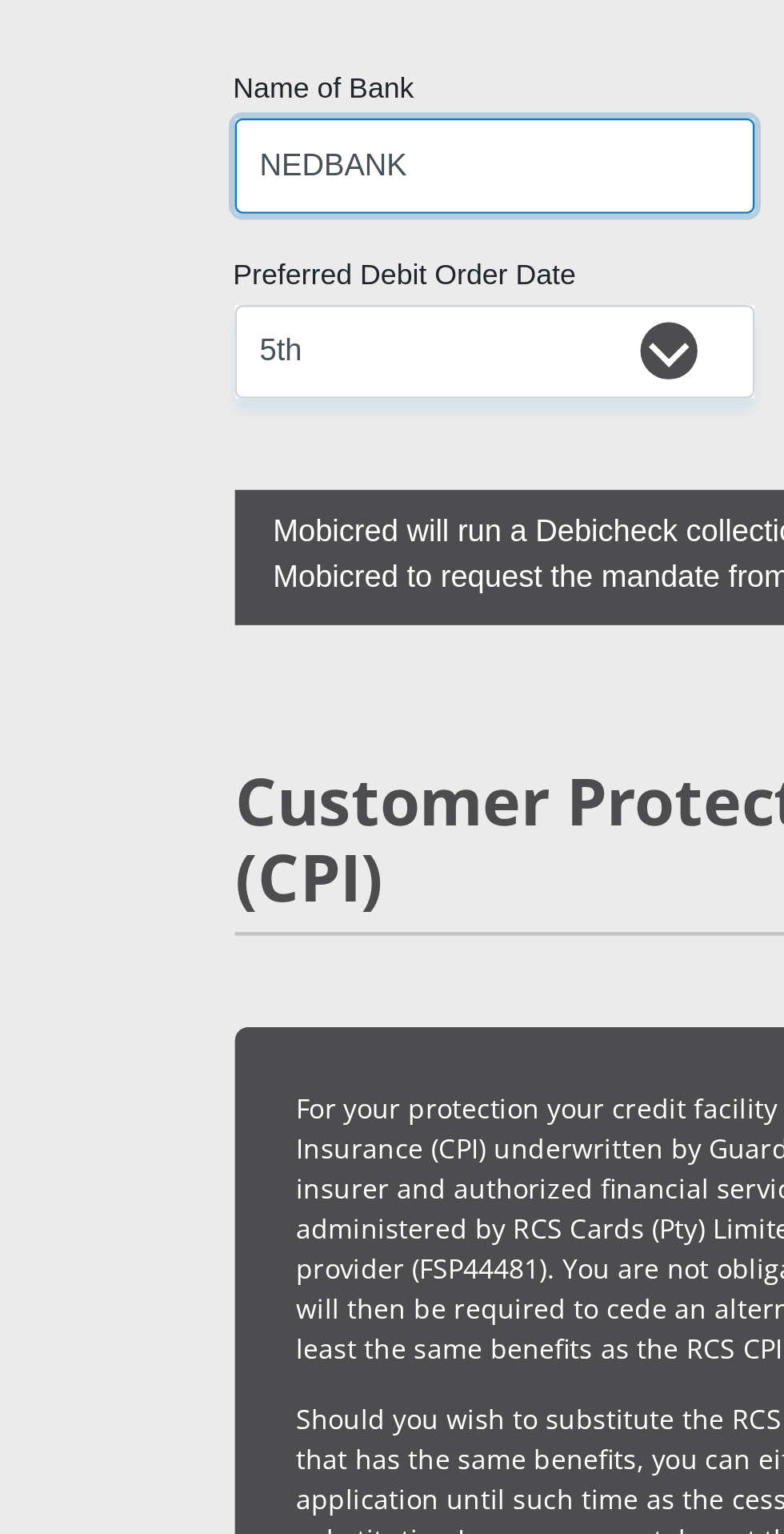
scroll to position [3558, 0]
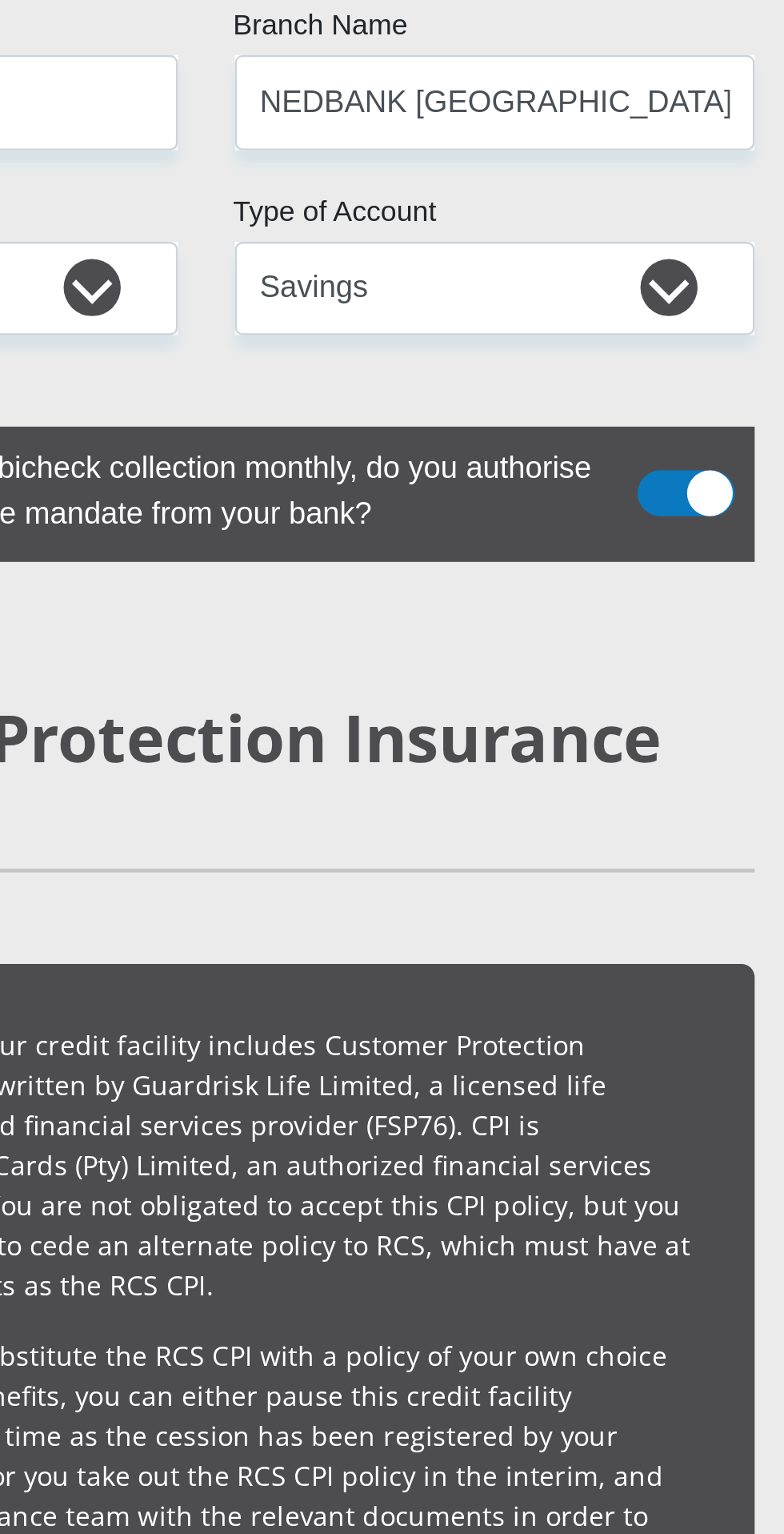
type input "1"
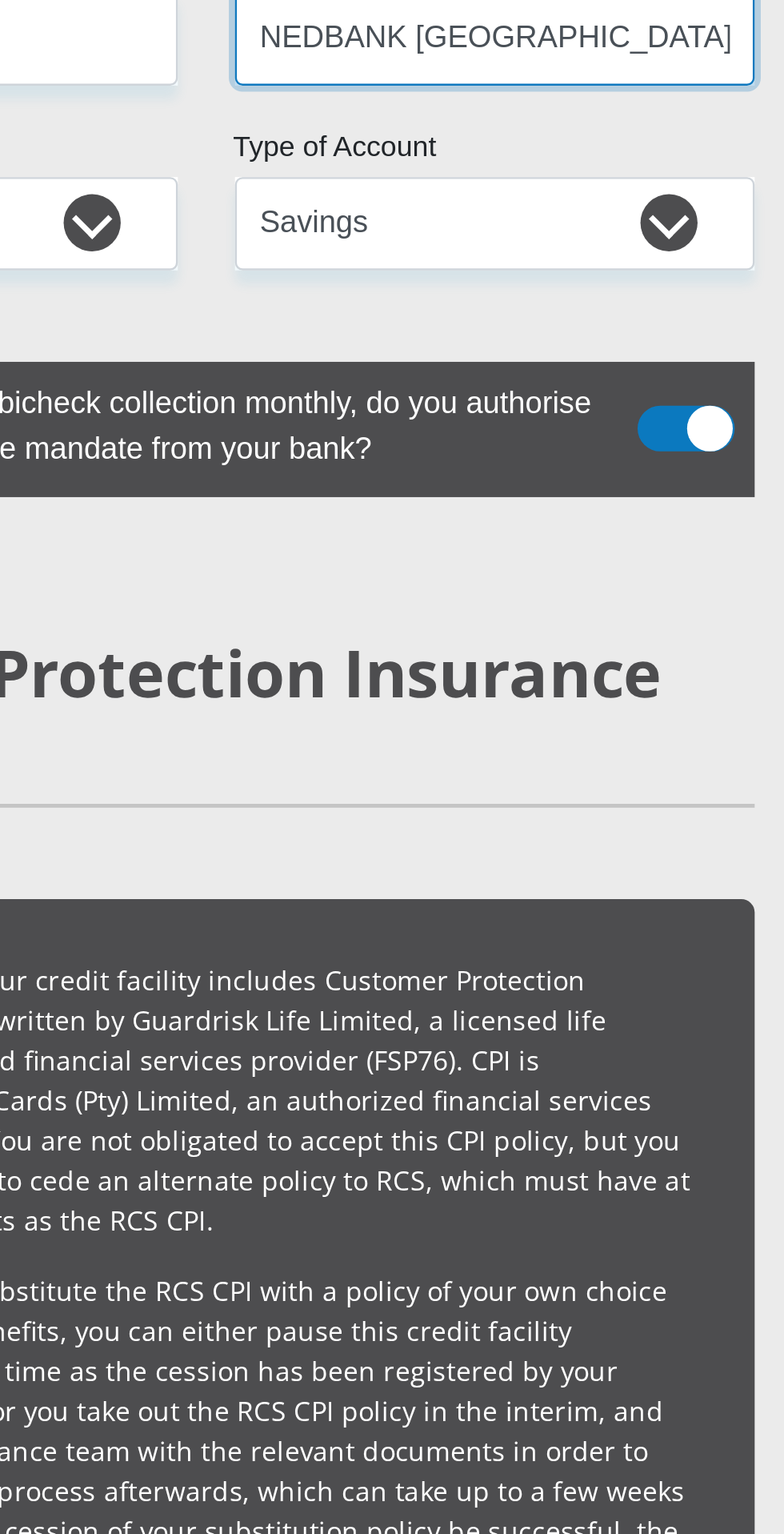
click at [576, 62] on input "NEDBANK [GEOGRAPHIC_DATA]" at bounding box center [513, 42] width 218 height 39
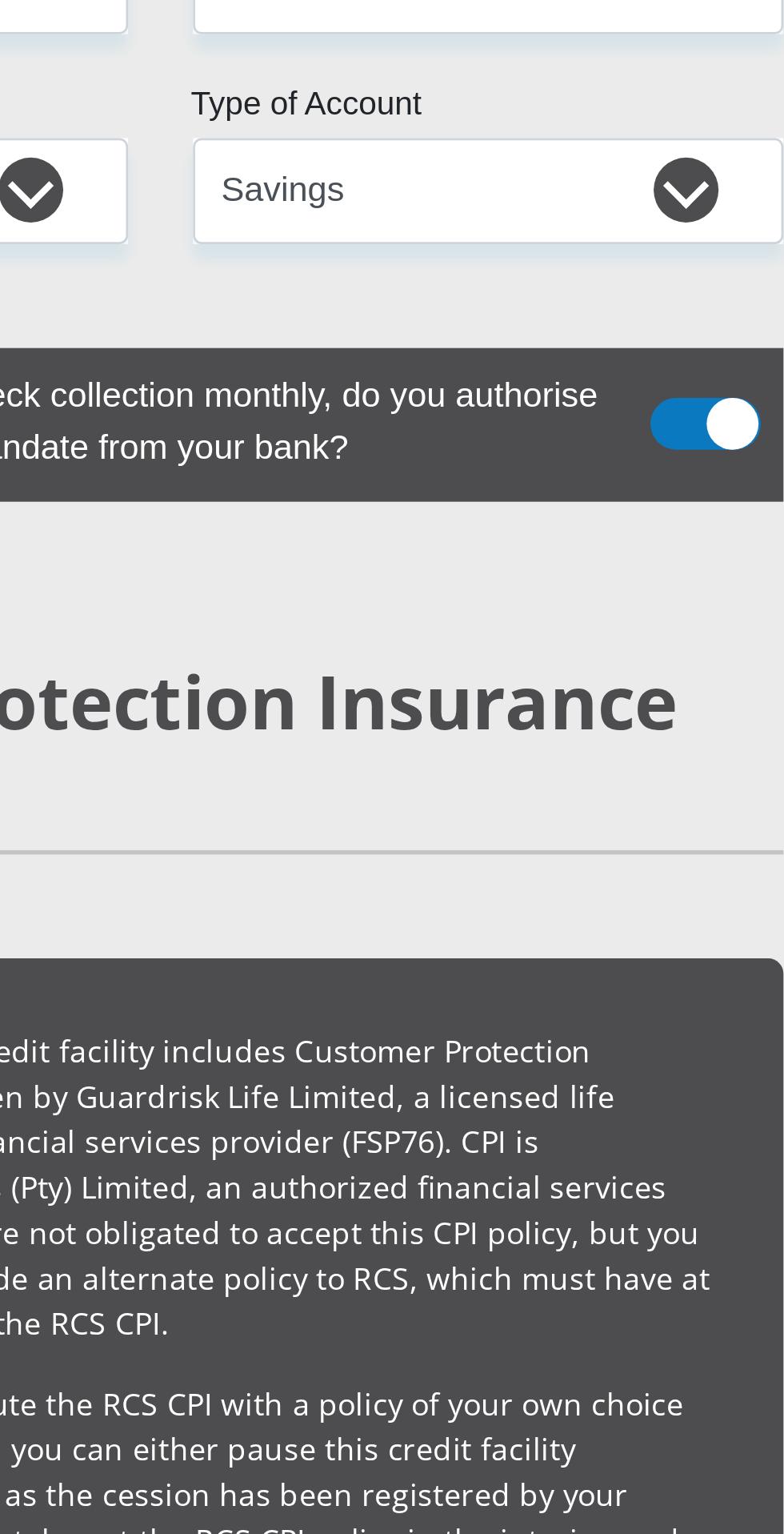
click at [347, 230] on label "Mobicred will run a Debicheck collection monthly, do you authorise Mobicred to …" at bounding box center [369, 205] width 415 height 51
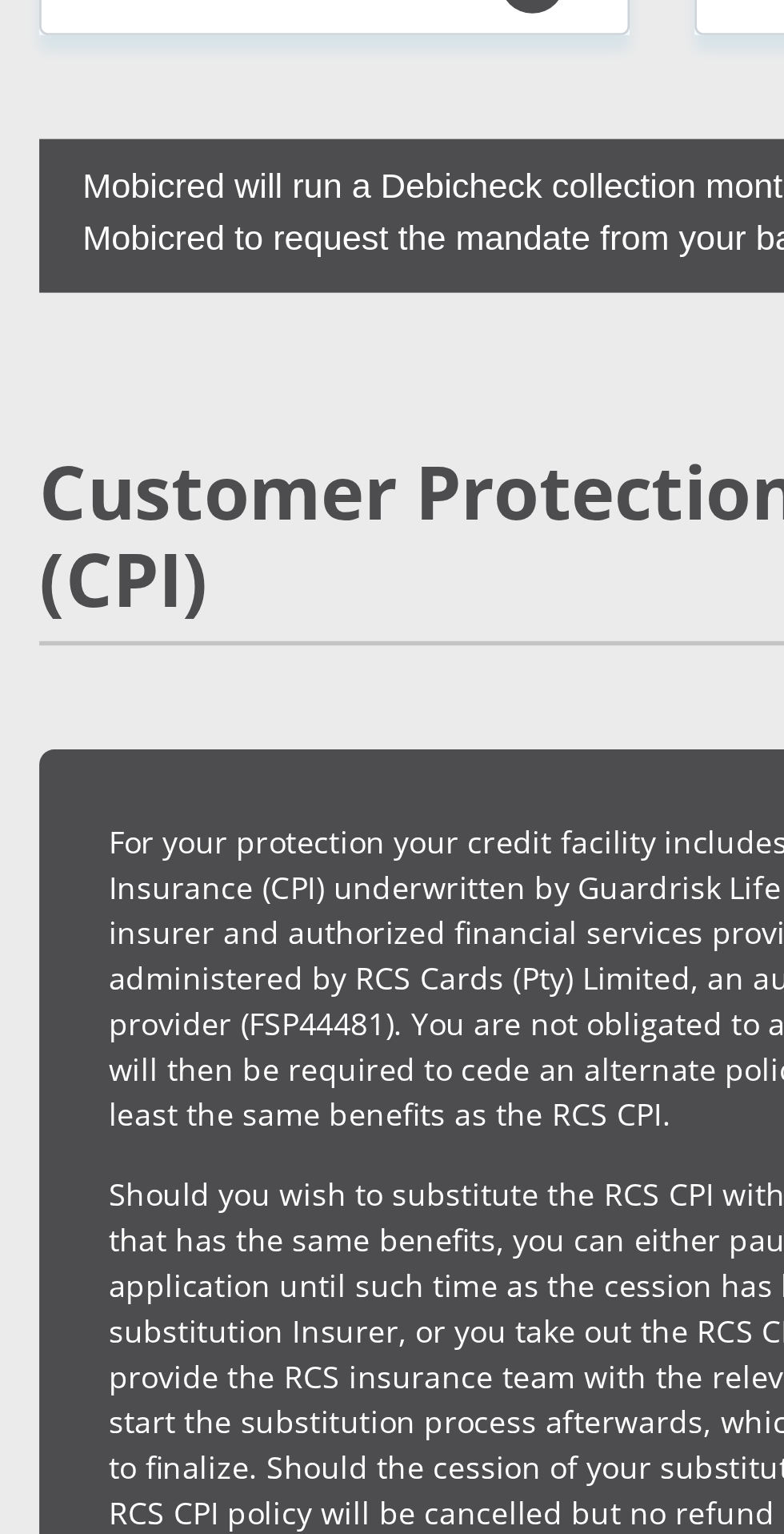
scroll to position [3548, 0]
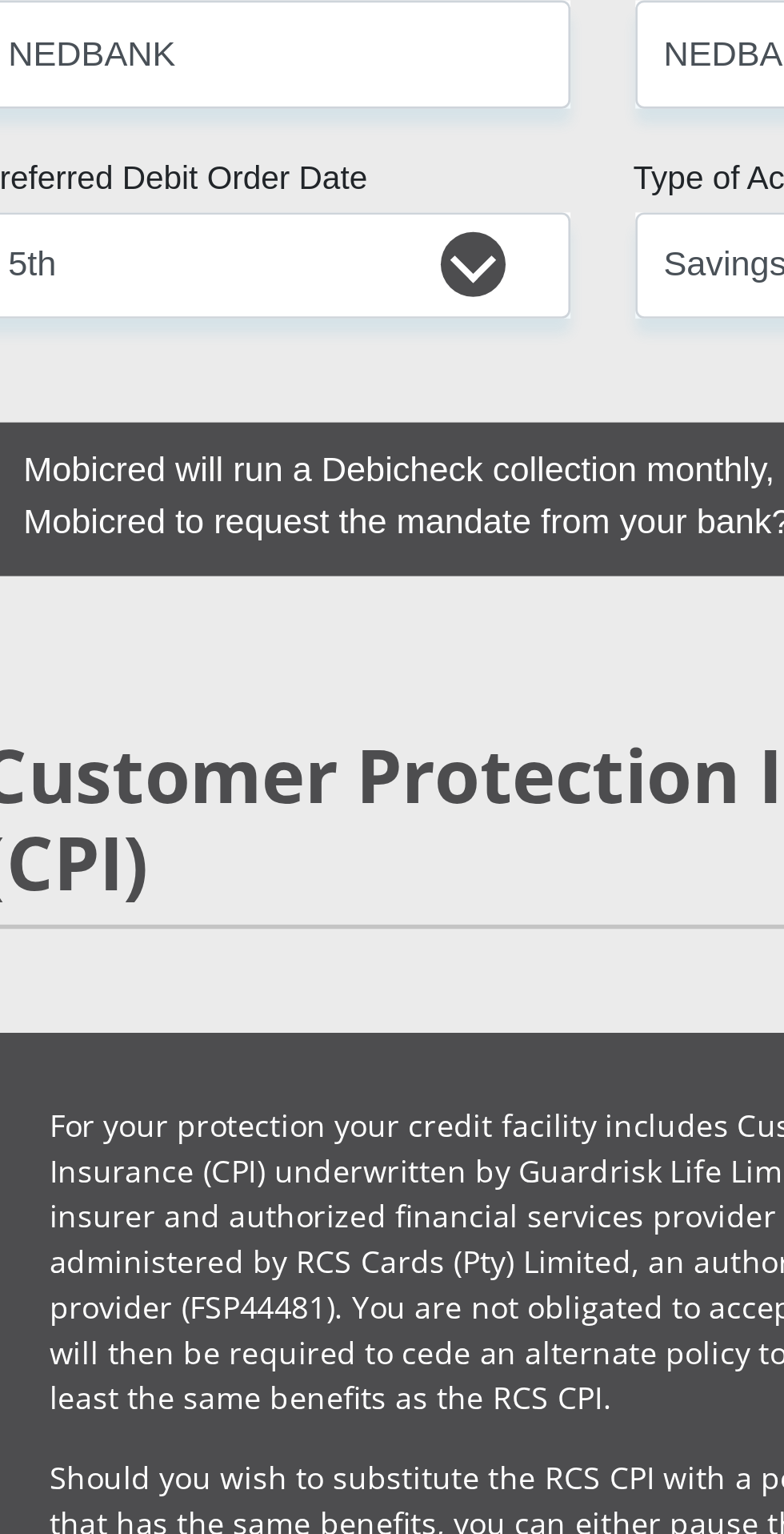
type input "198765"
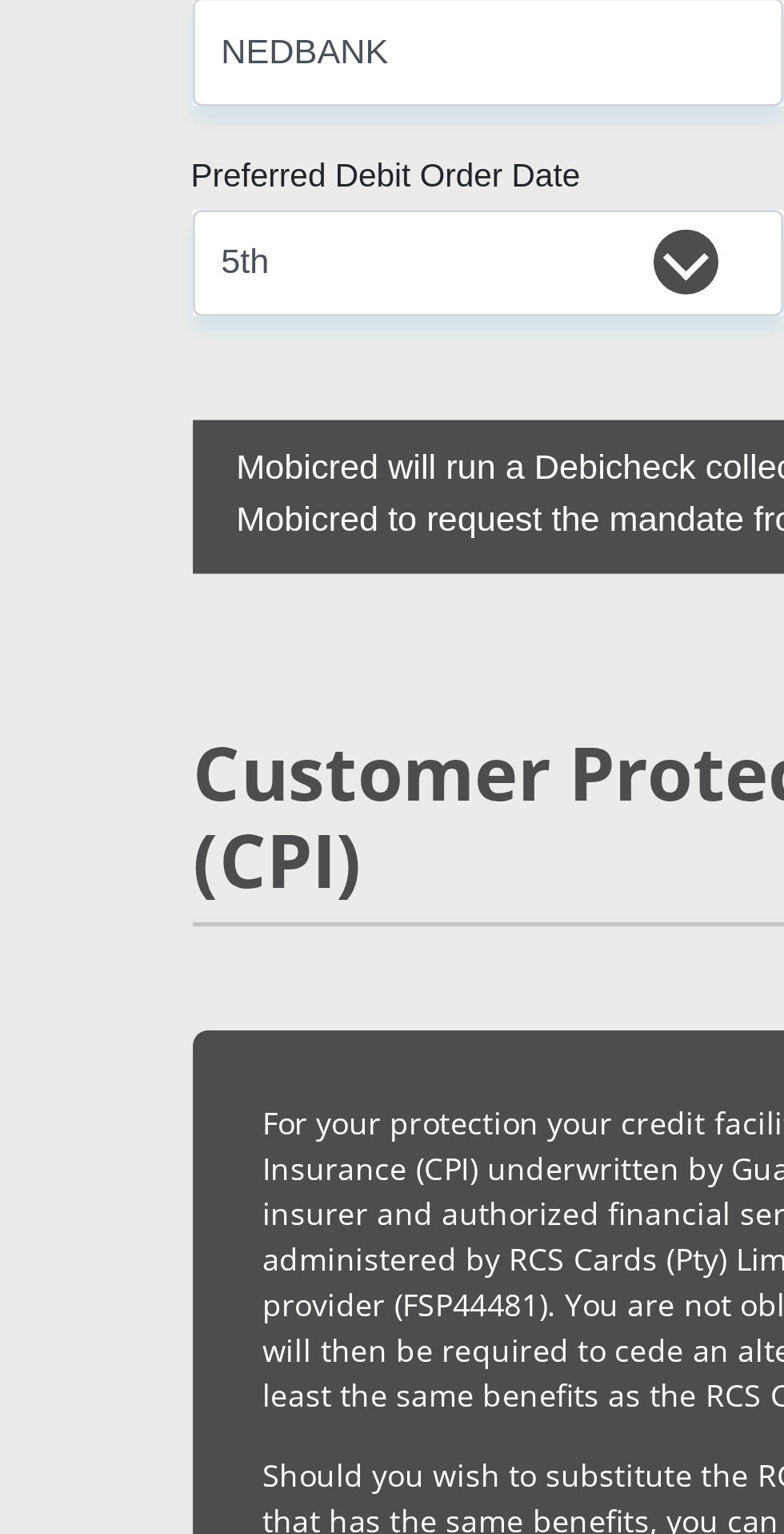
scroll to position [3558, 0]
type input "[CREDIT_CARD_NUMBER]"
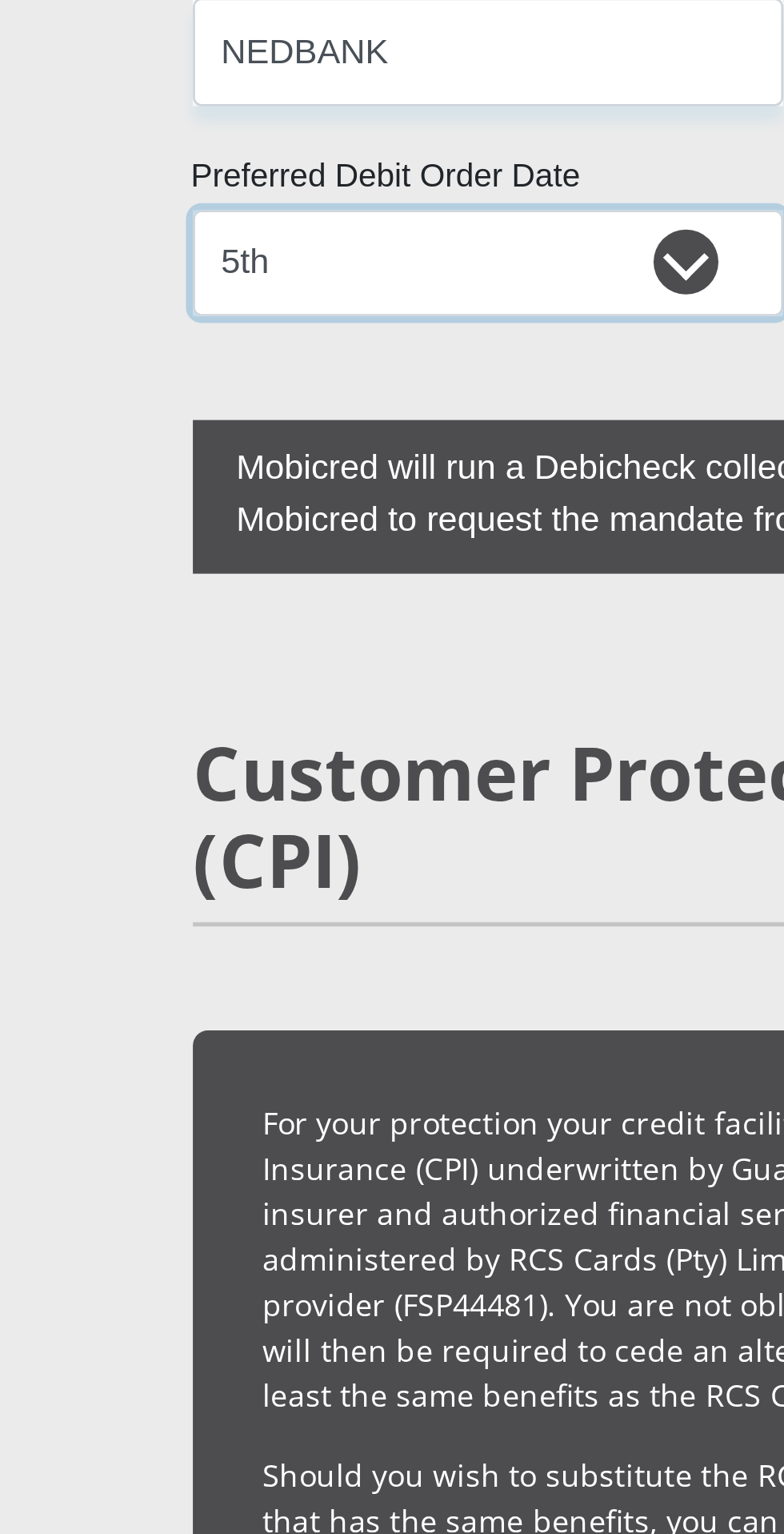
click at [316, 167] on select "1st 2nd 3rd 4th 5th 7th 18th 19th 20th 21st 22nd 23rd 24th 25th 26th 27th 28th …" at bounding box center [271, 147] width 218 height 39
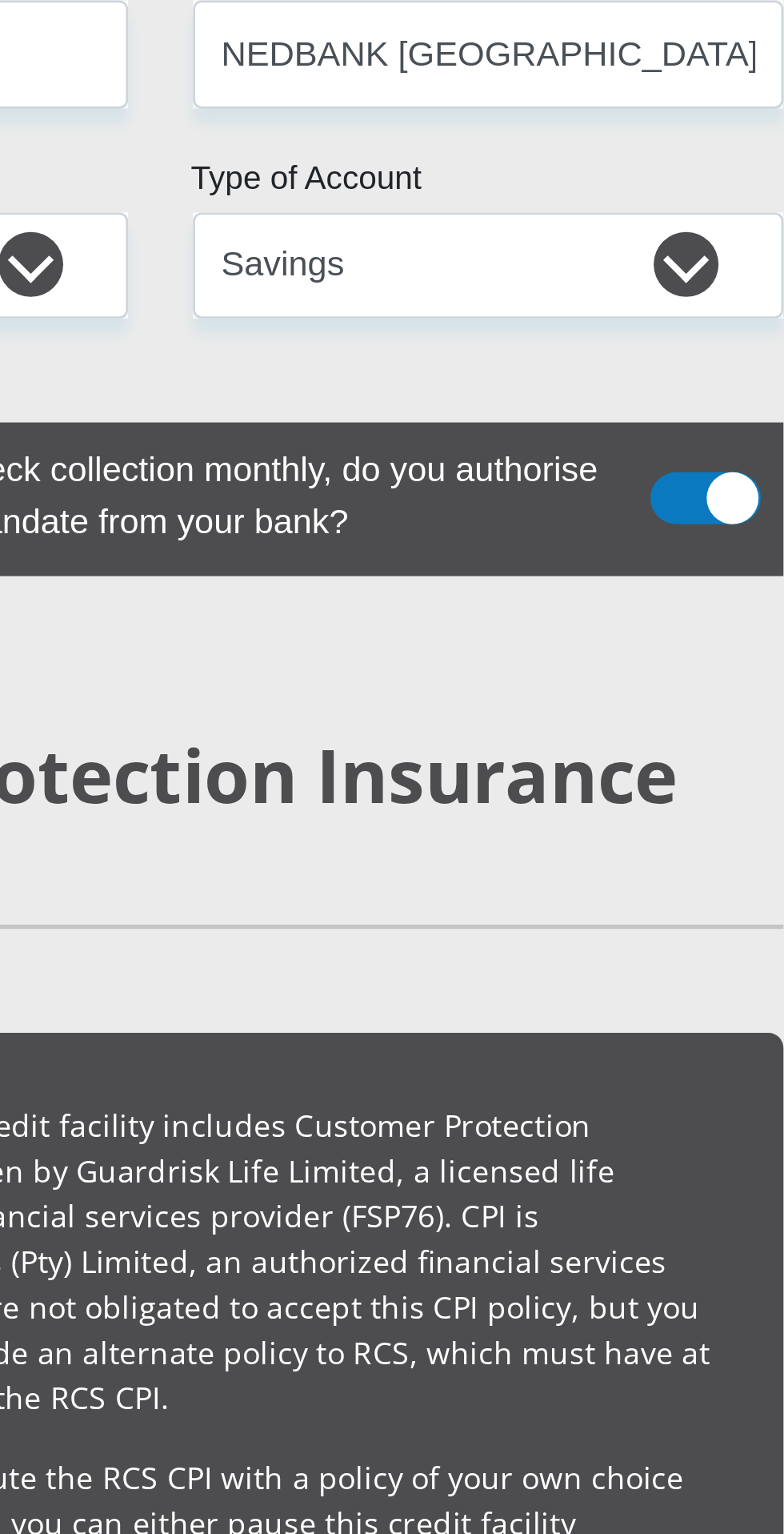
type input "1"
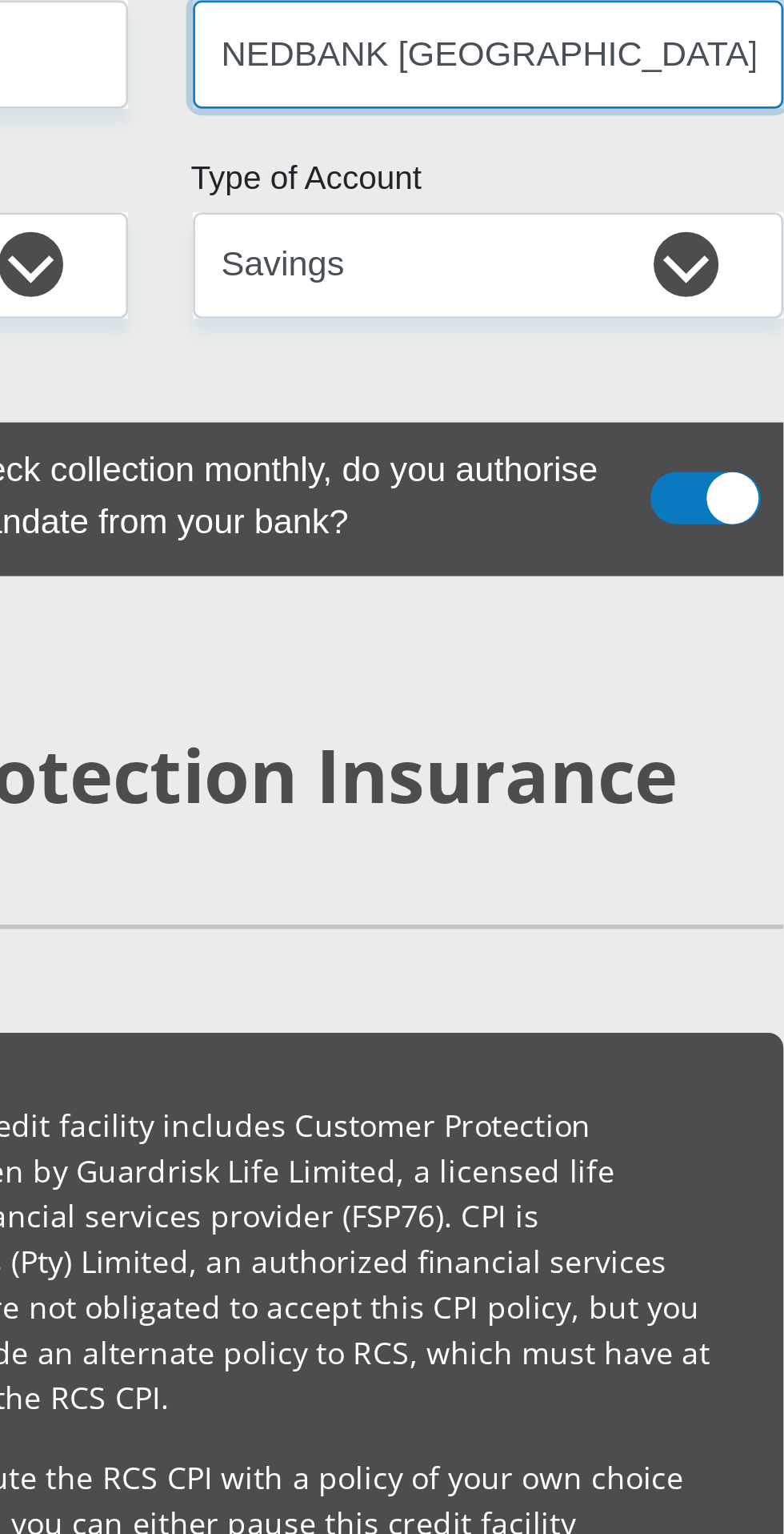
click at [550, 88] on input "NEDBANK [GEOGRAPHIC_DATA]" at bounding box center [513, 69] width 218 height 39
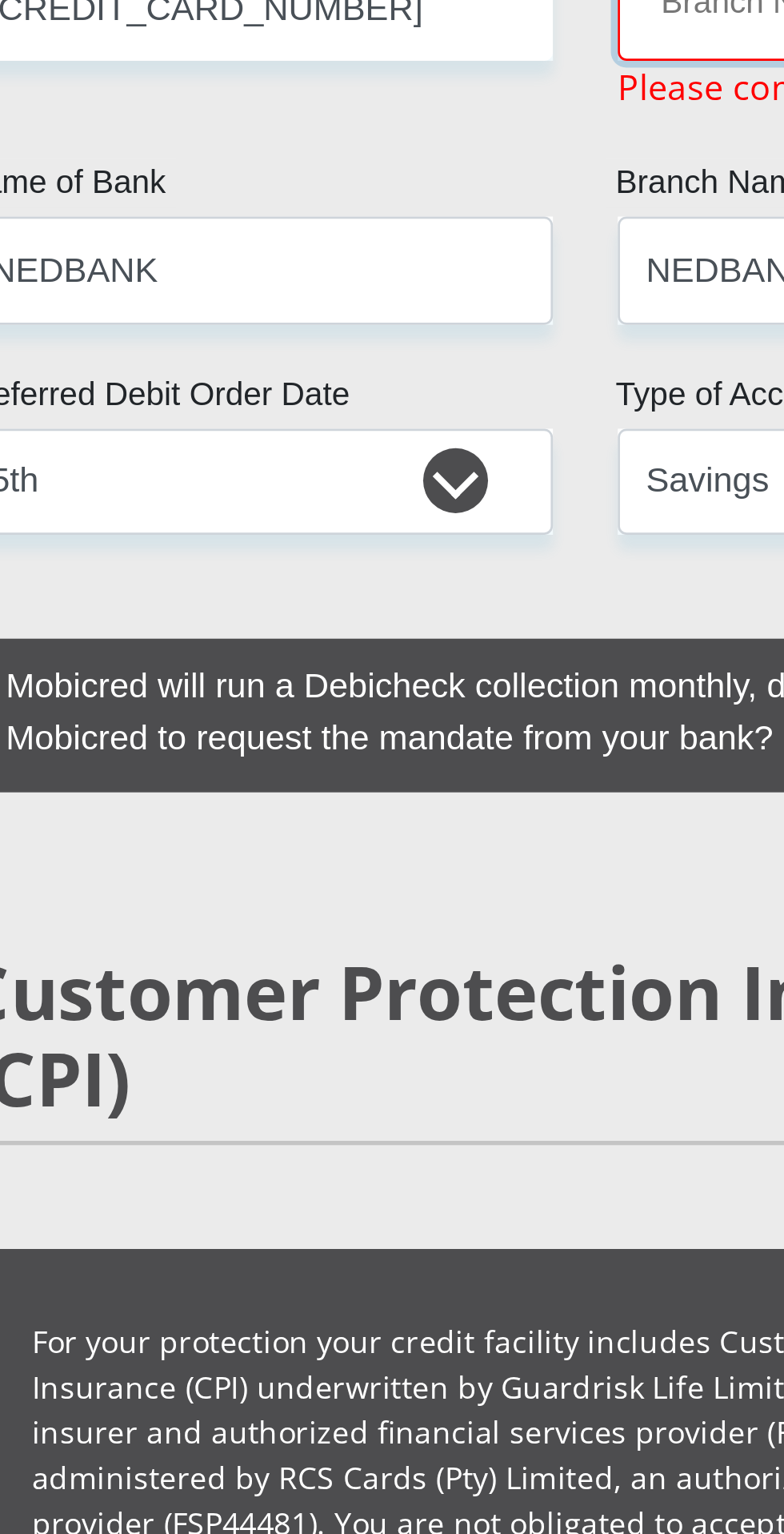
click at [433, 23] on input "Branch Number" at bounding box center [513, 2] width 218 height 39
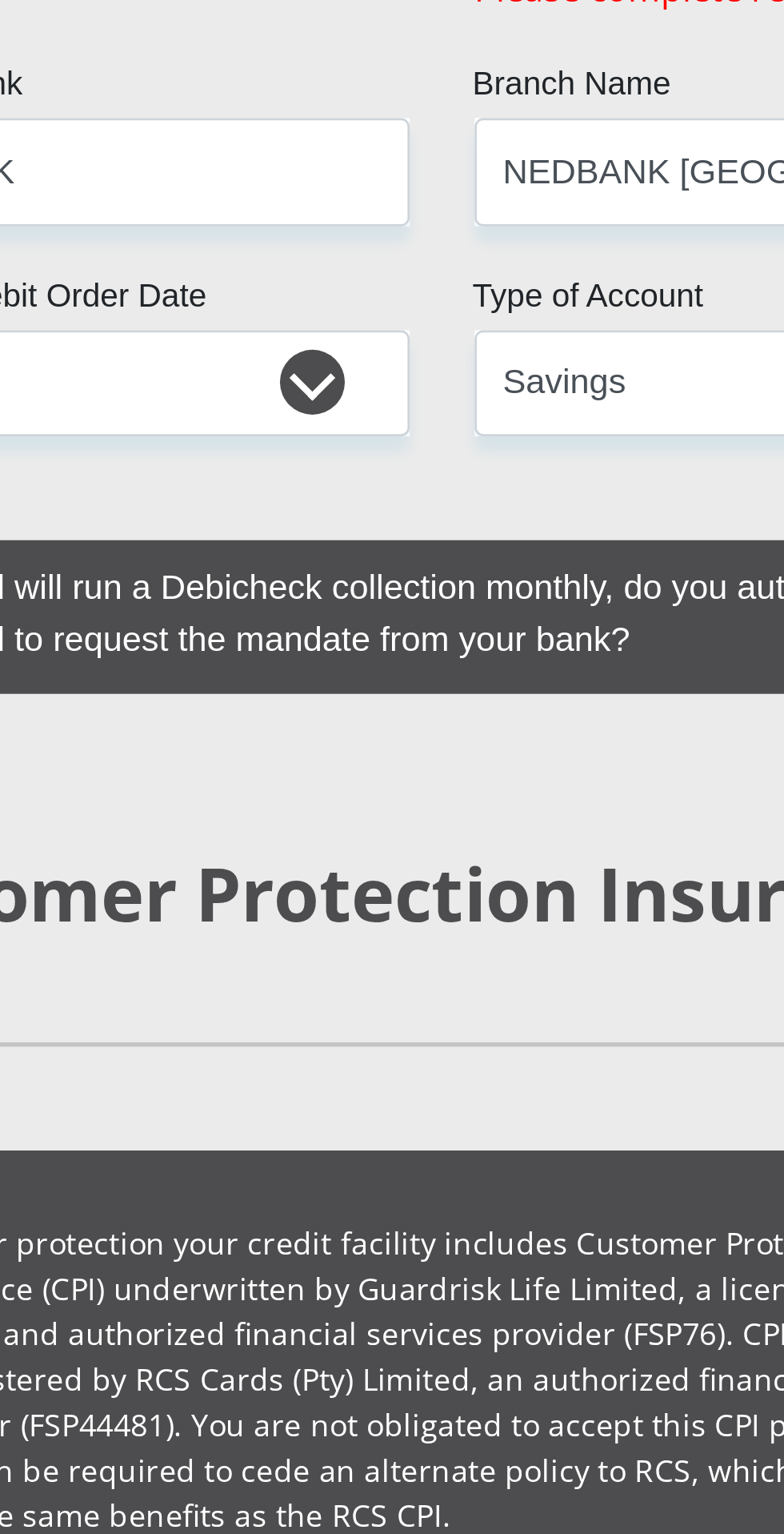
scroll to position [3501, 0]
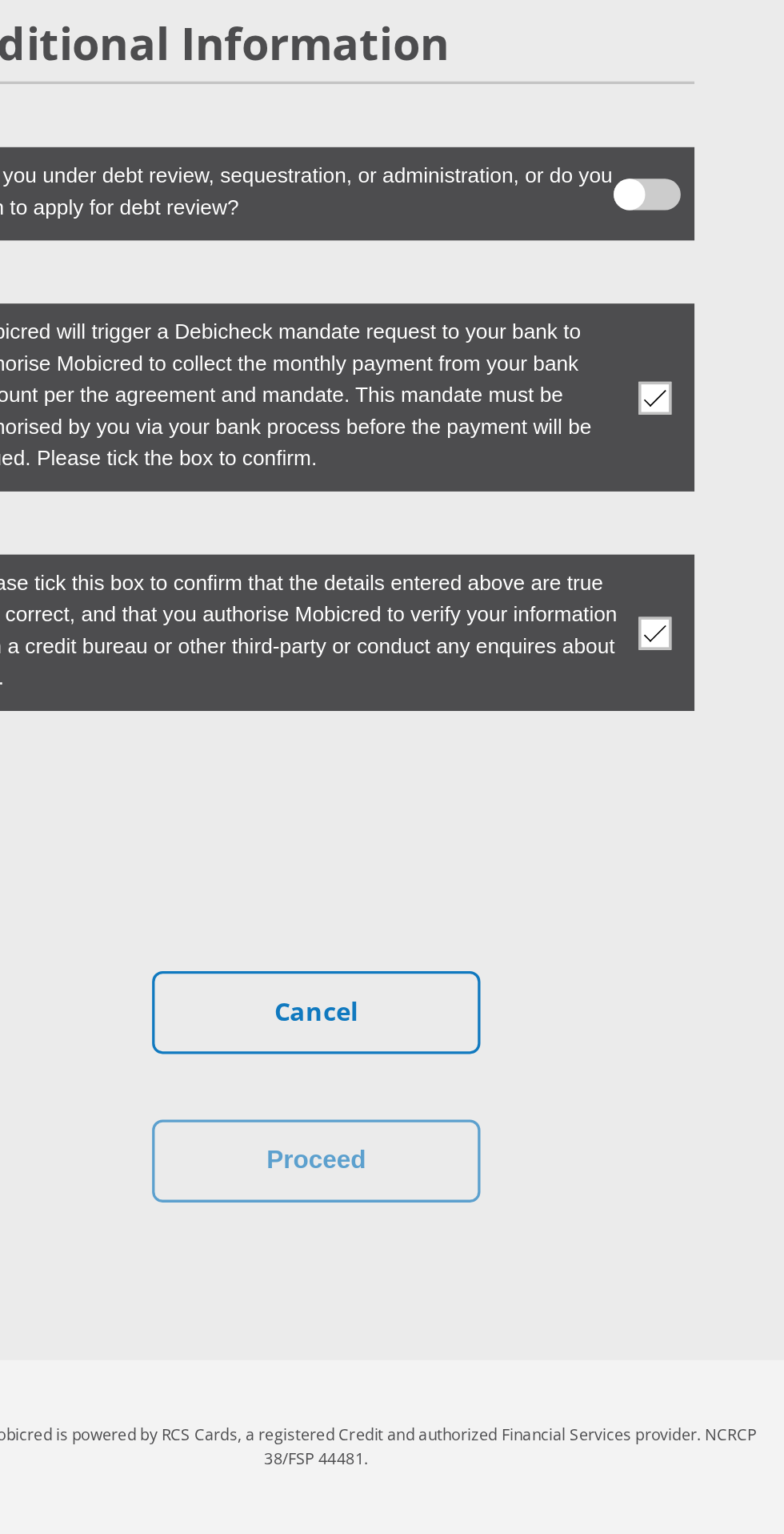
type input "198765"
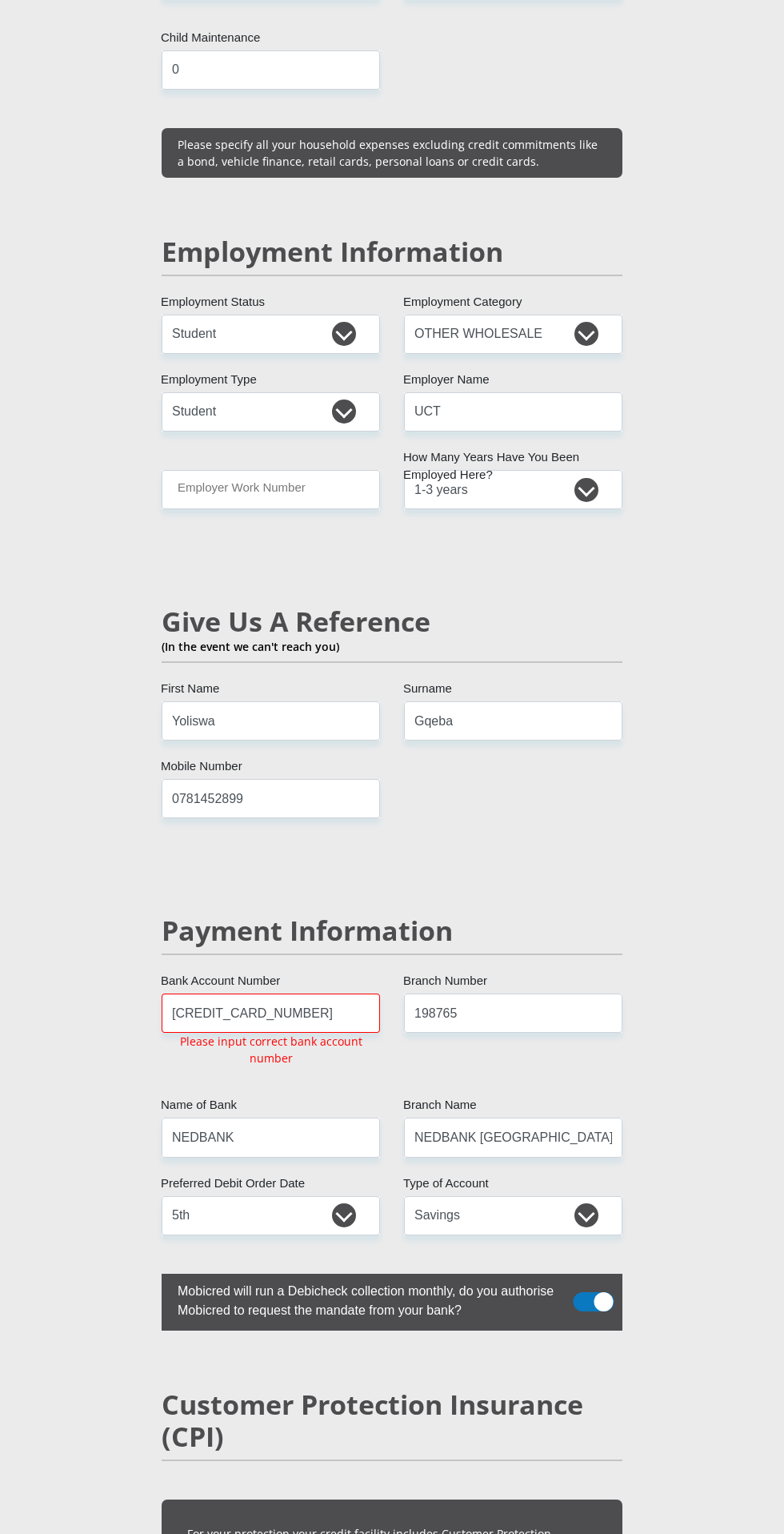
scroll to position [2485, 0]
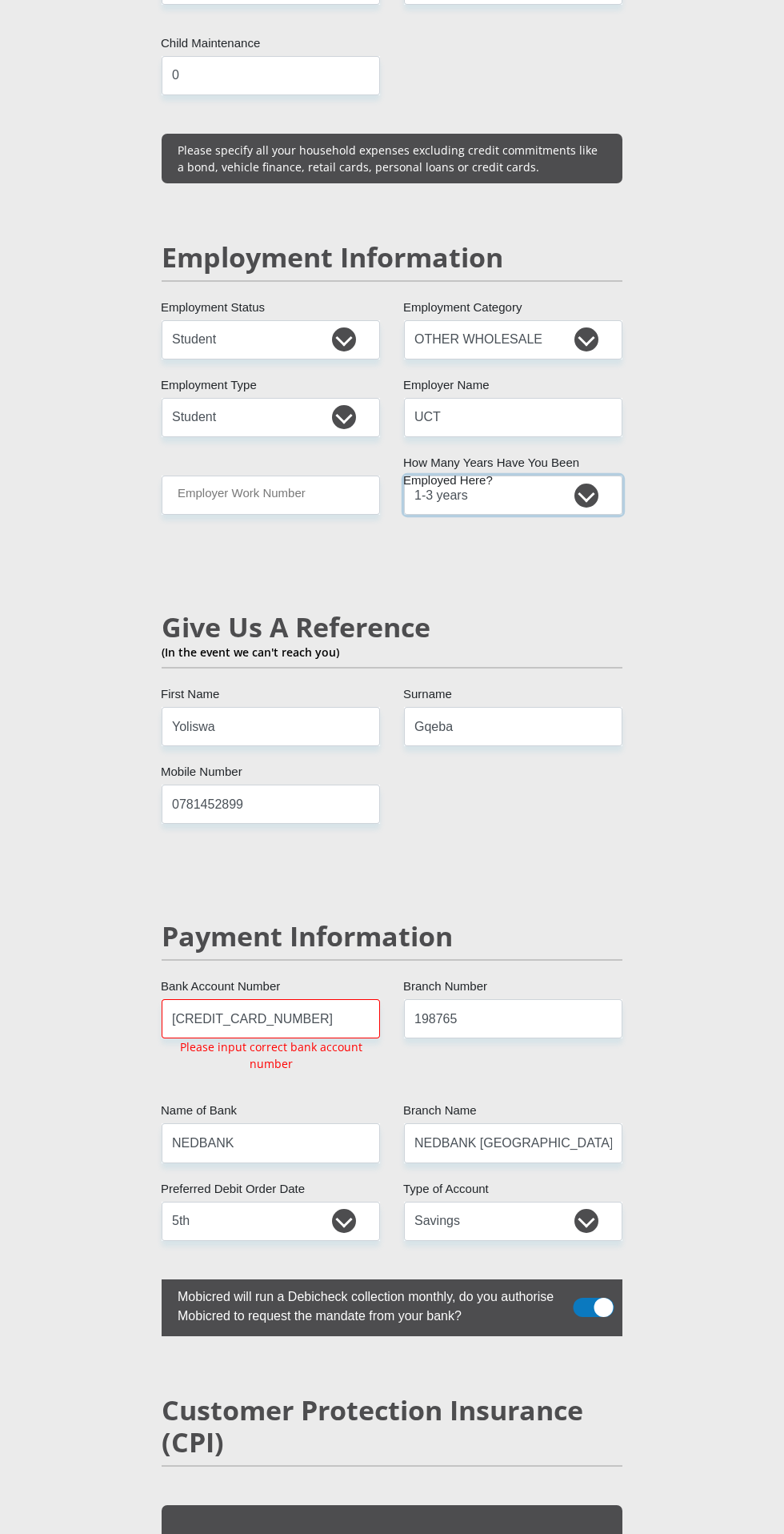
click at [532, 514] on select "less than 1 year 1-3 years 3-5 years 5+ years" at bounding box center [513, 494] width 218 height 39
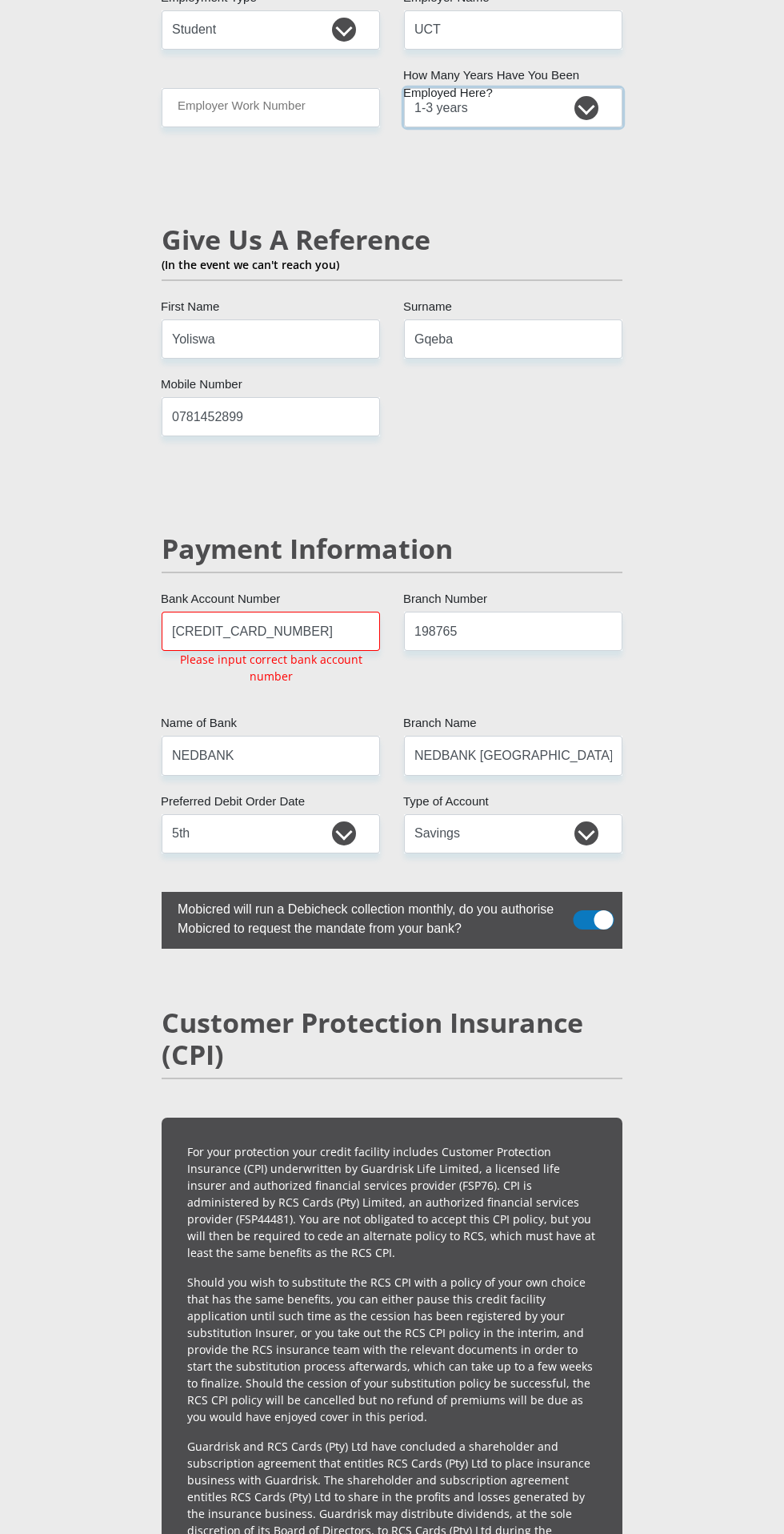
scroll to position [3646, 0]
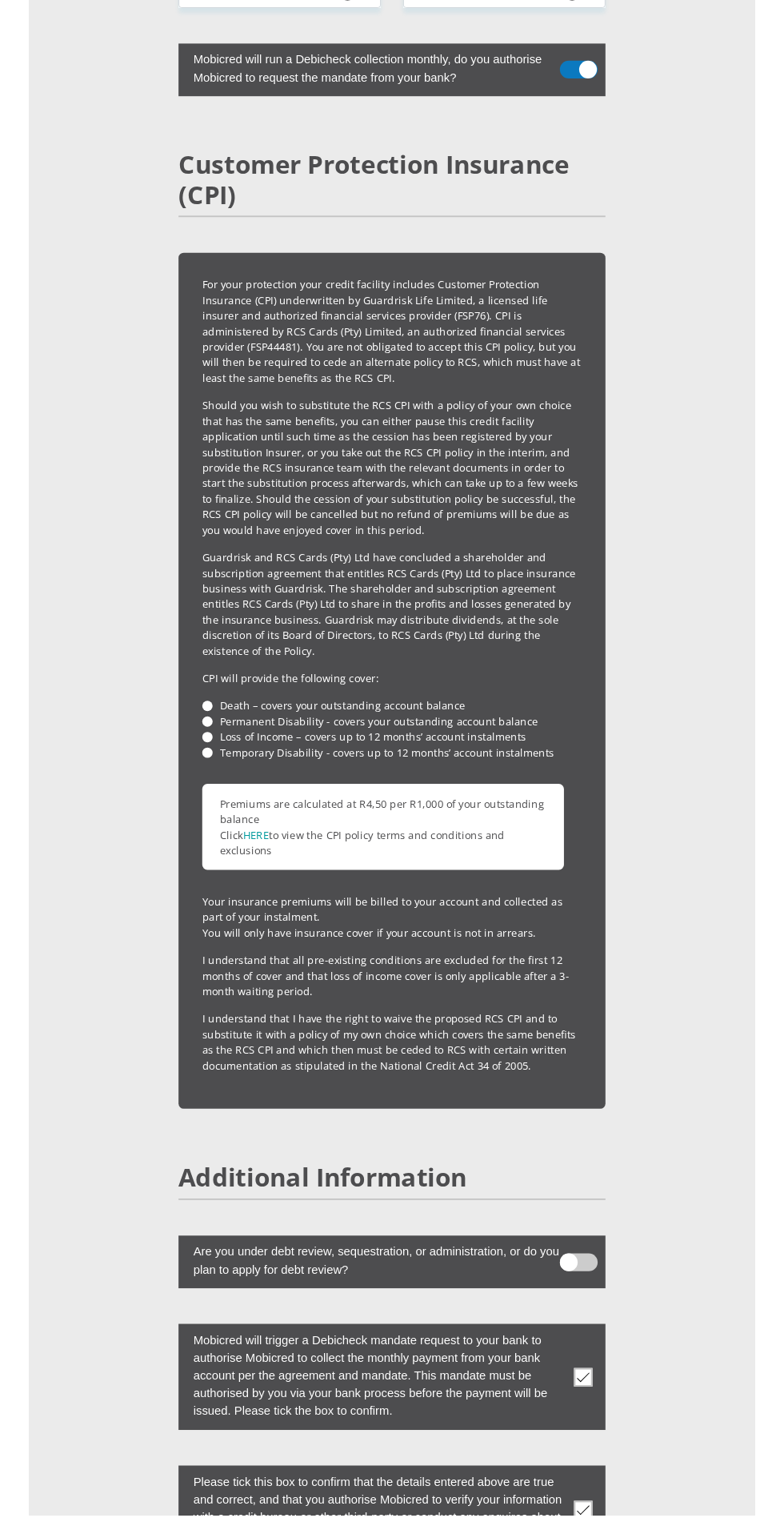
scroll to position [3559, 0]
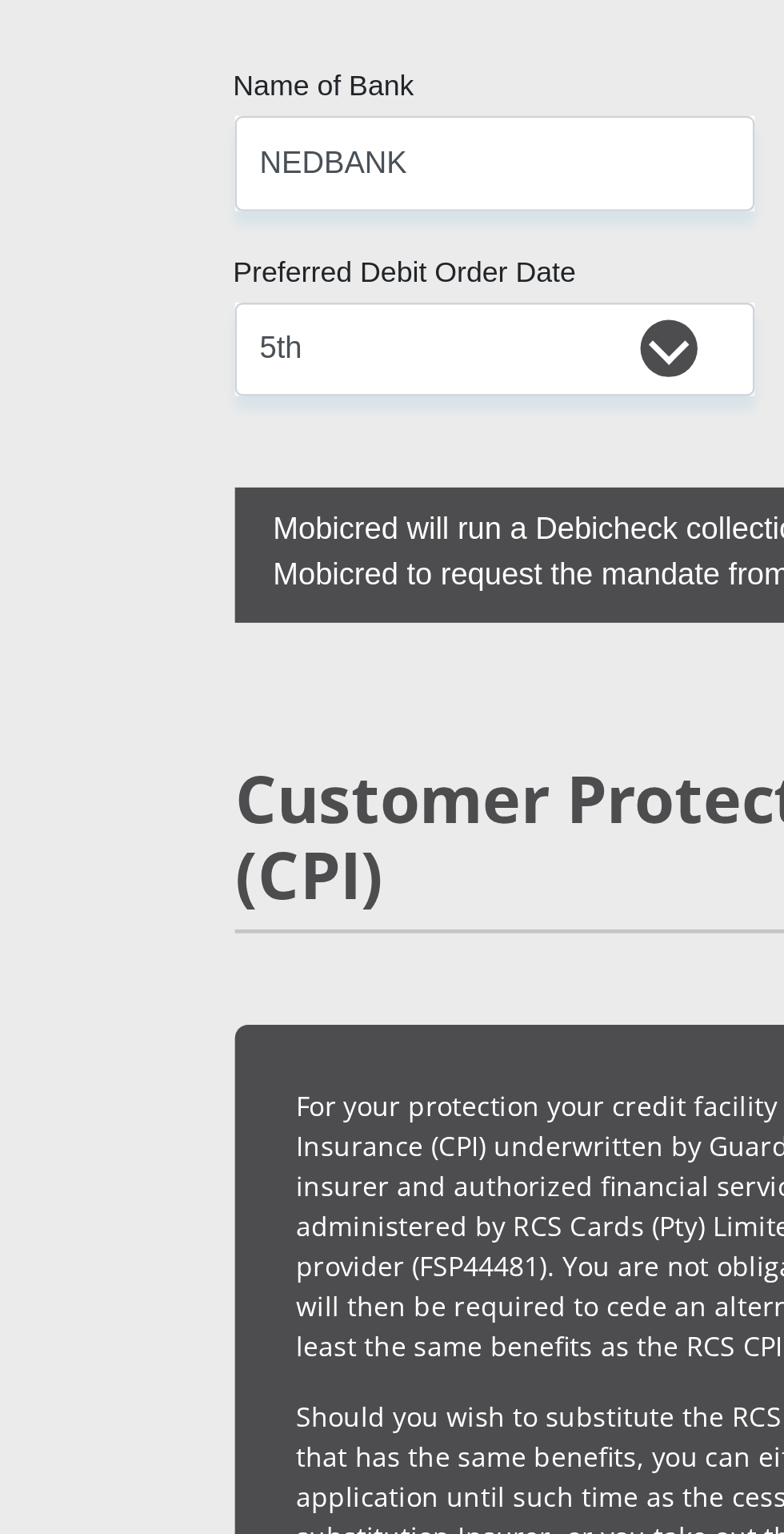
type input "[CREDIT_CARD_NUMBER]"
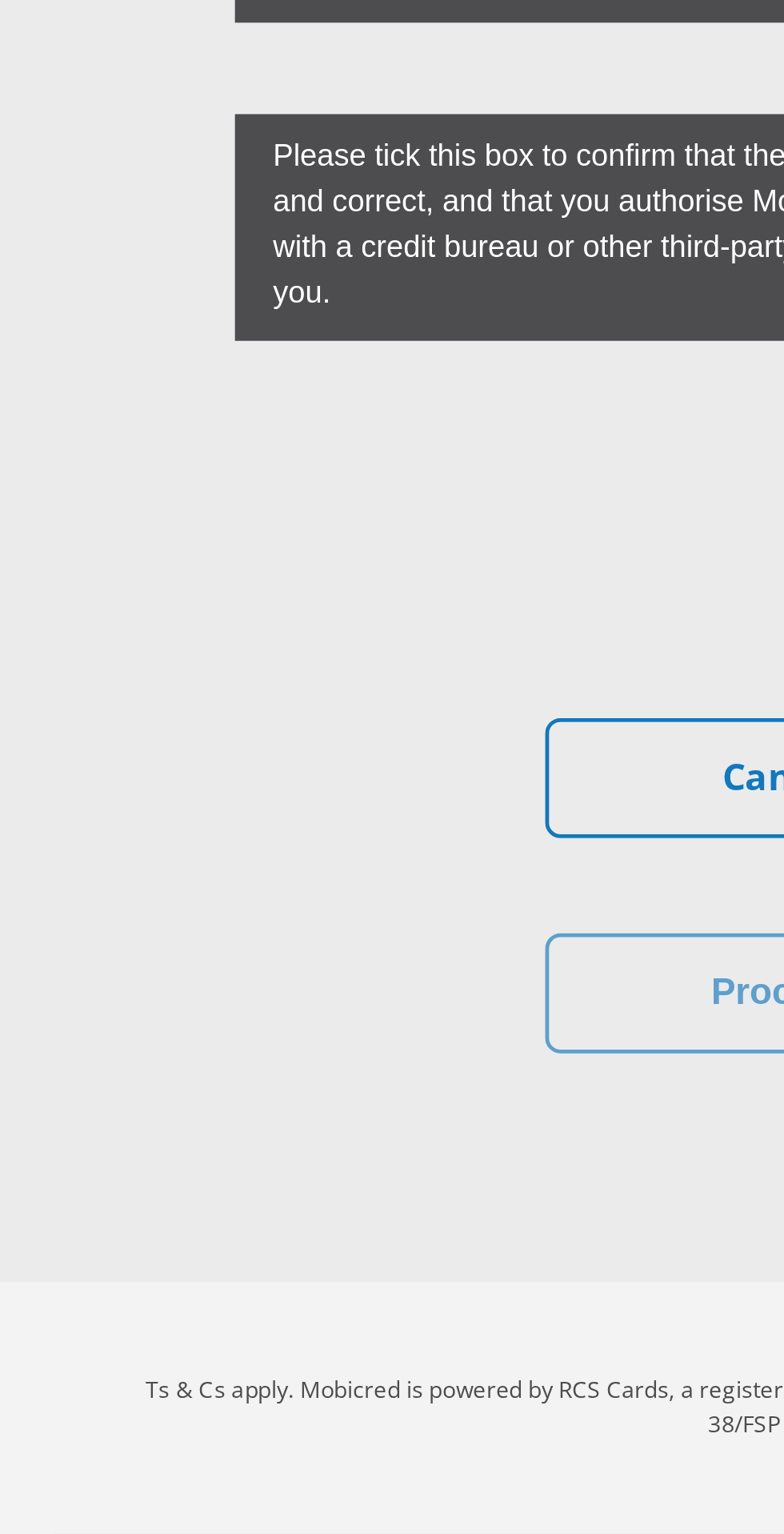
click at [203, 740] on label "Are you under debt review, sequestration, or administration, or do you plan to …" at bounding box center [369, 715] width 415 height 51
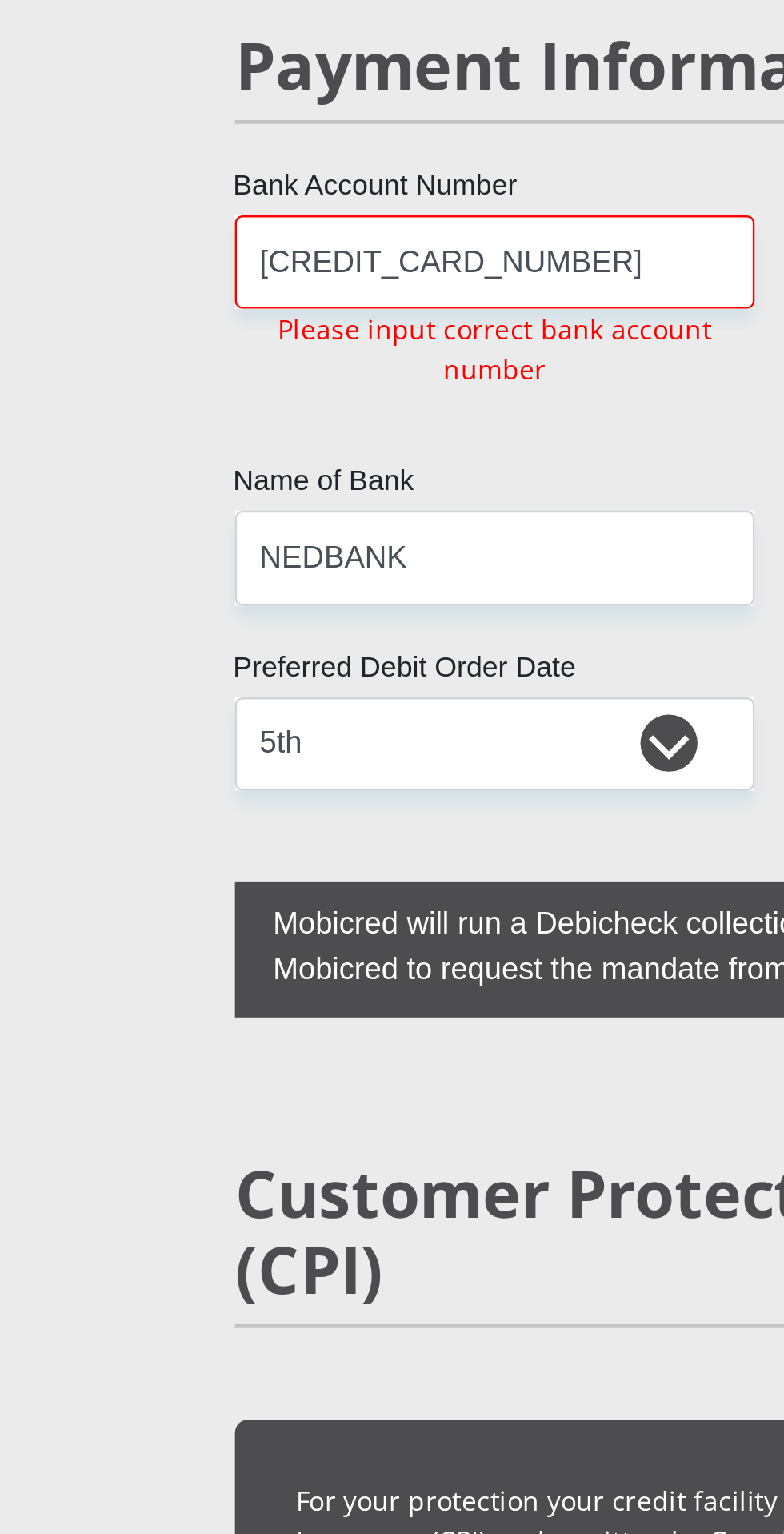
scroll to position [3388, 0]
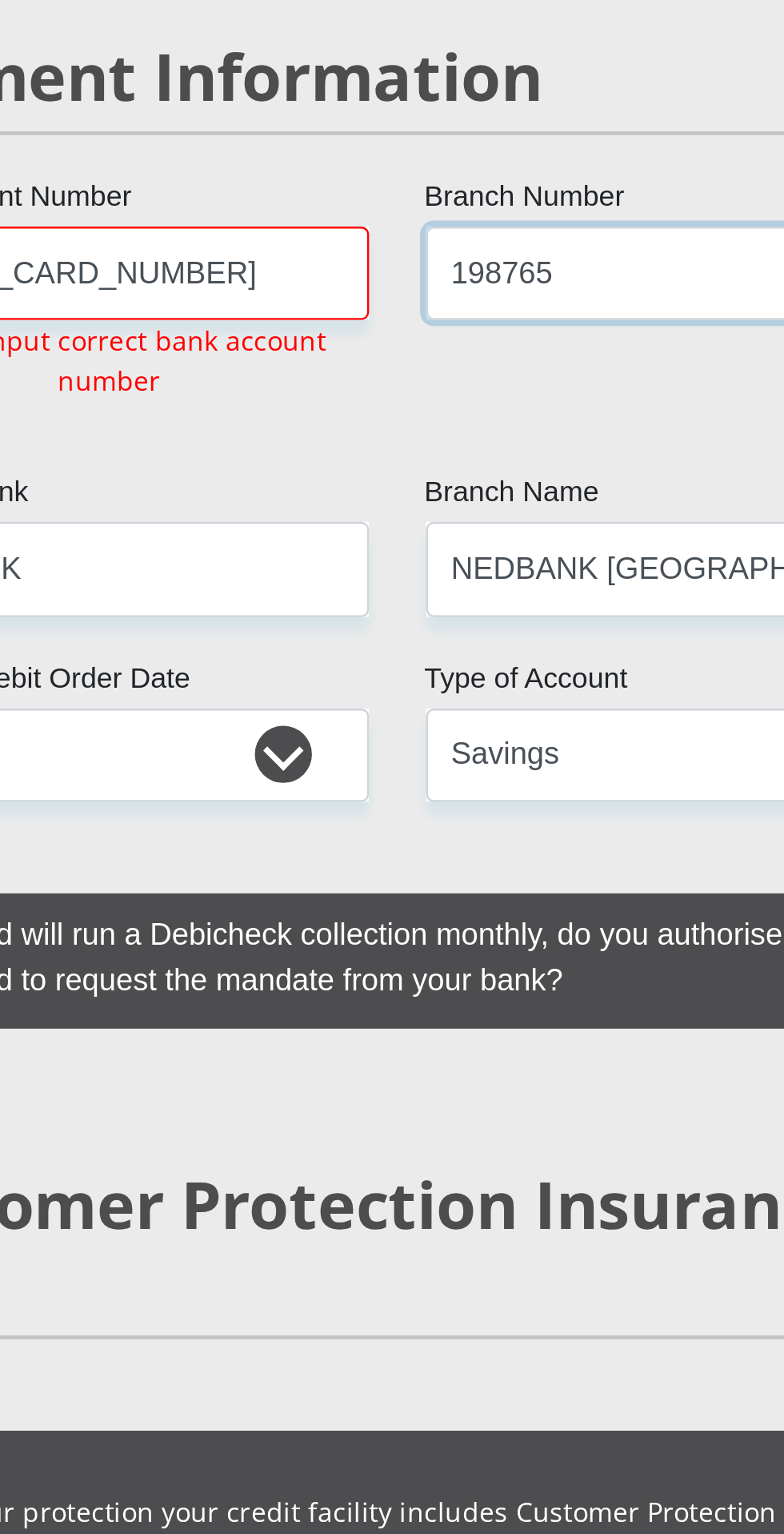
click at [505, 134] on input "198765" at bounding box center [513, 115] width 218 height 39
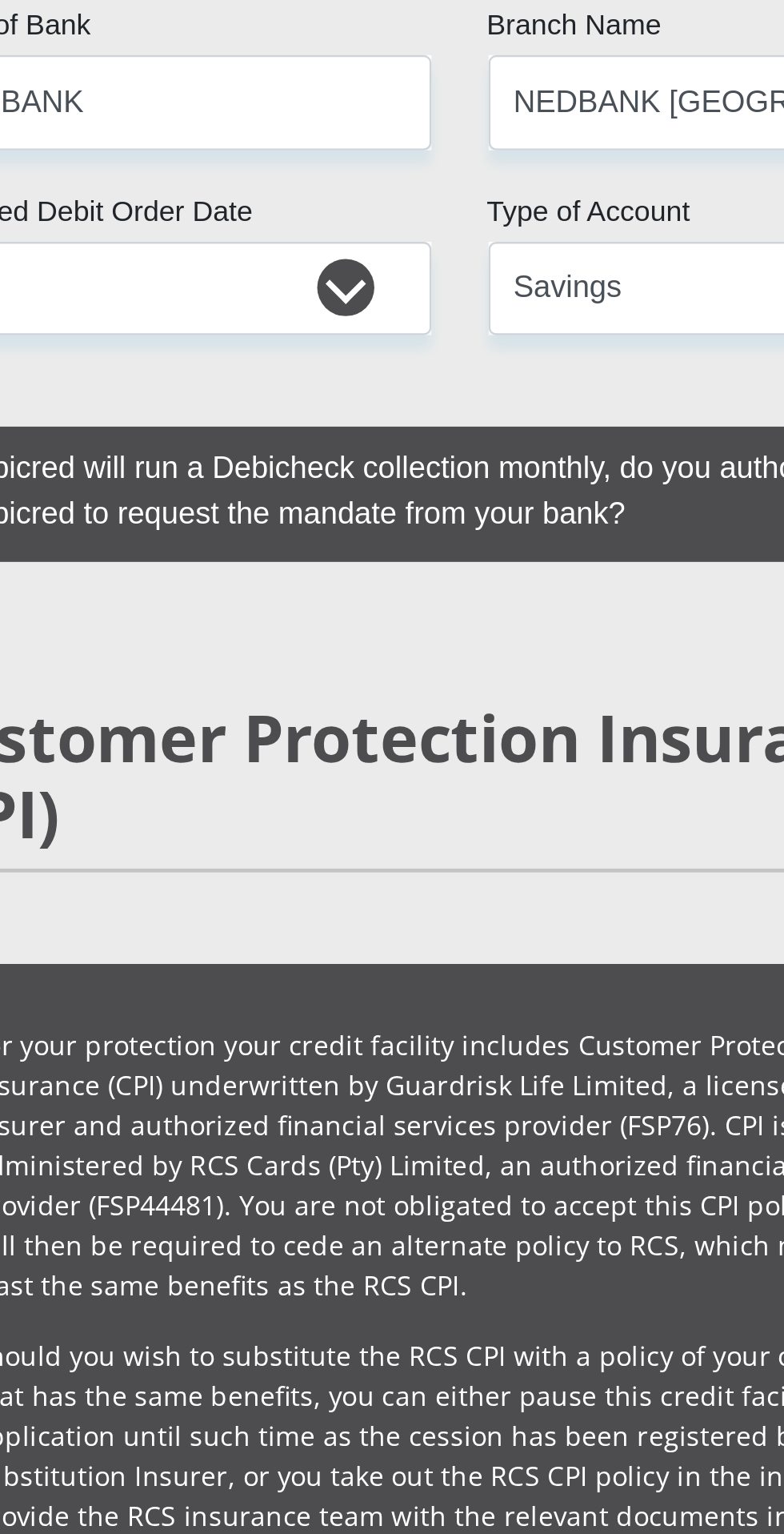
type input "147105"
click at [280, 134] on input "[CREDIT_CARD_NUMBER]" at bounding box center [271, 115] width 218 height 39
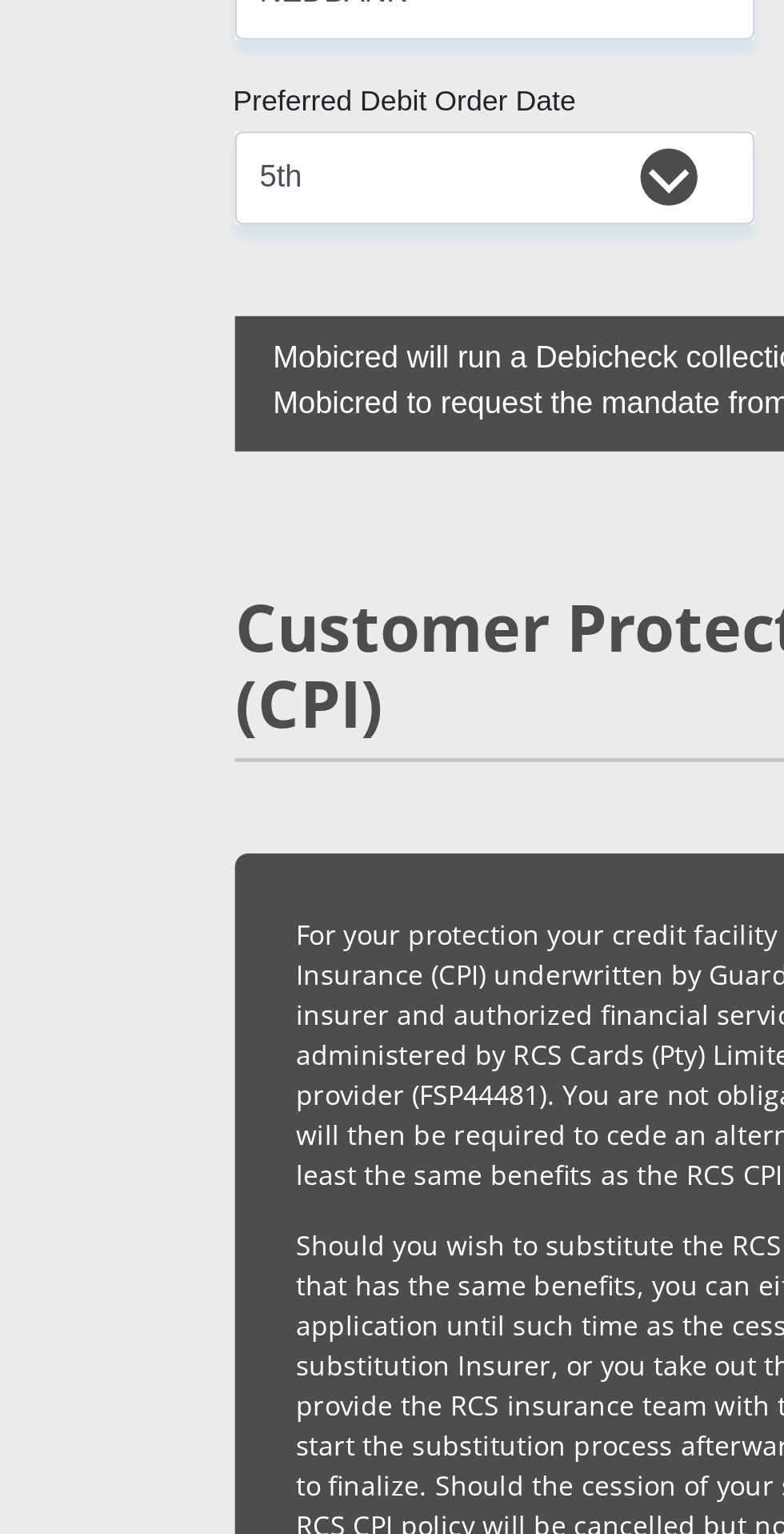
type input "NEDBANK SPARE"
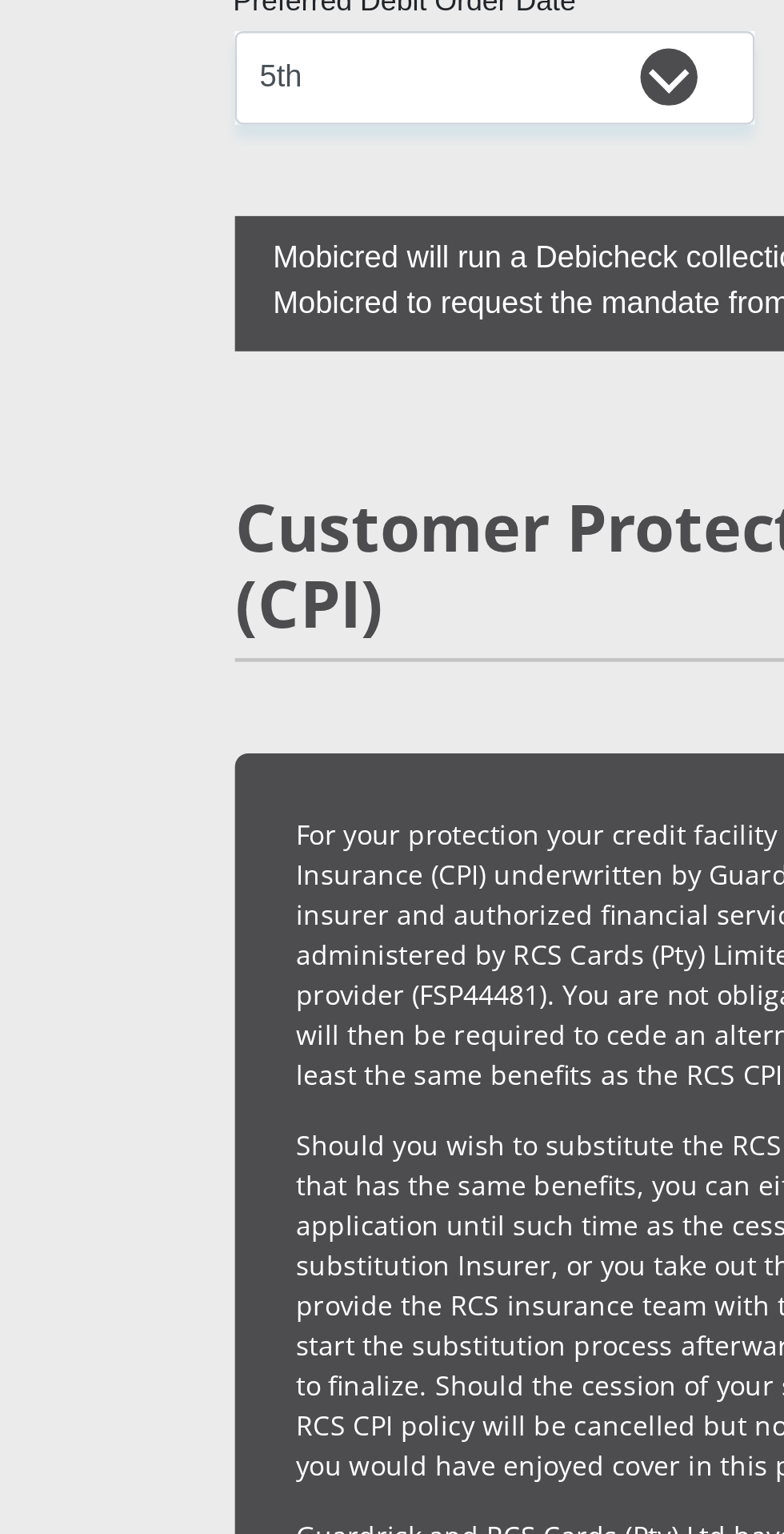
scroll to position [3558, 0]
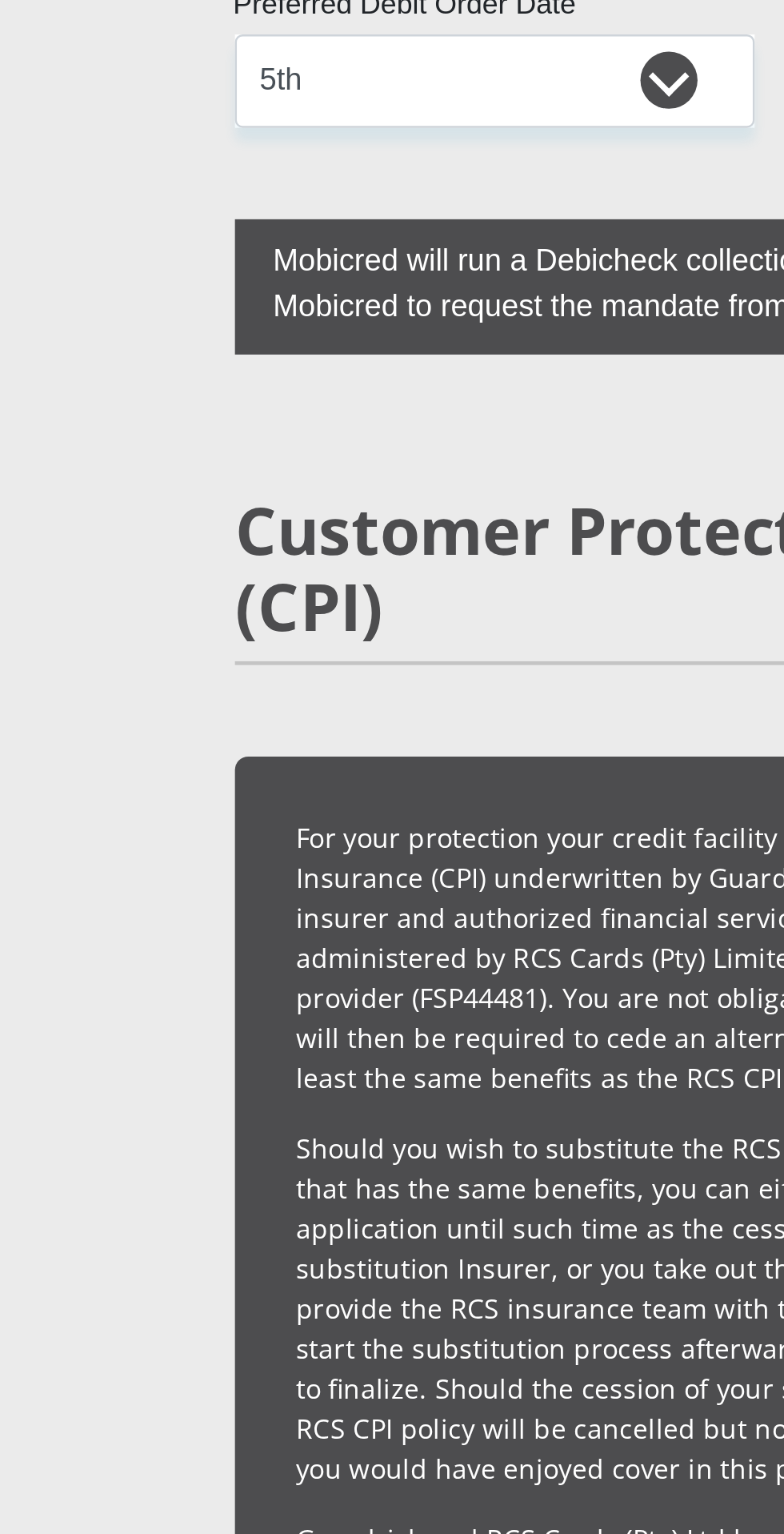
type input "[CREDIT_CARD_NUMBER]"
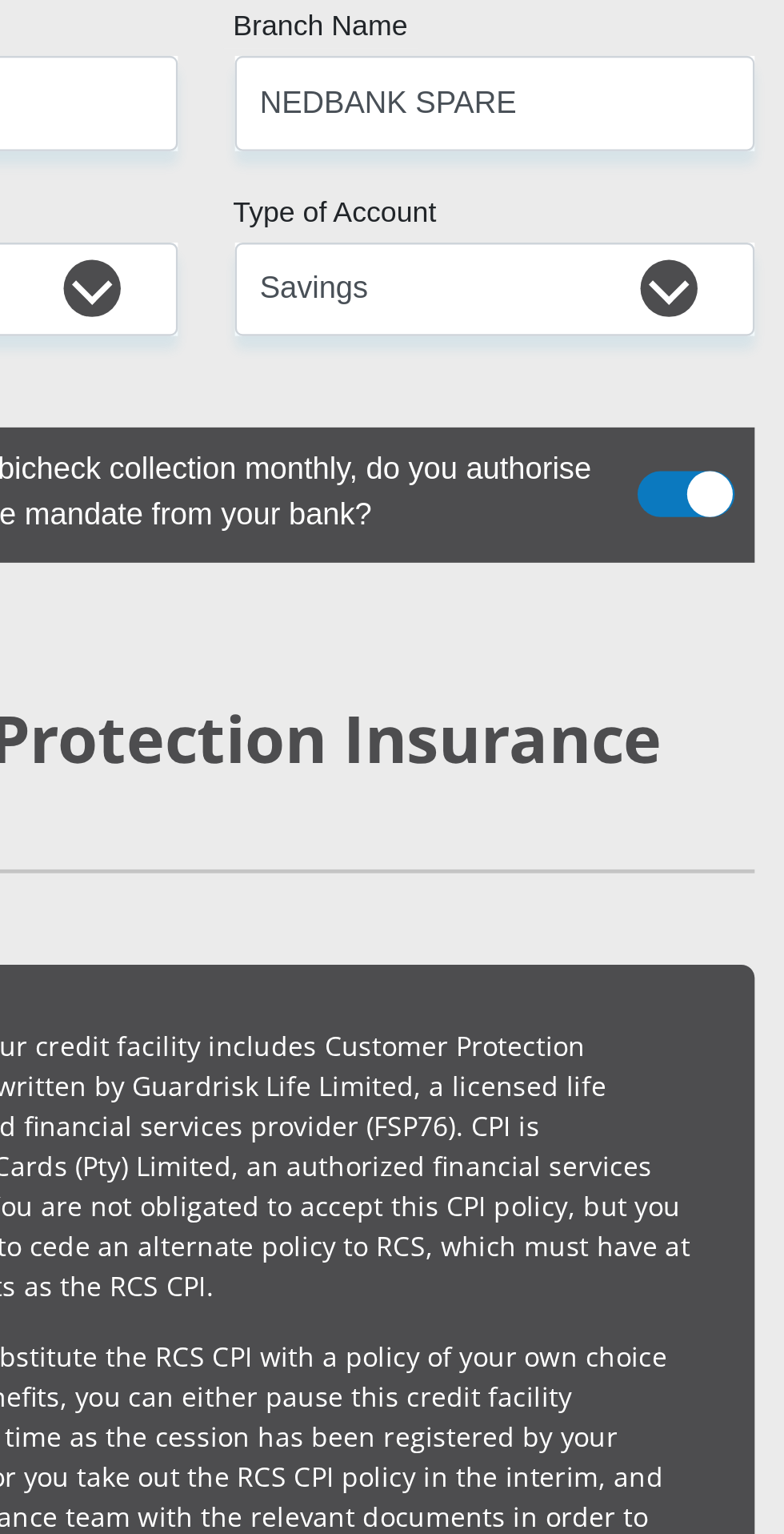
type input "1"
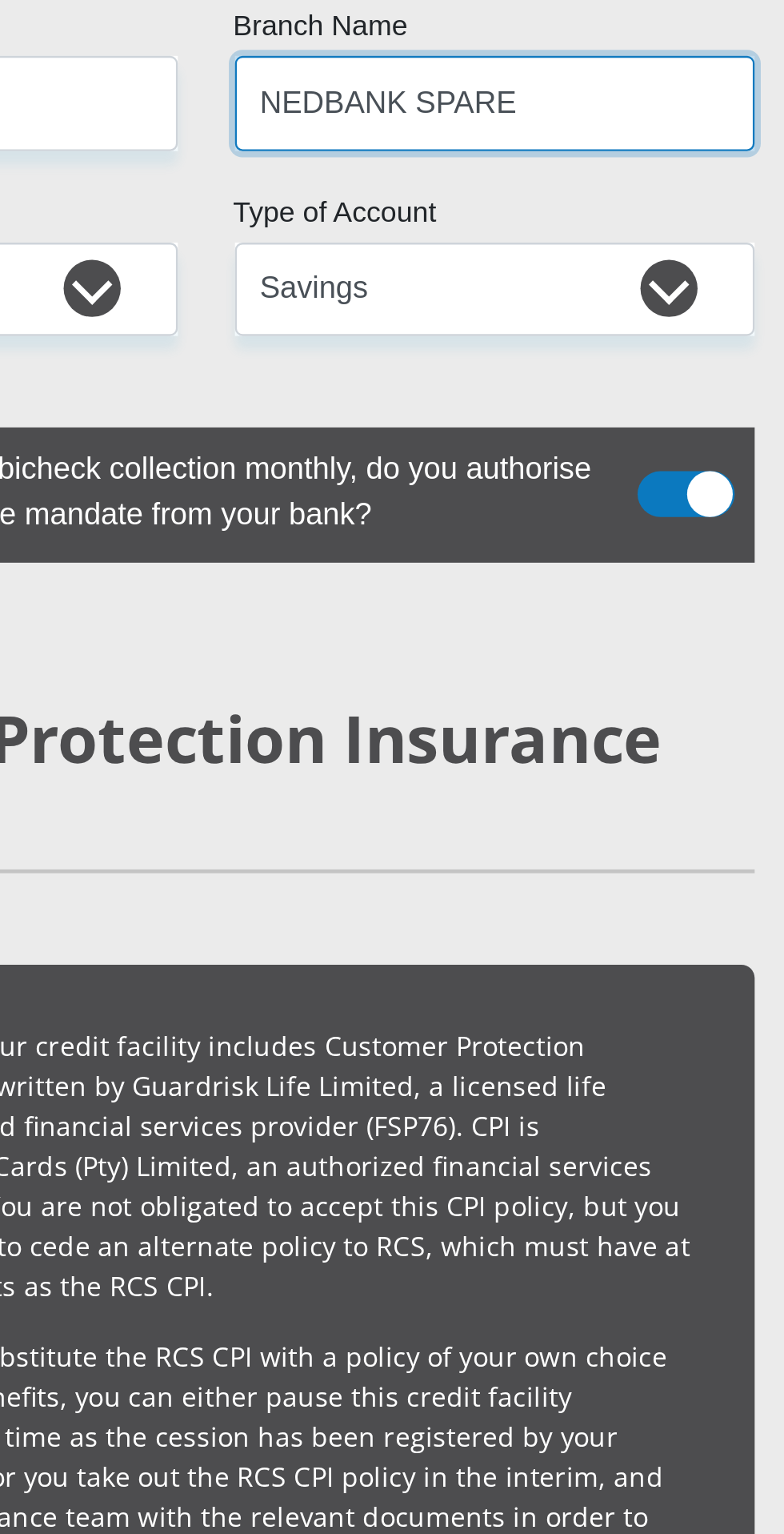
click at [473, 88] on input "NEDBANK SPARE" at bounding box center [513, 69] width 218 height 39
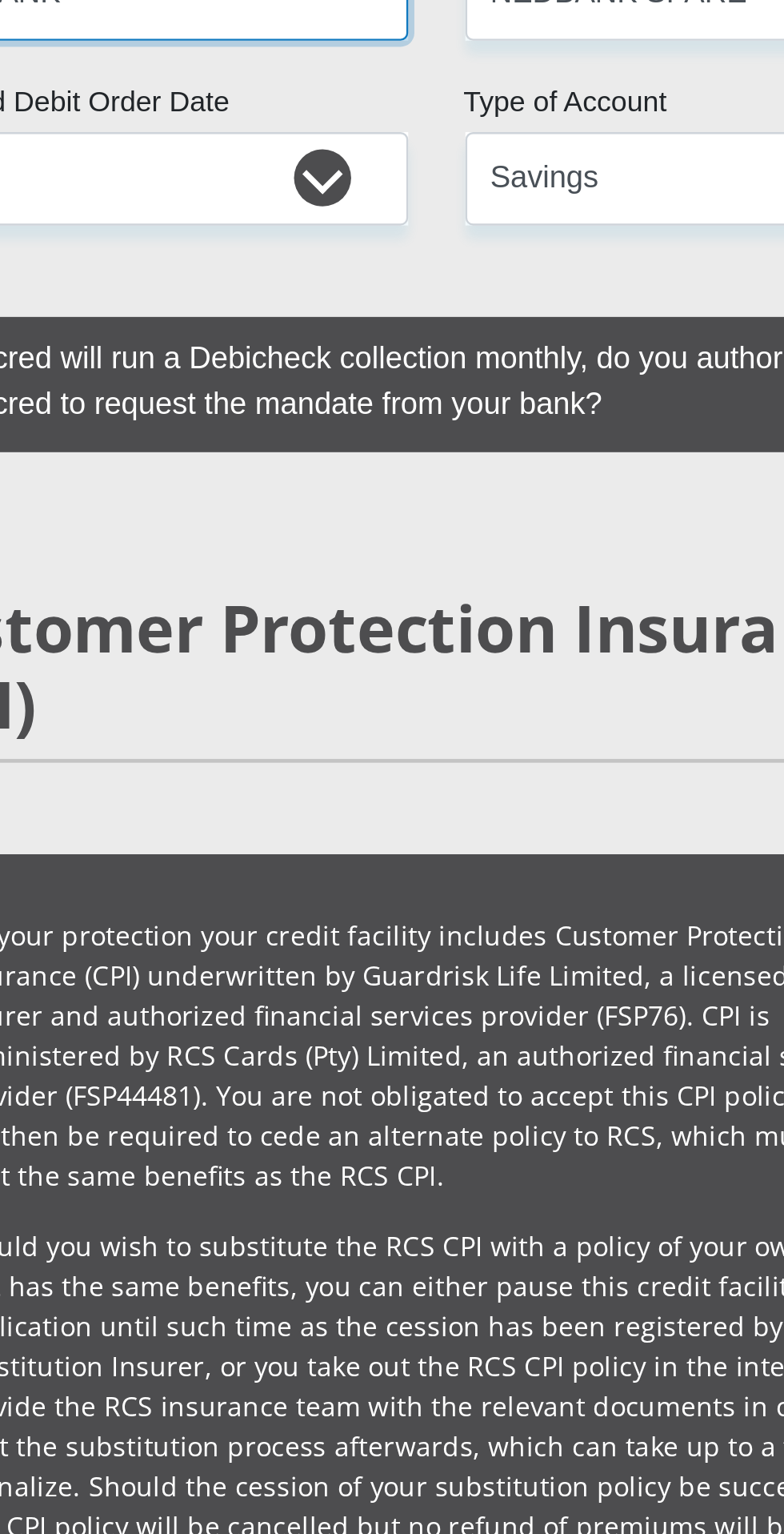
click at [312, 42] on input "NEDBANK" at bounding box center [271, 23] width 218 height 39
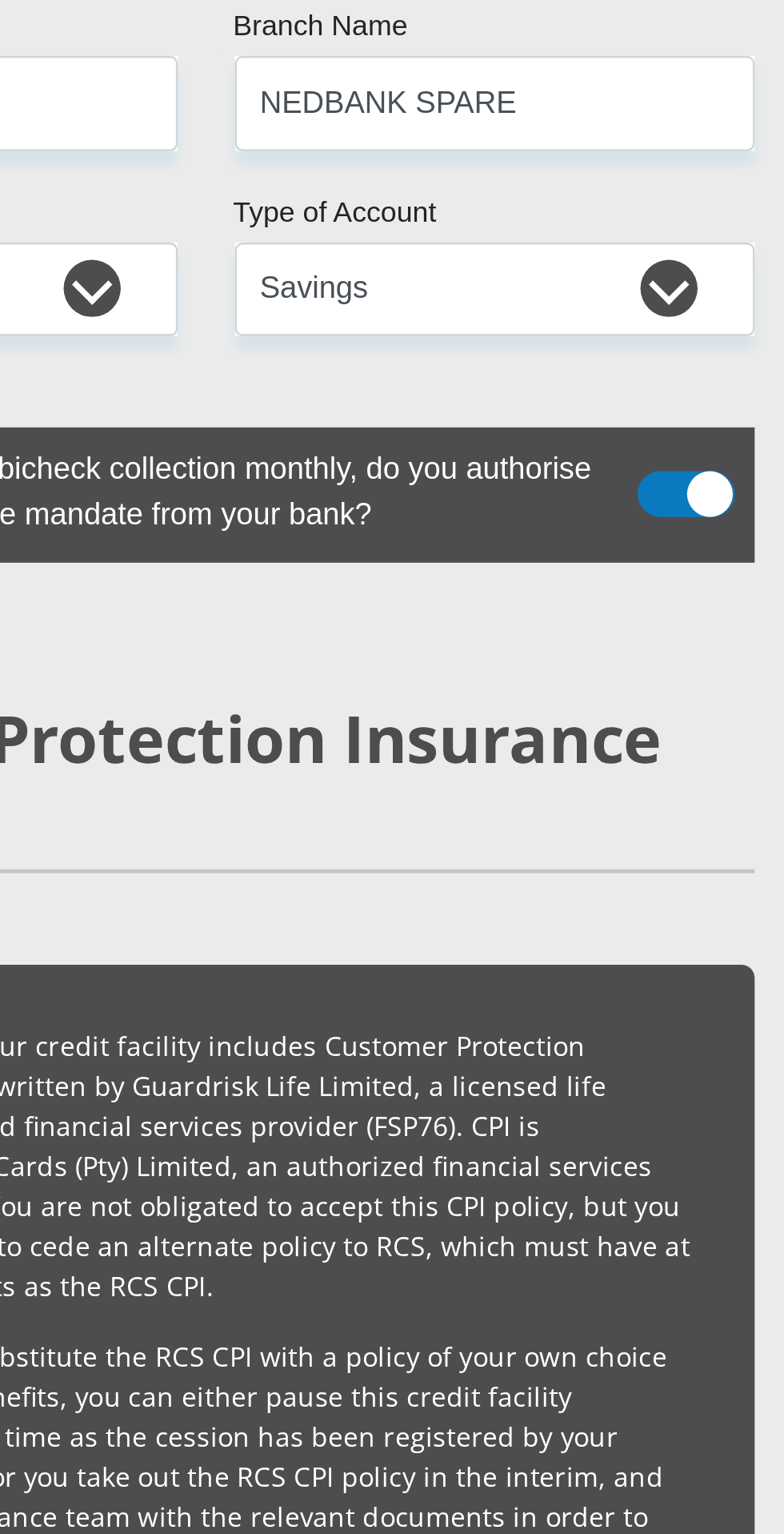
type input "147105"
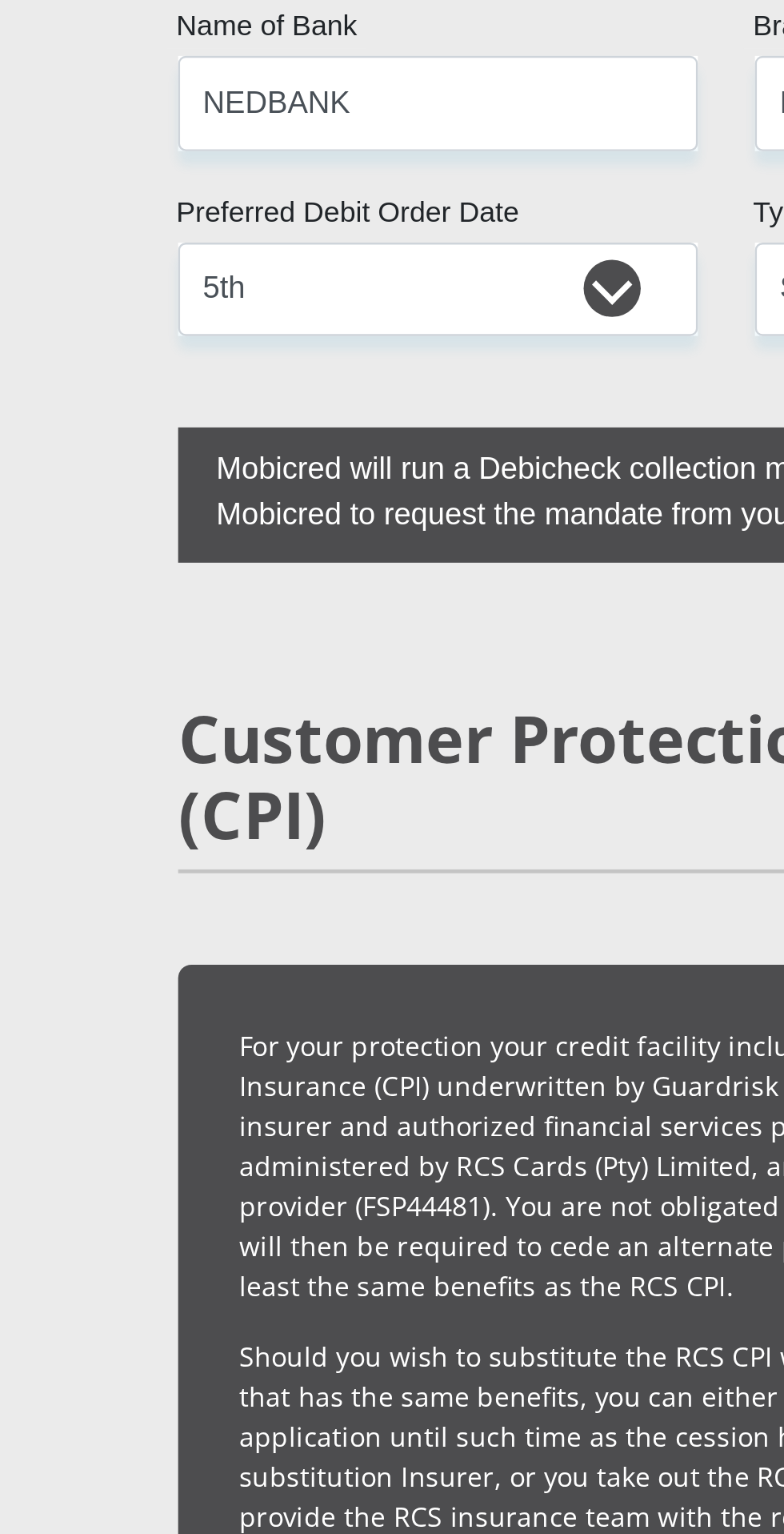
type input "5"
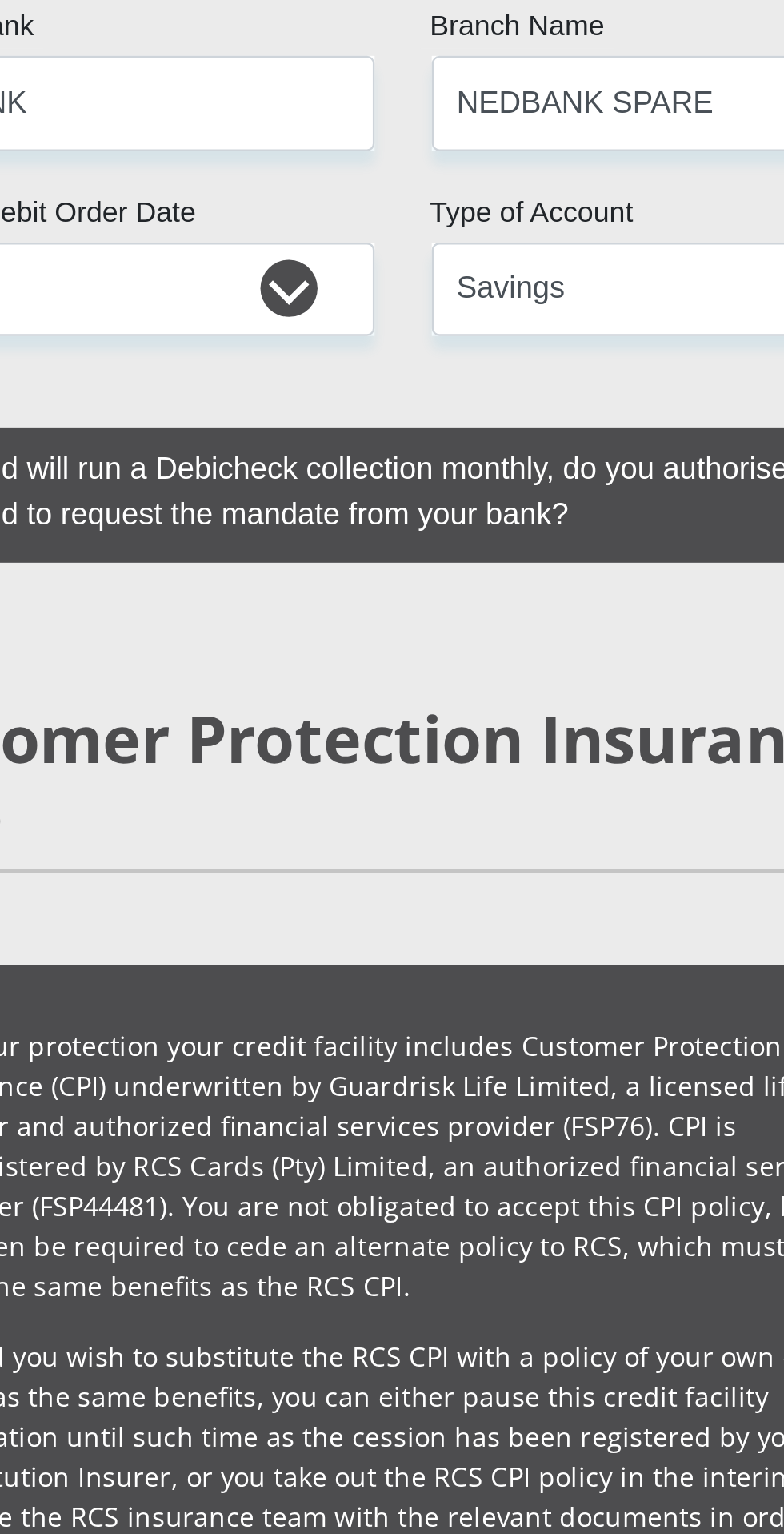
type input "1245126865"
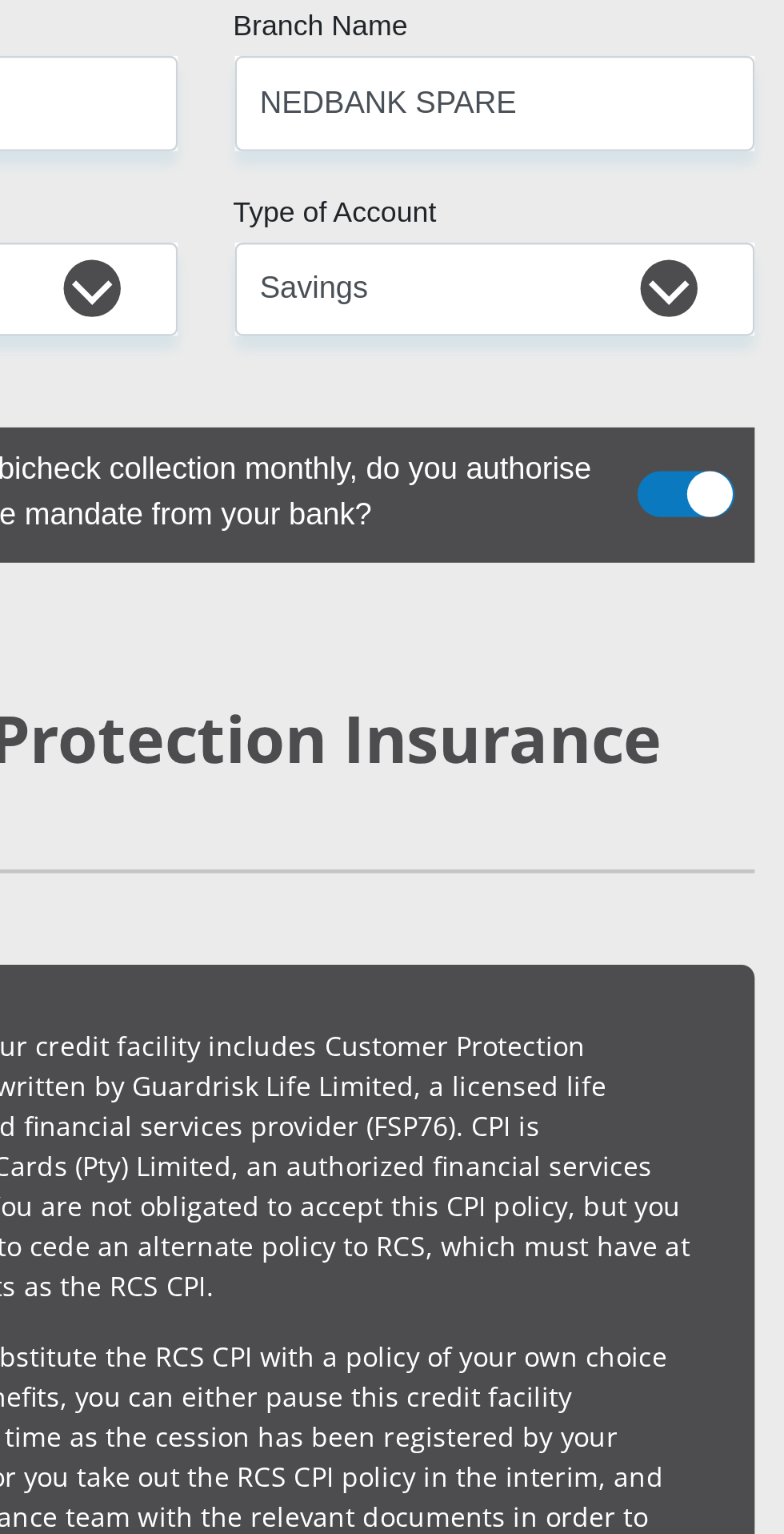
type input "1"
type input "198765"
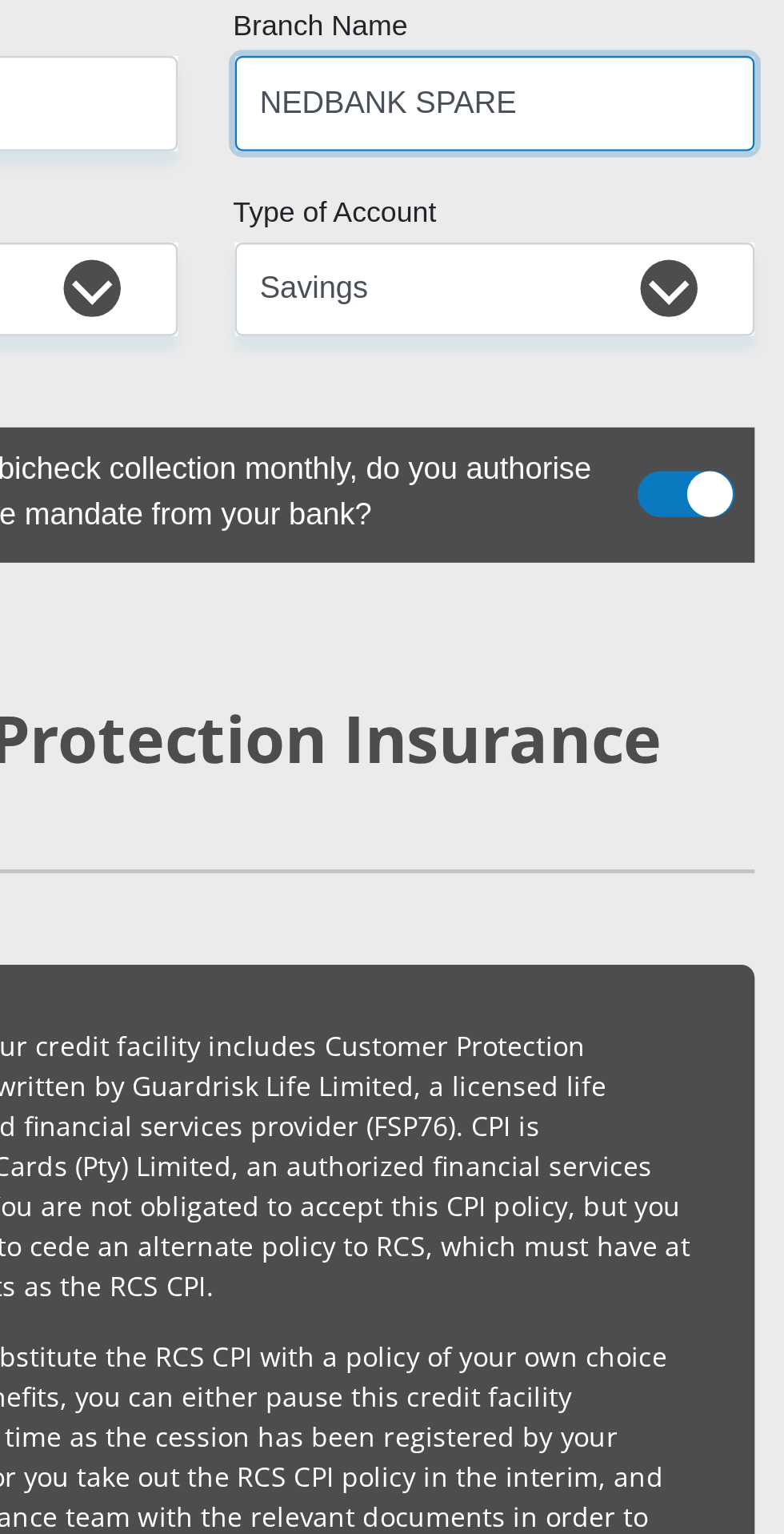
type input "NEDBANK [GEOGRAPHIC_DATA]"
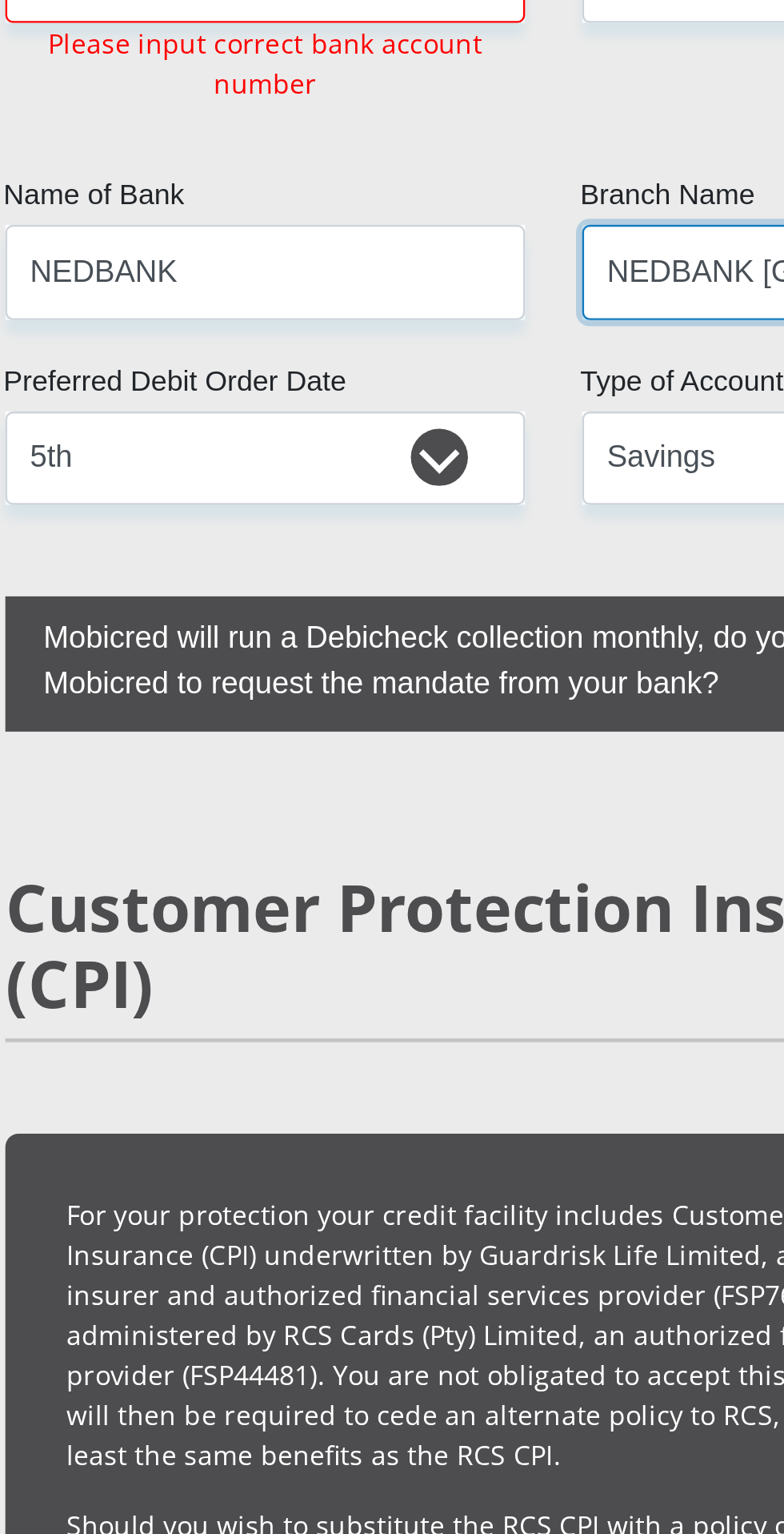
scroll to position [3469, 0]
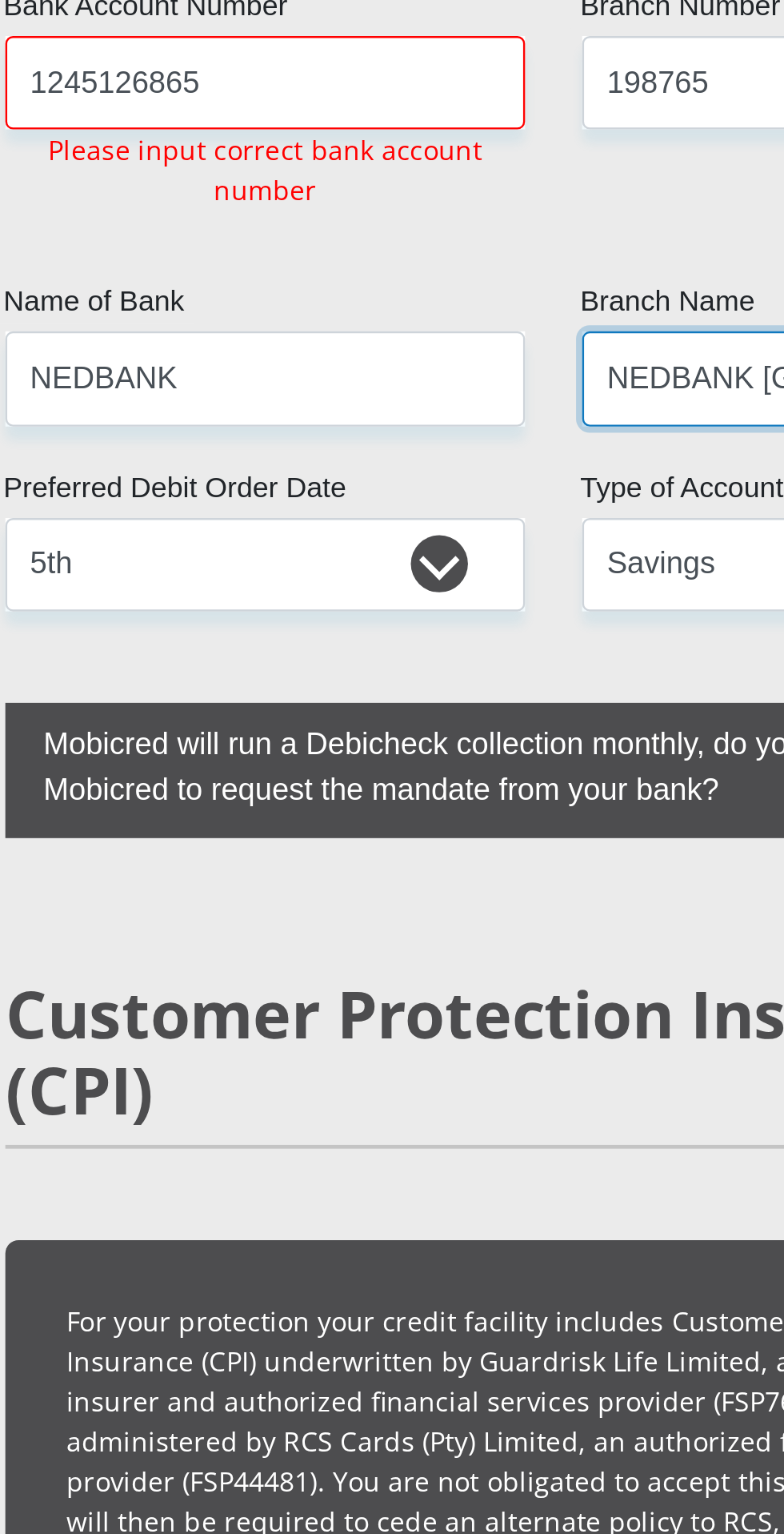
click at [449, 179] on input "NEDBANK [GEOGRAPHIC_DATA]" at bounding box center [513, 158] width 218 height 39
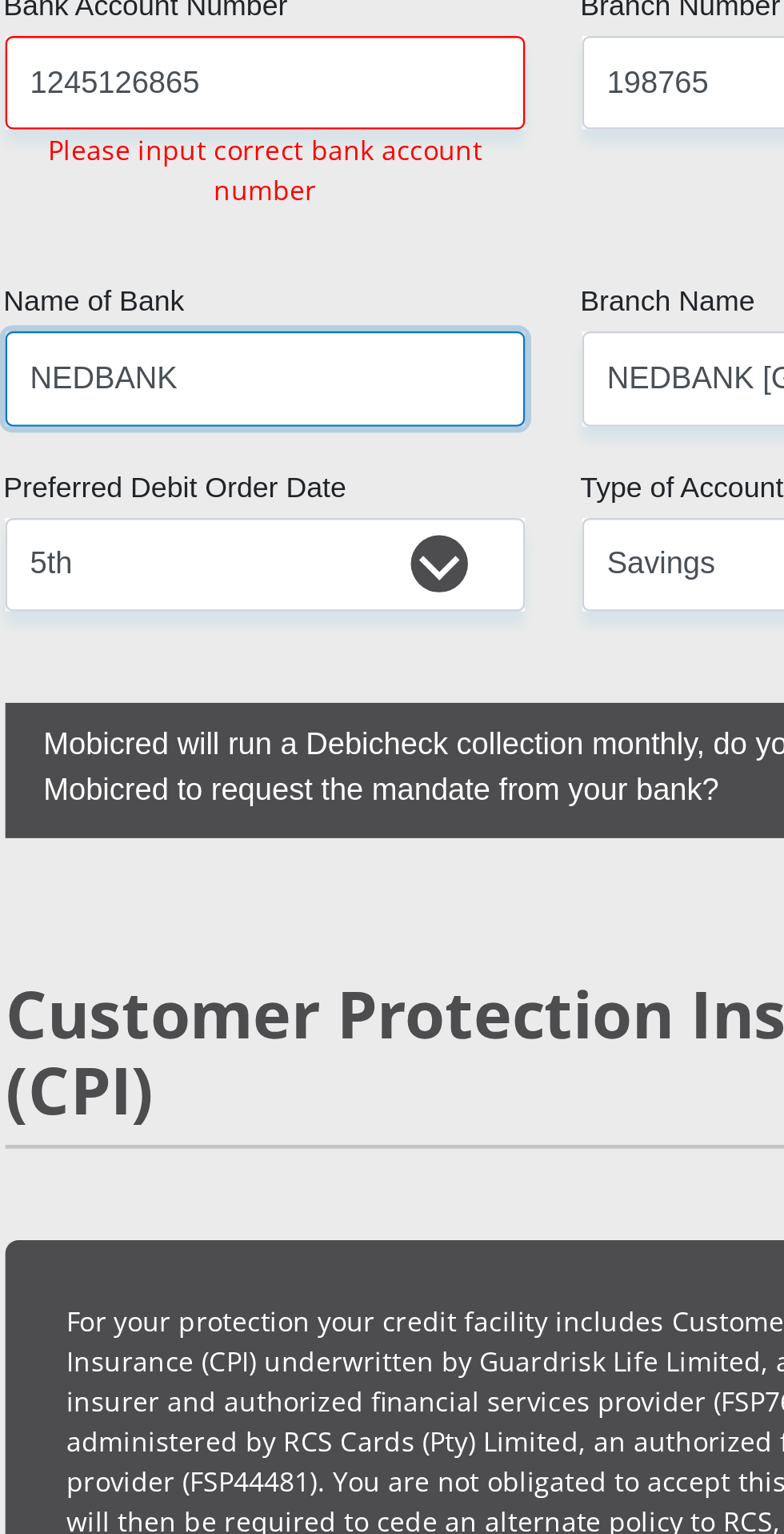
click at [316, 179] on input "NEDBANK" at bounding box center [271, 158] width 218 height 39
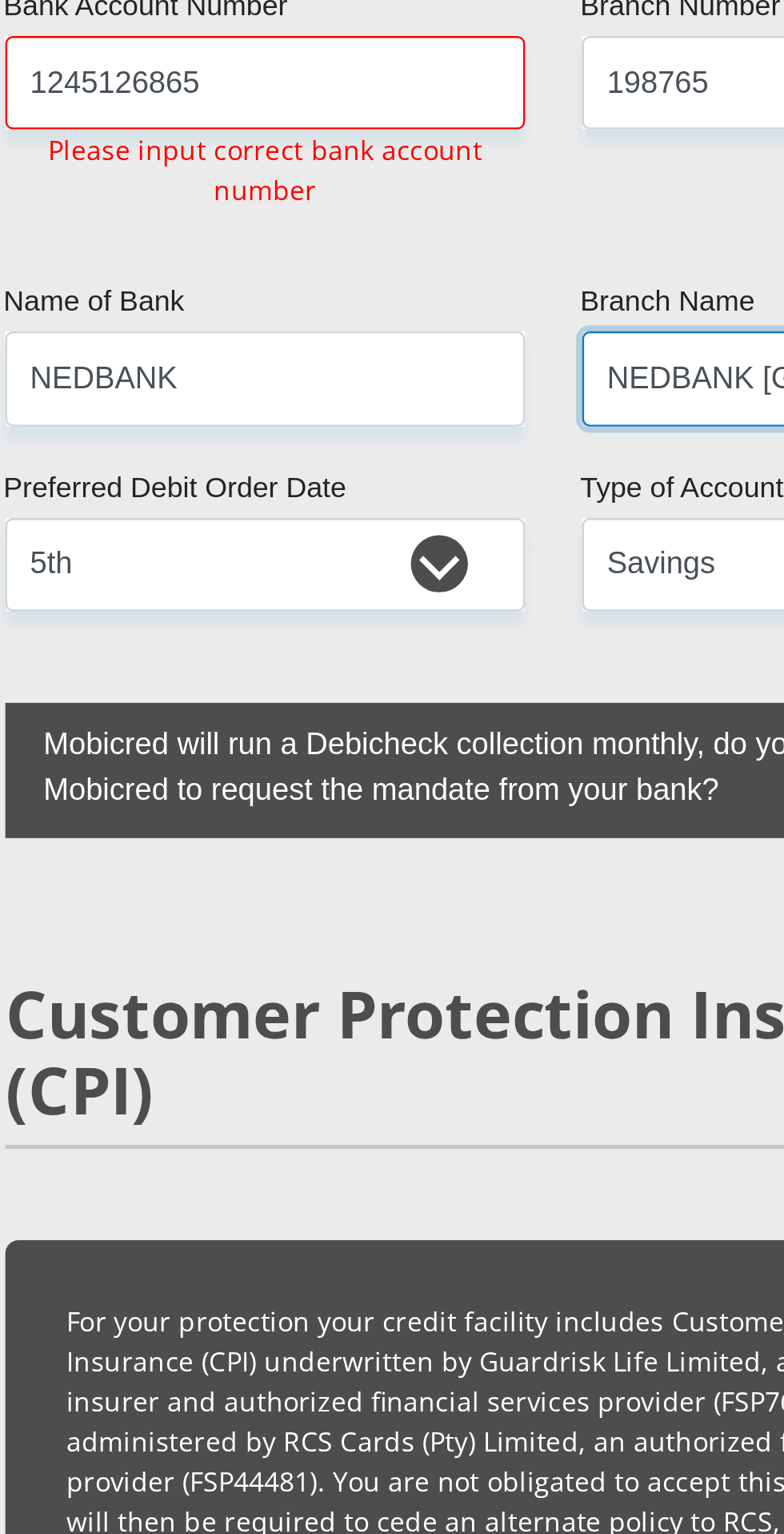
click at [422, 179] on input "NEDBANK [GEOGRAPHIC_DATA]" at bounding box center [513, 158] width 218 height 39
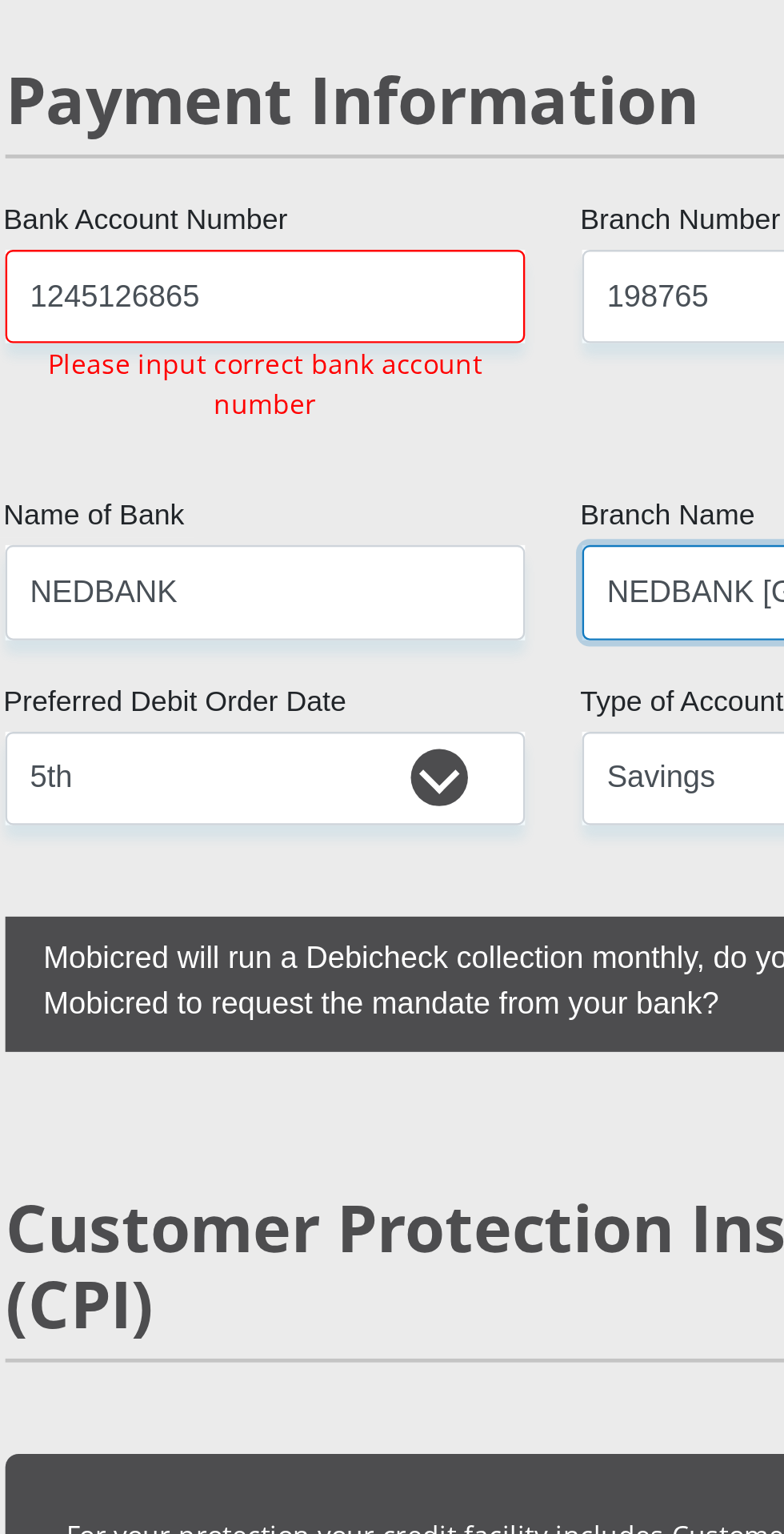
scroll to position [3355, 0]
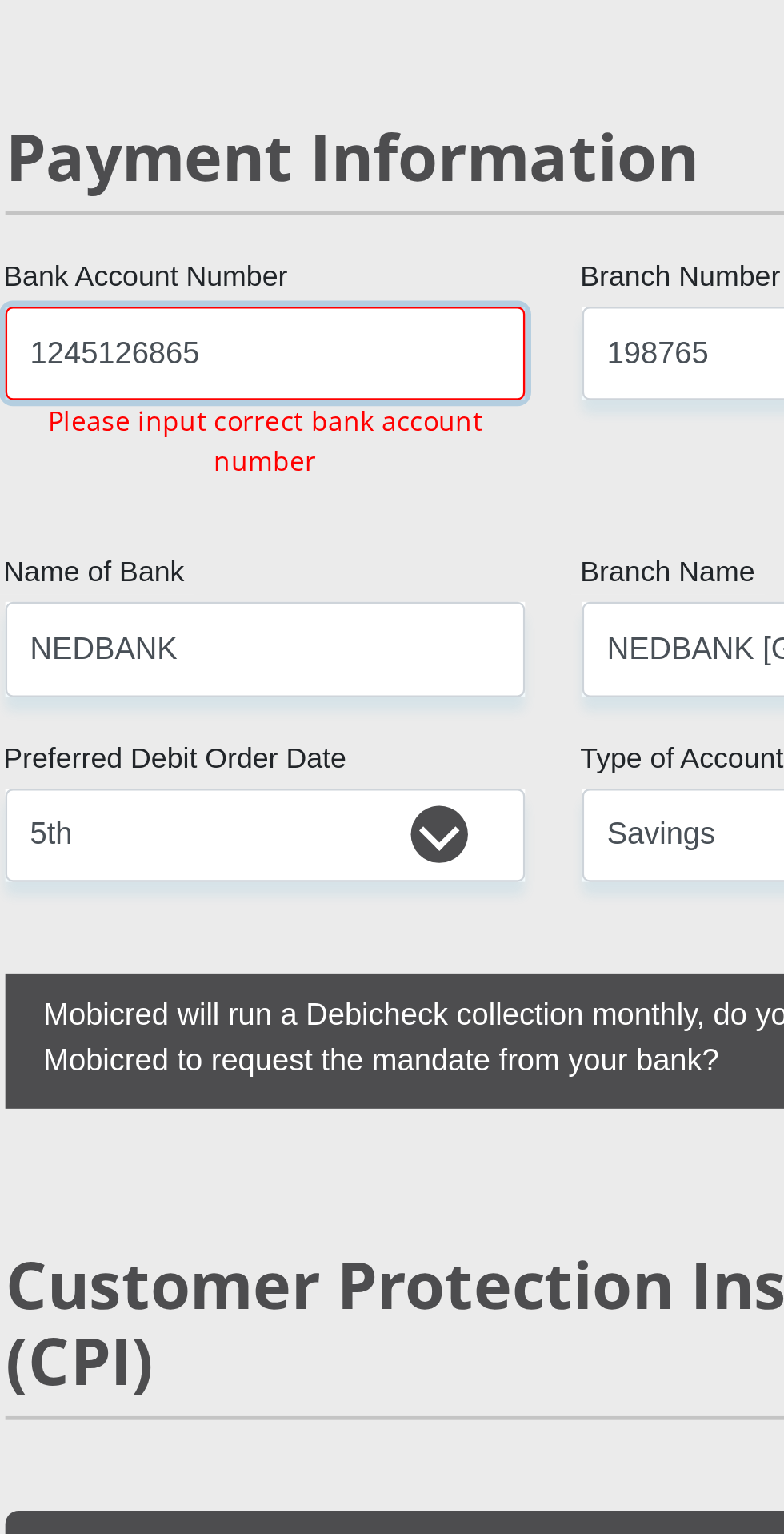
click at [340, 168] on input "1245126865" at bounding box center [271, 148] width 218 height 39
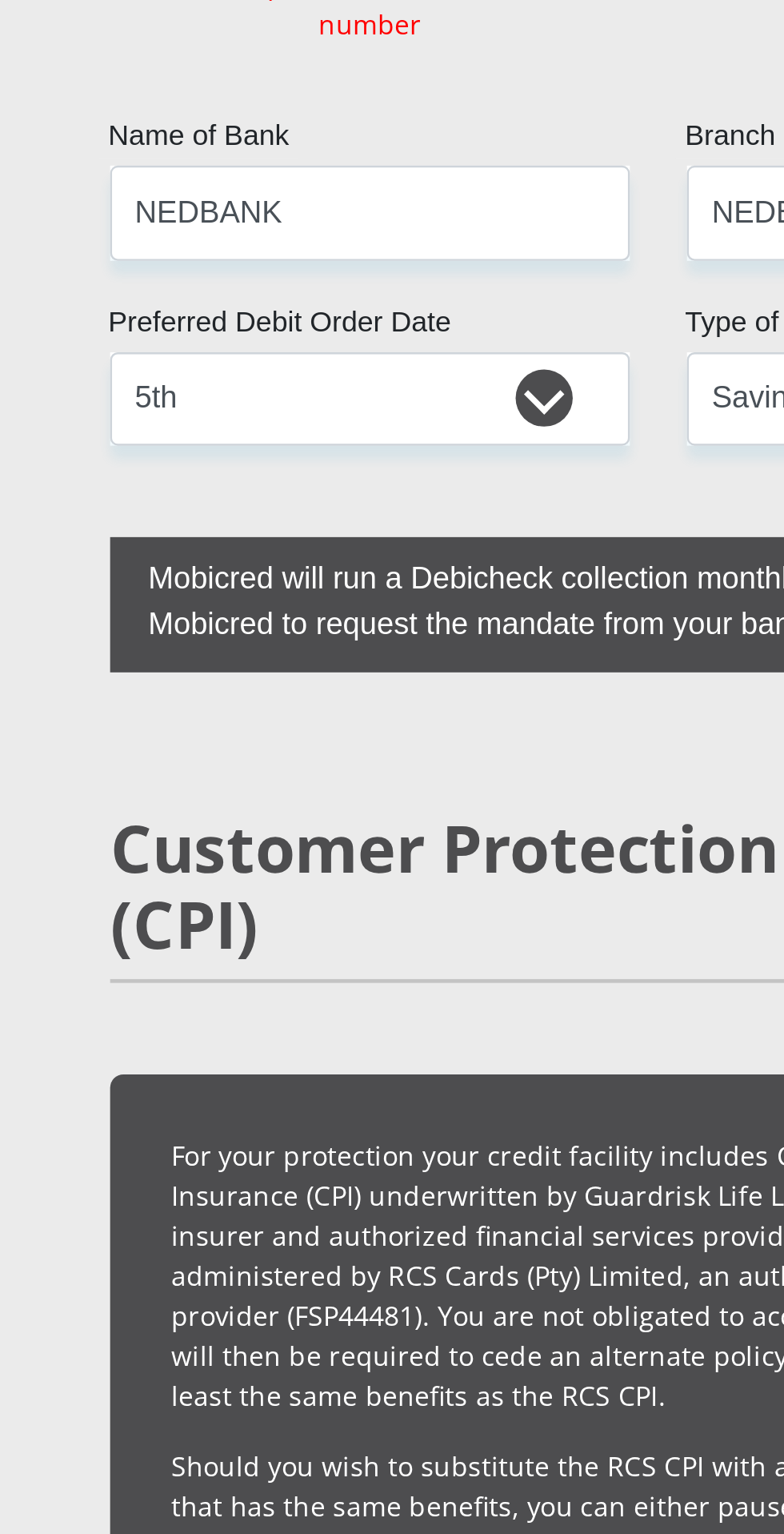
scroll to position [3558, 0]
